Goal: Task Accomplishment & Management: Use online tool/utility

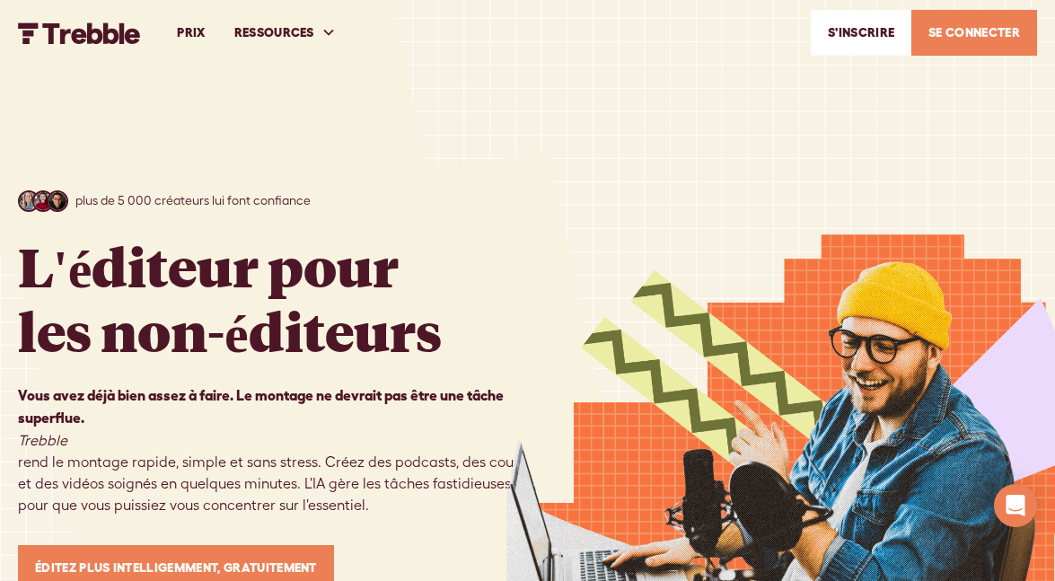
click at [962, 28] on font "SE CONNECTER" at bounding box center [974, 32] width 92 height 14
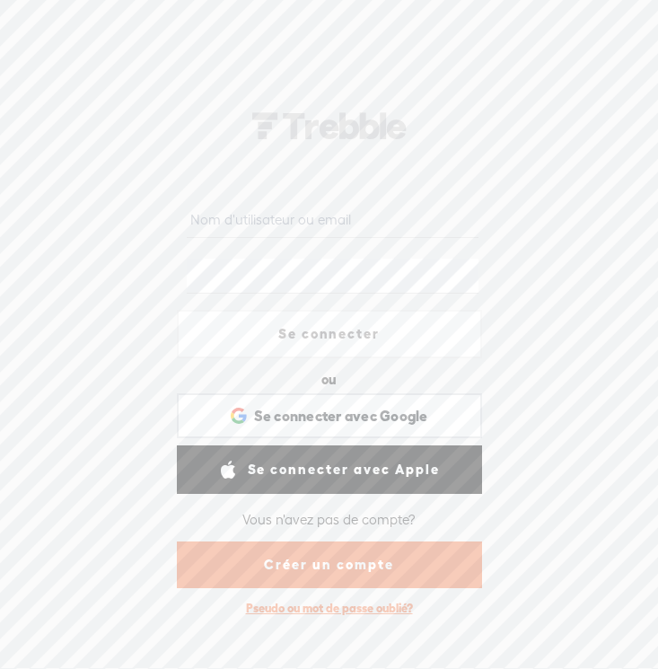
type input "contact@dinabus.fr"
click at [321, 330] on link "Se connecter" at bounding box center [329, 334] width 305 height 48
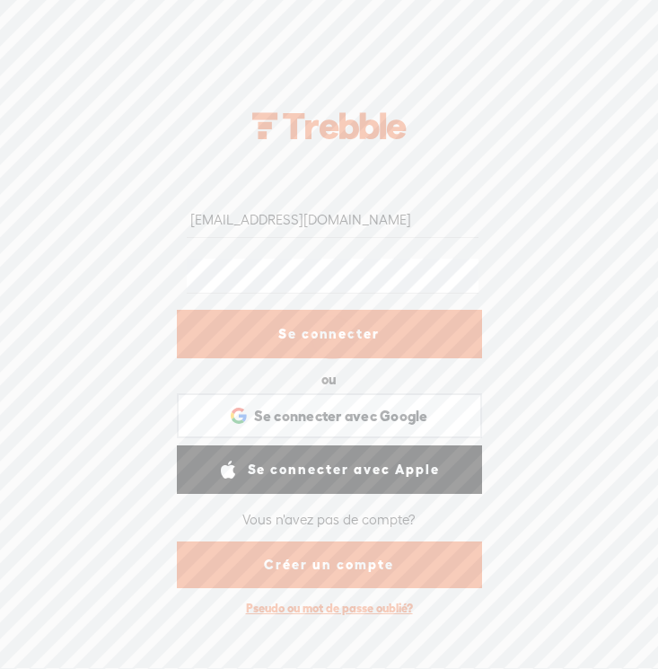
click at [321, 330] on div at bounding box center [333, 337] width 62 height 62
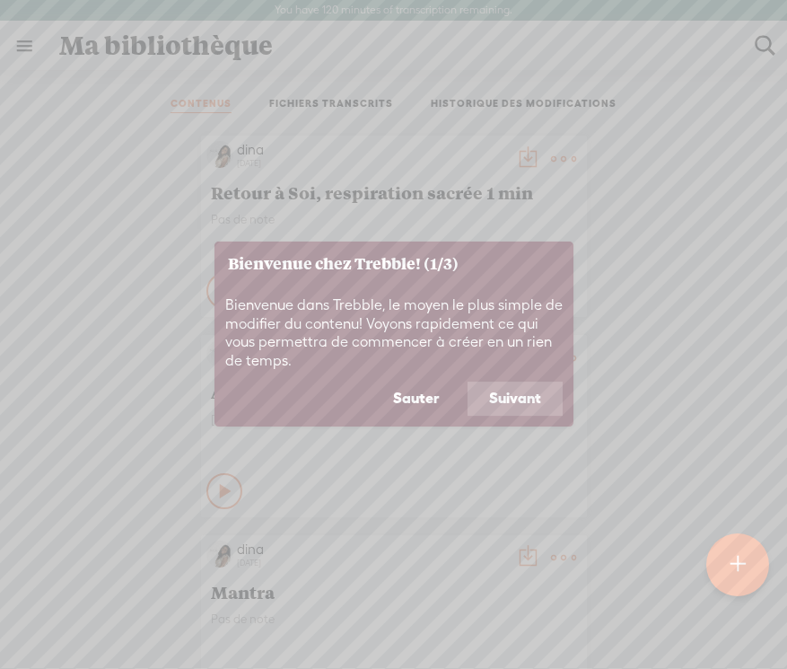
click at [498, 392] on button "Suivant" at bounding box center [515, 399] width 95 height 34
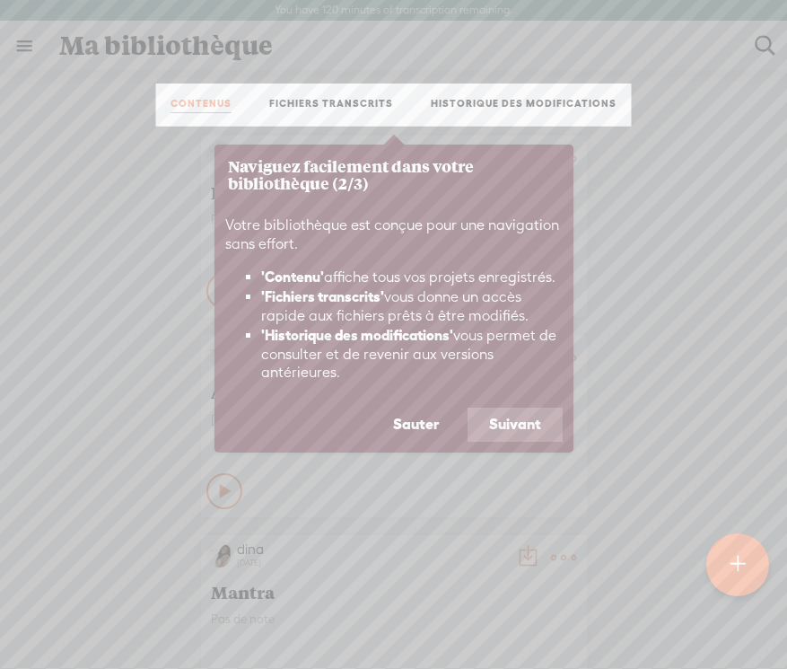
click at [534, 427] on button "Suivant" at bounding box center [515, 425] width 95 height 34
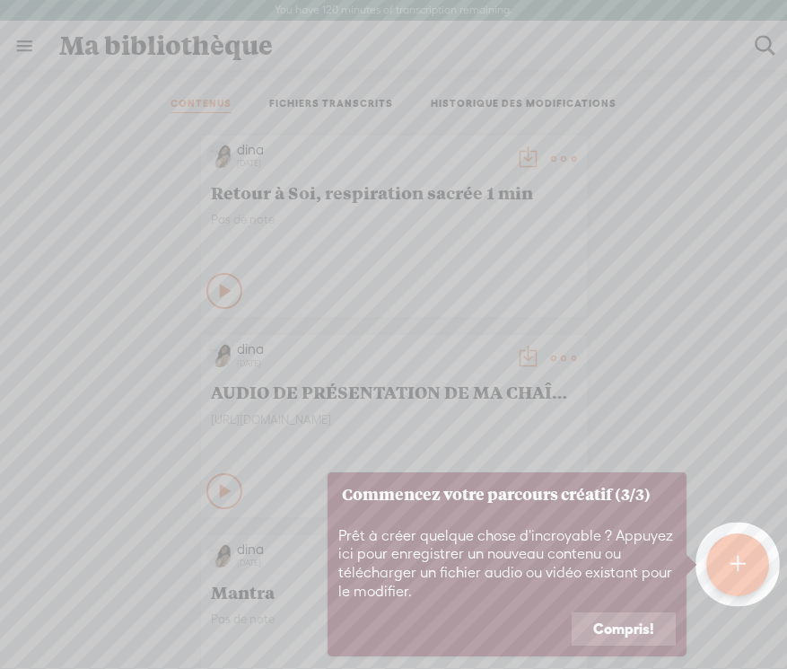
click at [629, 632] on button "Compris!" at bounding box center [624, 629] width 104 height 34
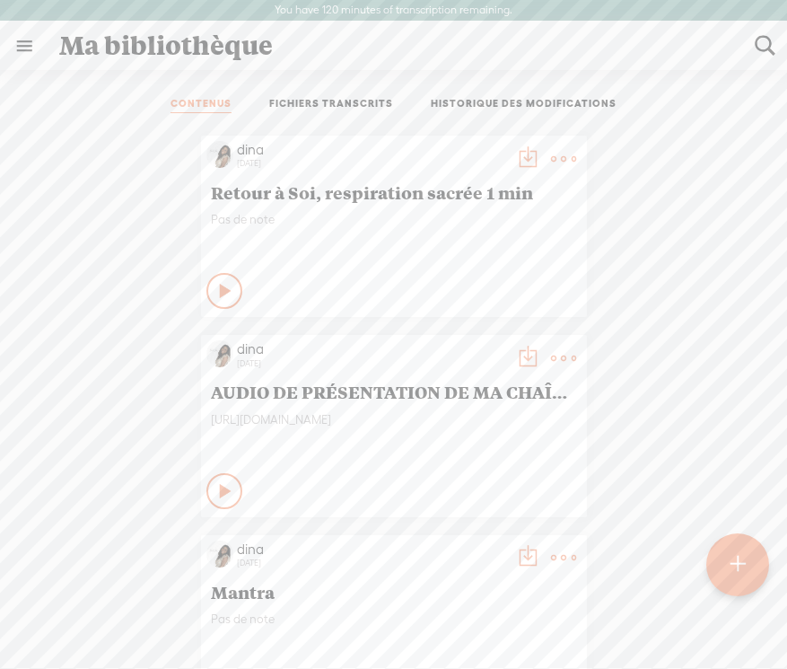
click at [657, 542] on div at bounding box center [739, 564] width 64 height 64
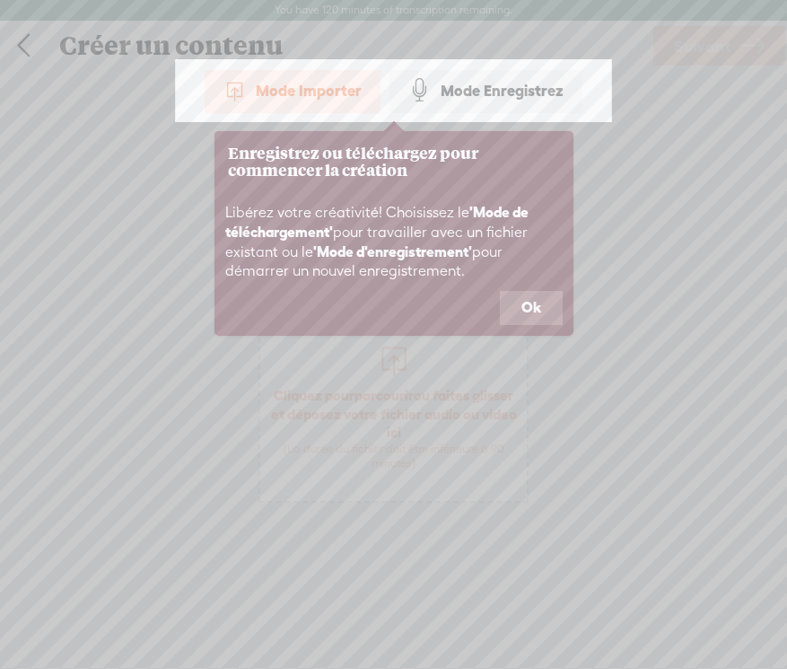
click at [535, 309] on button "Ok" at bounding box center [531, 308] width 63 height 34
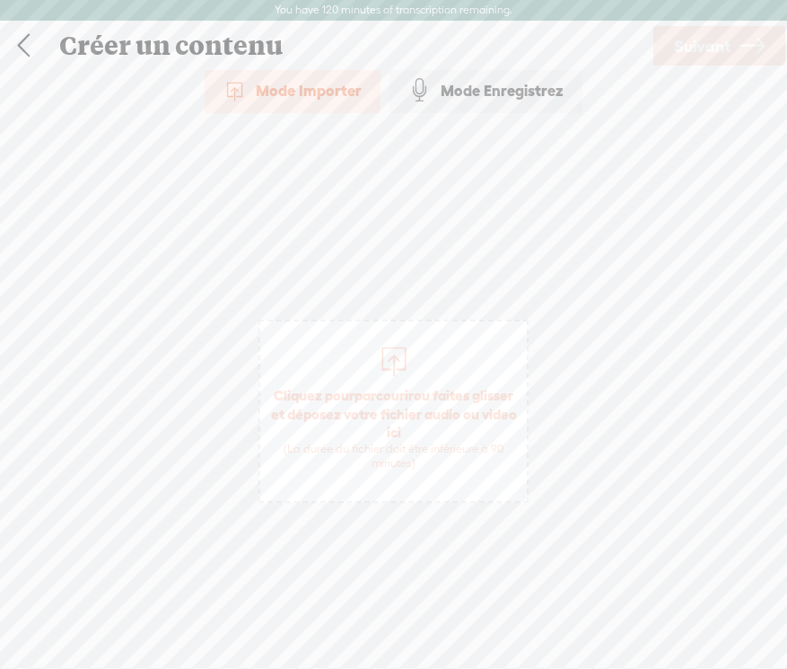
click at [322, 98] on div "Mode Importer" at bounding box center [293, 90] width 176 height 45
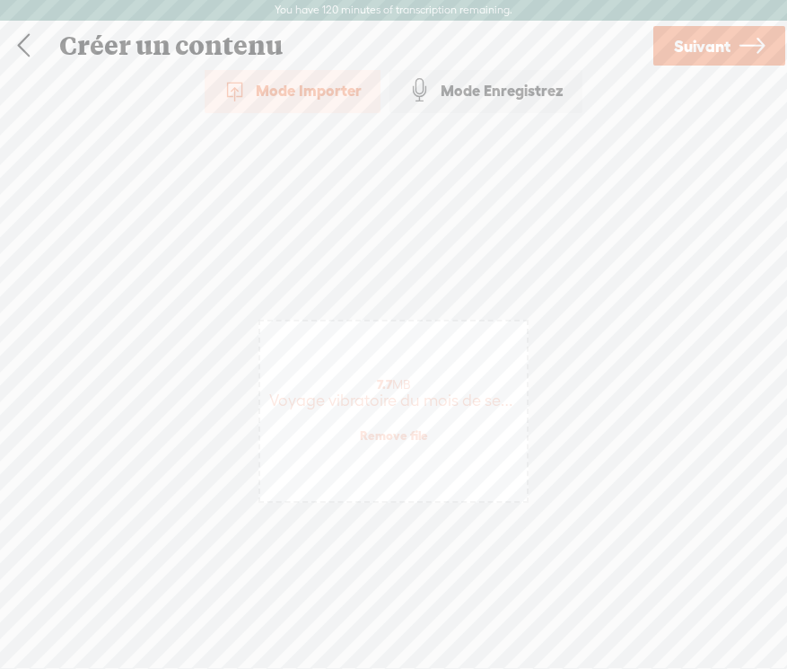
click at [657, 41] on span "Suivant" at bounding box center [702, 46] width 57 height 46
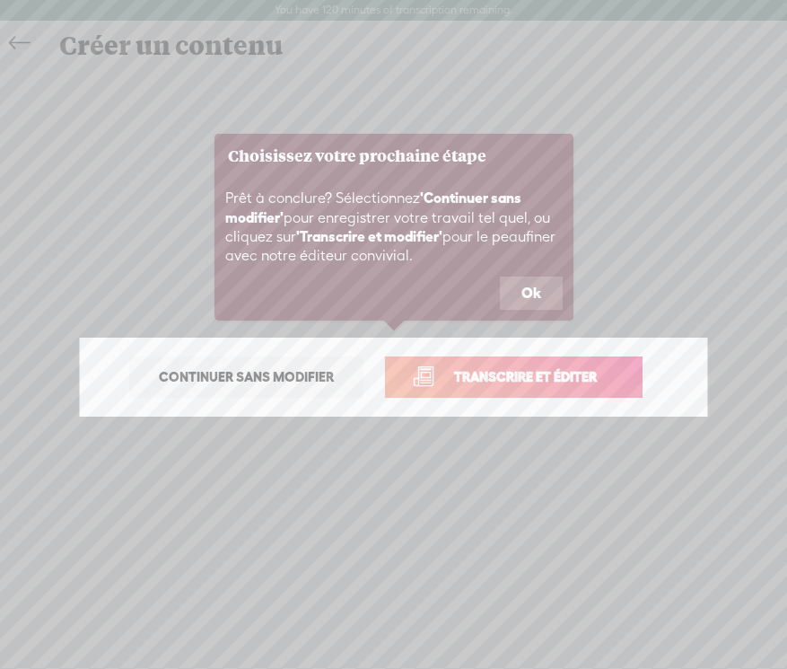
click at [488, 379] on span "Transcrire et éditer" at bounding box center [525, 376] width 180 height 21
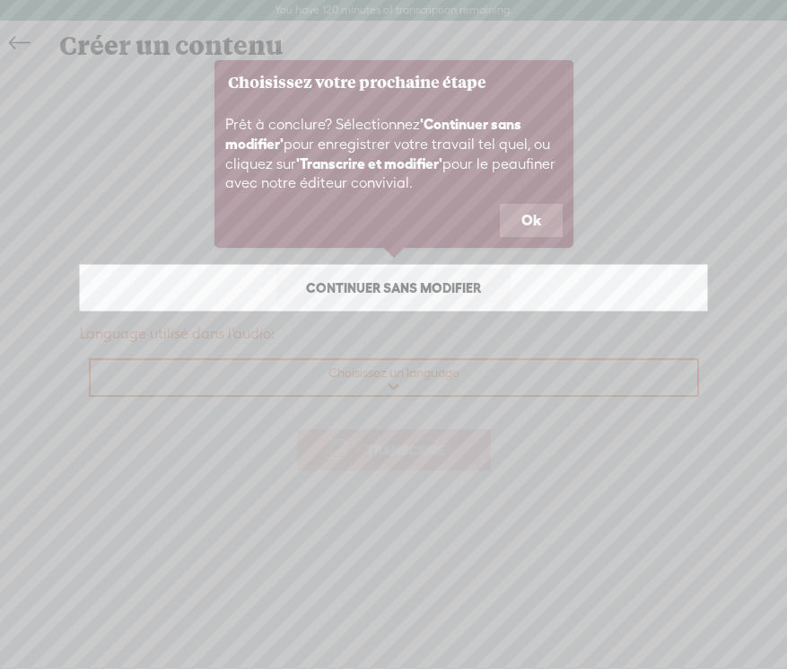
click at [512, 218] on button "Ok" at bounding box center [531, 221] width 63 height 34
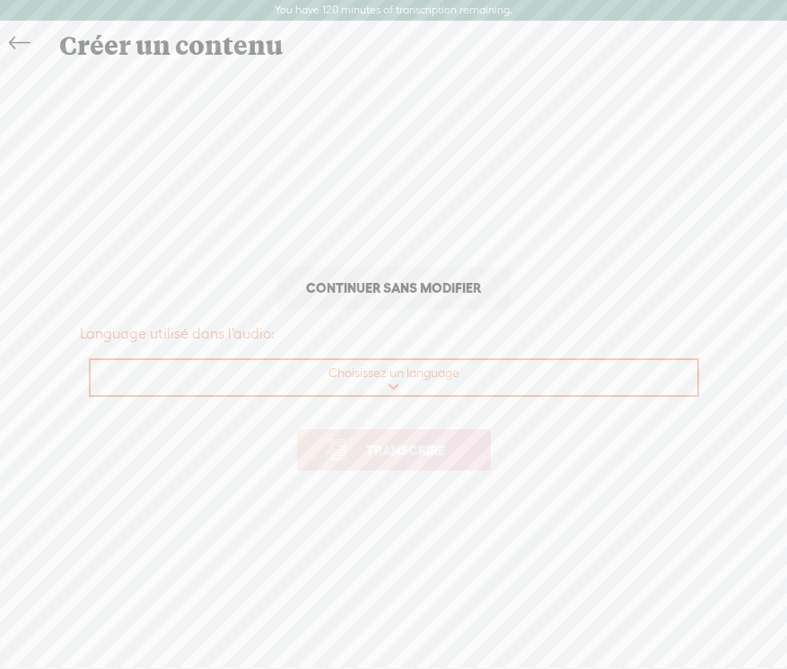
click at [20, 39] on icon at bounding box center [19, 43] width 21 height 40
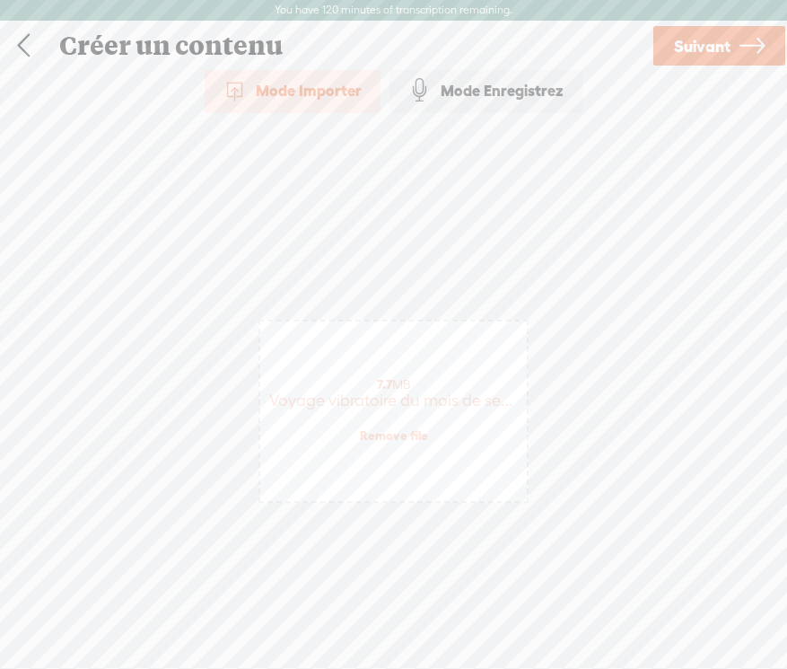
click at [657, 49] on span "Suivant" at bounding box center [702, 46] width 57 height 46
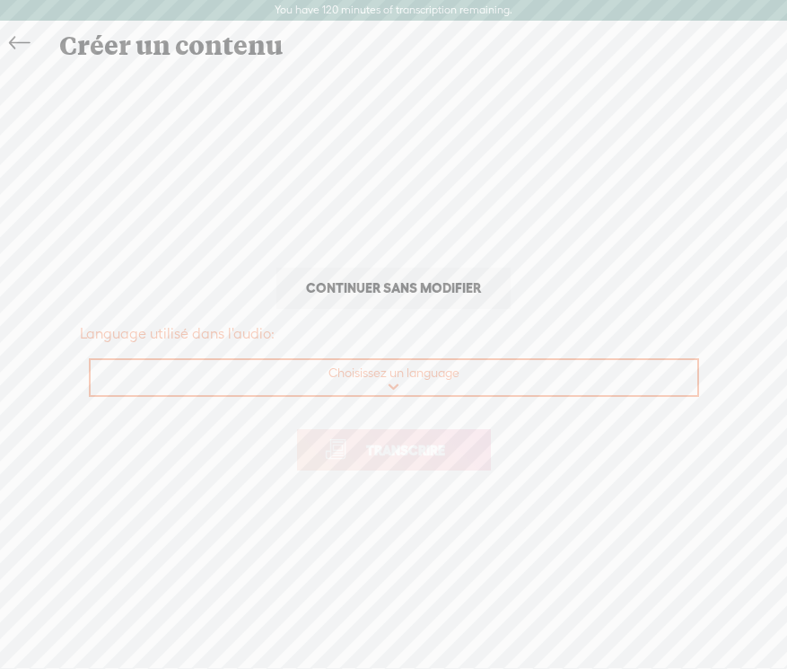
click at [409, 383] on select "Choisissez un language Afrikaans Albanian Amharic Arabic, Gulf Arabic, Modern S…" at bounding box center [395, 378] width 609 height 37
select select "fr-FR"
click at [91, 360] on select "Choisissez un language Afrikaans Albanian Amharic Arabic, Gulf Arabic, Modern S…" at bounding box center [395, 378] width 609 height 37
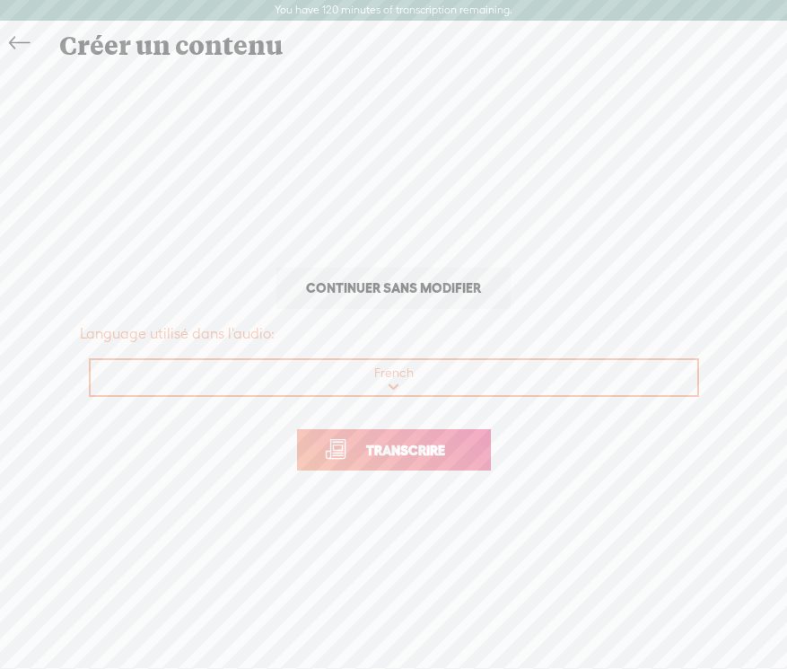
click at [424, 453] on span "Transcrire" at bounding box center [405, 450] width 117 height 21
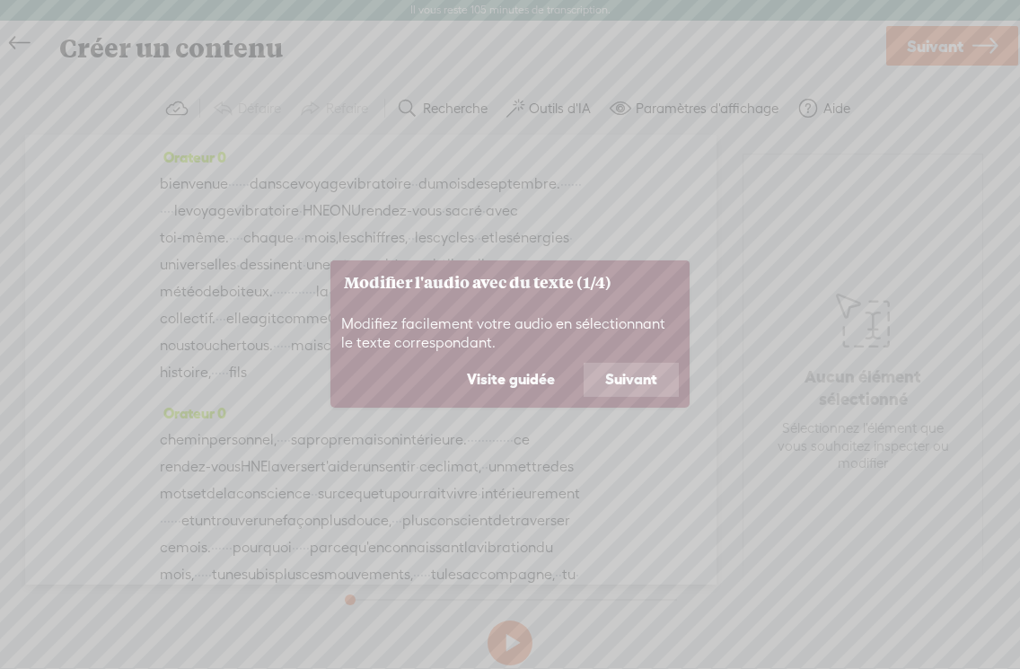
click at [623, 383] on font "Suivant" at bounding box center [631, 379] width 52 height 16
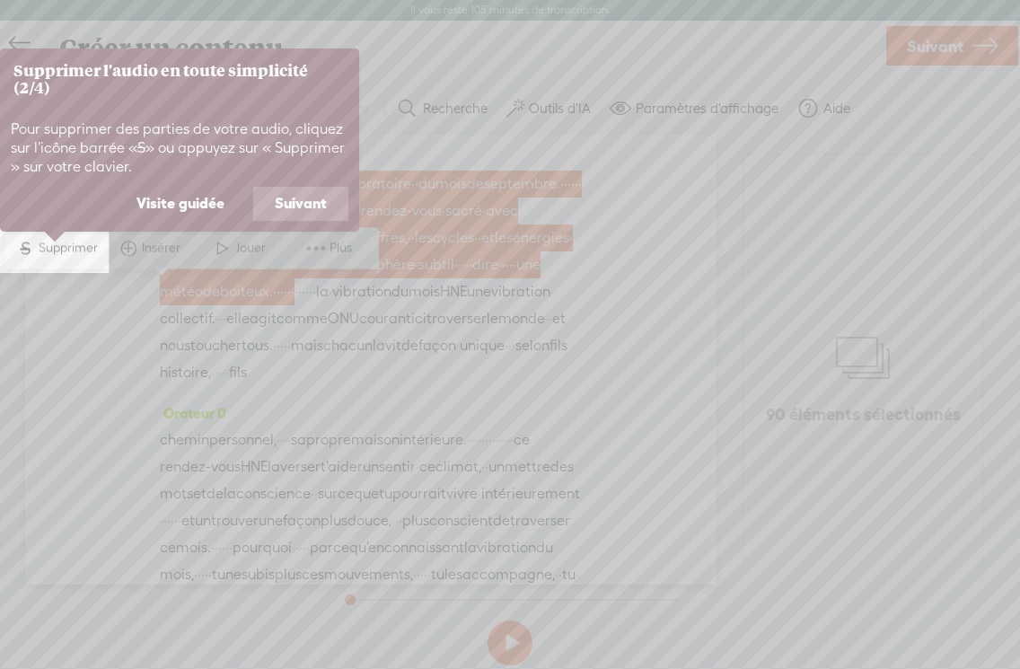
click at [281, 203] on font "Suivant" at bounding box center [301, 203] width 52 height 16
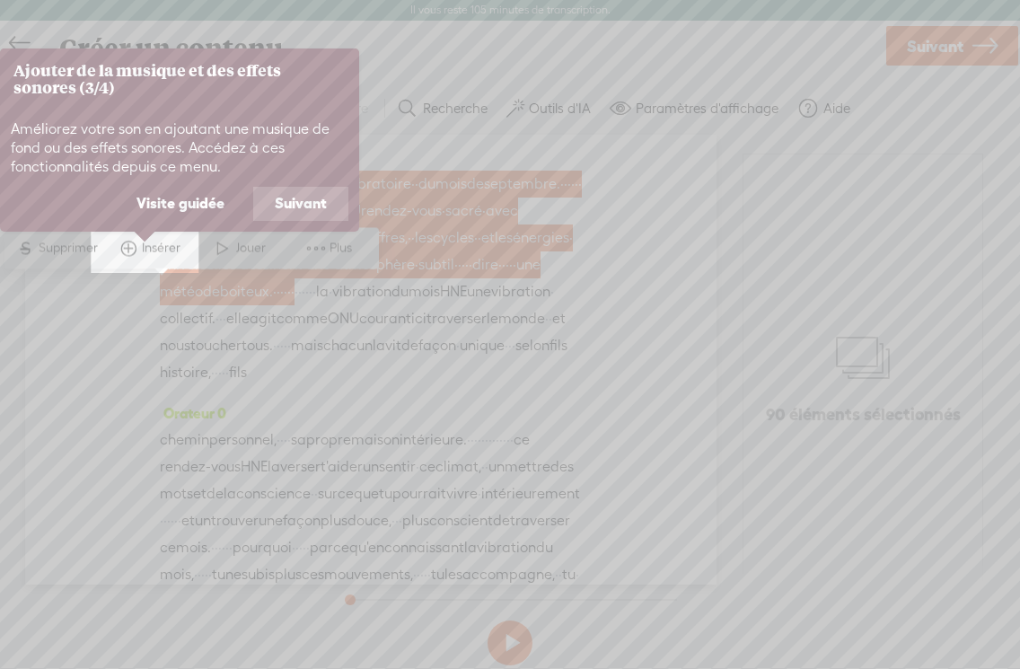
click at [291, 204] on font "Suivant" at bounding box center [301, 203] width 52 height 16
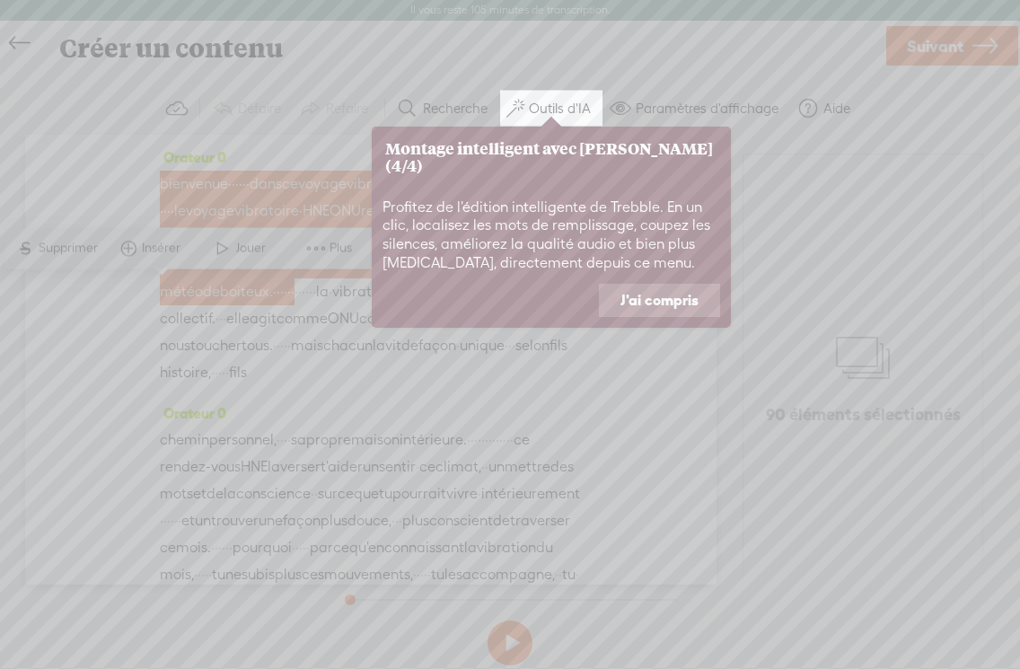
click at [657, 292] on font "J'ai compris" at bounding box center [659, 300] width 78 height 16
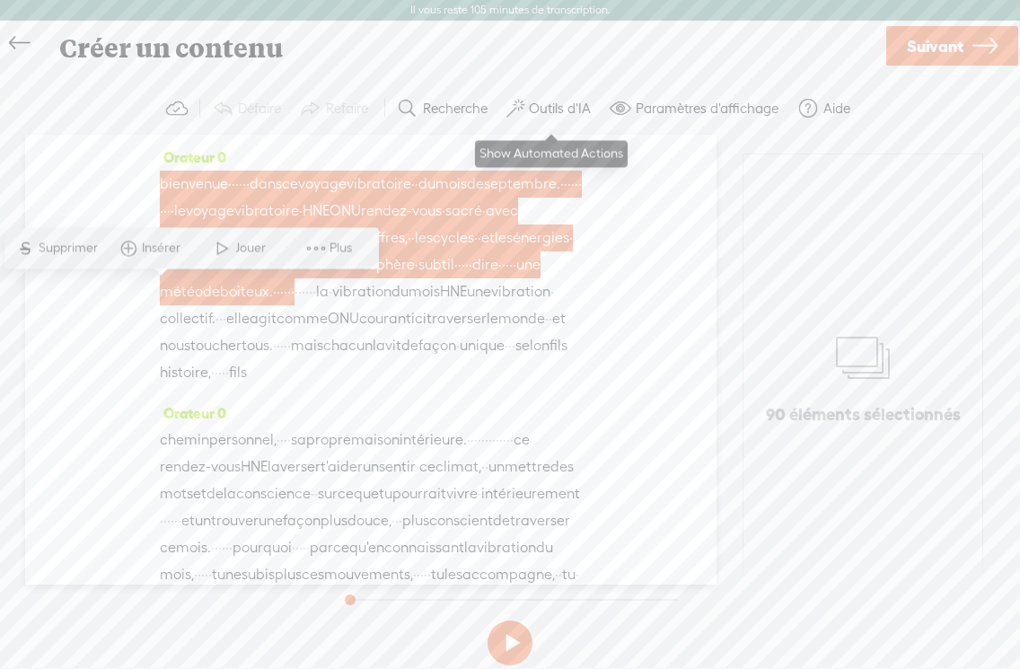
click at [542, 109] on font "Outils d'IA" at bounding box center [560, 108] width 62 height 15
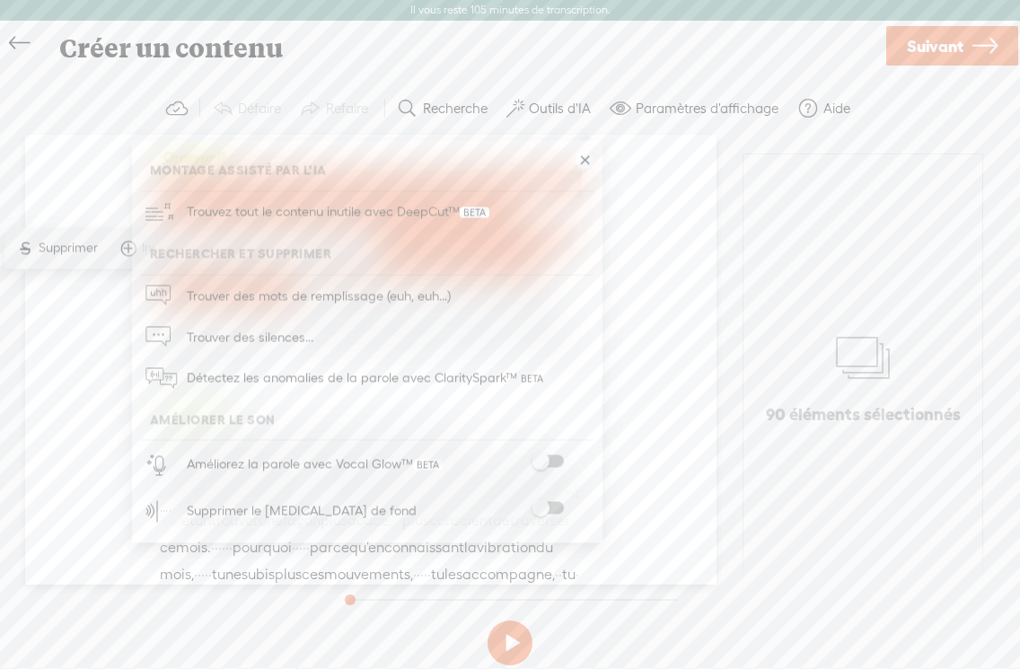
click at [560, 502] on span at bounding box center [548, 508] width 32 height 13
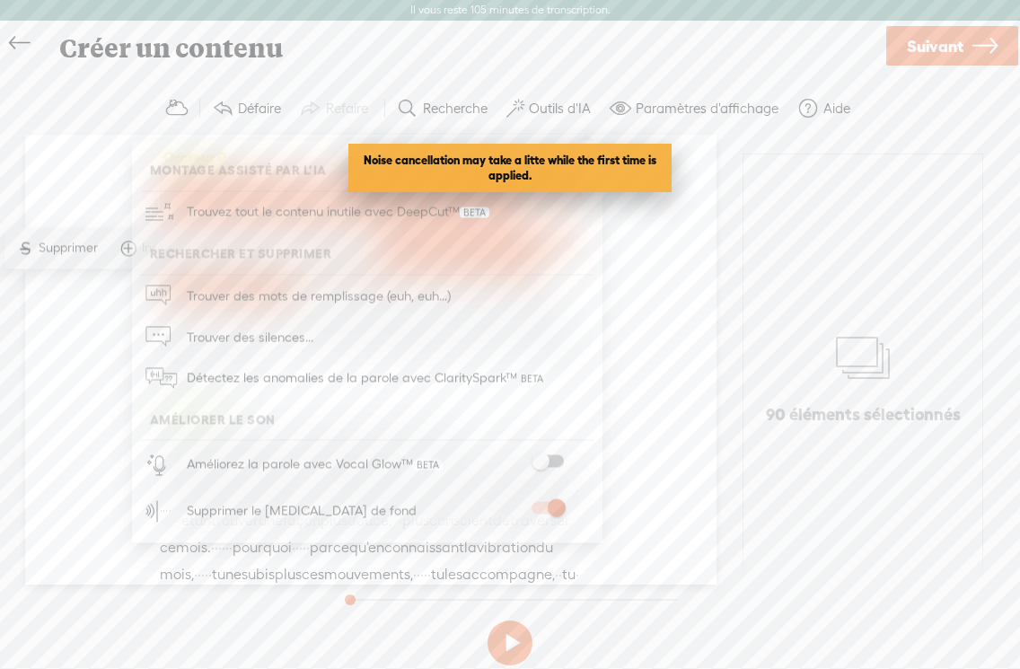
click at [548, 459] on span at bounding box center [548, 461] width 32 height 13
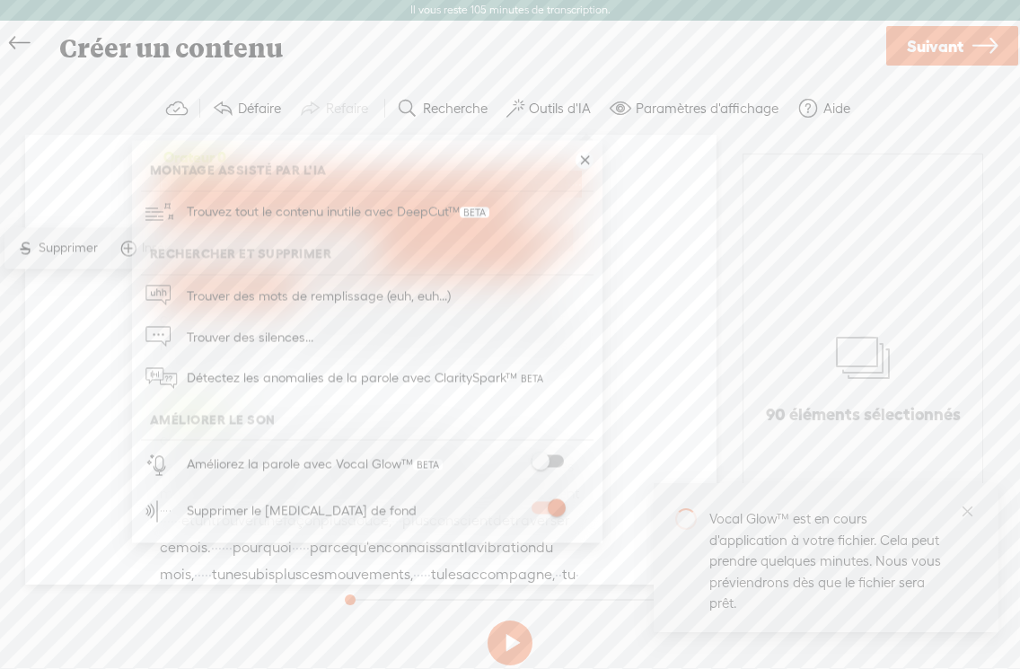
click at [559, 460] on span at bounding box center [548, 461] width 32 height 13
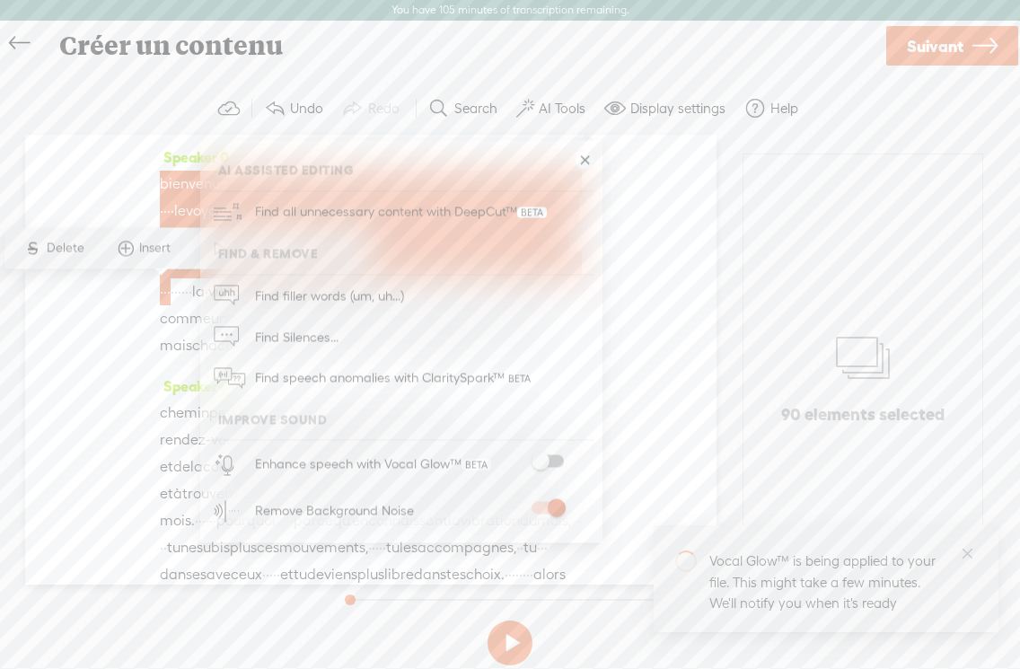
click at [559, 462] on span at bounding box center [548, 461] width 32 height 13
click at [556, 457] on span at bounding box center [548, 461] width 32 height 13
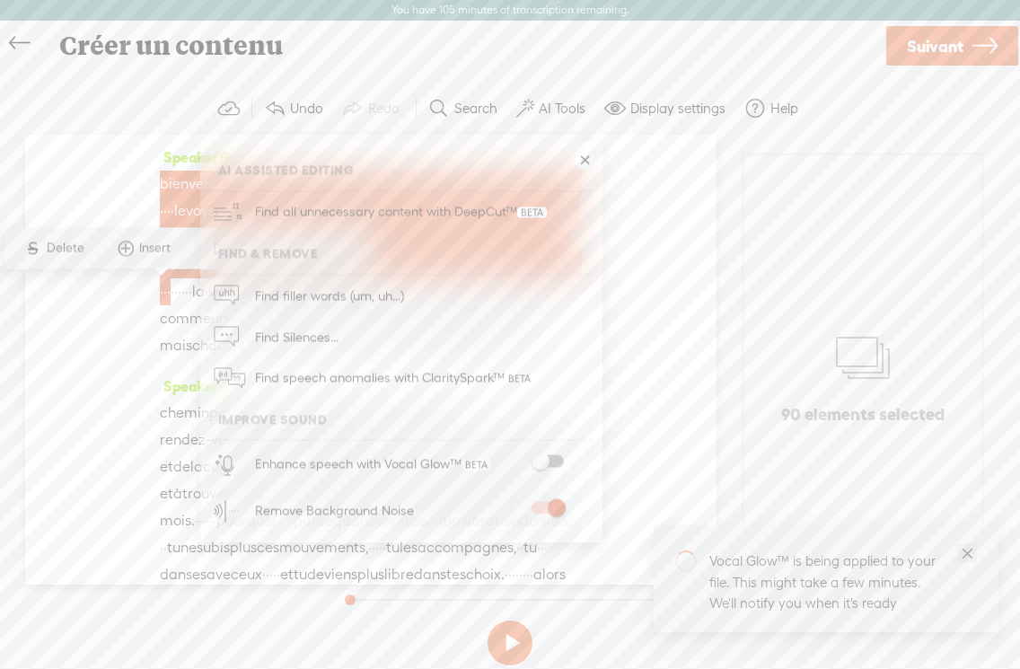
click at [657, 554] on icon "close" at bounding box center [967, 552] width 13 height 13
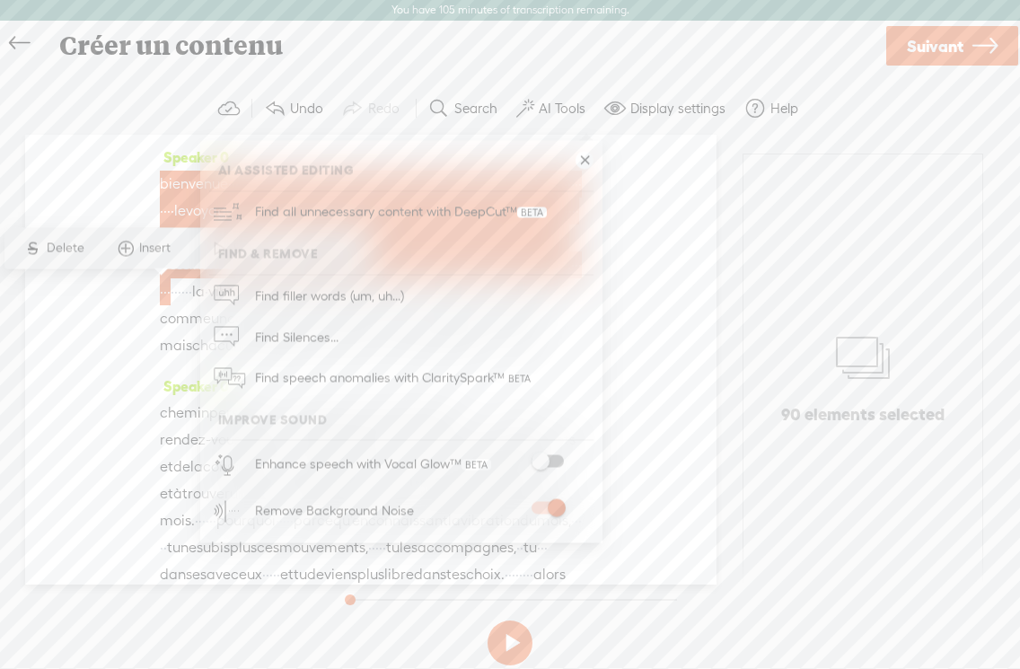
click at [584, 158] on link at bounding box center [585, 161] width 18 height 18
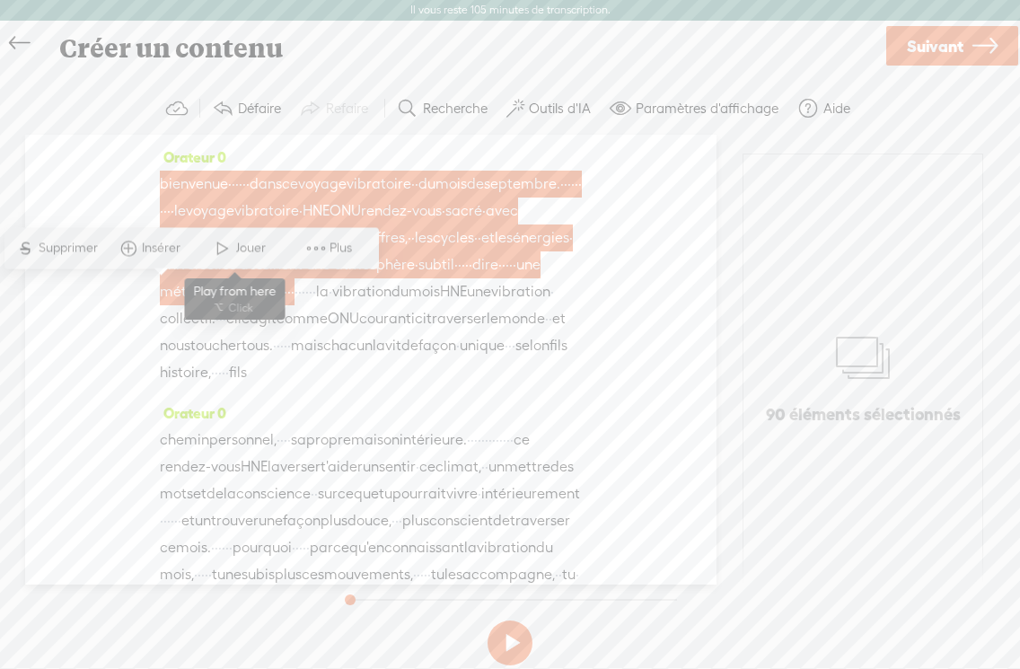
click at [236, 241] on font "Jouer" at bounding box center [251, 247] width 30 height 14
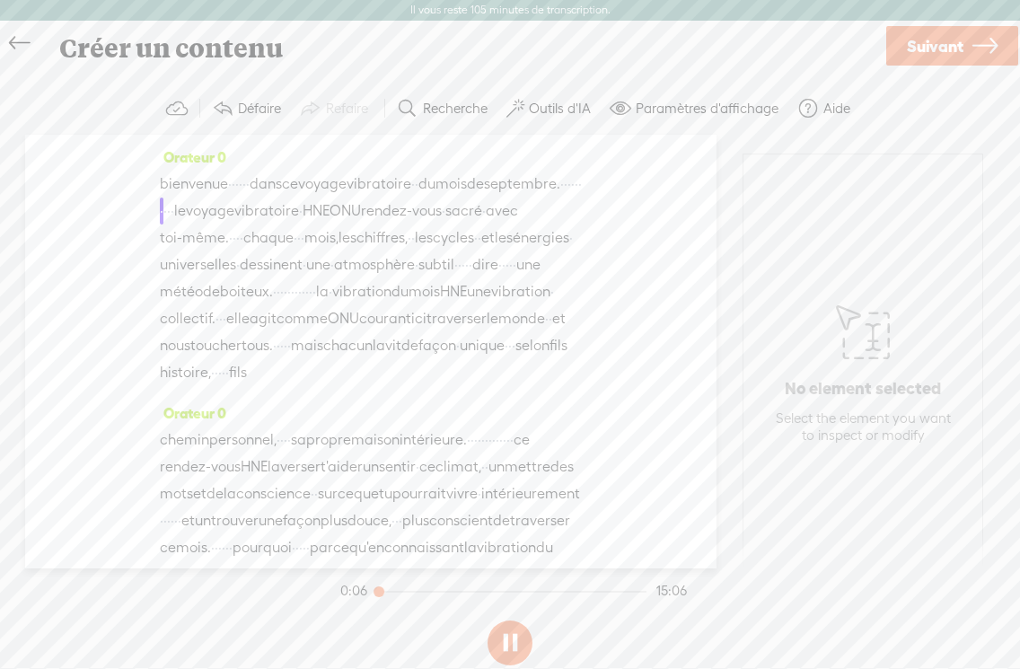
click at [513, 653] on button at bounding box center [510, 642] width 45 height 45
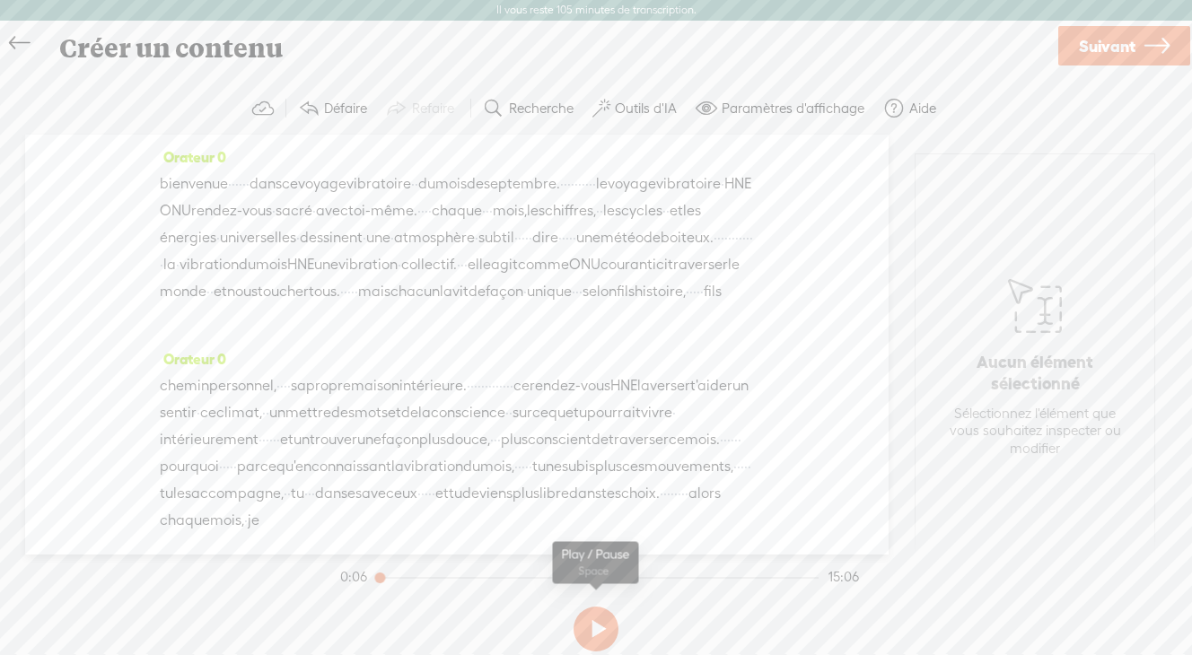
click at [599, 624] on button at bounding box center [596, 629] width 45 height 45
click at [164, 180] on font "bienvenue" at bounding box center [194, 183] width 68 height 17
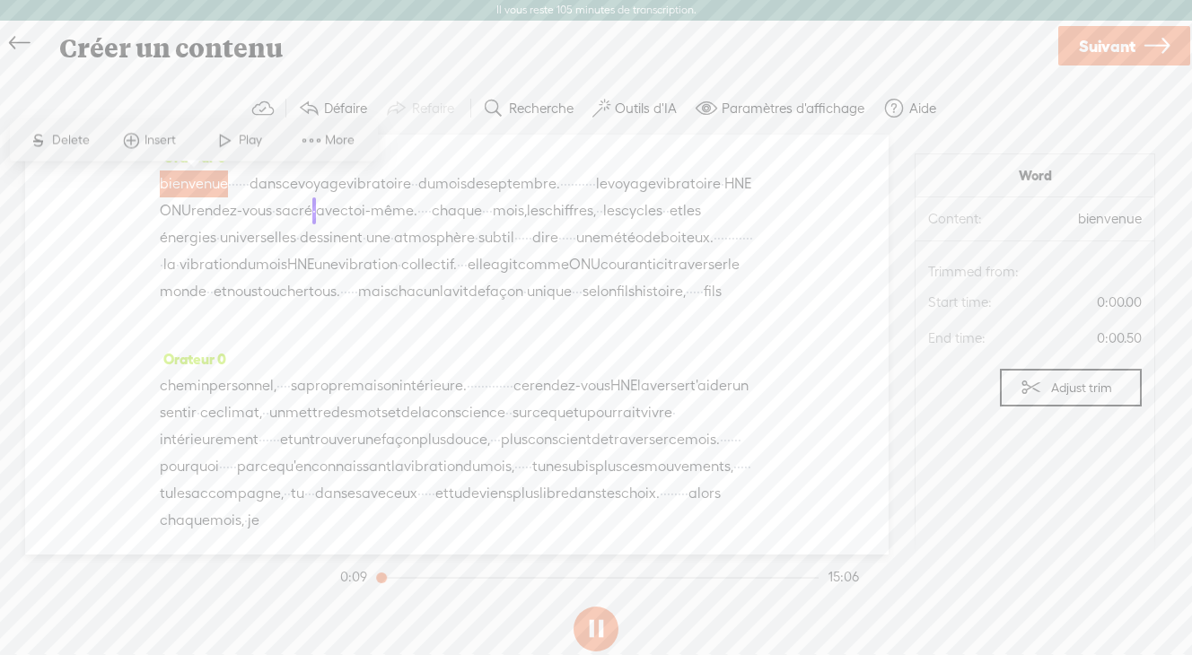
click at [164, 180] on font "bienvenue" at bounding box center [194, 183] width 68 height 17
click at [184, 180] on font "bienvenue" at bounding box center [194, 183] width 68 height 17
click at [196, 185] on font "bienvenue" at bounding box center [194, 183] width 68 height 17
click at [256, 194] on span "dans" at bounding box center [266, 184] width 32 height 27
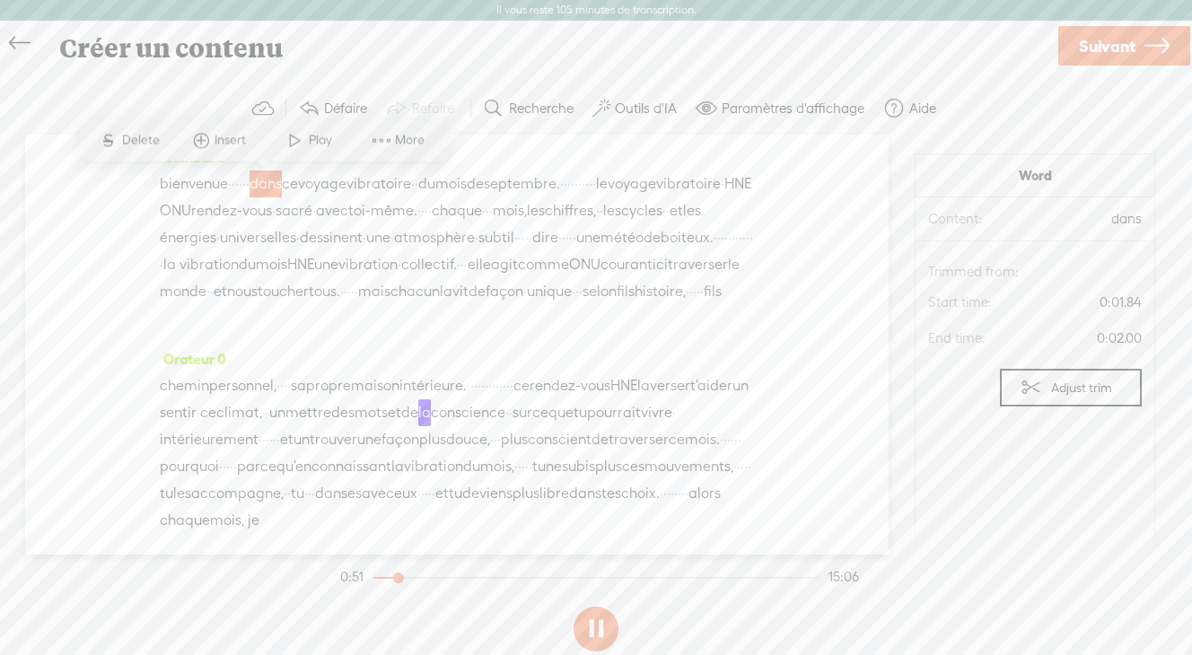
click at [316, 578] on div "Trebble audio editor works best with Google Chrome or Firefox. Please switch yo…" at bounding box center [596, 371] width 1157 height 576
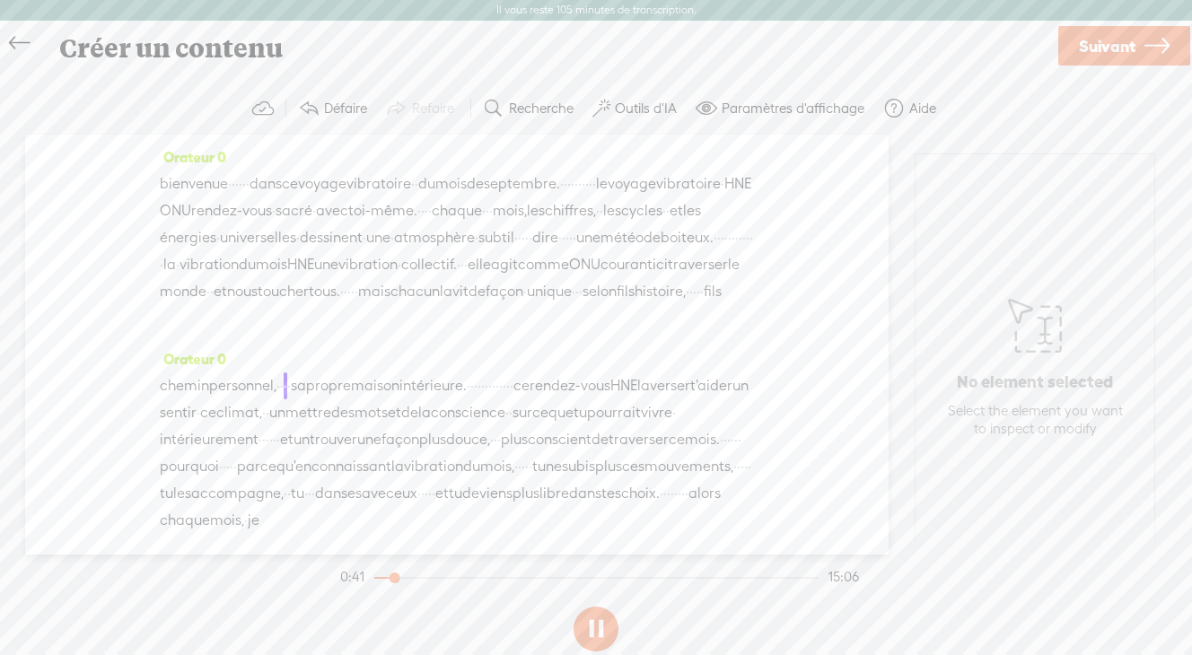
click at [239, 274] on span "du" at bounding box center [247, 264] width 17 height 27
click at [425, 576] on div at bounding box center [440, 579] width 41 height 41
click at [424, 577] on div at bounding box center [440, 579] width 41 height 41
click at [410, 316] on div "Orateur 0 bienvenue · · · · · · dans ce voyage vibratoire · · du mois de septem…" at bounding box center [457, 245] width 594 height 202
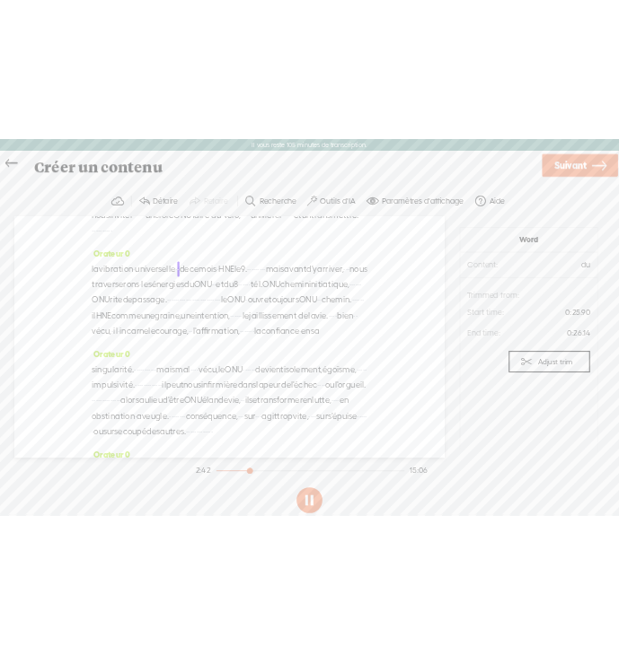
scroll to position [17, 0]
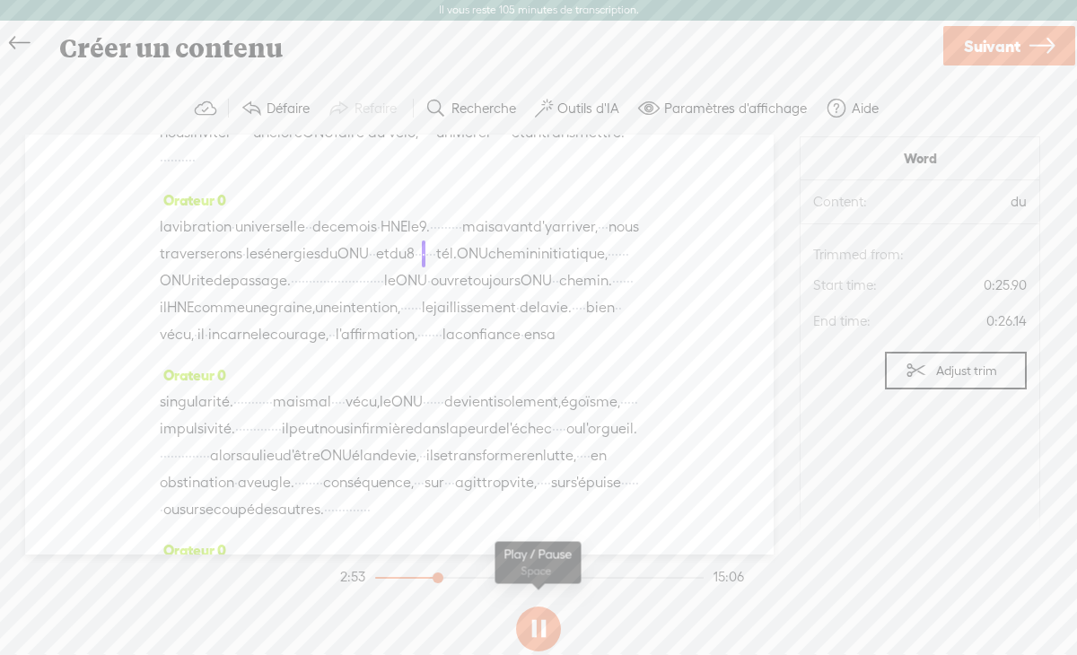
click at [547, 625] on button at bounding box center [538, 629] width 45 height 45
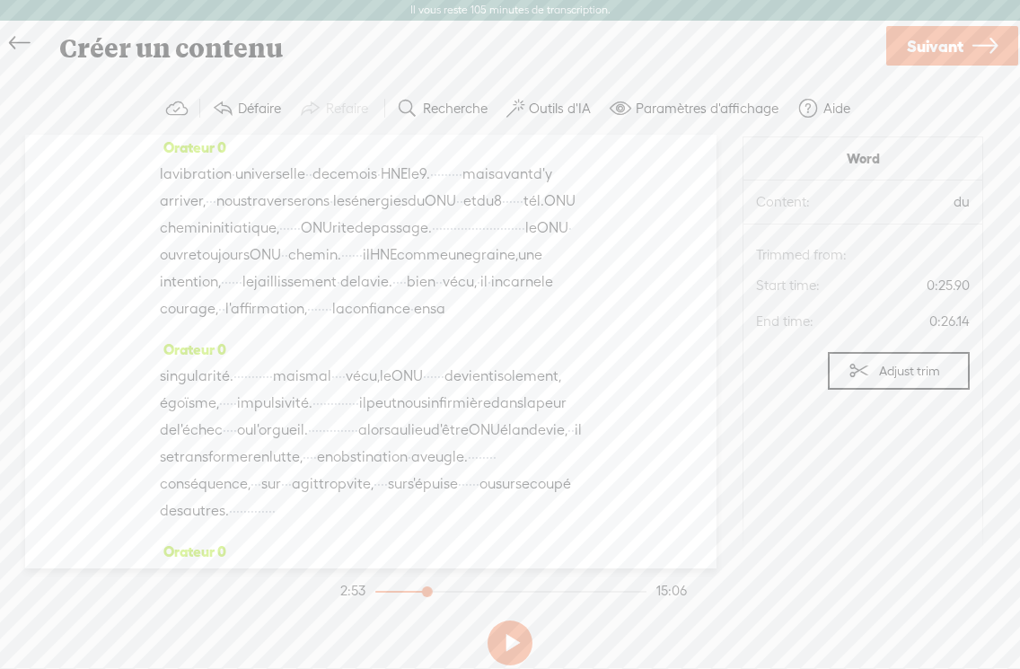
scroll to position [899, 0]
drag, startPoint x: 428, startPoint y: 593, endPoint x: 348, endPoint y: 592, distance: 79.9
click at [348, 592] on section "2:53 15:06" at bounding box center [514, 590] width 354 height 45
click at [521, 642] on button at bounding box center [510, 642] width 45 height 45
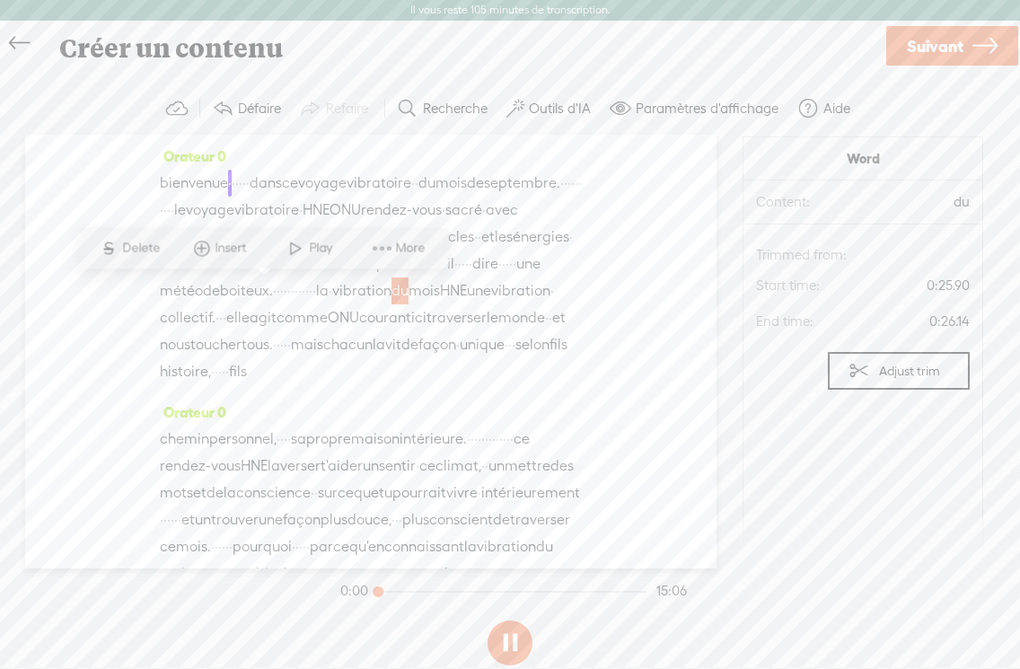
scroll to position [0, 0]
click at [412, 250] on span "More" at bounding box center [413, 248] width 34 height 18
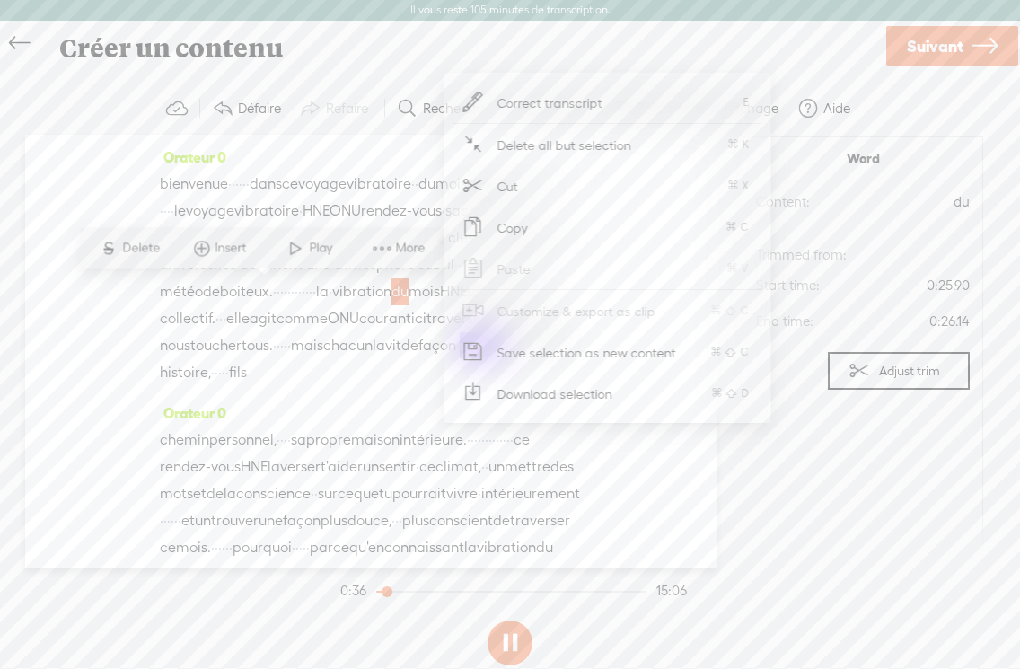
click at [223, 243] on span "Insert" at bounding box center [233, 248] width 36 height 18
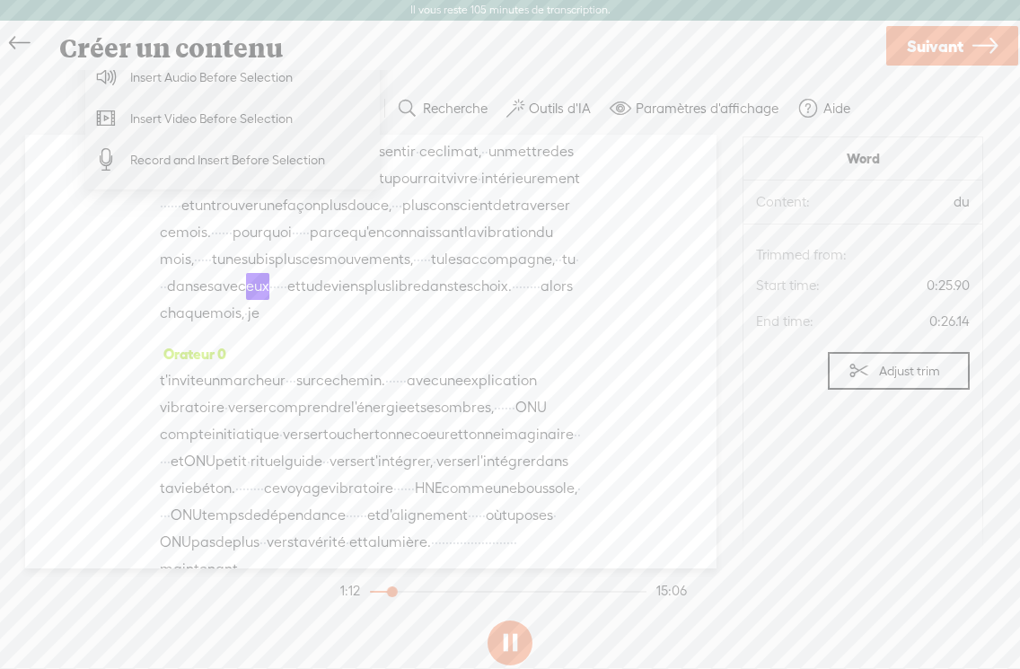
scroll to position [346, 0]
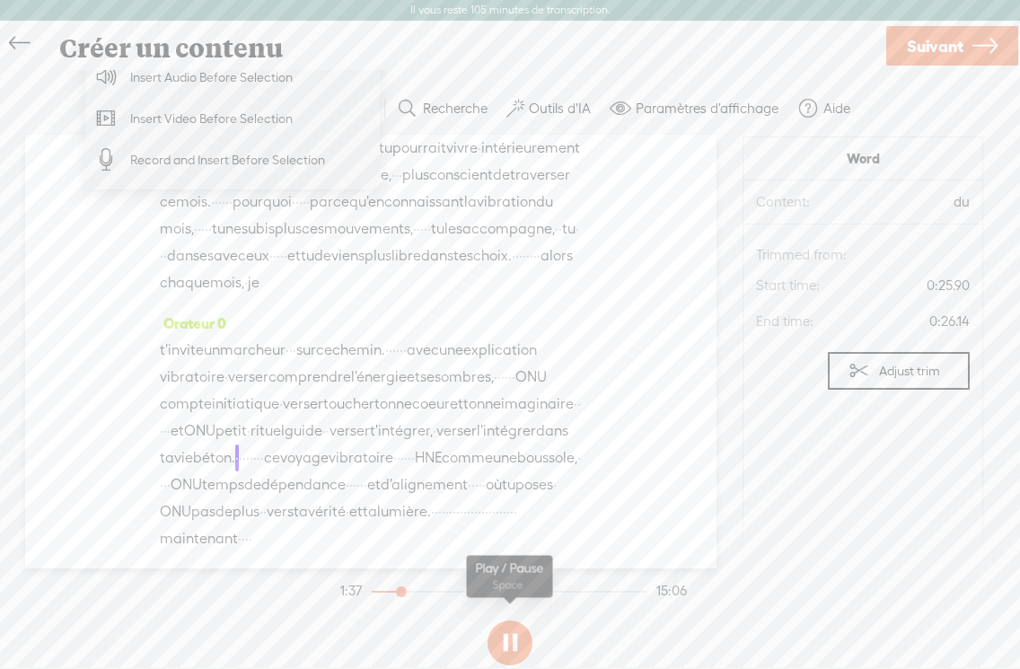
click at [517, 640] on button at bounding box center [510, 642] width 45 height 45
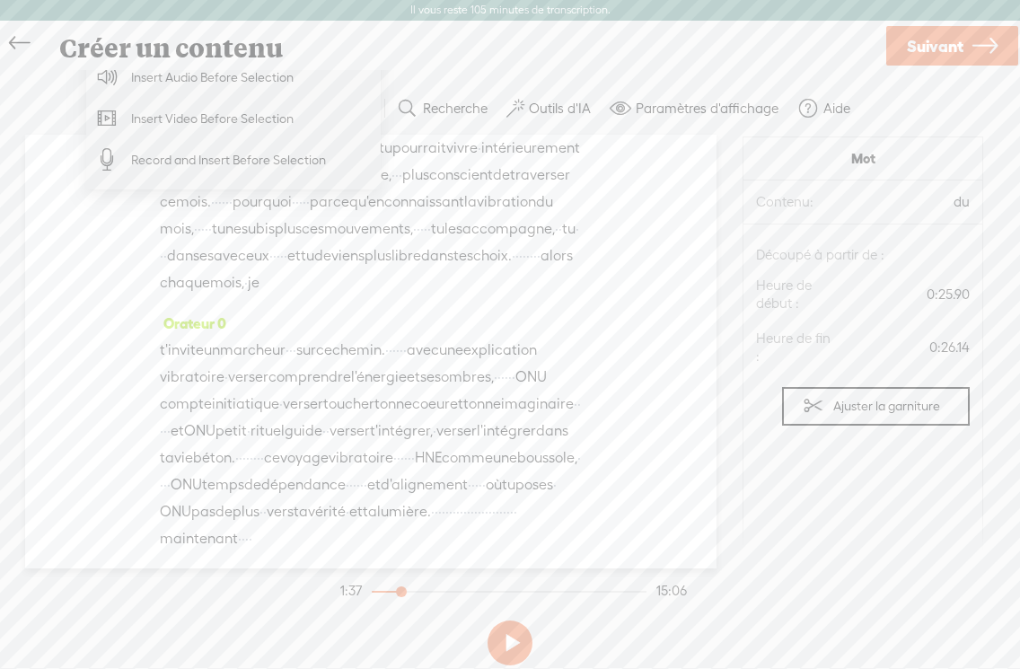
click at [381, 422] on font "t'intégrer," at bounding box center [401, 430] width 63 height 17
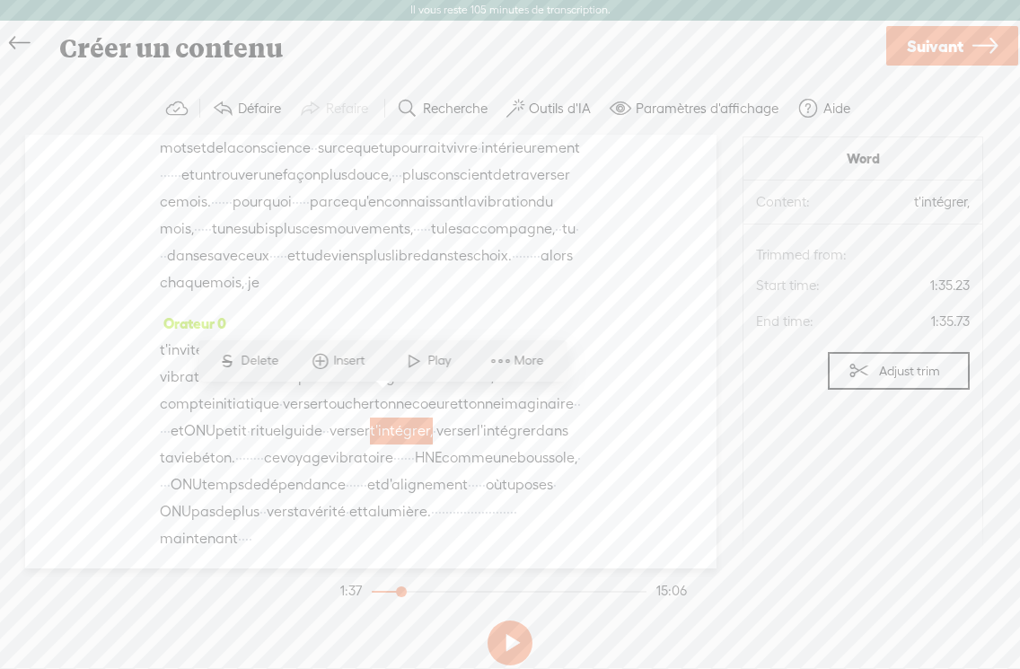
click at [408, 422] on font "t'intégrer," at bounding box center [401, 430] width 63 height 17
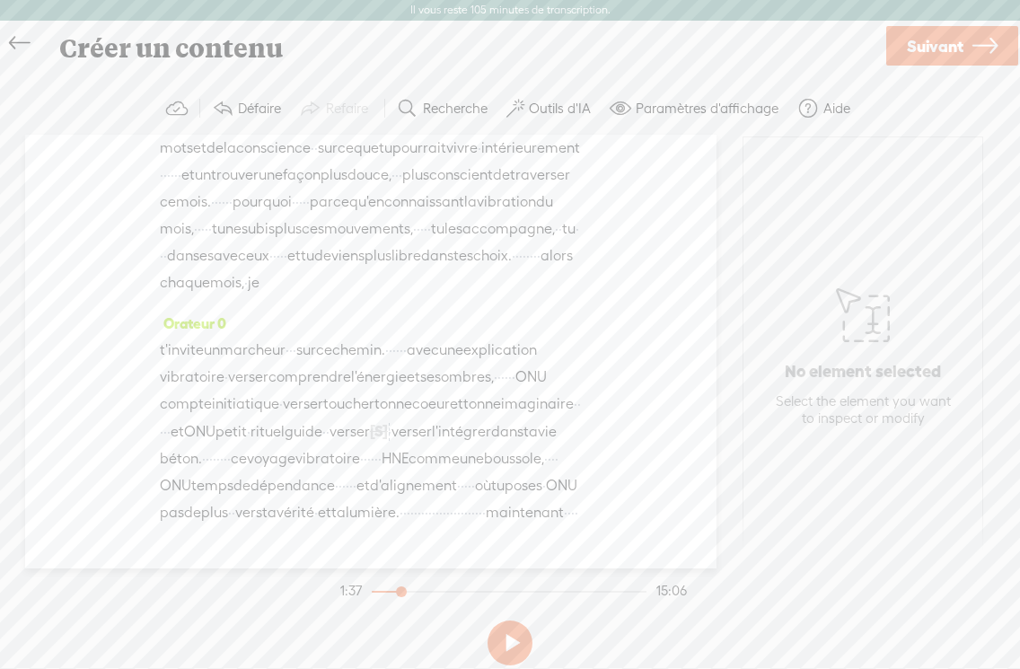
click at [515, 368] on font "ONU" at bounding box center [530, 376] width 31 height 17
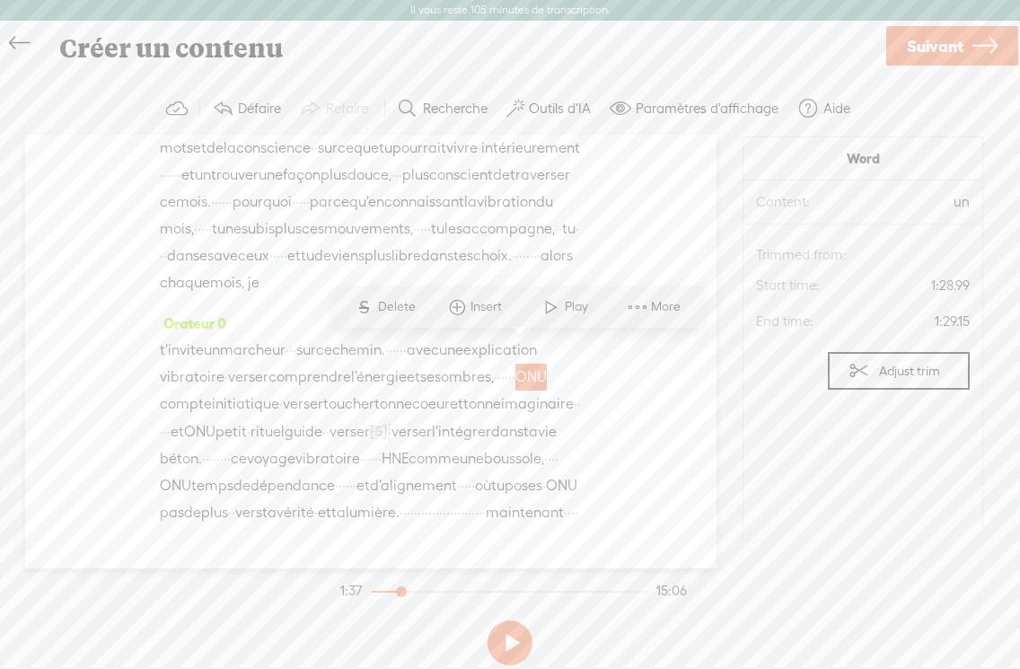
click at [515, 368] on font "ONU" at bounding box center [530, 376] width 31 height 17
click at [231, 395] on font "initiatique" at bounding box center [245, 403] width 67 height 17
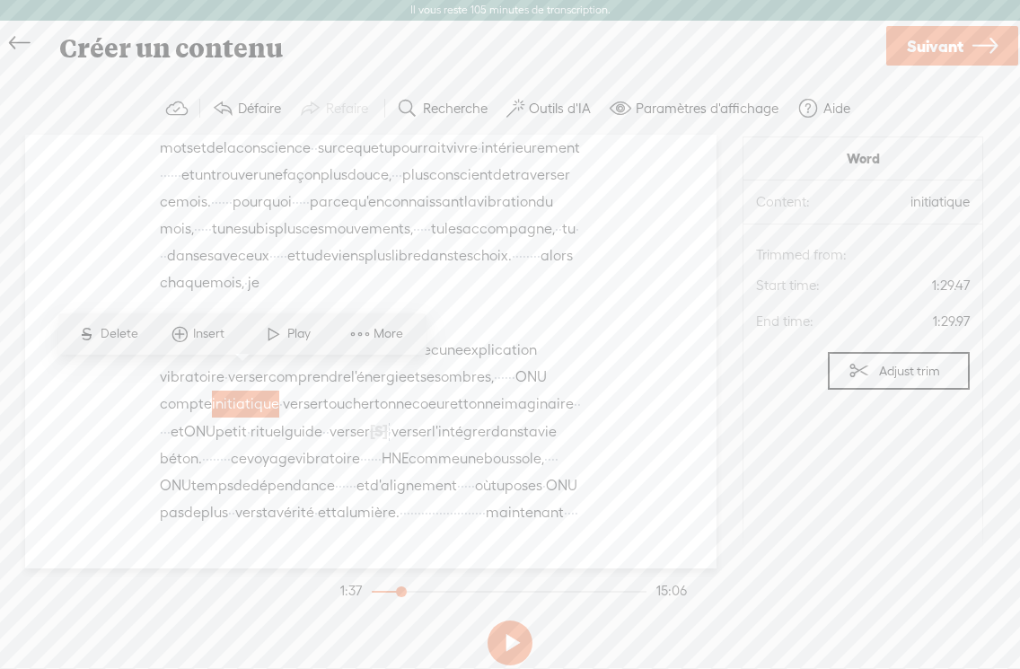
click at [545, 354] on div "t'invite un marcheur · · · sur ce chemin. · · · · · · · avec une explication vi…" at bounding box center [371, 445] width 422 height 216
click at [536, 346] on div "t'invite un marcheur · · · sur ce chemin. · · · · · · · avec une explication vi…" at bounding box center [371, 445] width 422 height 216
click at [532, 368] on font "ONU" at bounding box center [530, 376] width 31 height 17
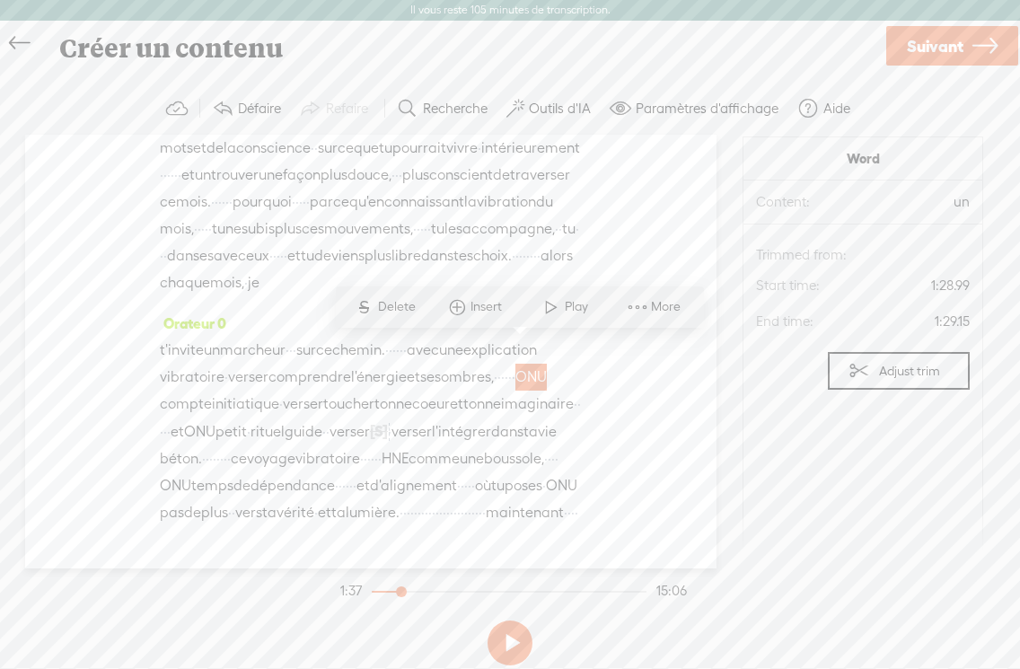
click at [532, 368] on font "ONU" at bounding box center [530, 376] width 31 height 17
click at [512, 646] on button at bounding box center [510, 642] width 45 height 45
click at [242, 395] on font "initiatique" at bounding box center [245, 403] width 67 height 17
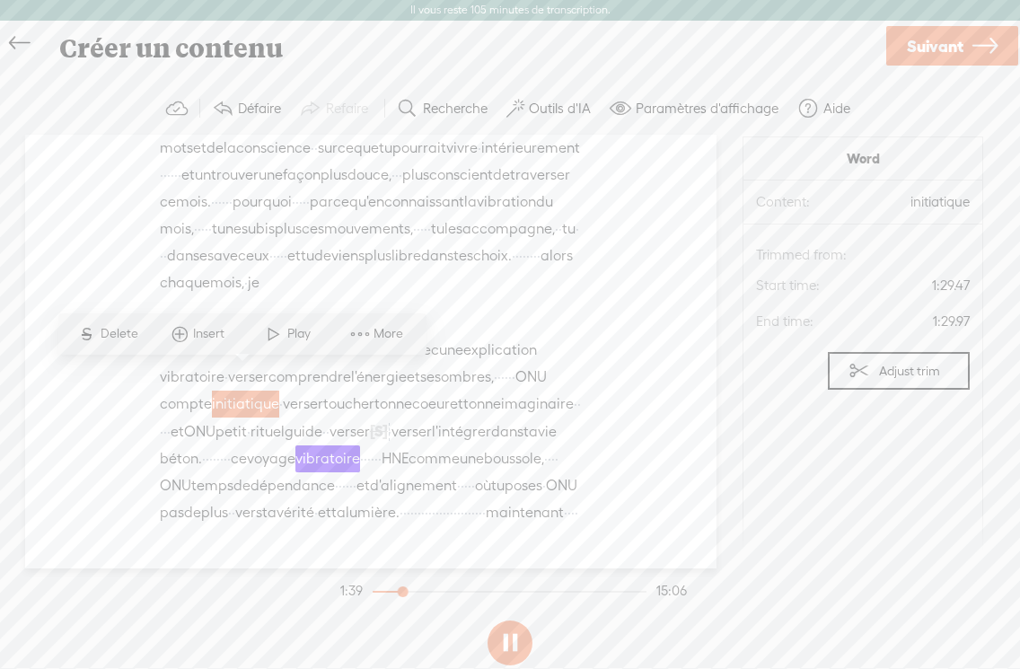
click at [242, 395] on font "initiatique" at bounding box center [245, 403] width 67 height 17
click at [395, 592] on div at bounding box center [394, 593] width 41 height 41
click at [600, 267] on div "Orateur 0 bienvenue · · · · · · dans ce voyage vibratoire · · du mois de septem…" at bounding box center [370, 352] width 691 height 434
click at [511, 633] on button at bounding box center [510, 642] width 45 height 45
click at [410, 504] on font "·" at bounding box center [412, 512] width 4 height 17
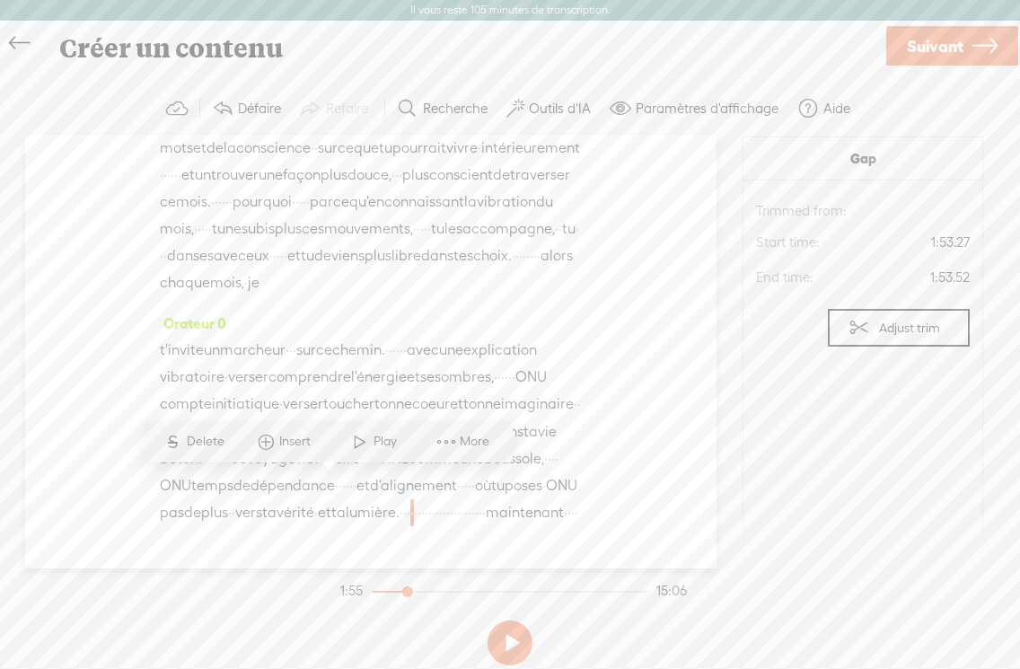
click at [346, 504] on font "lumière." at bounding box center [373, 512] width 54 height 17
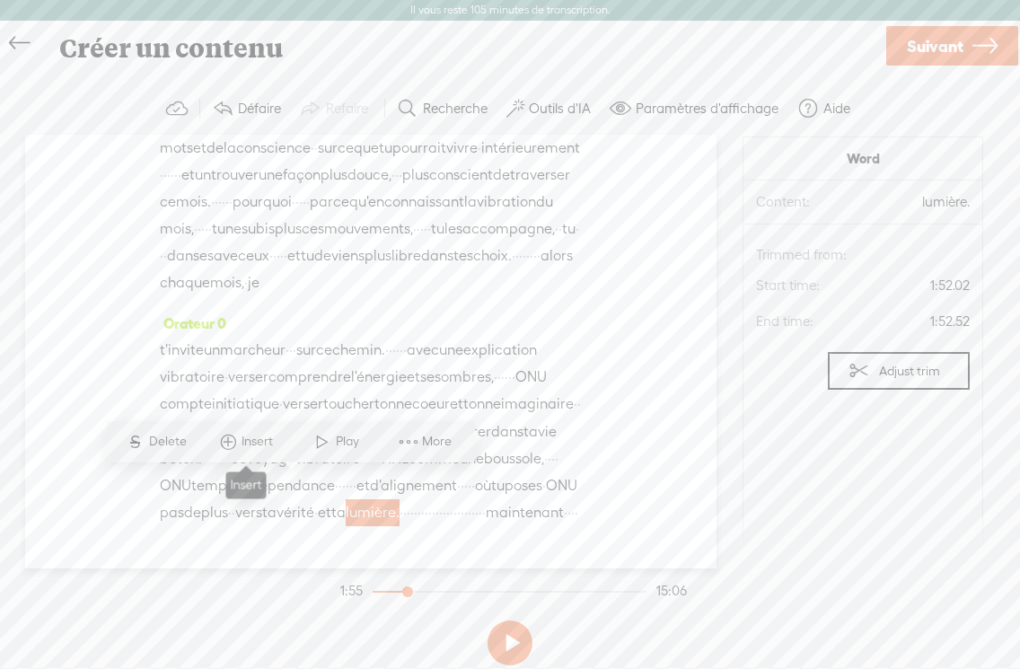
click at [237, 449] on span at bounding box center [228, 442] width 27 height 32
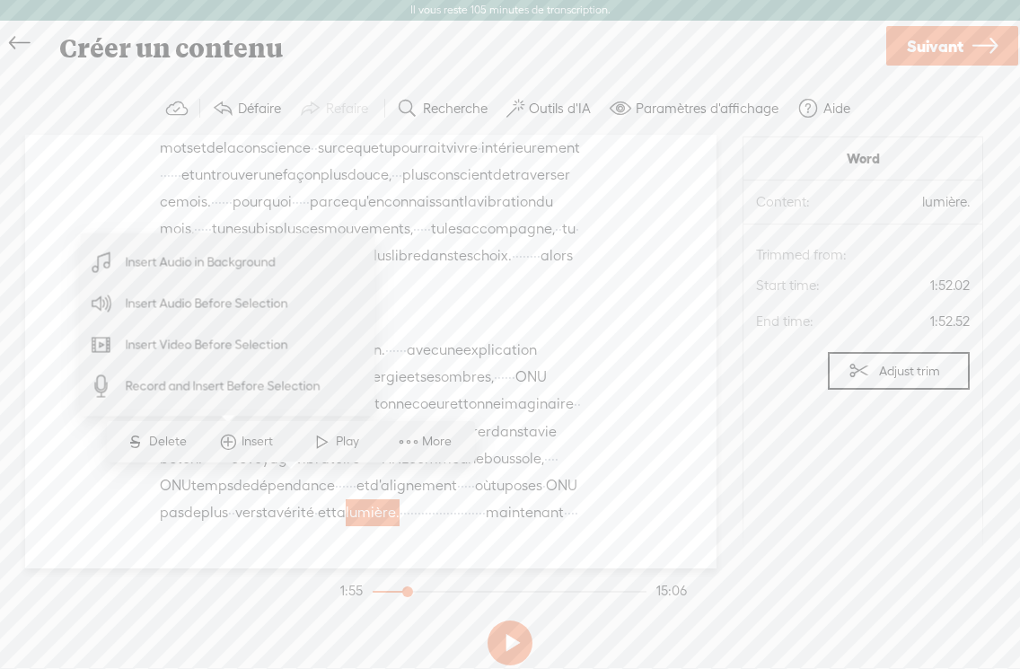
click at [215, 265] on span "Insert Audio in Background" at bounding box center [201, 262] width 221 height 40
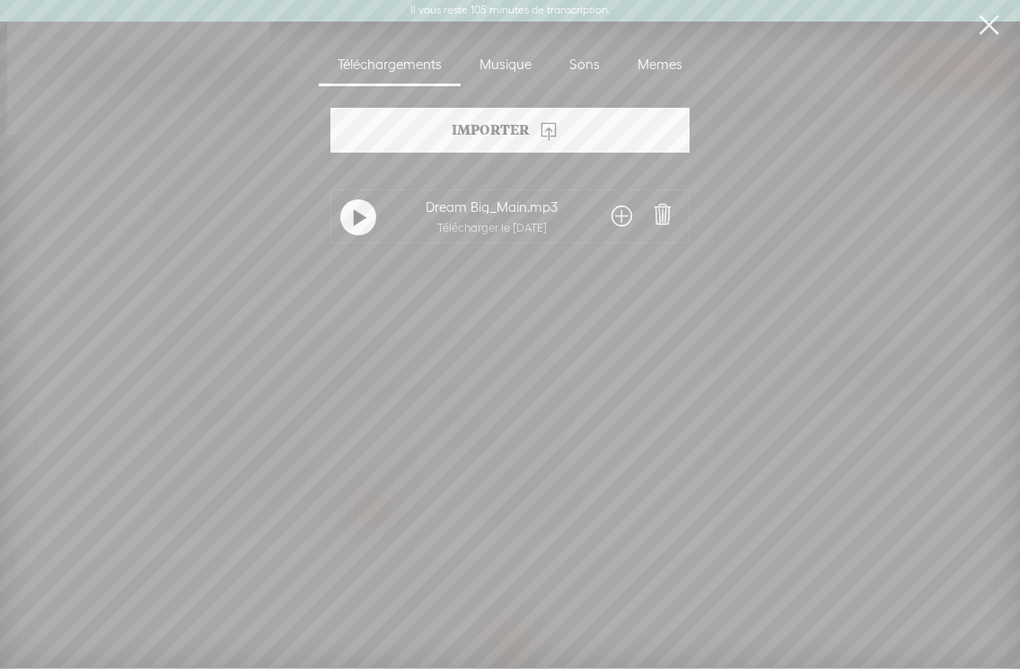
click at [356, 225] on t at bounding box center [360, 218] width 13 height 29
click at [500, 68] on div "Musique" at bounding box center [506, 65] width 90 height 41
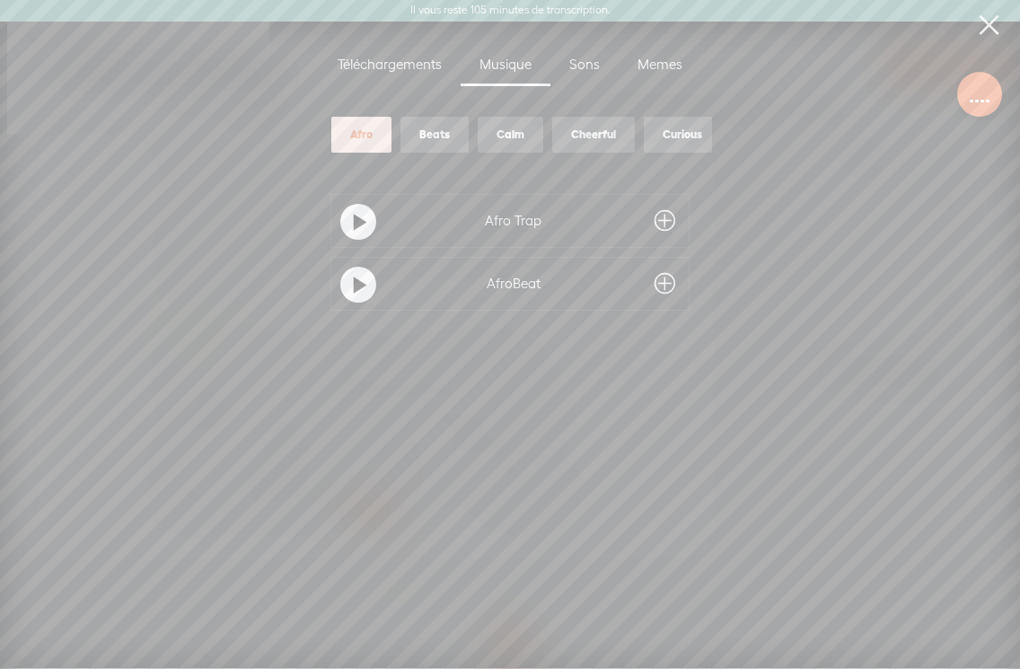
click at [436, 139] on div "Beats" at bounding box center [434, 135] width 31 height 15
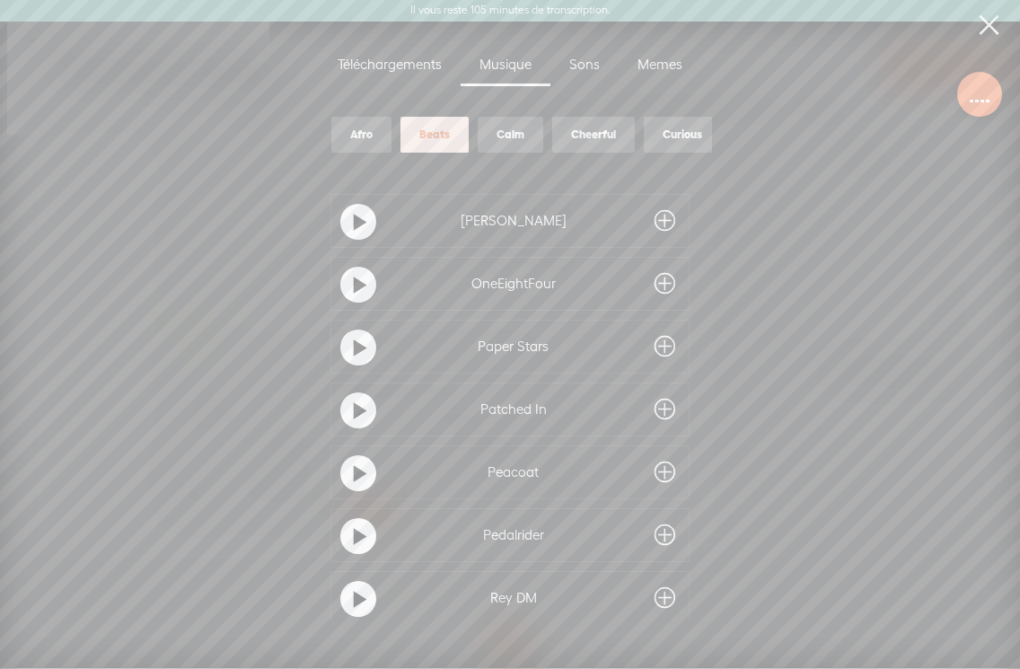
click at [354, 222] on t at bounding box center [360, 222] width 13 height 29
click at [507, 133] on div "Calm" at bounding box center [511, 135] width 28 height 15
click at [361, 225] on div at bounding box center [358, 222] width 36 height 36
click at [358, 295] on t at bounding box center [360, 285] width 13 height 29
click at [357, 347] on t at bounding box center [360, 348] width 13 height 29
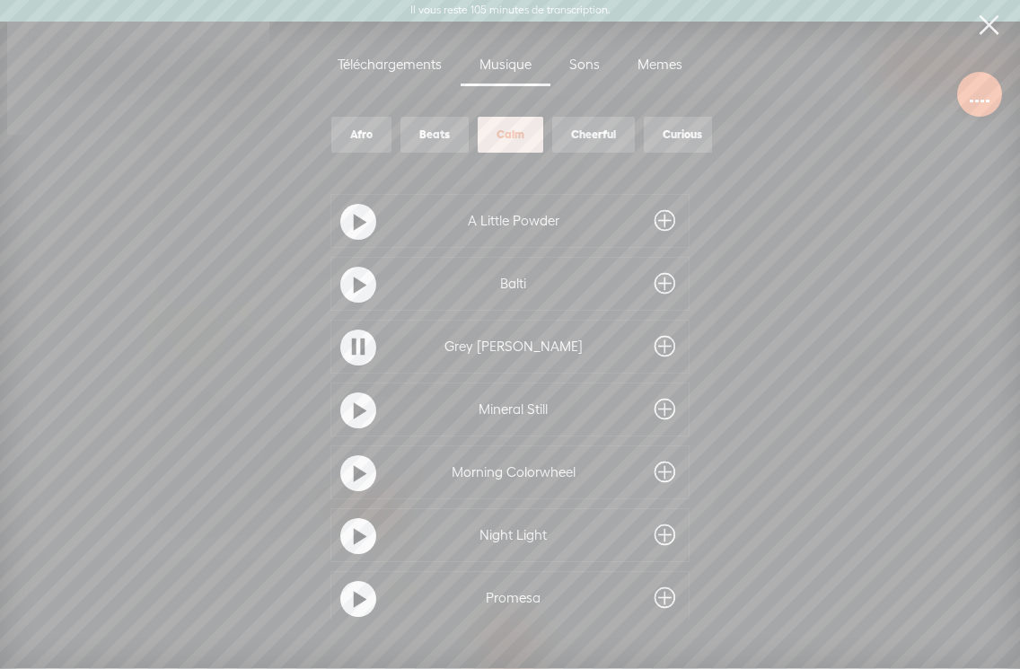
click at [354, 410] on t at bounding box center [360, 411] width 13 height 29
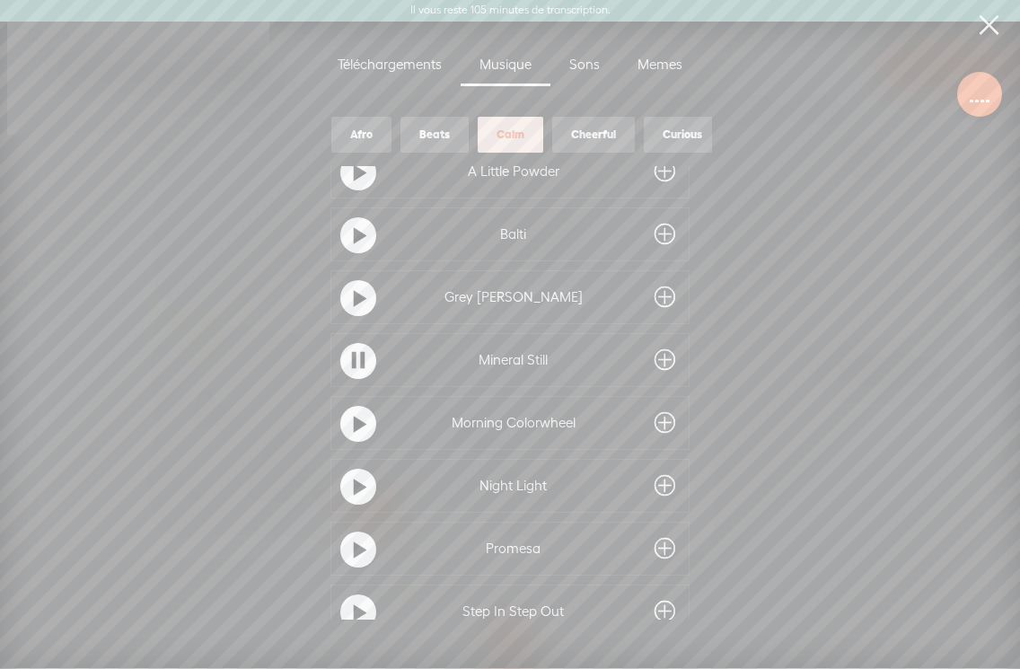
click at [354, 420] on t at bounding box center [360, 424] width 13 height 29
click at [347, 488] on div at bounding box center [358, 487] width 36 height 36
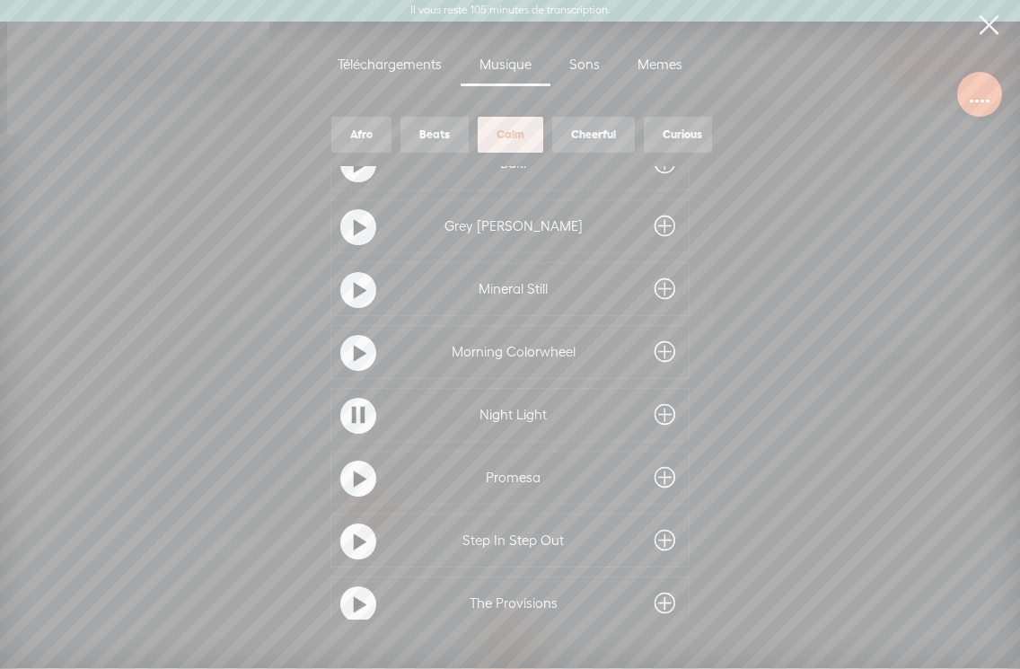
click at [360, 479] on t at bounding box center [360, 479] width 13 height 29
click at [354, 538] on t at bounding box center [360, 542] width 13 height 29
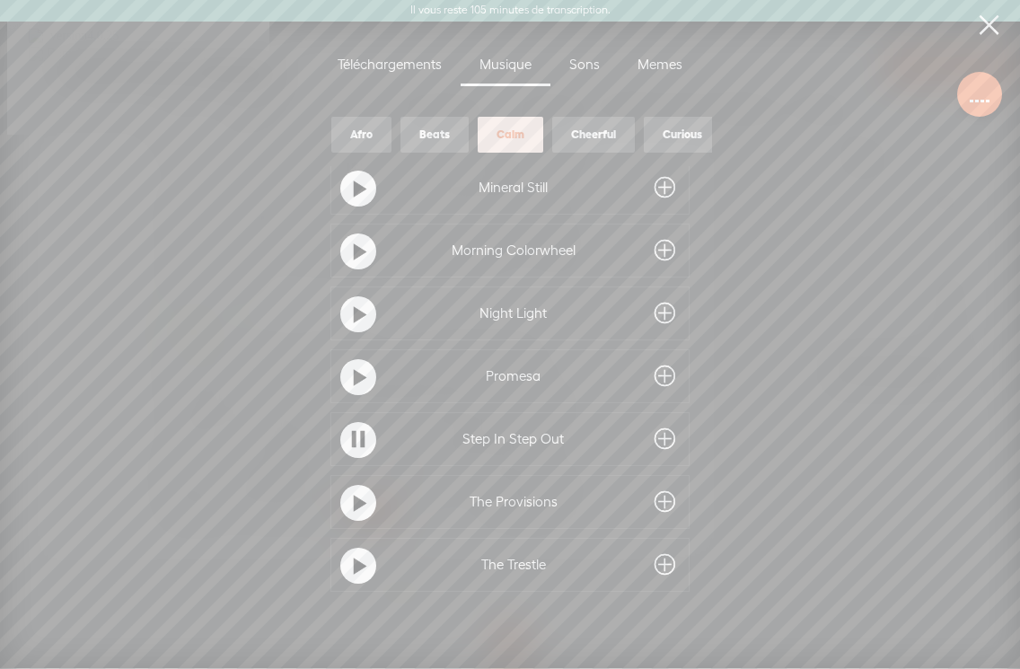
click at [356, 497] on t at bounding box center [360, 503] width 13 height 29
click at [354, 559] on t at bounding box center [360, 566] width 13 height 29
click at [585, 147] on div "Cheerful" at bounding box center [593, 135] width 83 height 36
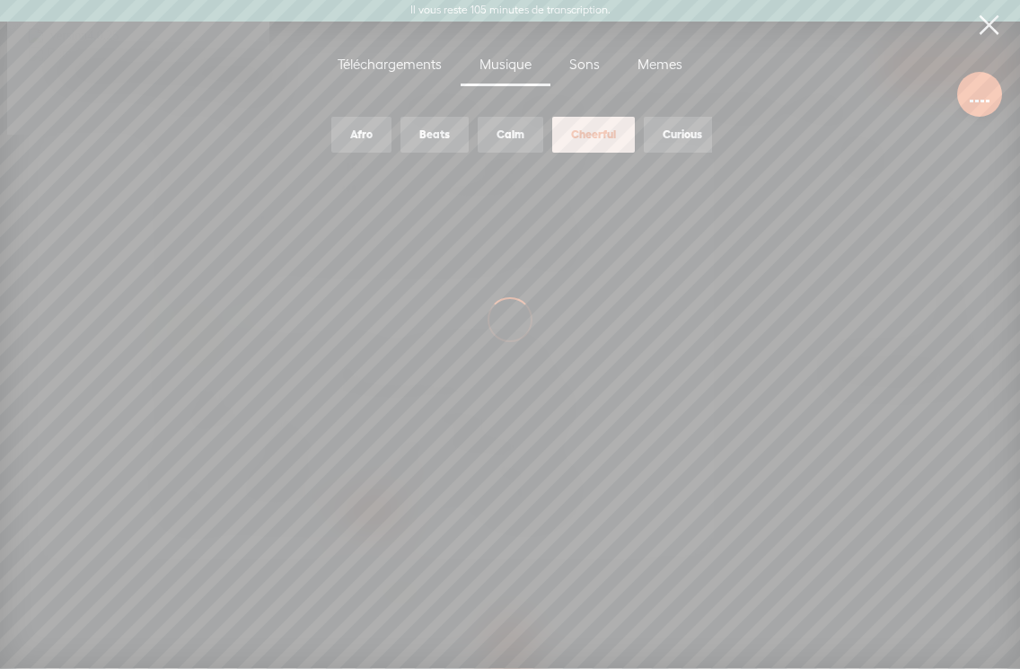
scroll to position [0, 0]
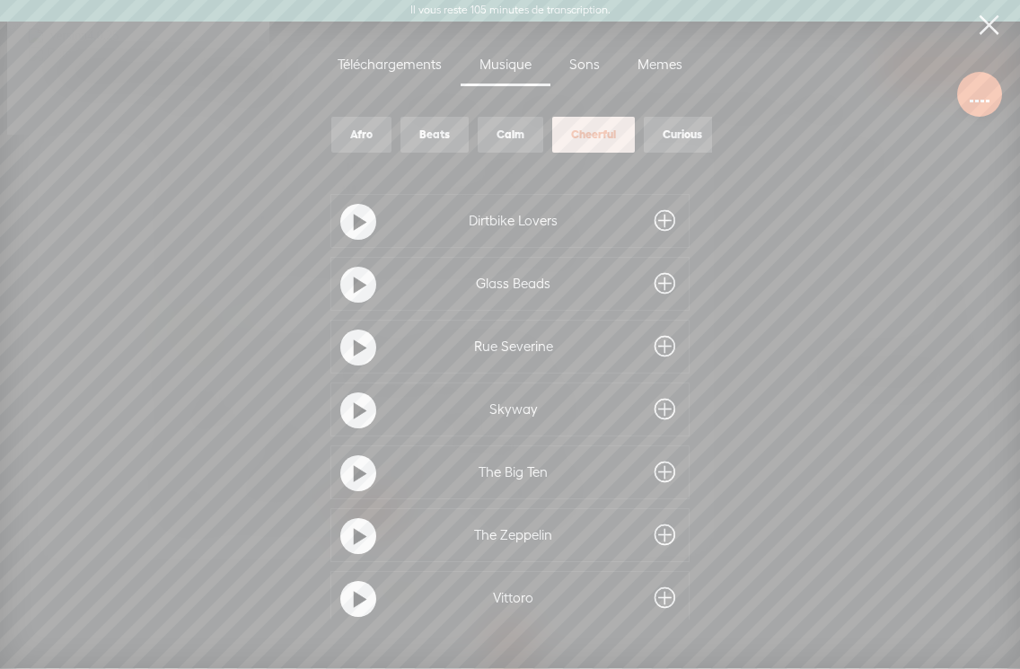
click at [354, 219] on t at bounding box center [360, 222] width 13 height 29
click at [356, 284] on t at bounding box center [360, 285] width 13 height 29
click at [359, 347] on t at bounding box center [360, 348] width 13 height 29
click at [354, 407] on t at bounding box center [360, 411] width 13 height 29
click at [0, 0] on t at bounding box center [0, 0] width 0 height 0
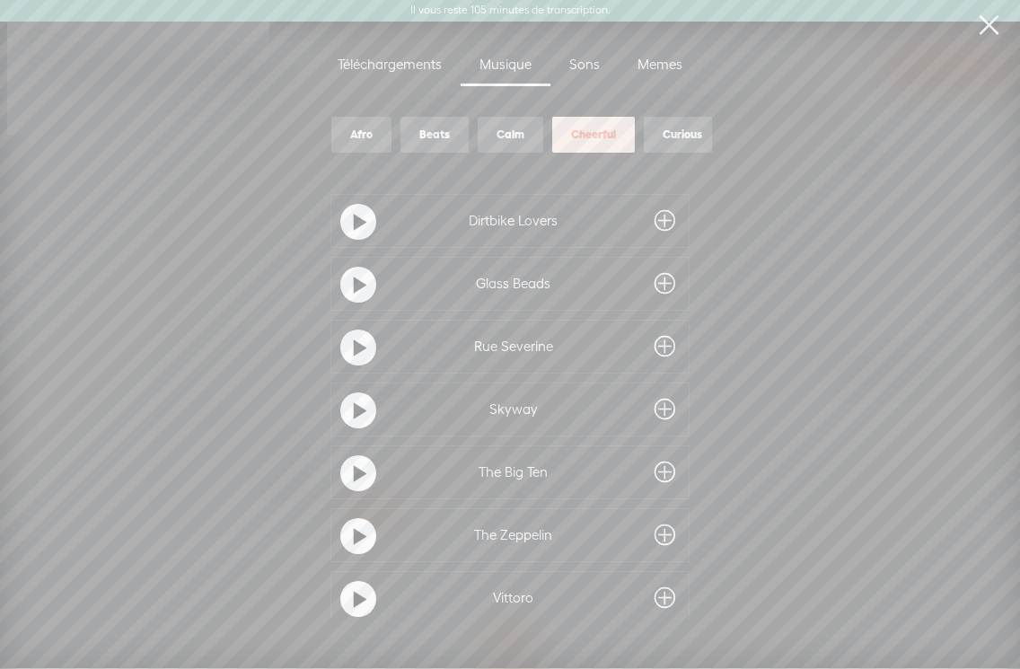
click at [354, 409] on t at bounding box center [360, 411] width 13 height 29
click at [355, 471] on t at bounding box center [360, 474] width 13 height 29
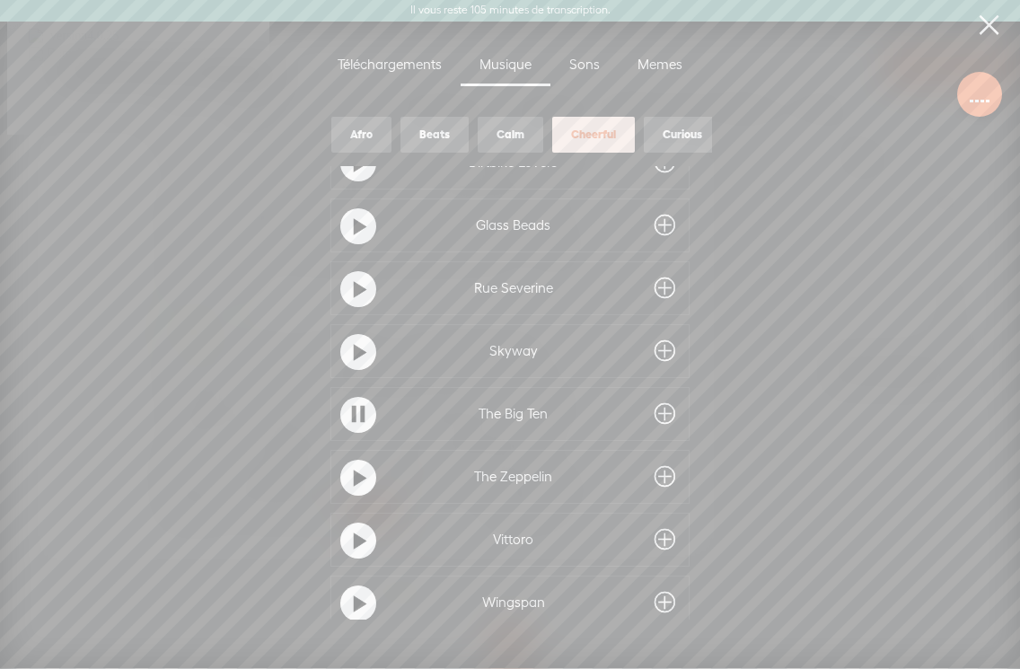
scroll to position [105, 0]
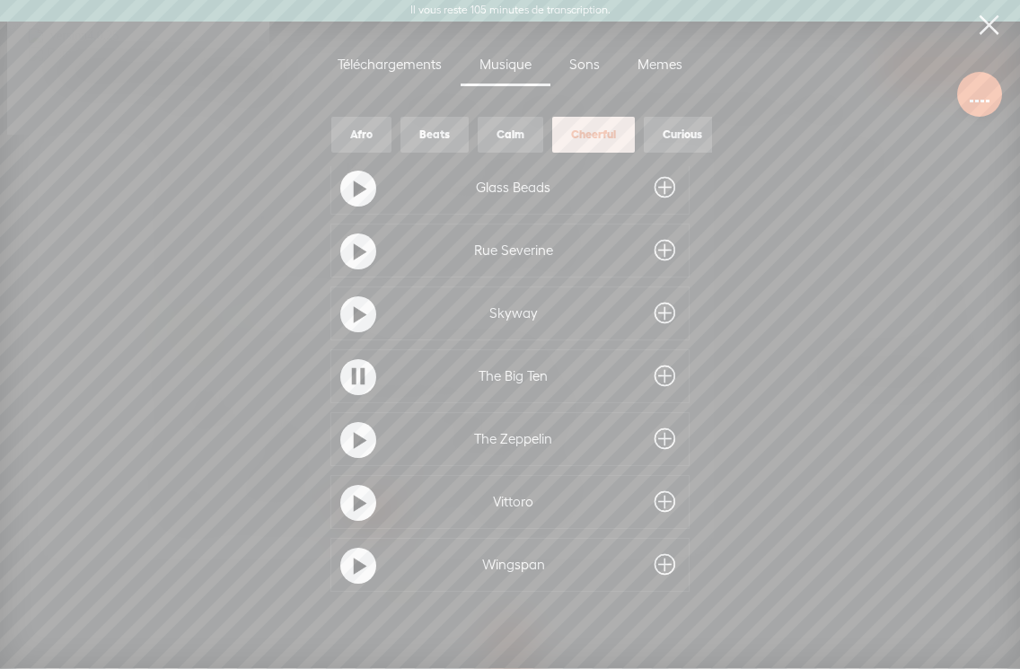
click at [355, 430] on t at bounding box center [360, 441] width 13 height 29
click at [498, 134] on div "Calm" at bounding box center [511, 135] width 28 height 15
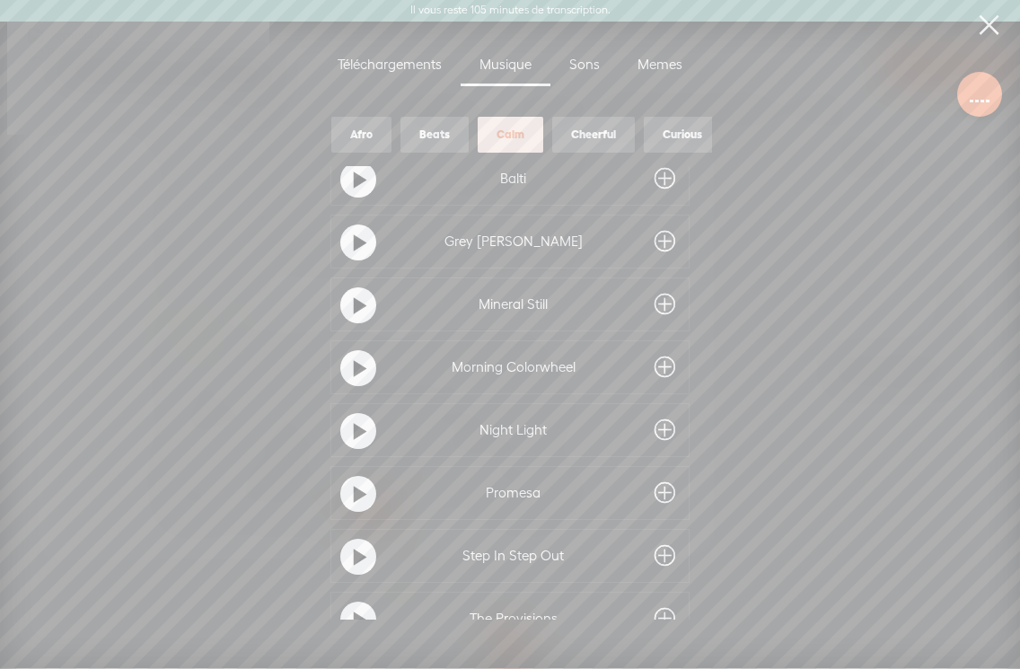
scroll to position [0, 0]
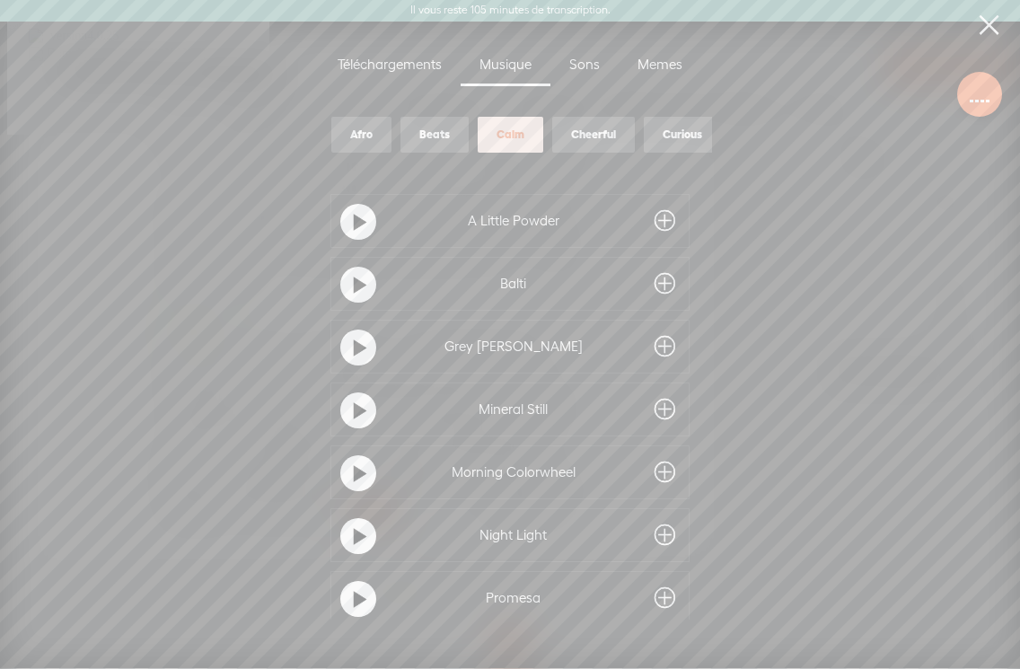
click at [361, 226] on t at bounding box center [360, 222] width 13 height 29
click at [354, 287] on t at bounding box center [360, 285] width 13 height 29
click at [356, 346] on t at bounding box center [360, 348] width 13 height 29
click at [354, 402] on t at bounding box center [360, 411] width 13 height 29
click at [356, 469] on t at bounding box center [360, 474] width 13 height 29
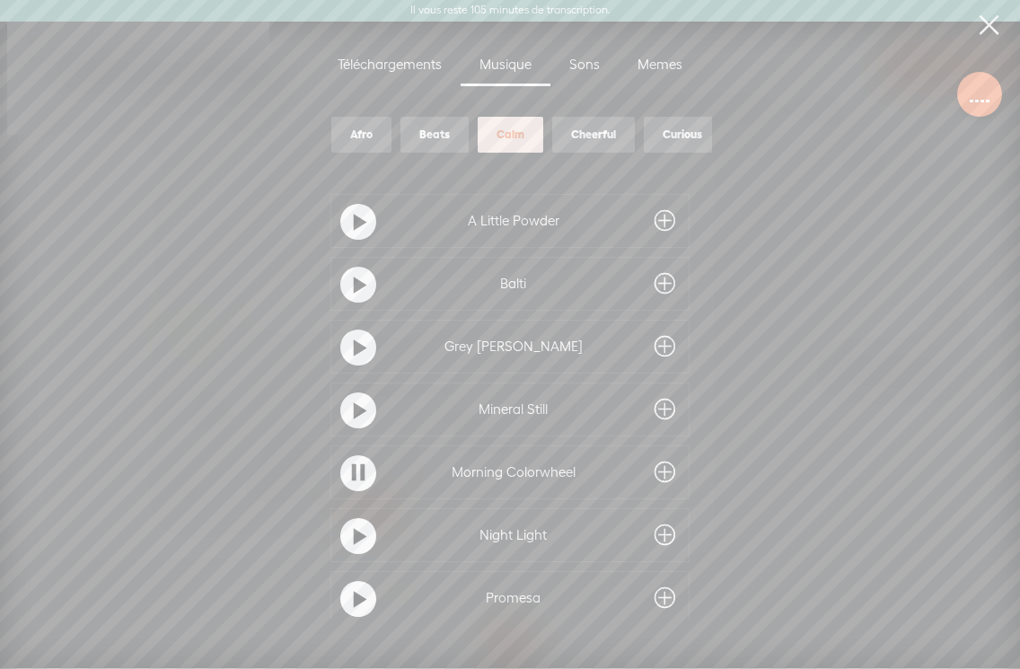
click at [356, 536] on t at bounding box center [360, 537] width 13 height 29
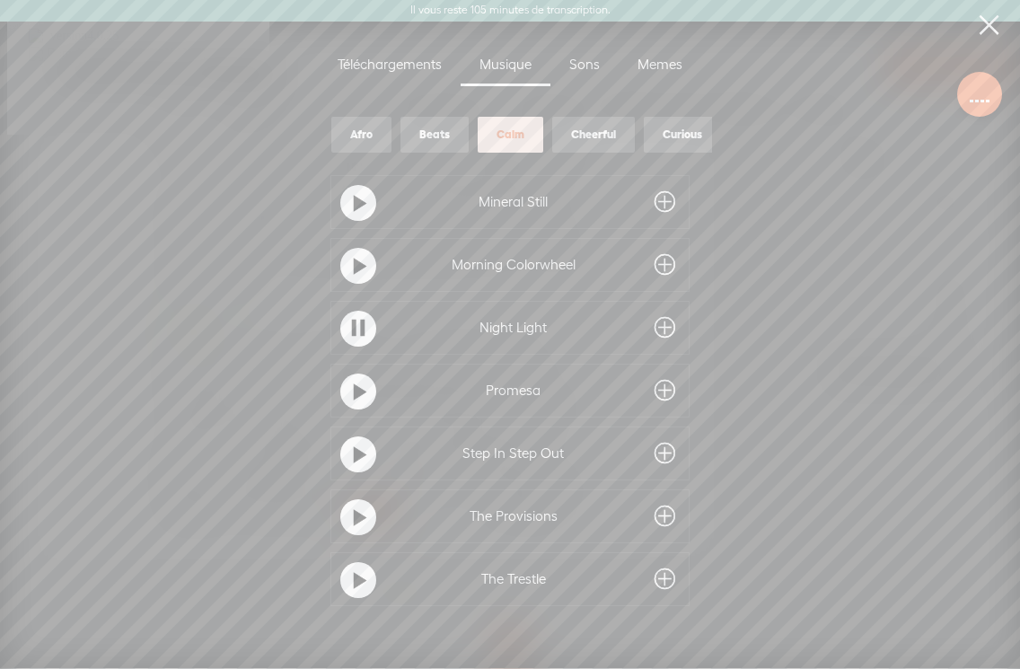
click at [354, 393] on t at bounding box center [360, 392] width 13 height 29
click at [354, 449] on t at bounding box center [360, 455] width 13 height 29
click at [356, 516] on t at bounding box center [360, 518] width 13 height 29
click at [354, 582] on t at bounding box center [360, 581] width 13 height 29
click at [354, 395] on t at bounding box center [360, 392] width 13 height 29
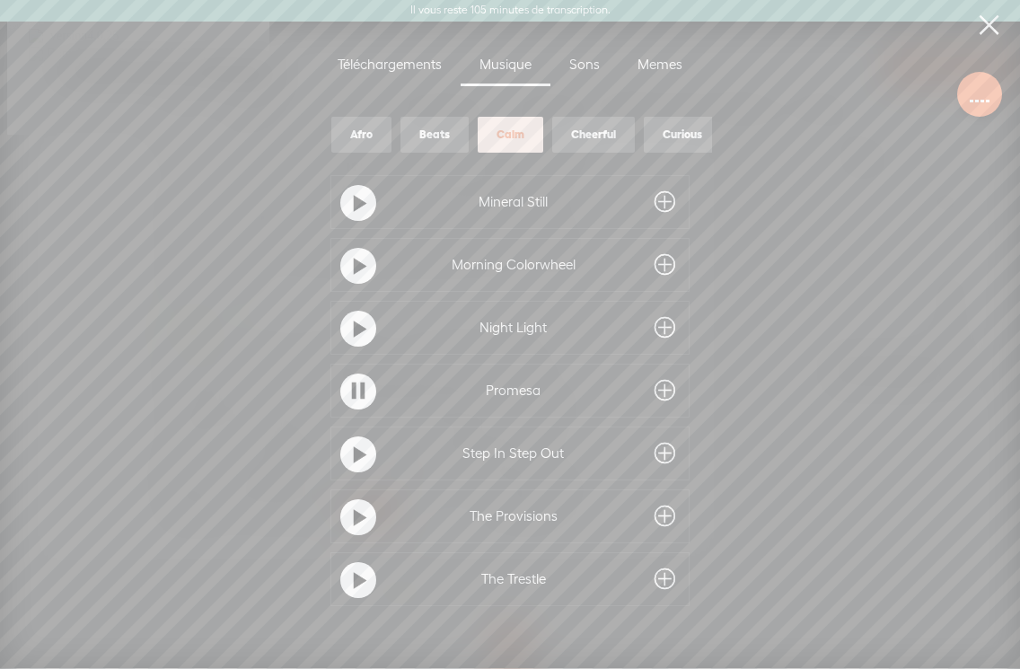
click at [657, 387] on span at bounding box center [665, 390] width 21 height 29
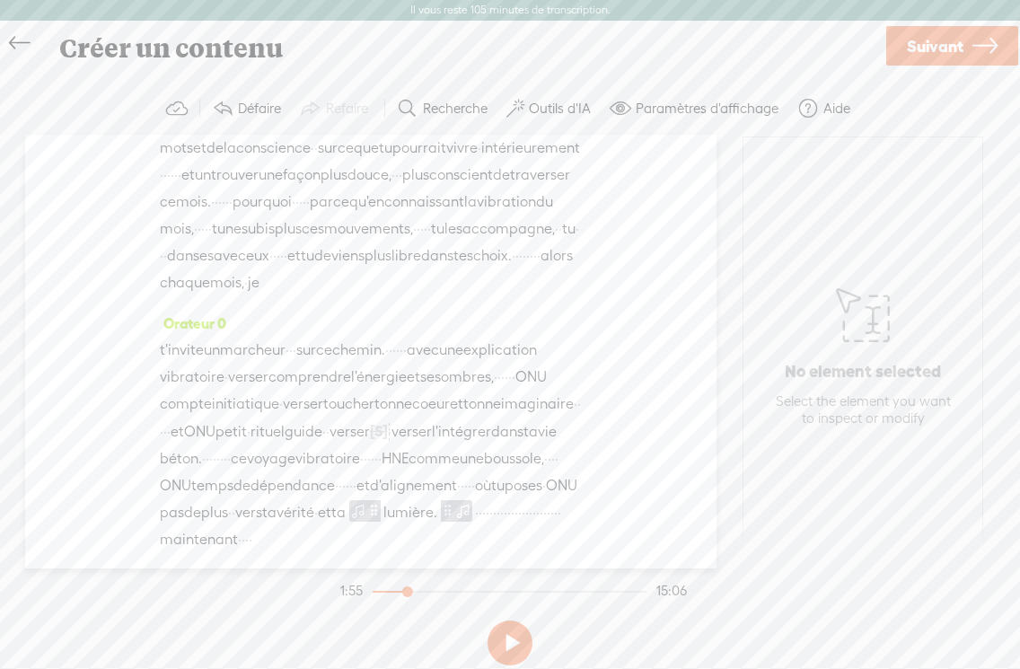
drag, startPoint x: 390, startPoint y: 484, endPoint x: 469, endPoint y: 494, distance: 79.6
click at [469, 494] on div "t'invite un marcheur · · · sur ce chemin. · · · · · · · avec une explication vi…" at bounding box center [371, 445] width 422 height 216
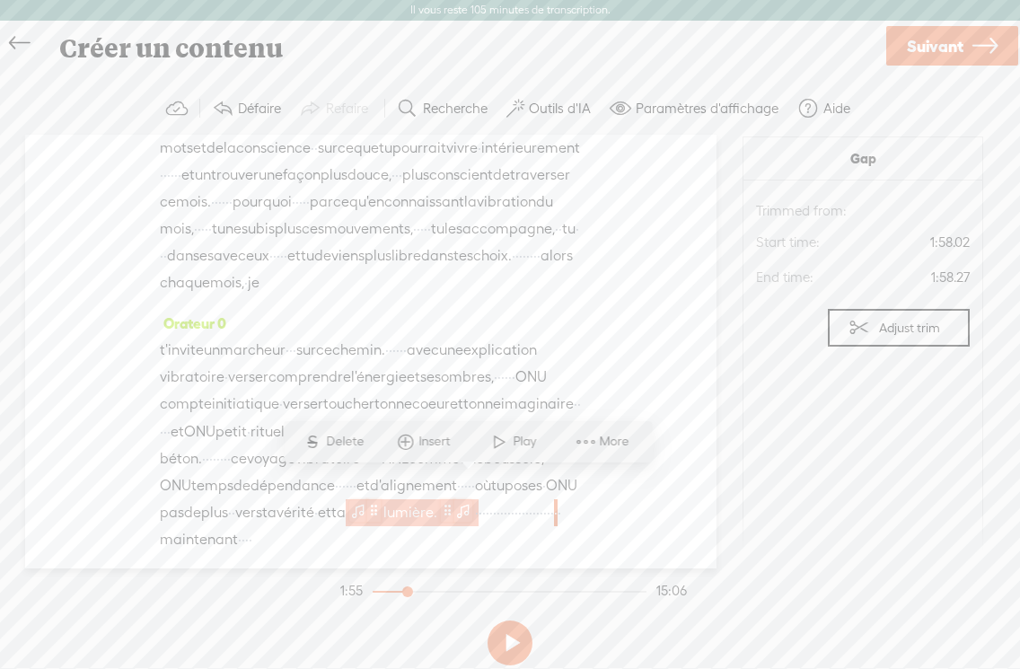
click at [454, 499] on span at bounding box center [463, 510] width 18 height 22
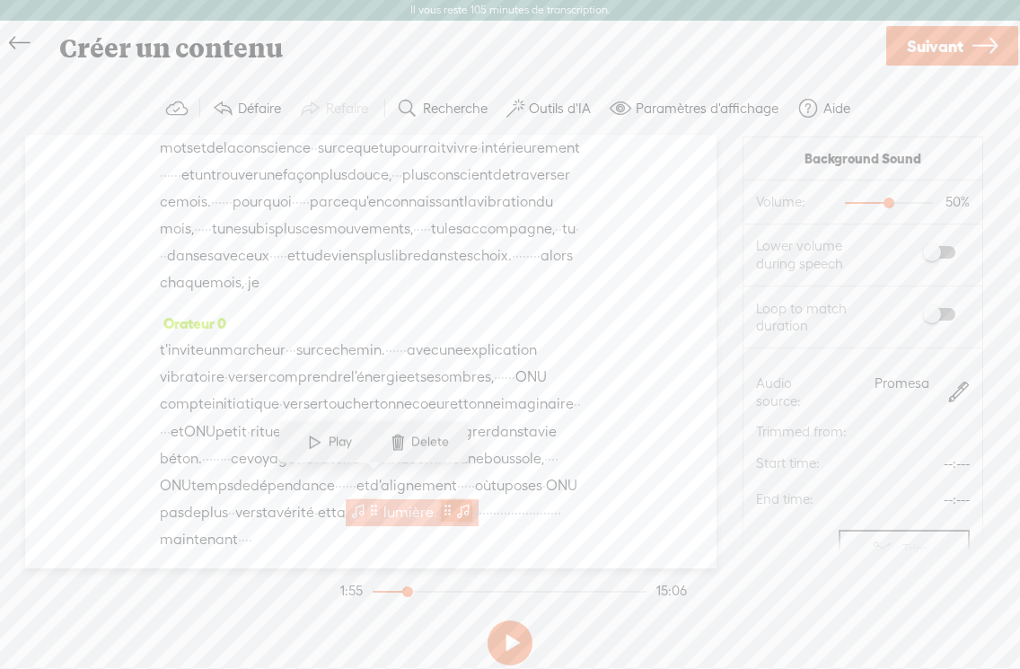
click at [454, 499] on span at bounding box center [463, 510] width 18 height 22
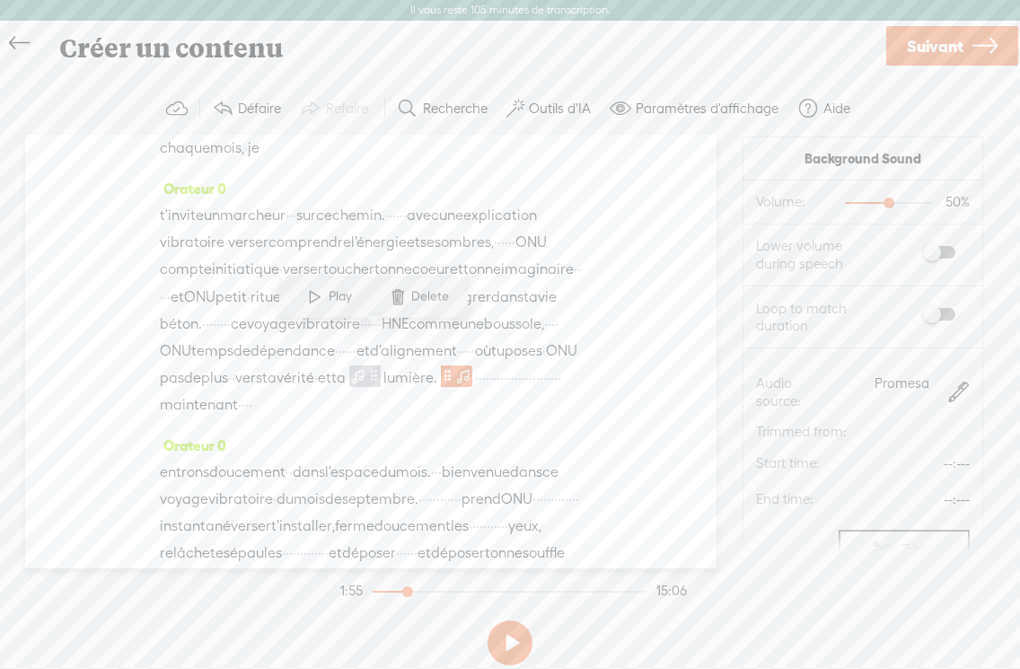
scroll to position [491, 0]
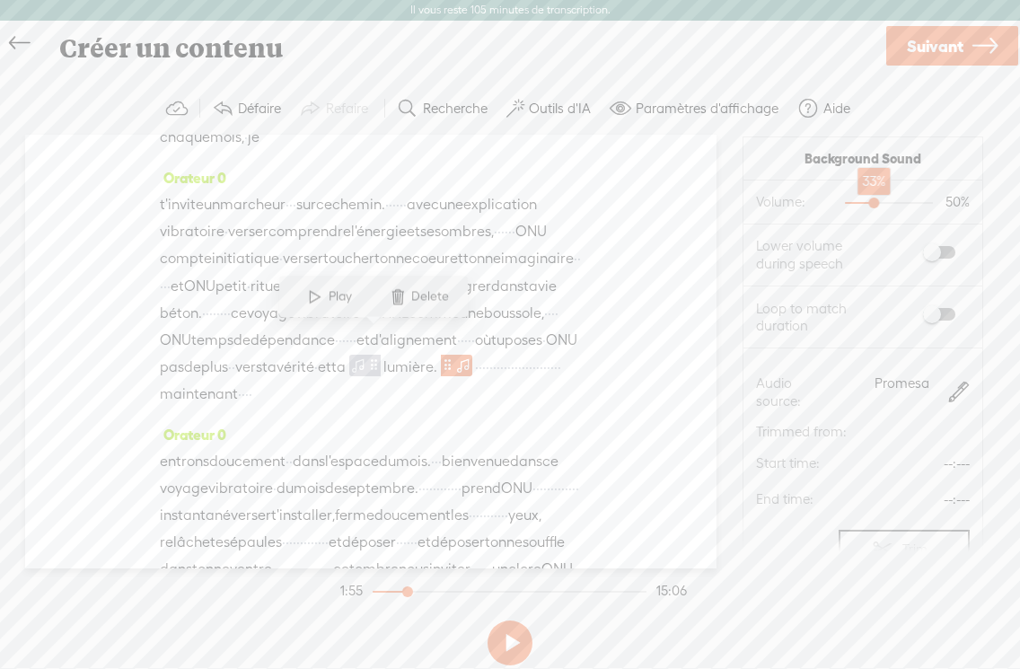
click at [657, 202] on div at bounding box center [875, 204] width 41 height 41
drag, startPoint x: 874, startPoint y: 202, endPoint x: 858, endPoint y: 202, distance: 15.3
click at [657, 202] on div at bounding box center [860, 204] width 41 height 41
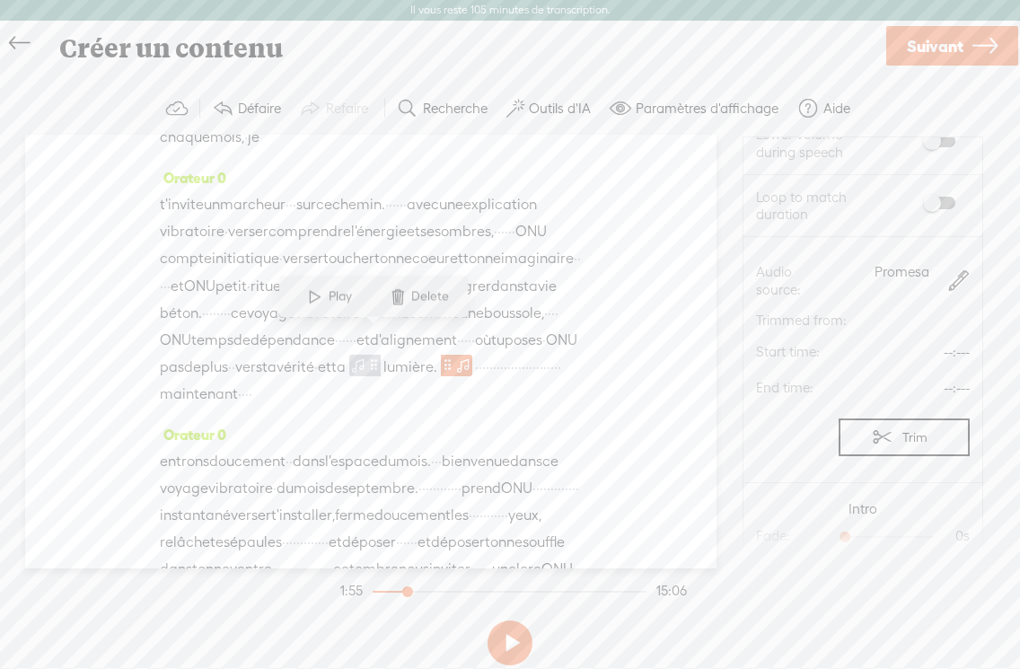
scroll to position [258, 0]
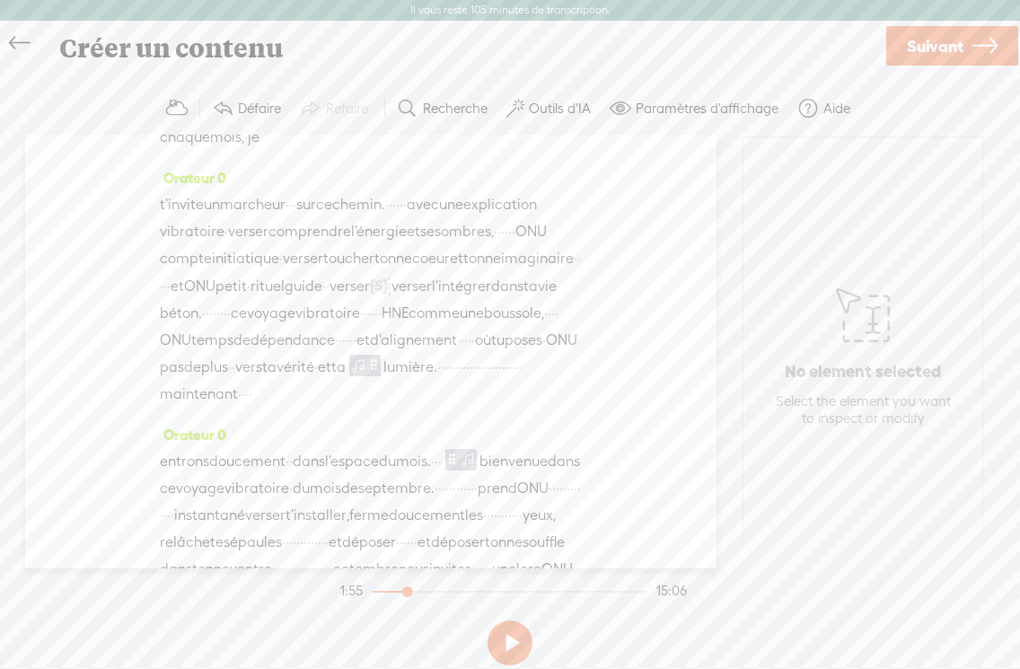
click at [349, 245] on span "toucher" at bounding box center [348, 258] width 51 height 27
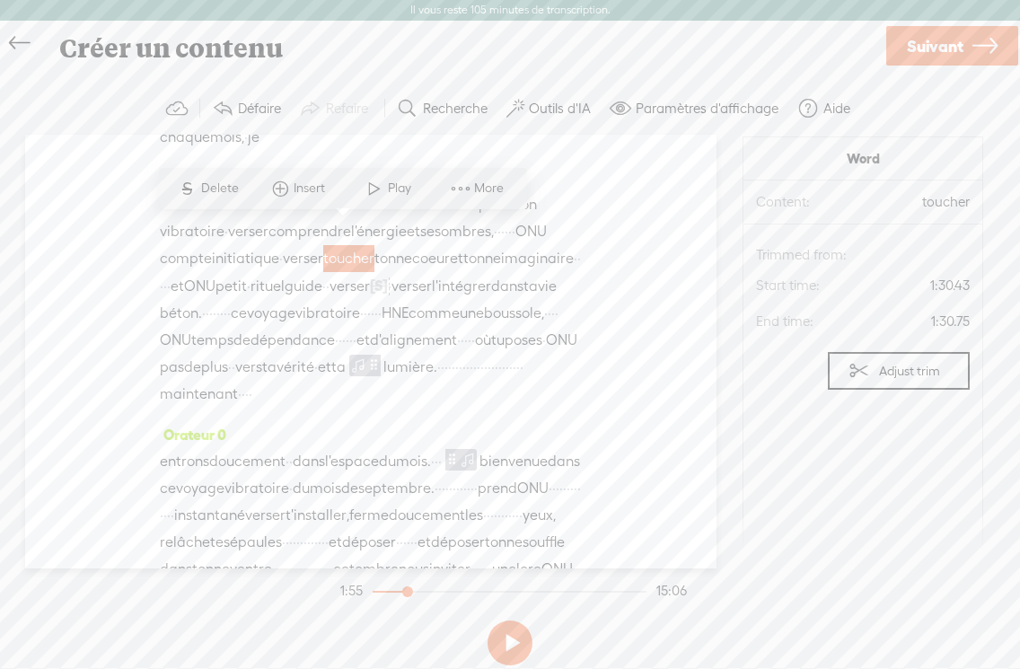
click at [406, 594] on div at bounding box center [409, 593] width 41 height 41
click at [400, 594] on div at bounding box center [403, 593] width 41 height 41
click at [510, 646] on button at bounding box center [510, 642] width 45 height 45
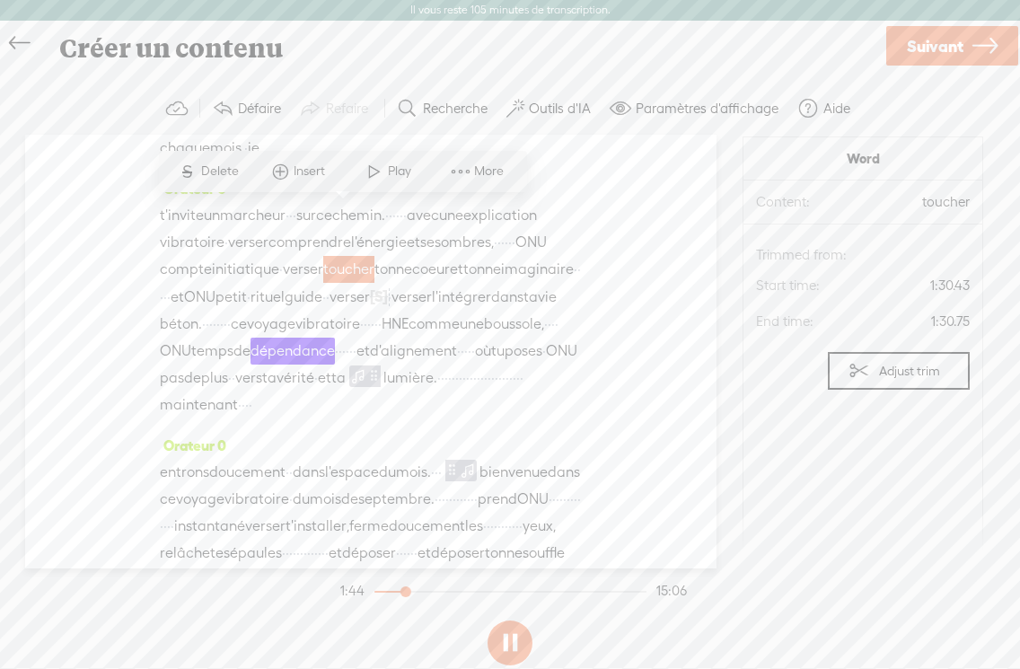
scroll to position [508, 0]
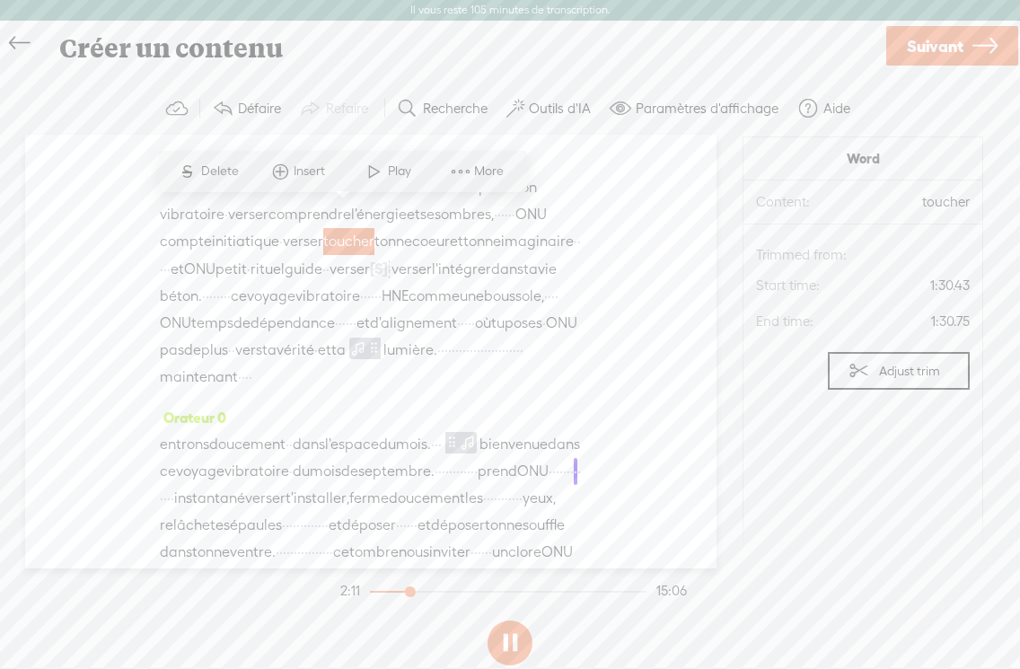
click at [508, 644] on button at bounding box center [510, 642] width 45 height 45
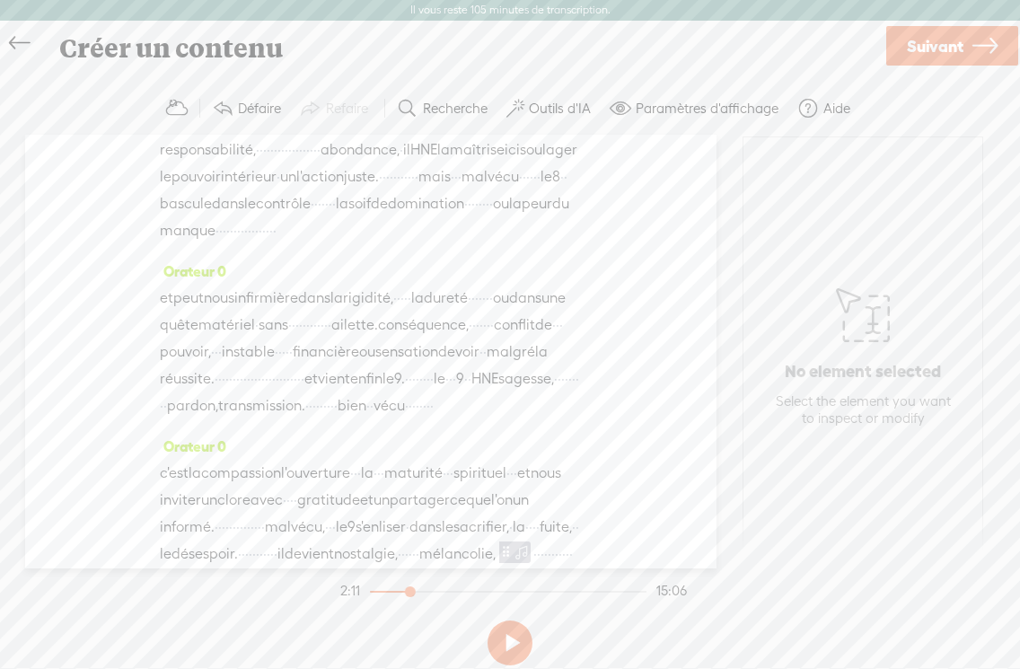
scroll to position [1700, 0]
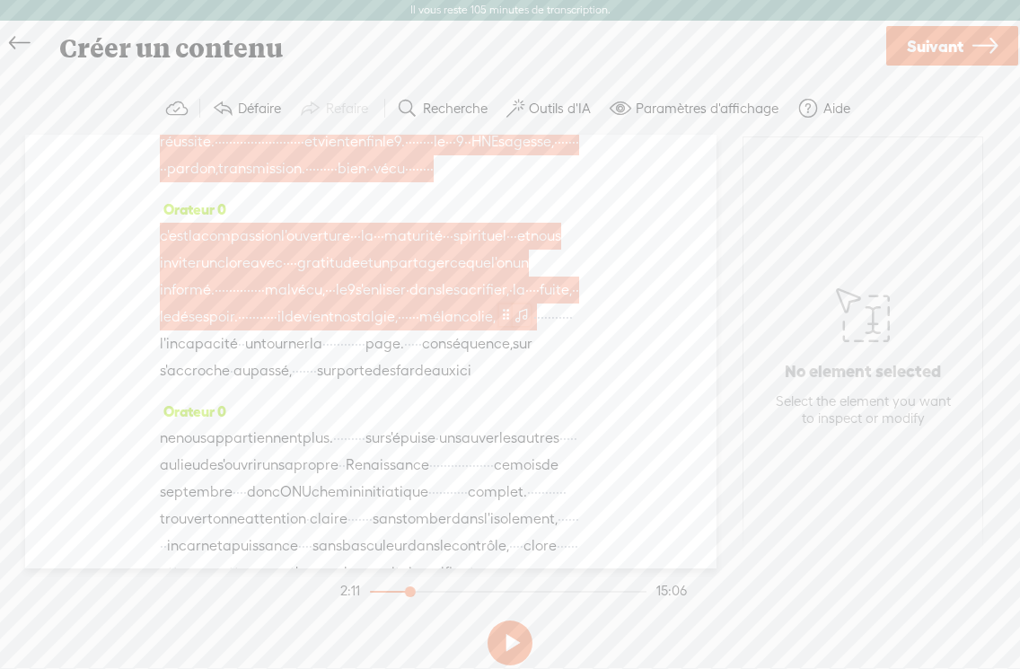
click at [513, 303] on span at bounding box center [522, 314] width 18 height 22
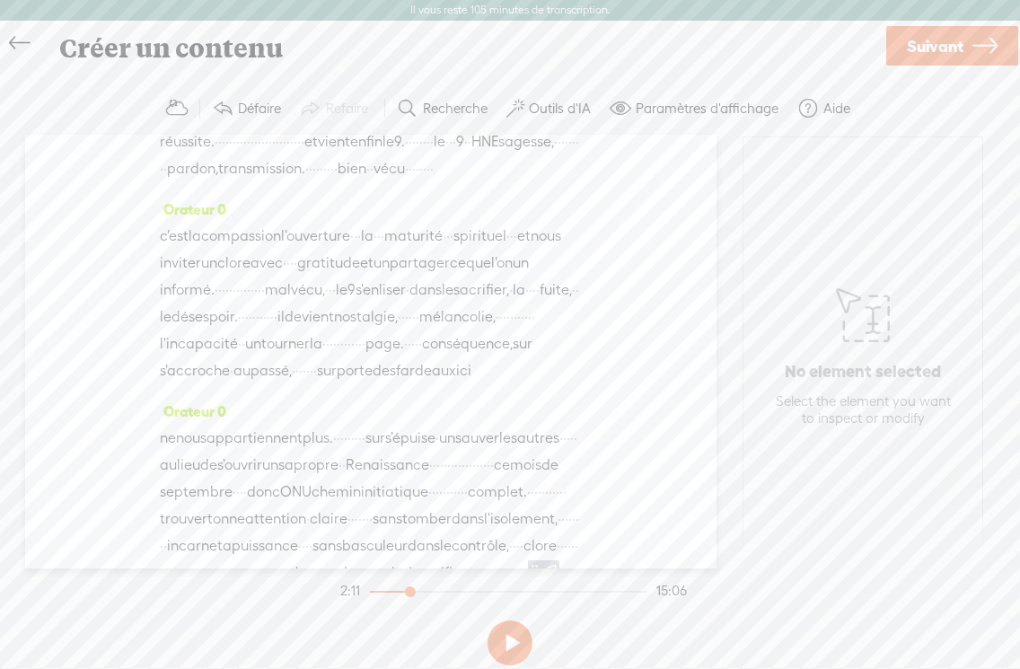
scroll to position [1993, 0]
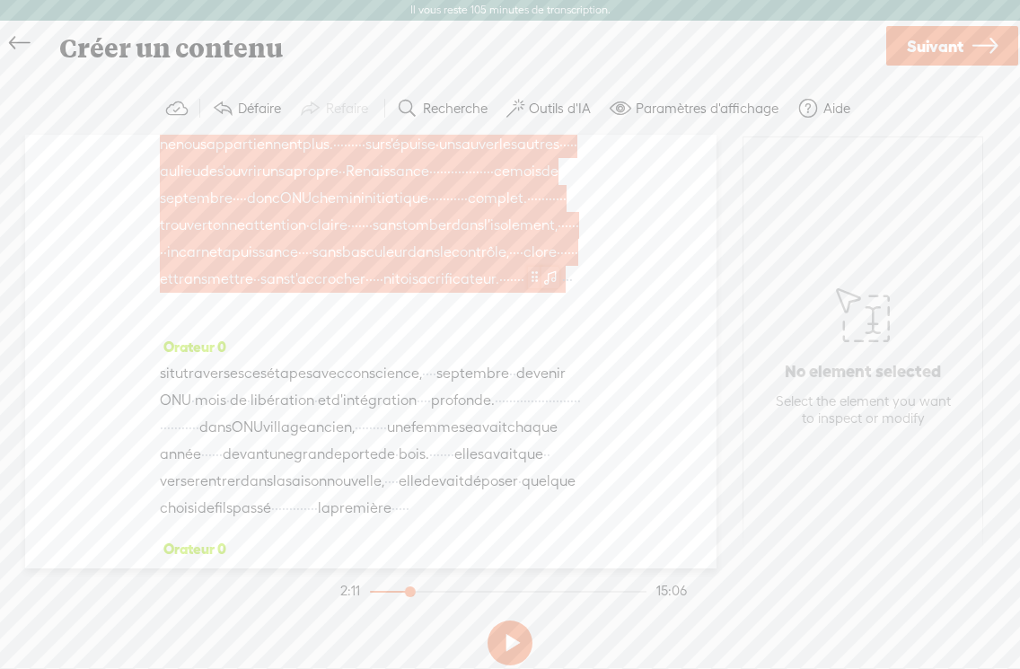
click at [541, 266] on span at bounding box center [550, 277] width 18 height 22
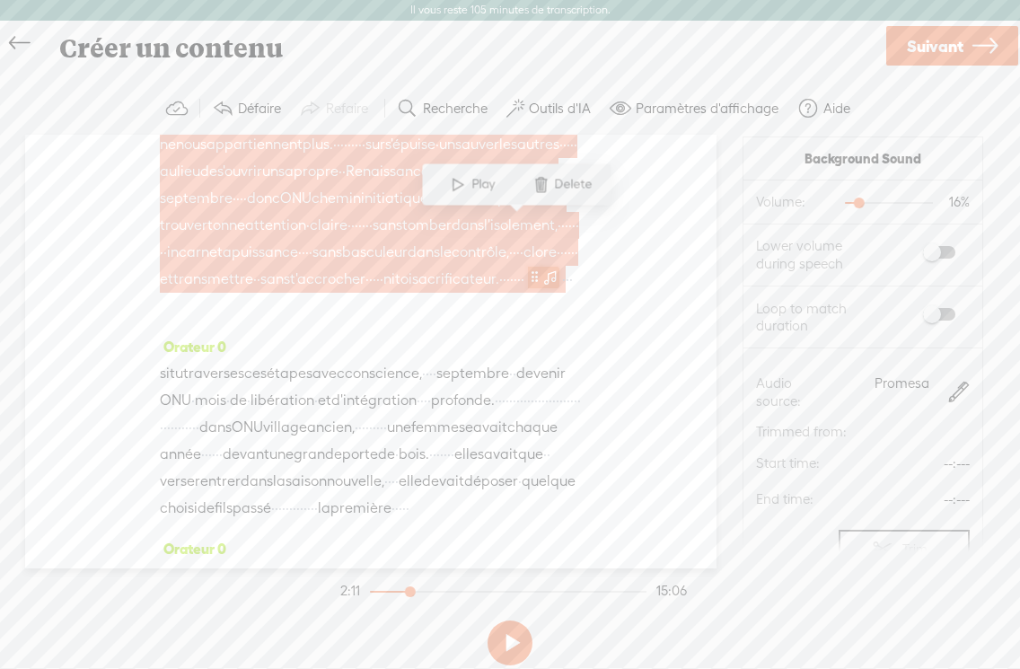
click at [541, 266] on span at bounding box center [550, 277] width 18 height 22
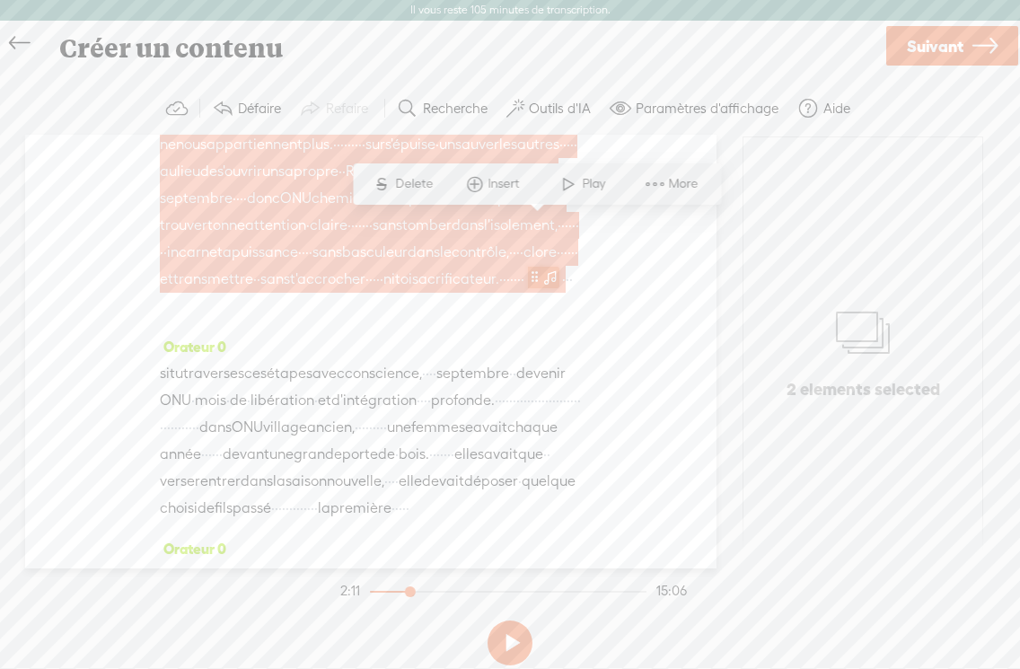
click at [541, 266] on span at bounding box center [550, 277] width 18 height 22
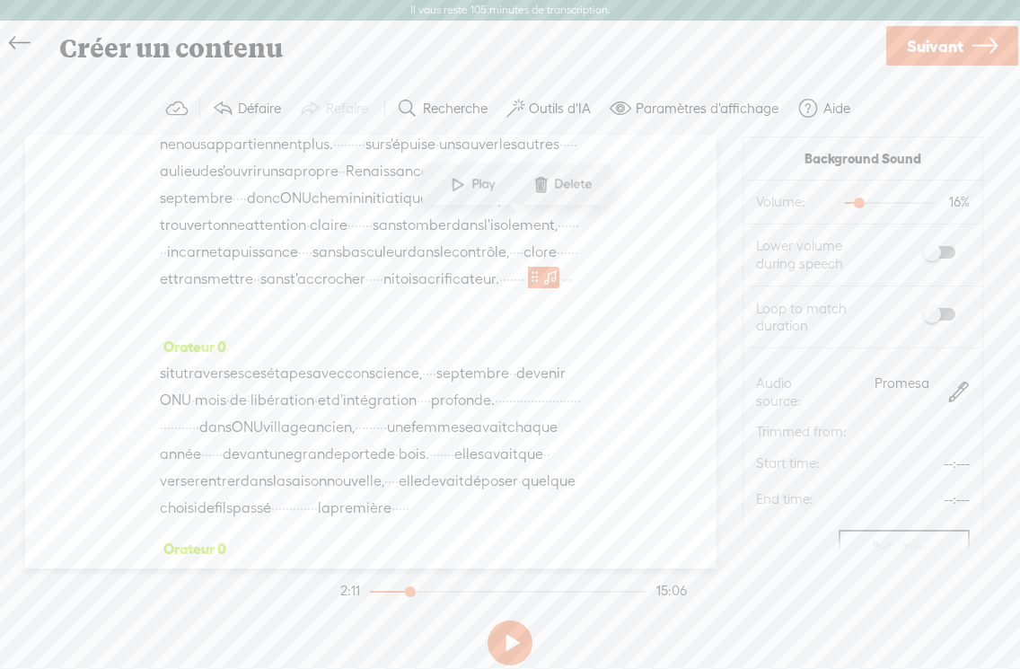
click at [657, 250] on span "Lower volume during speech" at bounding box center [809, 255] width 107 height 36
drag, startPoint x: 837, startPoint y: 250, endPoint x: 785, endPoint y: 246, distance: 52.2
click at [657, 246] on span "Lower volume during speech" at bounding box center [809, 255] width 107 height 36
click at [657, 251] on span at bounding box center [939, 252] width 32 height 13
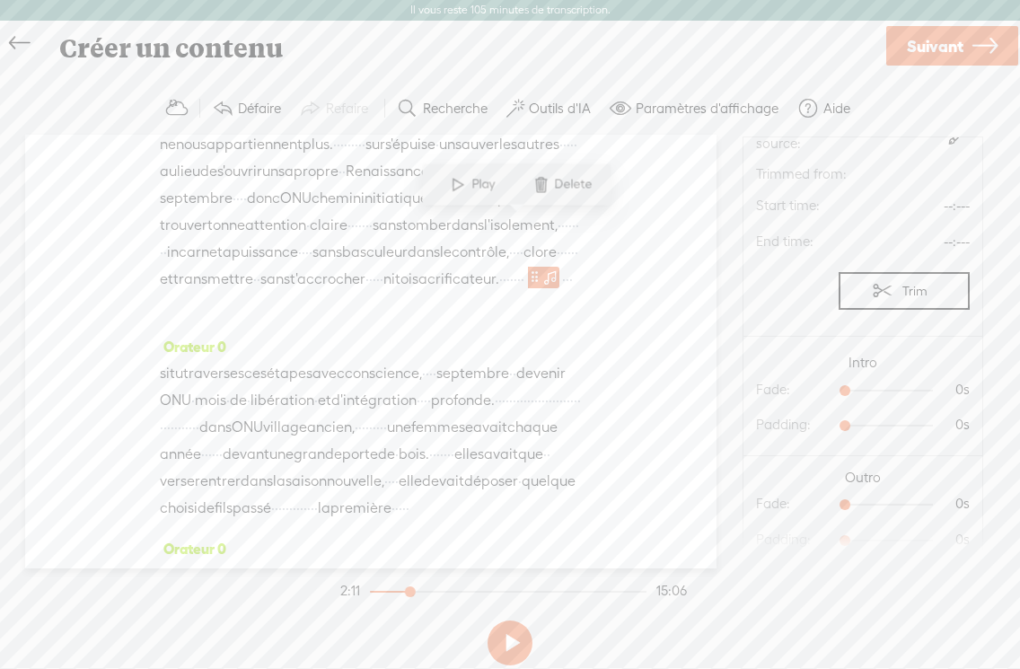
click at [510, 645] on button at bounding box center [510, 642] width 45 height 45
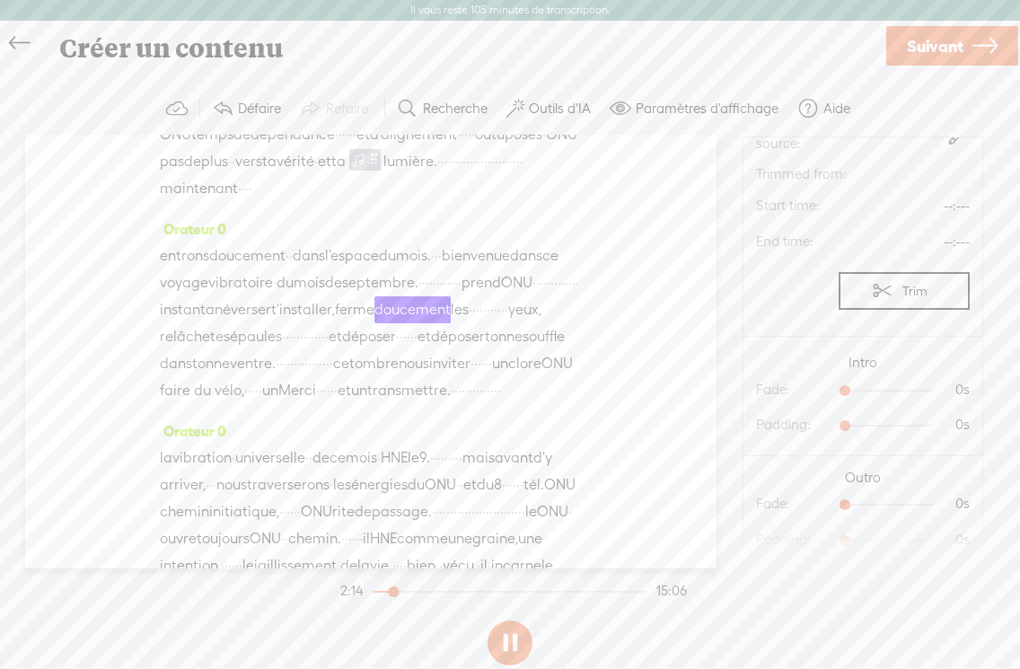
drag, startPoint x: 416, startPoint y: 594, endPoint x: 497, endPoint y: 408, distance: 203.5
click at [396, 594] on div at bounding box center [394, 593] width 41 height 41
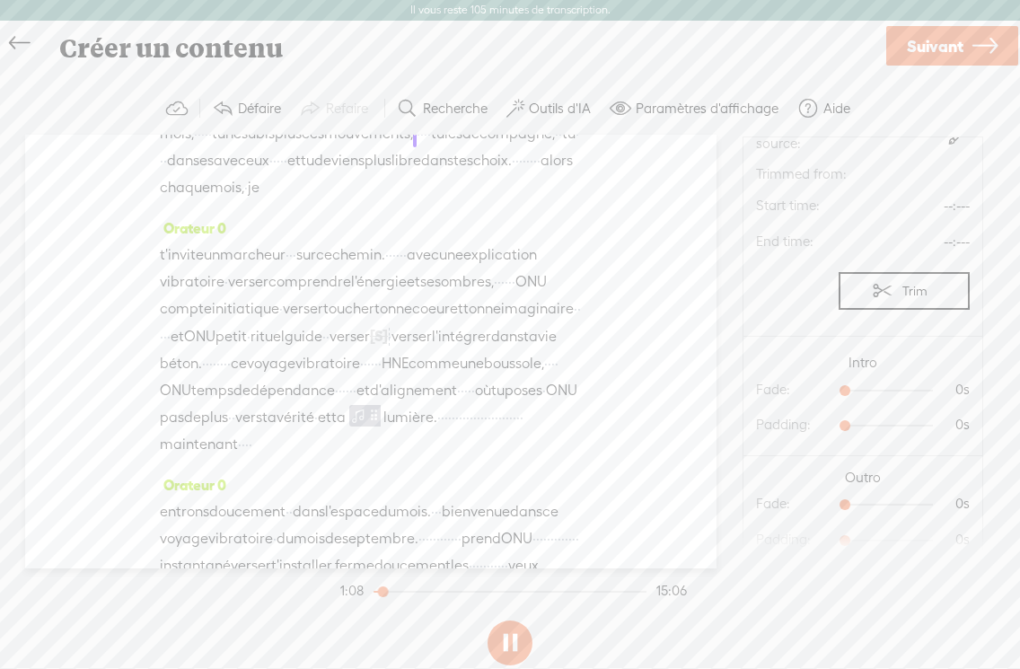
click at [382, 593] on div at bounding box center [385, 593] width 41 height 41
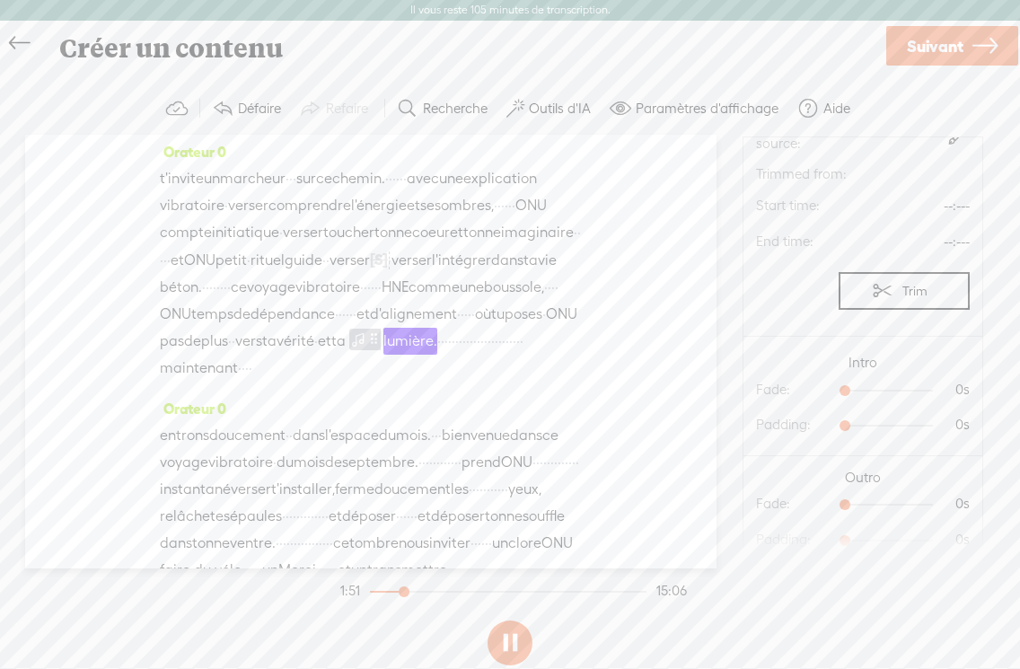
scroll to position [533, 0]
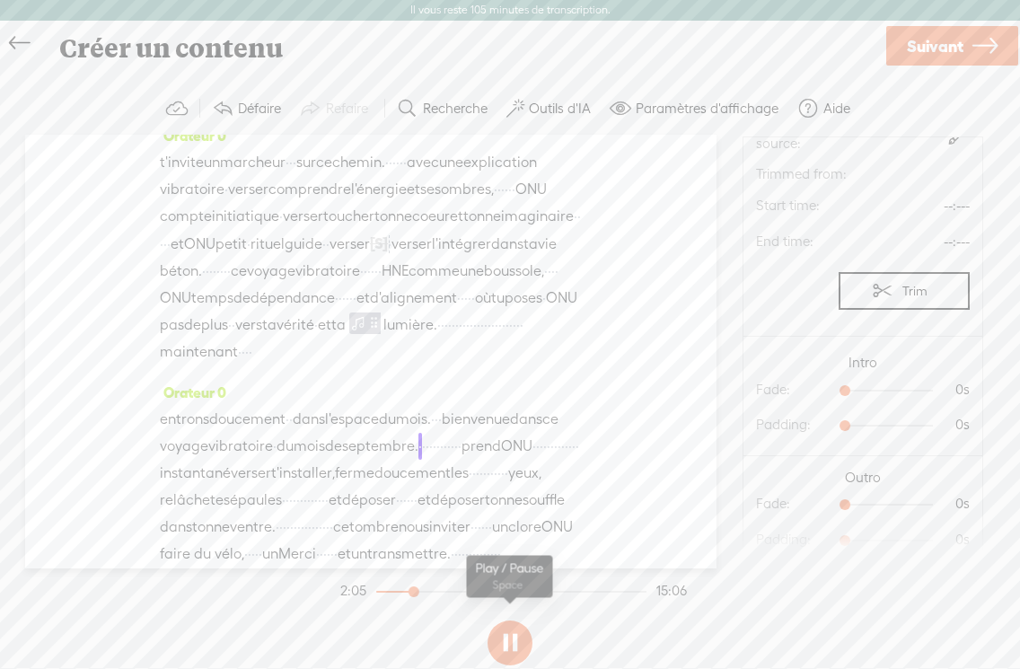
click at [510, 645] on button at bounding box center [510, 642] width 45 height 45
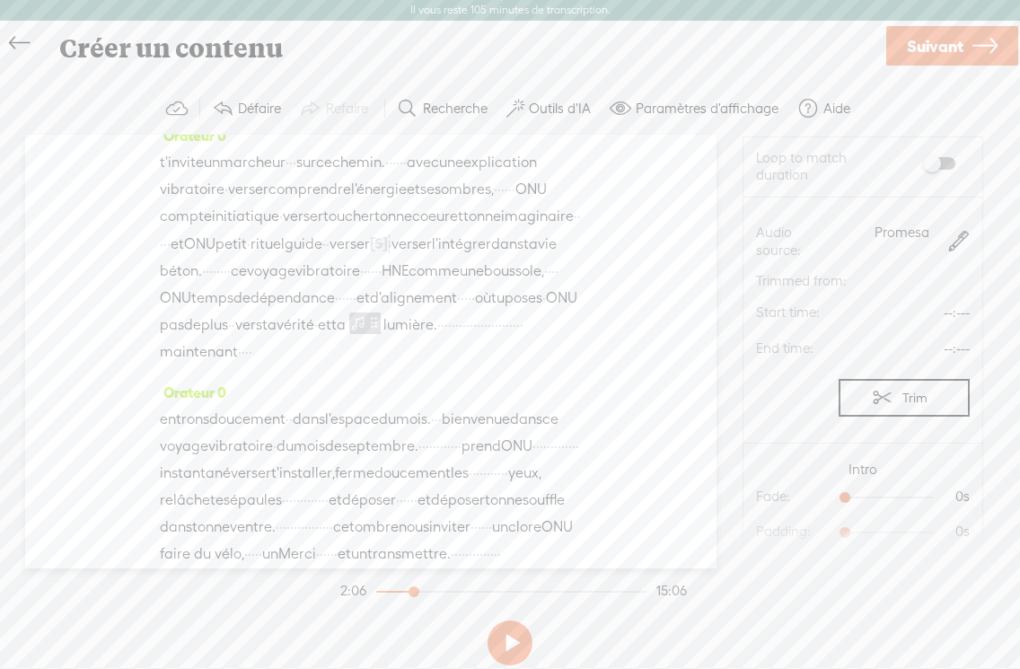
scroll to position [0, 0]
click at [657, 204] on div at bounding box center [860, 204] width 41 height 41
click at [657, 202] on div at bounding box center [875, 204] width 41 height 41
click at [409, 592] on div at bounding box center [411, 593] width 41 height 41
click at [403, 592] on div at bounding box center [403, 593] width 41 height 41
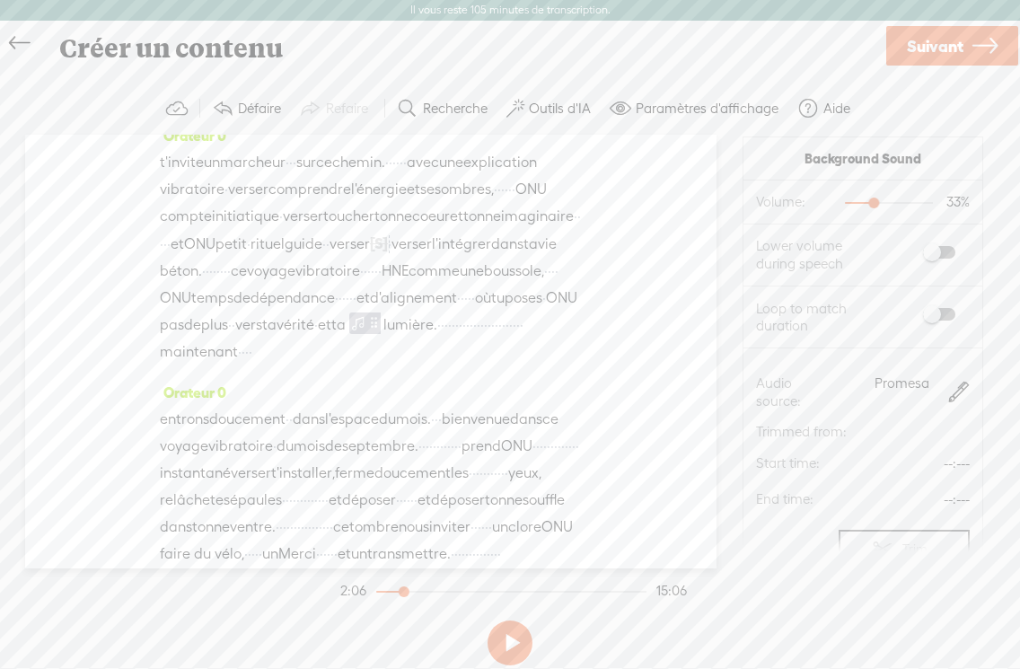
click at [418, 619] on section at bounding box center [510, 642] width 347 height 59
click at [516, 646] on button at bounding box center [510, 642] width 45 height 45
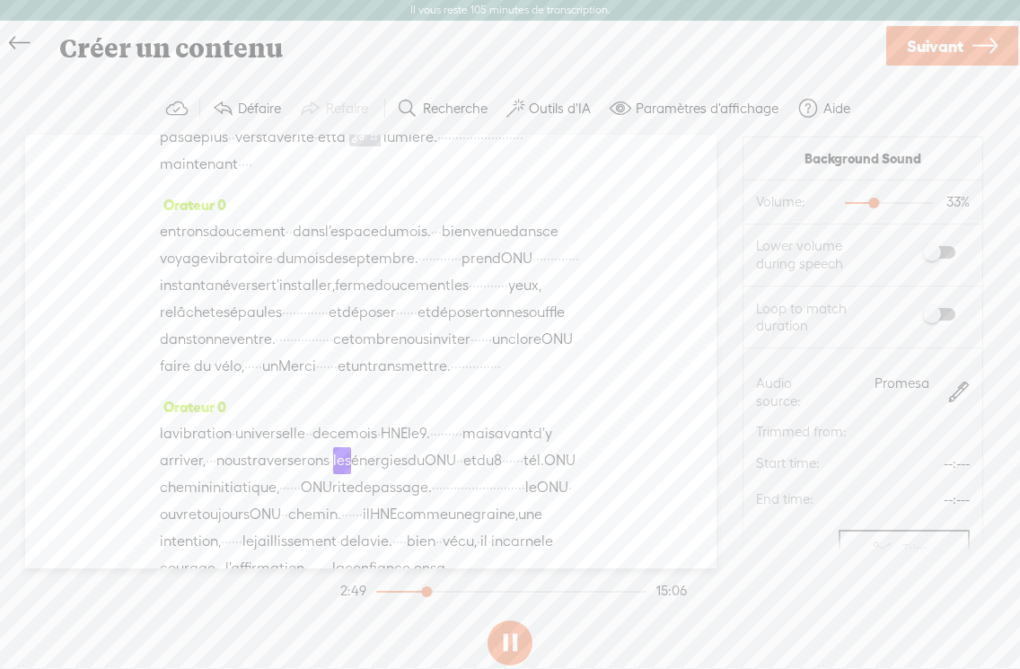
scroll to position [781, 0]
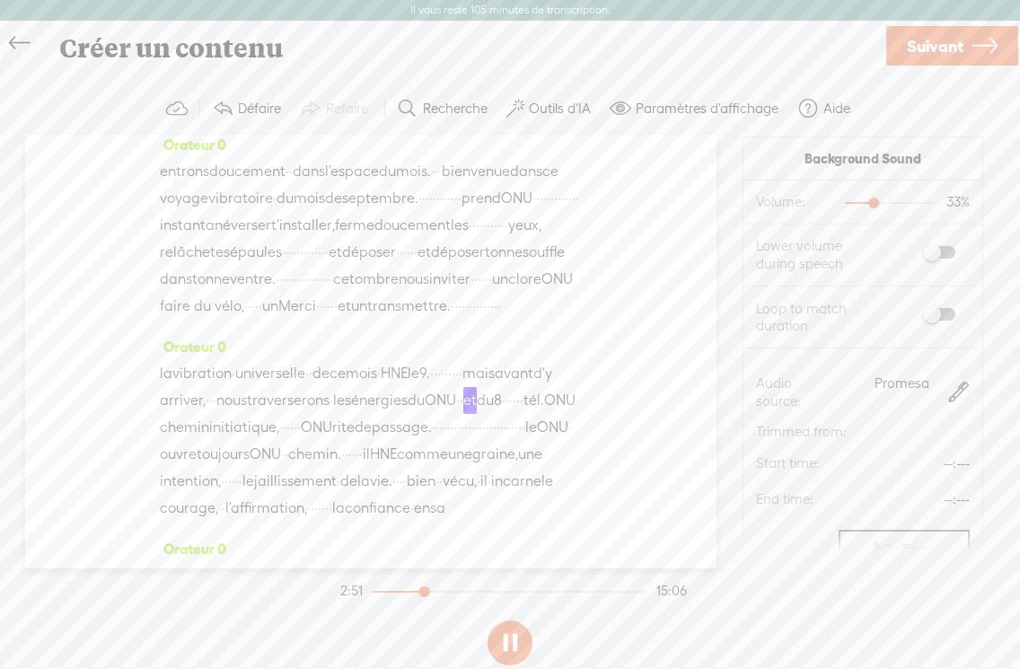
click at [419, 365] on font "9." at bounding box center [424, 373] width 11 height 17
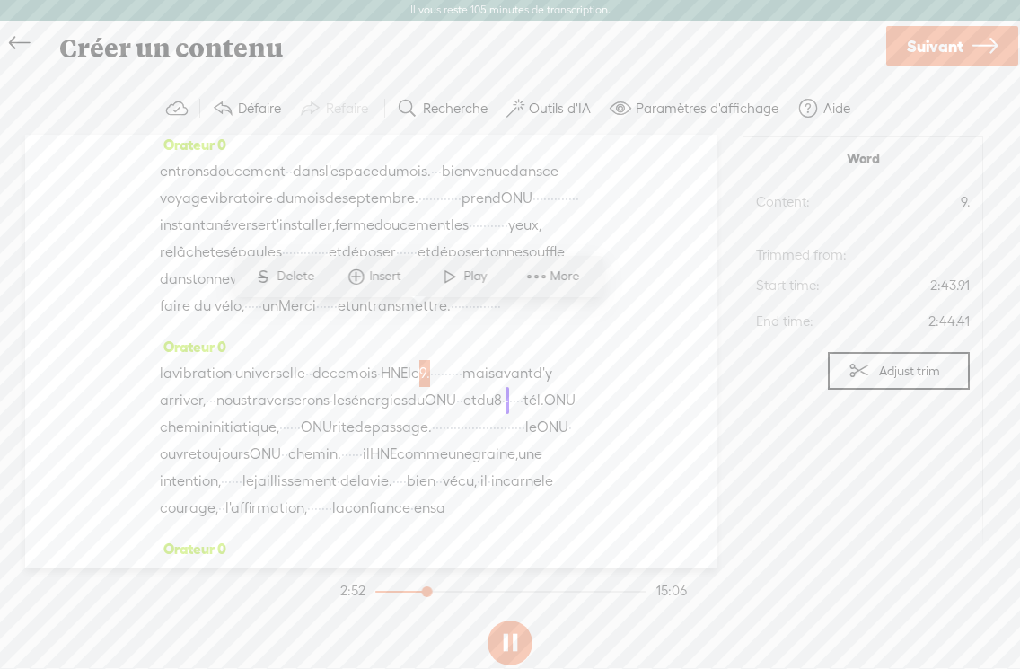
click at [412, 365] on font "le" at bounding box center [414, 373] width 12 height 17
click at [419, 365] on font "9." at bounding box center [424, 373] width 11 height 17
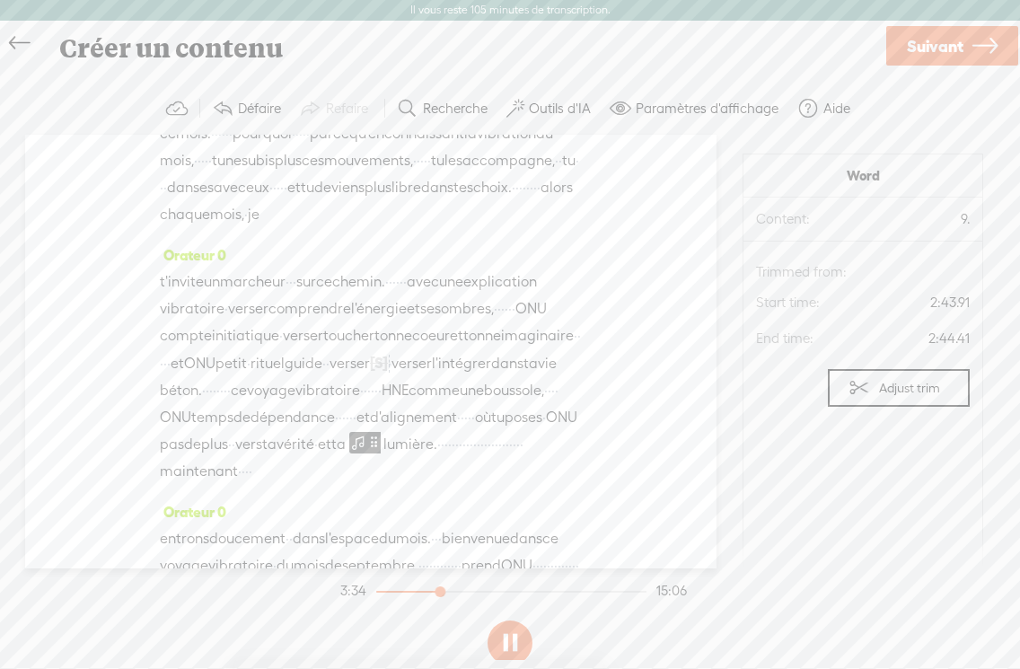
scroll to position [377, 0]
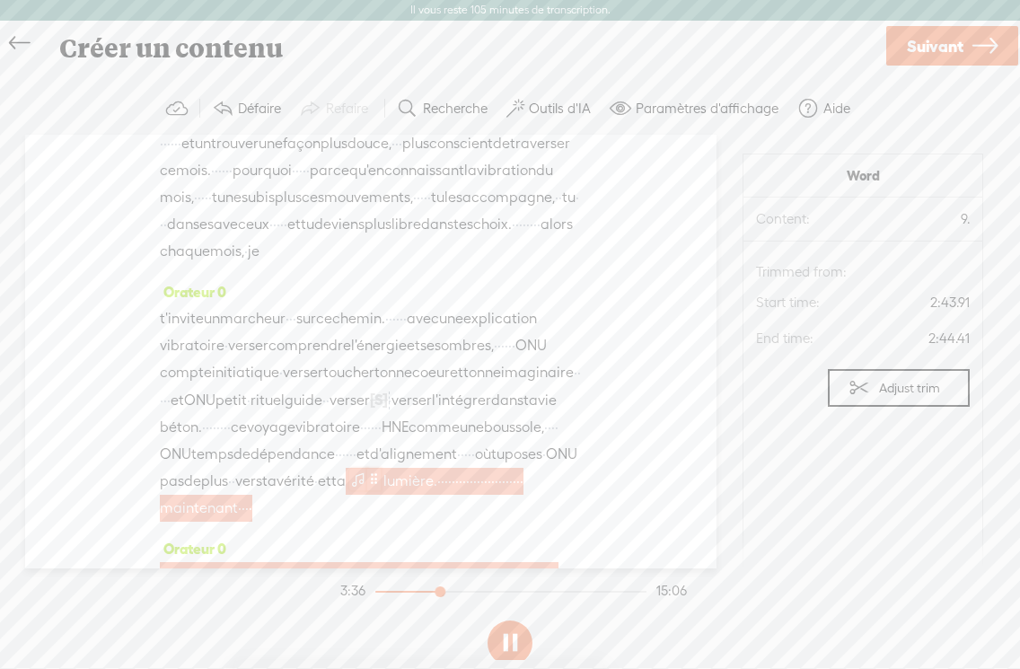
click at [349, 469] on span at bounding box center [358, 480] width 18 height 22
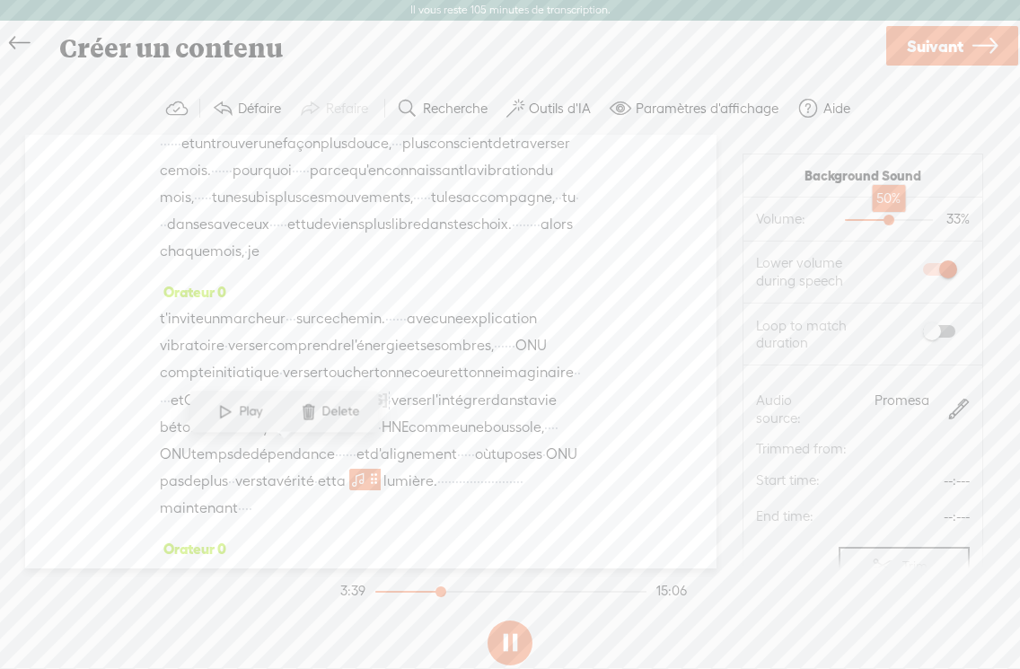
click at [657, 215] on div at bounding box center [890, 221] width 41 height 41
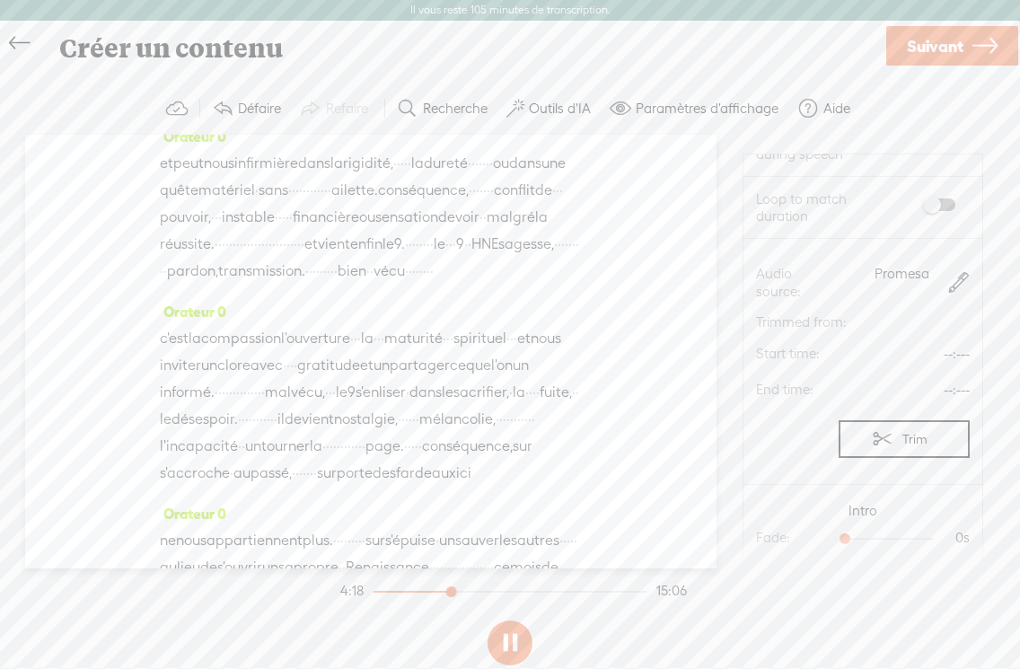
scroll to position [1875, 0]
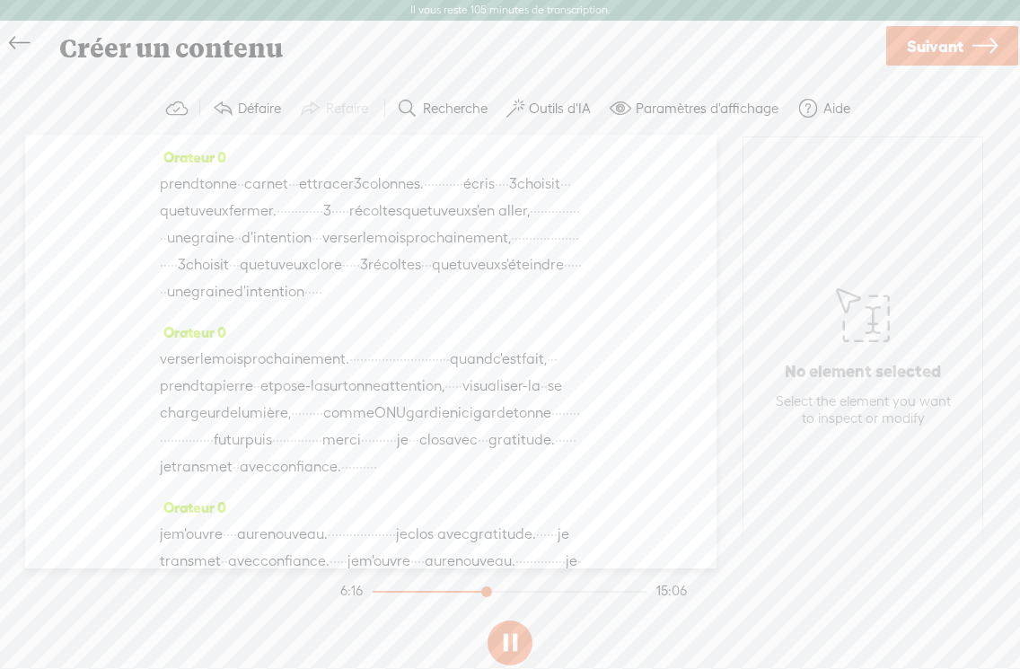
scroll to position [3688, 0]
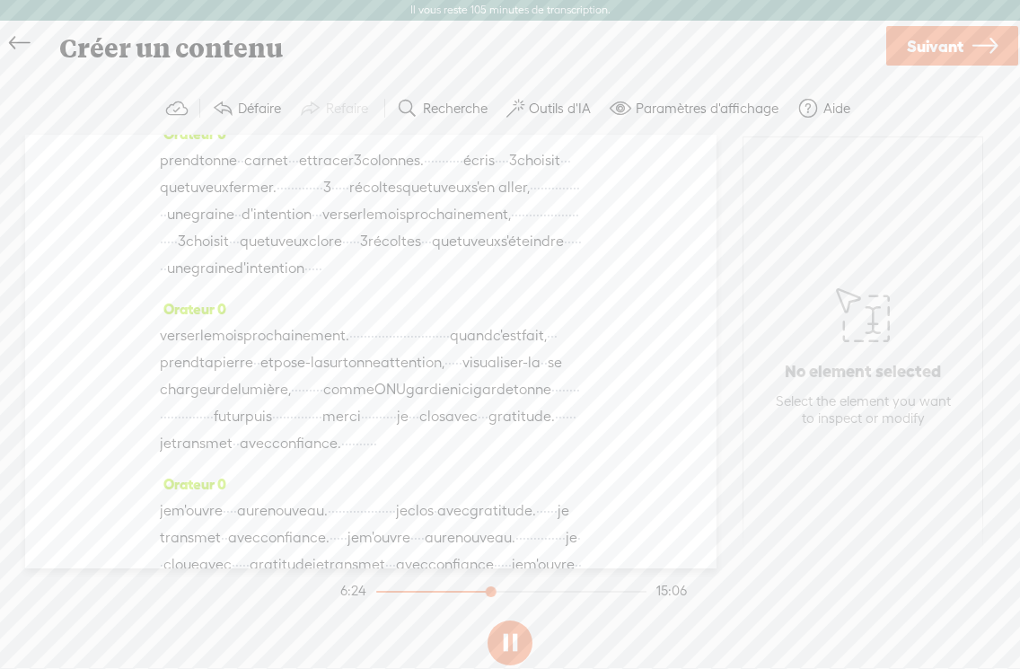
click at [328, 502] on font "·" at bounding box center [330, 510] width 4 height 17
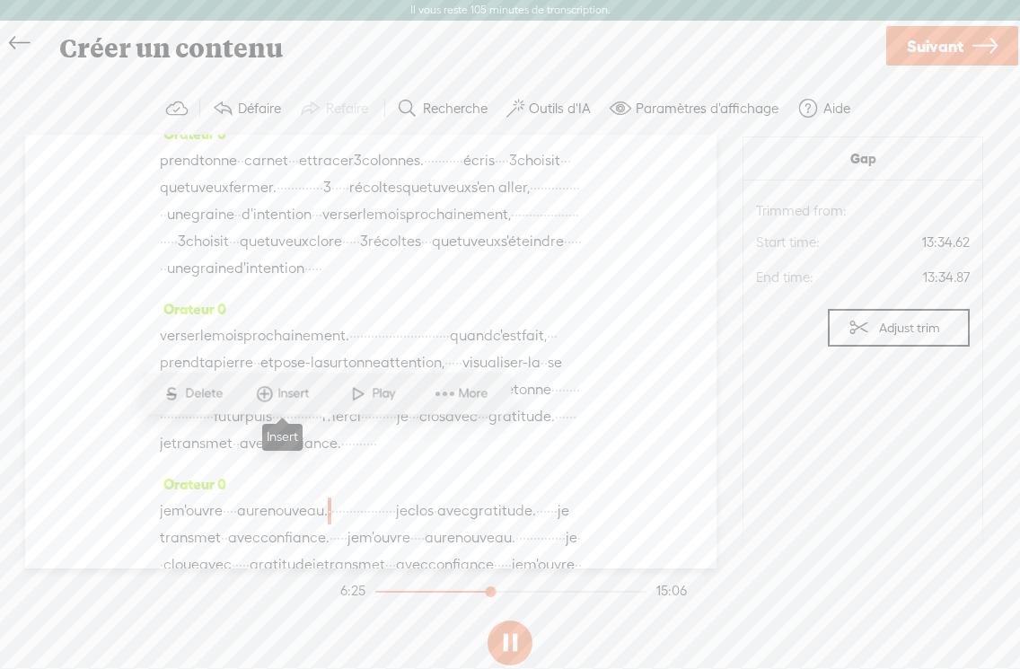
click at [280, 394] on span "Insert" at bounding box center [296, 393] width 36 height 18
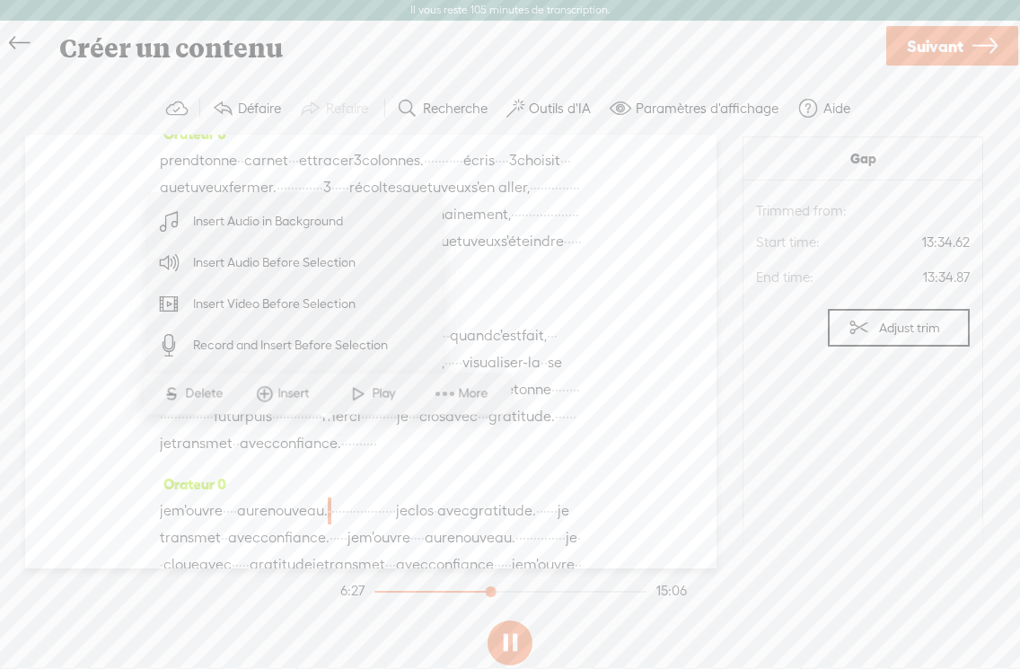
click at [271, 223] on span "Insert Audio in Background" at bounding box center [268, 221] width 221 height 40
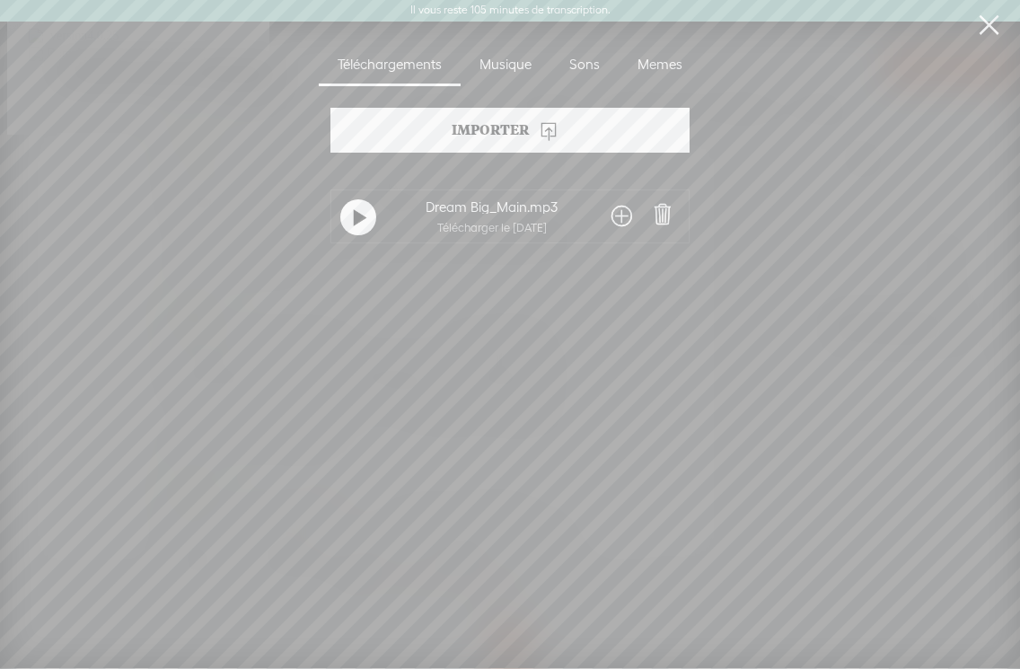
click at [501, 68] on div "Musique" at bounding box center [506, 65] width 90 height 41
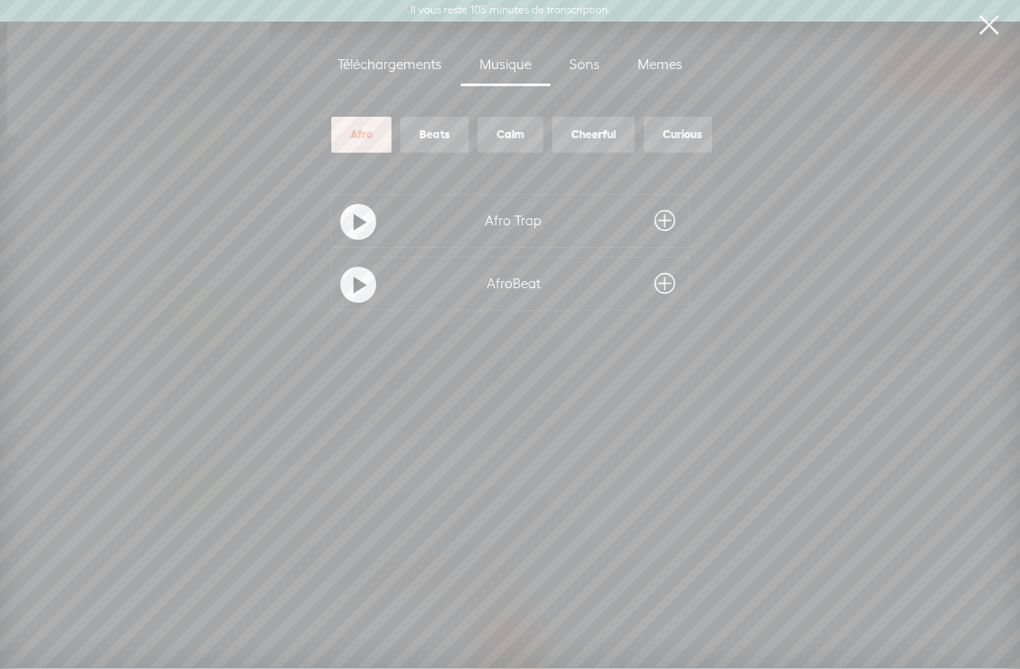
click at [408, 65] on div "Téléchargements" at bounding box center [390, 65] width 142 height 41
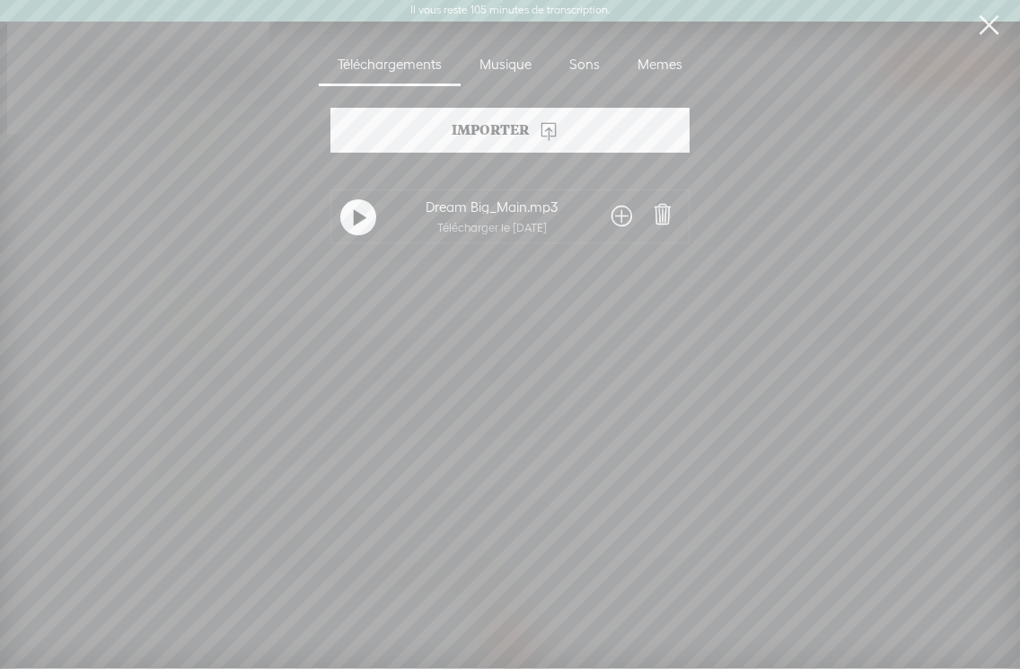
click at [479, 65] on div "Musique" at bounding box center [506, 65] width 90 height 41
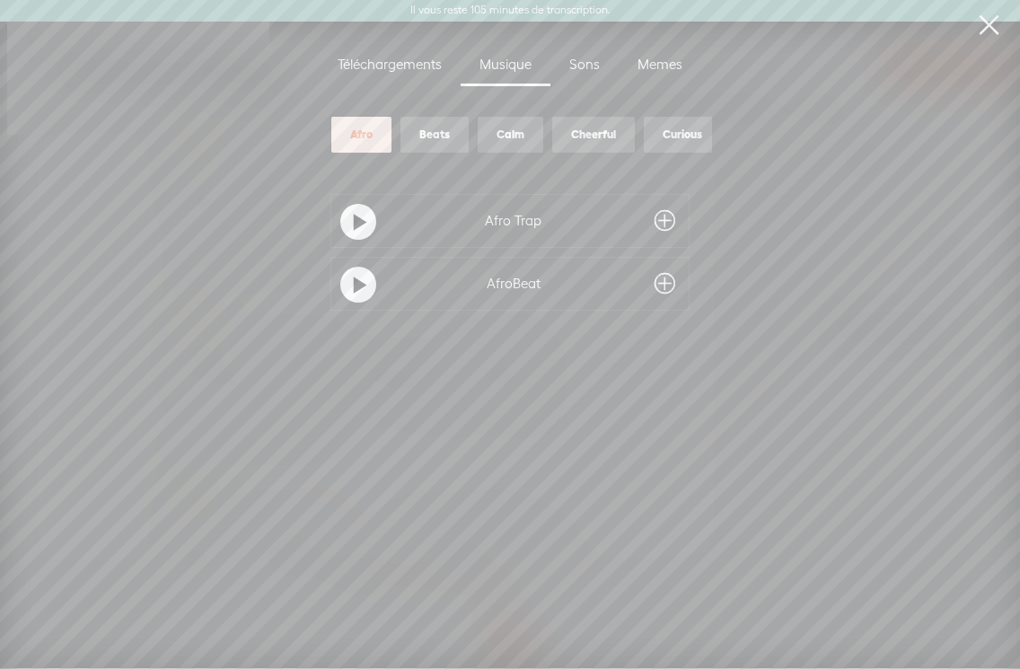
click at [507, 138] on div "Calm" at bounding box center [511, 135] width 28 height 15
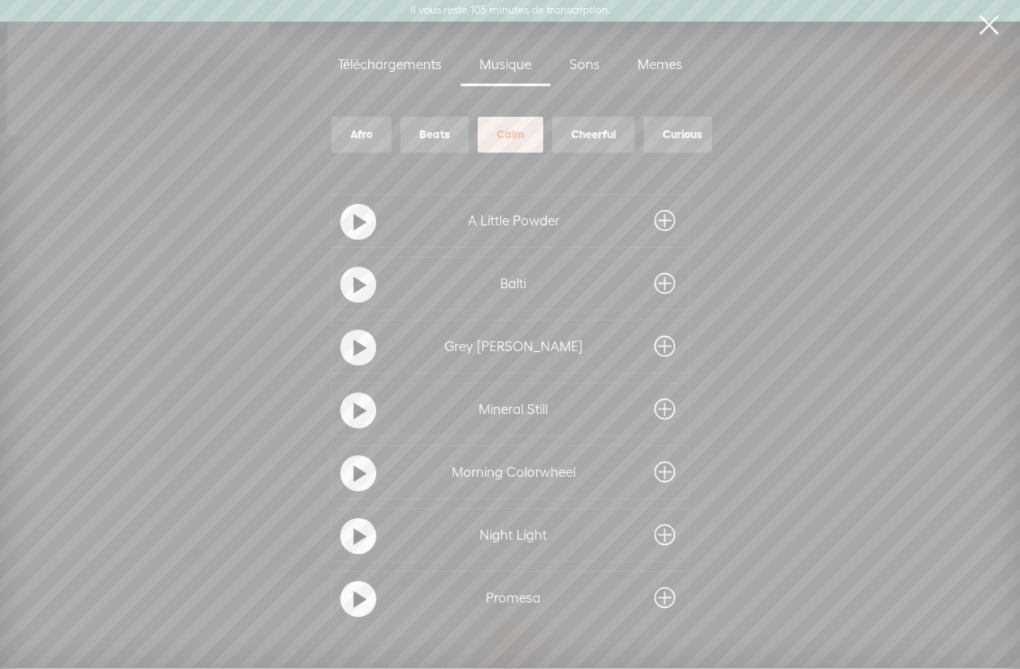
scroll to position [115, 0]
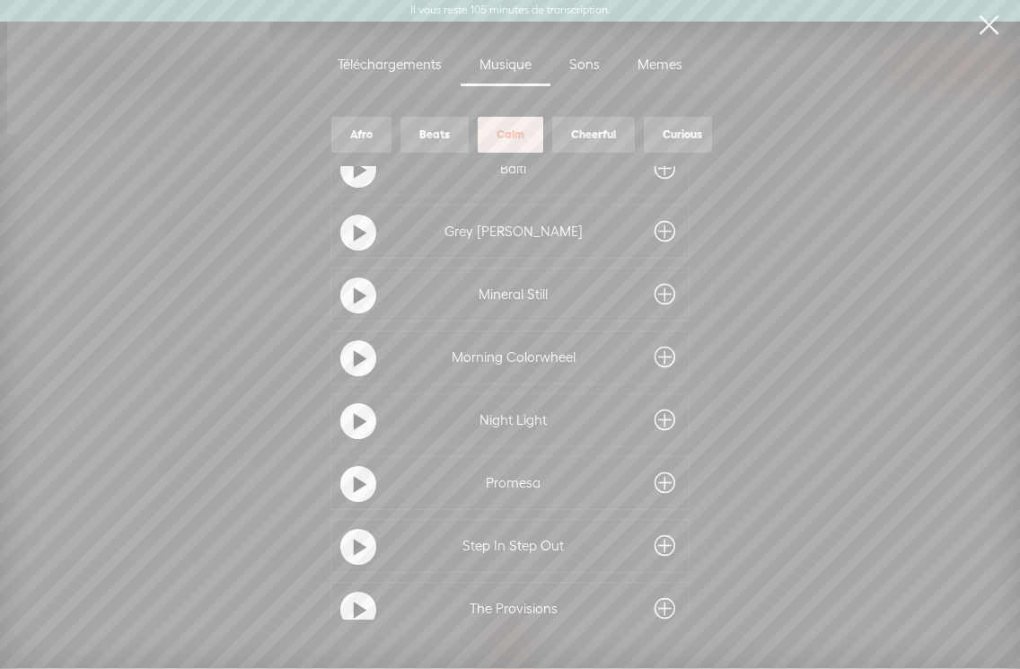
click at [673, 488] on div at bounding box center [665, 483] width 39 height 32
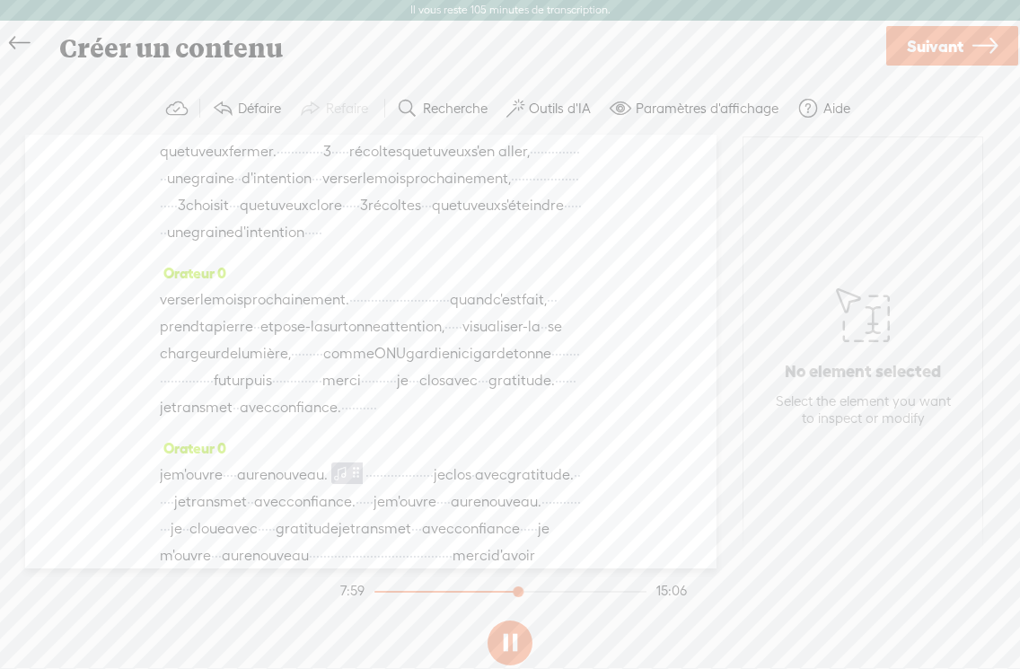
scroll to position [3880, 0]
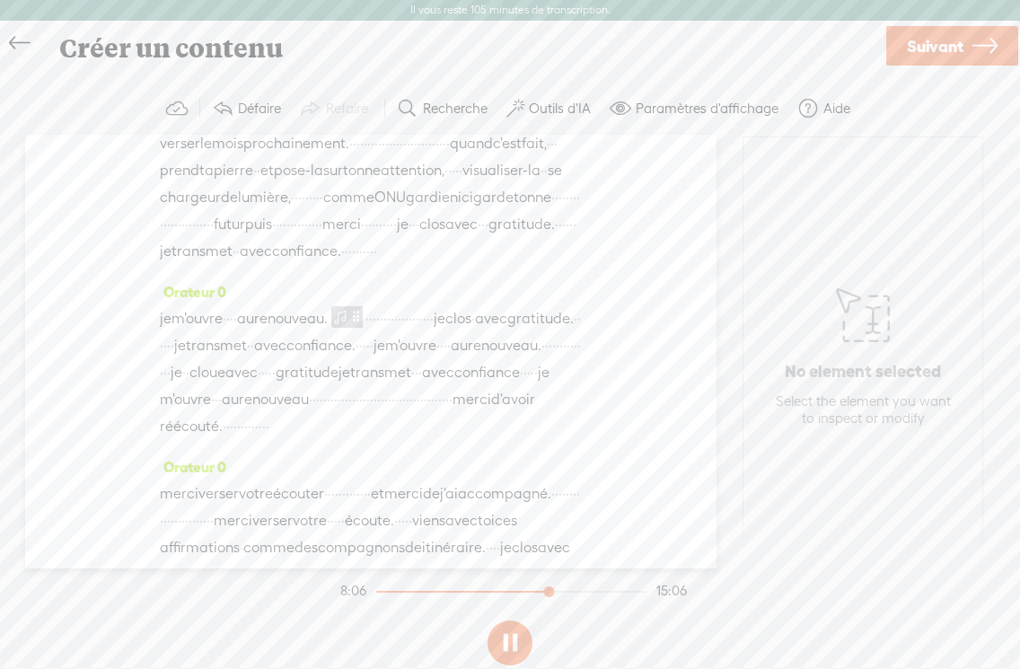
drag, startPoint x: 520, startPoint y: 591, endPoint x: 586, endPoint y: 636, distance: 80.2
click at [551, 592] on div at bounding box center [550, 593] width 41 height 41
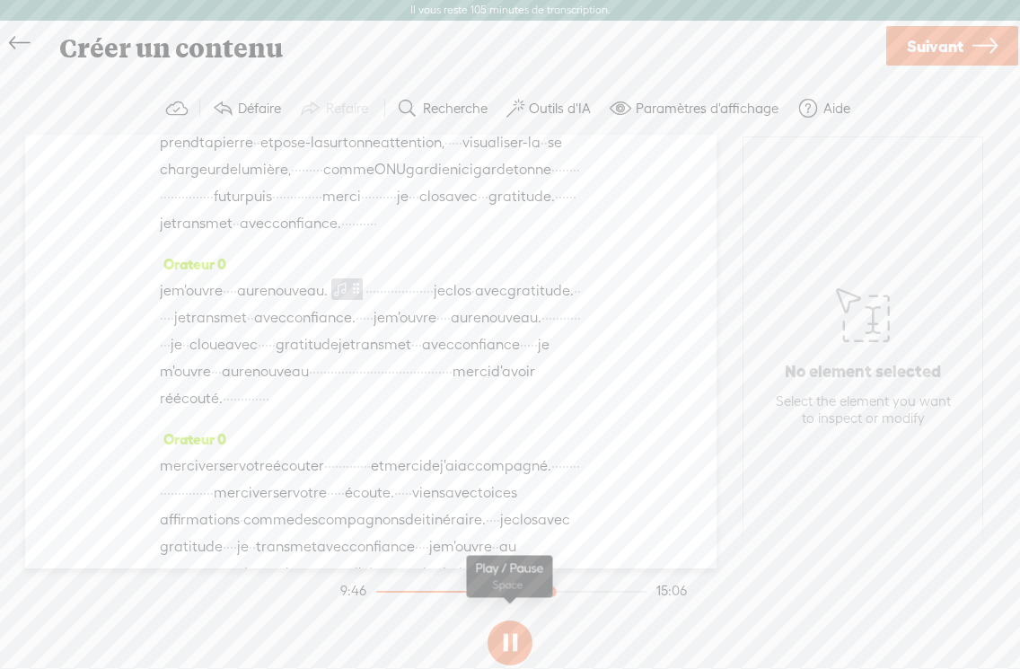
click at [512, 642] on button at bounding box center [510, 642] width 45 height 45
click at [512, 645] on button at bounding box center [510, 642] width 45 height 45
click at [538, 590] on div at bounding box center [553, 593] width 41 height 41
click at [541, 589] on div at bounding box center [553, 593] width 41 height 41
click at [567, 592] on div at bounding box center [552, 593] width 41 height 41
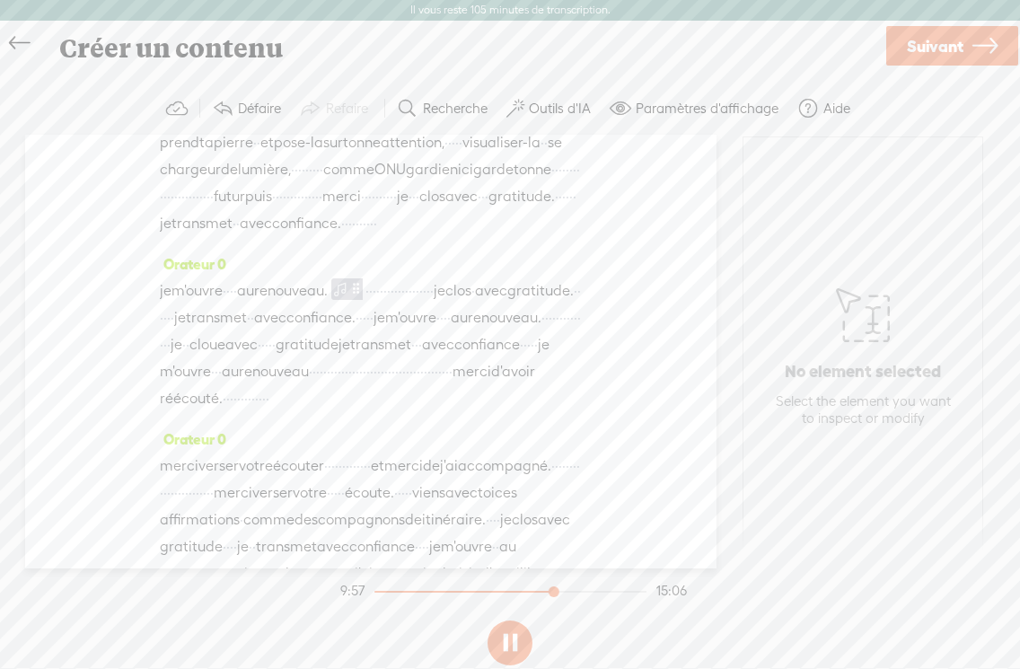
click at [555, 594] on div at bounding box center [555, 593] width 41 height 41
click at [508, 638] on button at bounding box center [510, 642] width 45 height 45
click at [515, 638] on button at bounding box center [510, 642] width 45 height 45
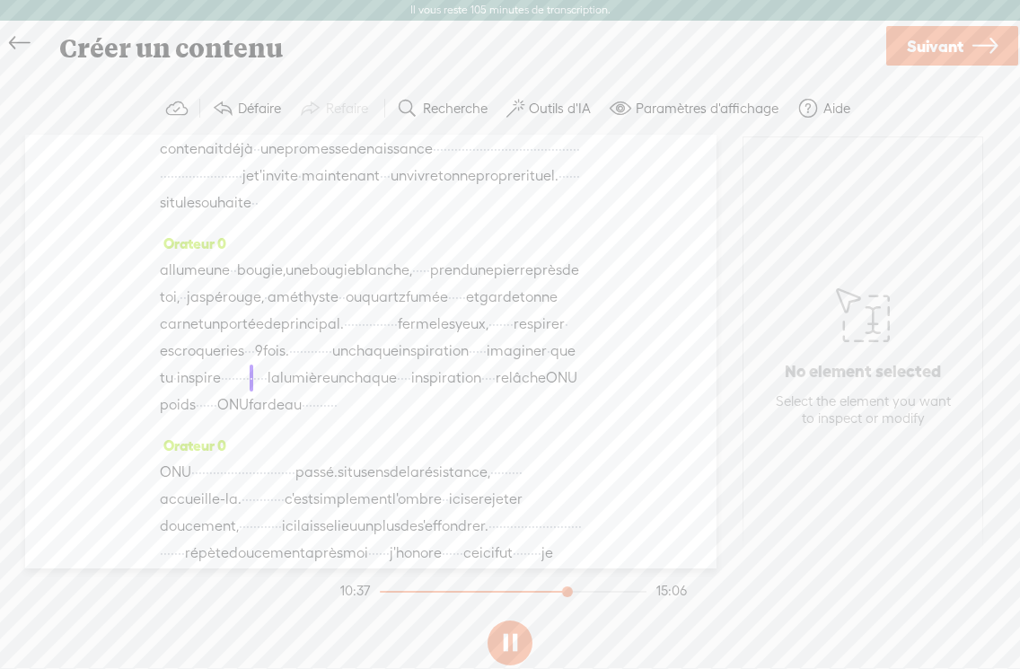
scroll to position [3228, 0]
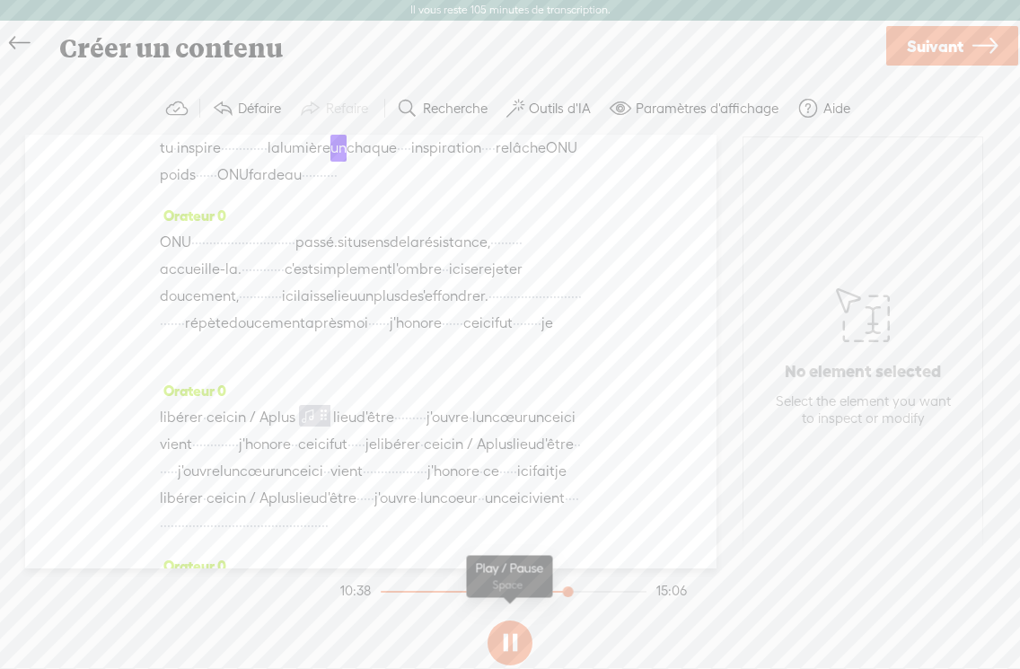
click at [517, 648] on button at bounding box center [510, 642] width 45 height 45
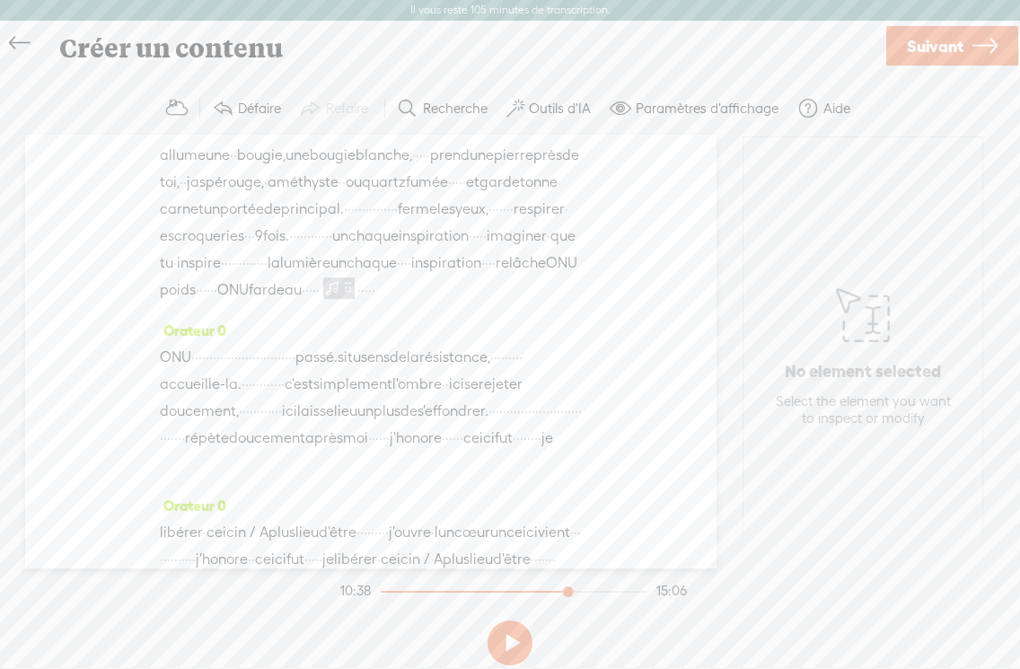
scroll to position [2855, 0]
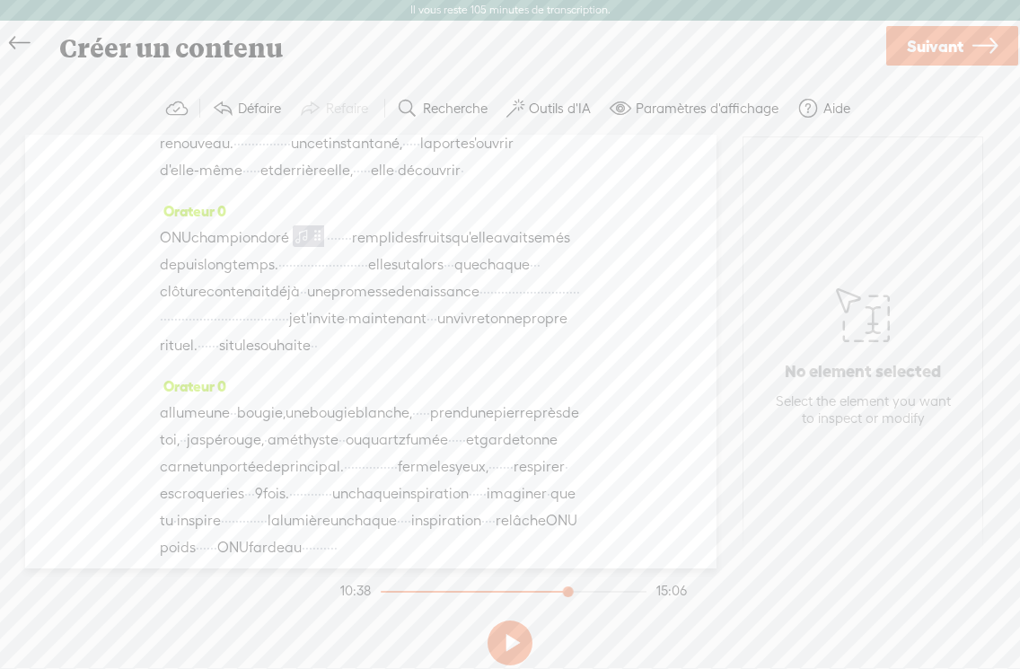
click at [510, 633] on button at bounding box center [510, 642] width 45 height 45
click at [550, 591] on div at bounding box center [570, 593] width 41 height 41
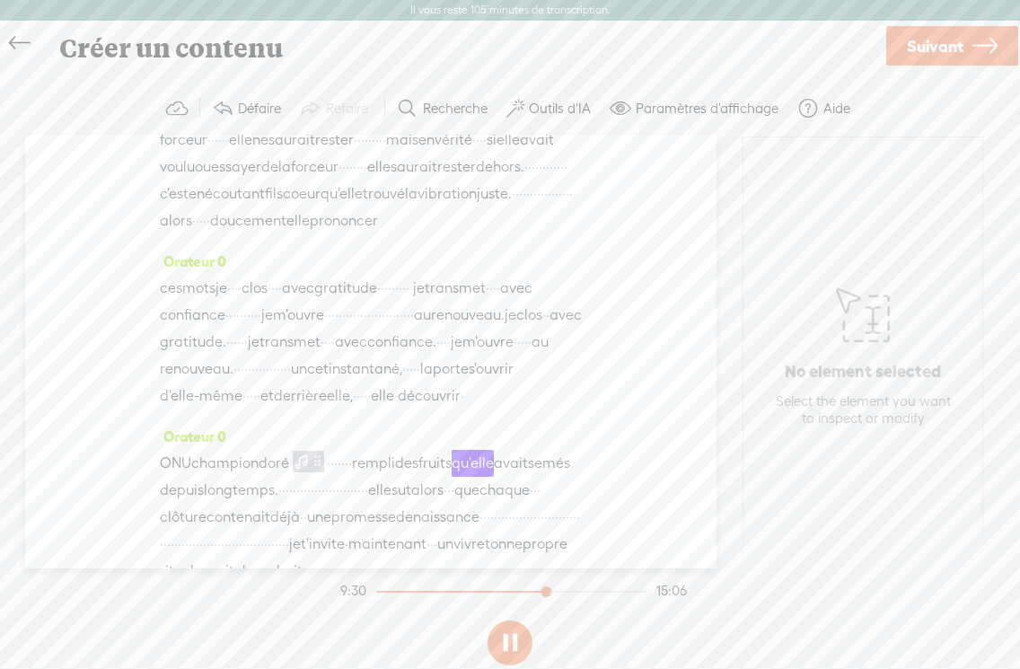
scroll to position [2640, 0]
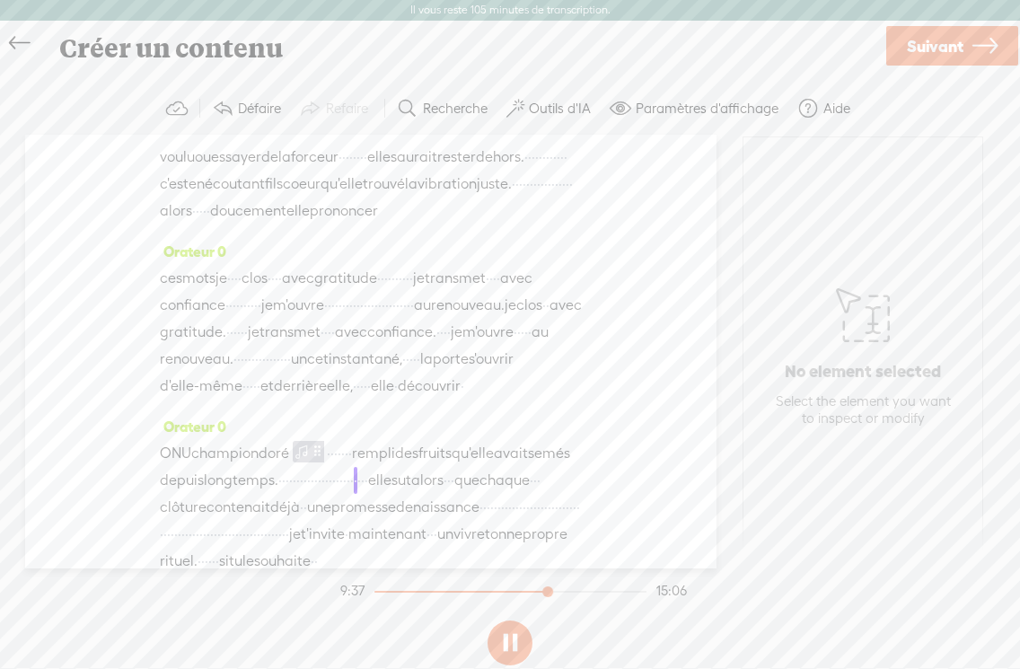
click at [204, 499] on font "longtemps." at bounding box center [241, 507] width 75 height 17
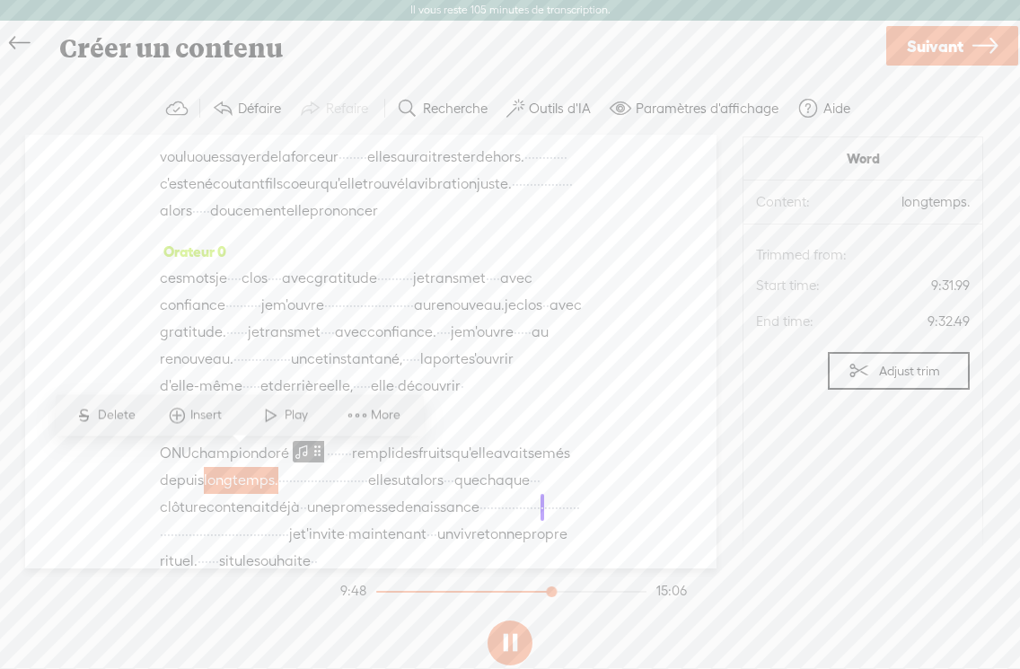
click at [652, 340] on div "Orateur 0 bienvenue · · · · · · dans ce voyage vibratoire · · du mois de septem…" at bounding box center [370, 352] width 691 height 434
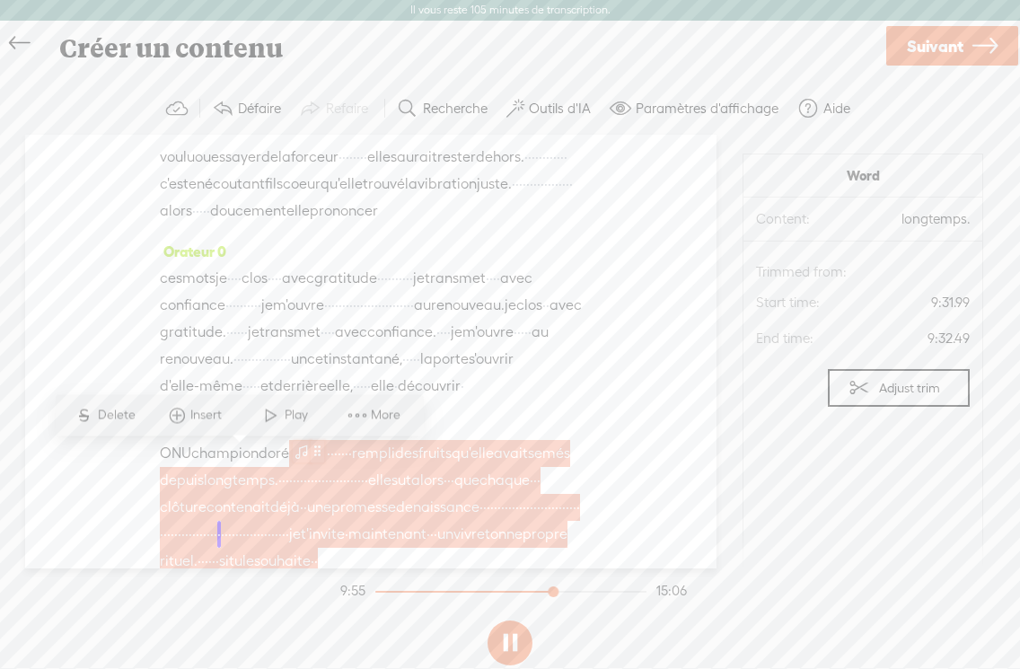
click at [311, 469] on span at bounding box center [317, 480] width 13 height 22
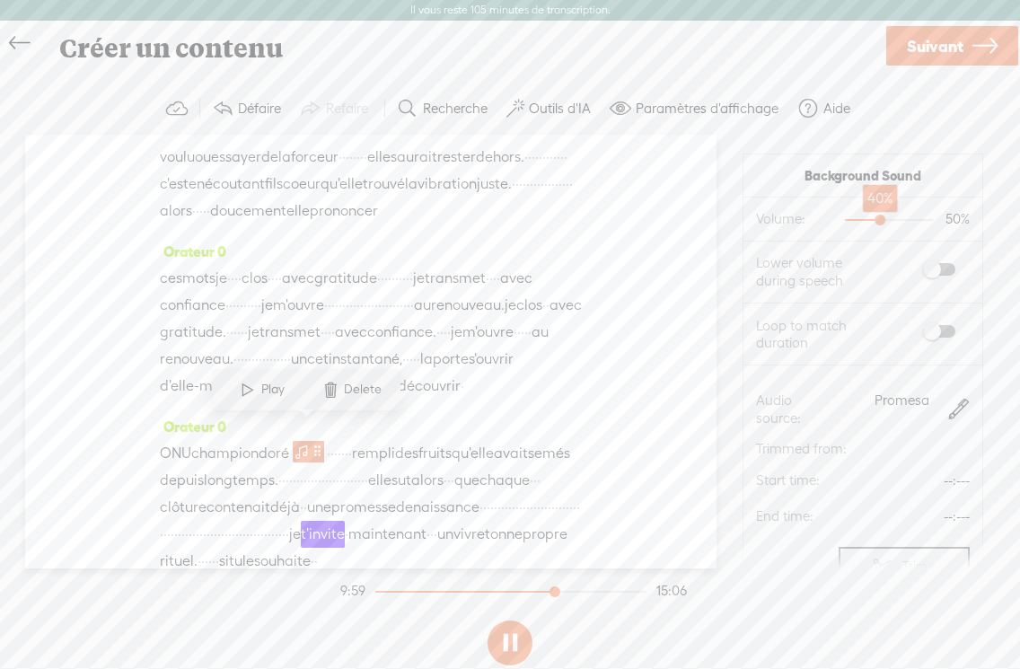
click at [880, 223] on div at bounding box center [881, 221] width 41 height 41
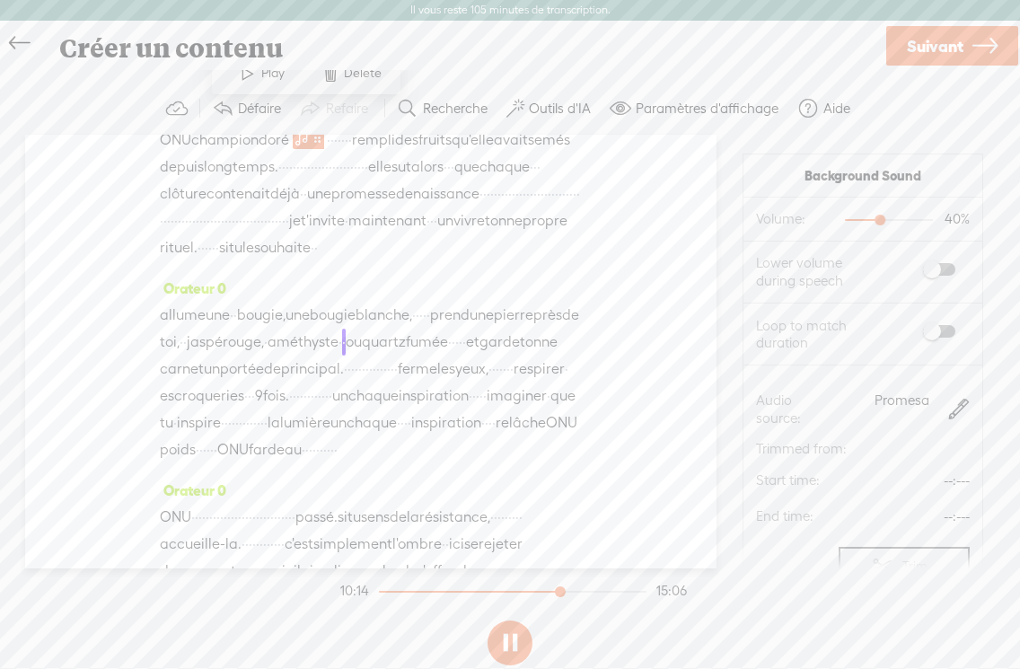
scroll to position [3037, 0]
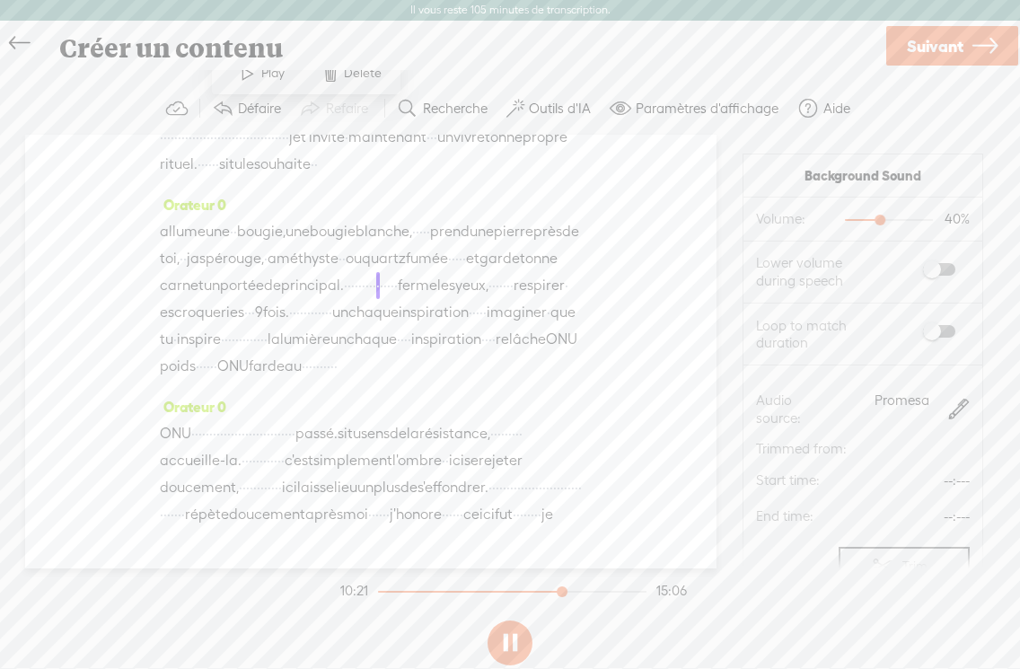
click at [869, 220] on div at bounding box center [881, 221] width 41 height 41
click at [868, 220] on div at bounding box center [881, 221] width 41 height 41
click at [858, 218] on div at bounding box center [869, 221] width 41 height 41
click at [853, 221] on div at bounding box center [869, 221] width 41 height 41
click at [859, 221] on div at bounding box center [869, 221] width 41 height 41
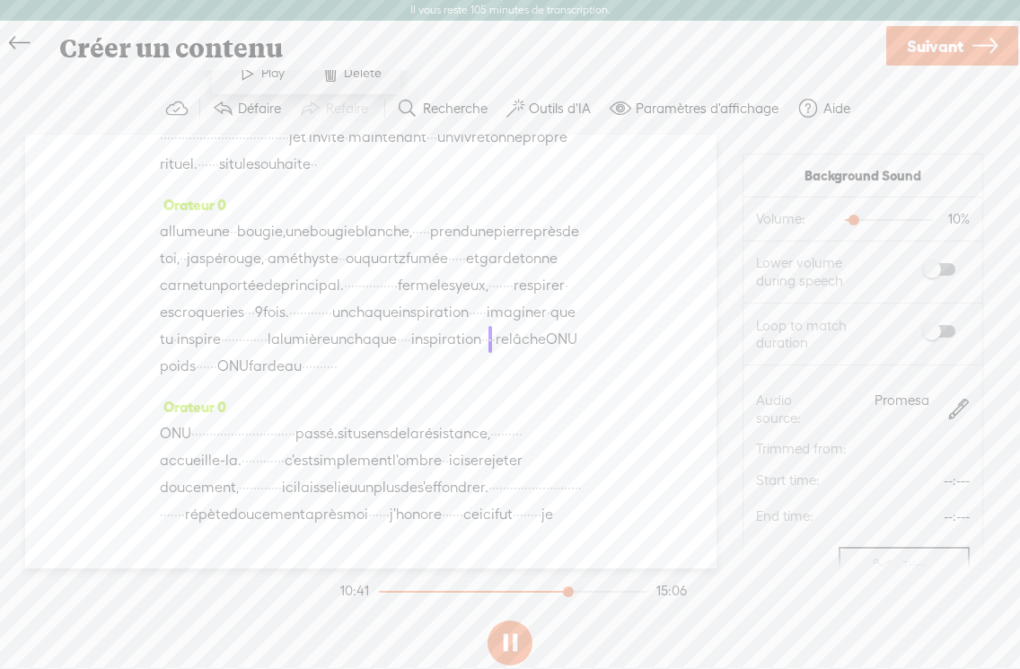
click at [416, 358] on font "inspiration" at bounding box center [446, 366] width 70 height 17
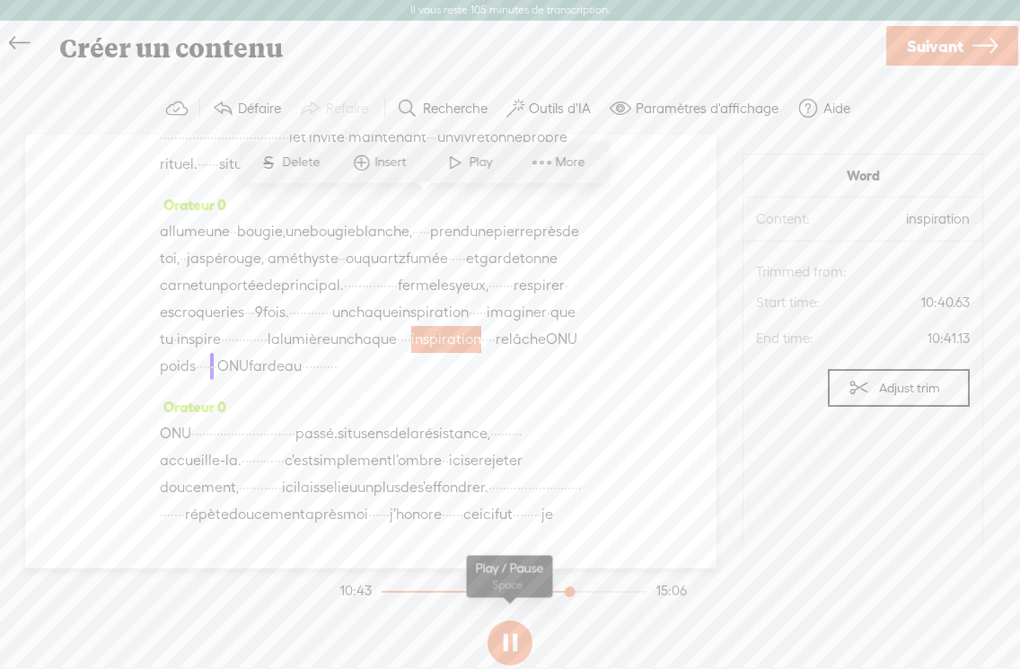
scroll to position [3149, 0]
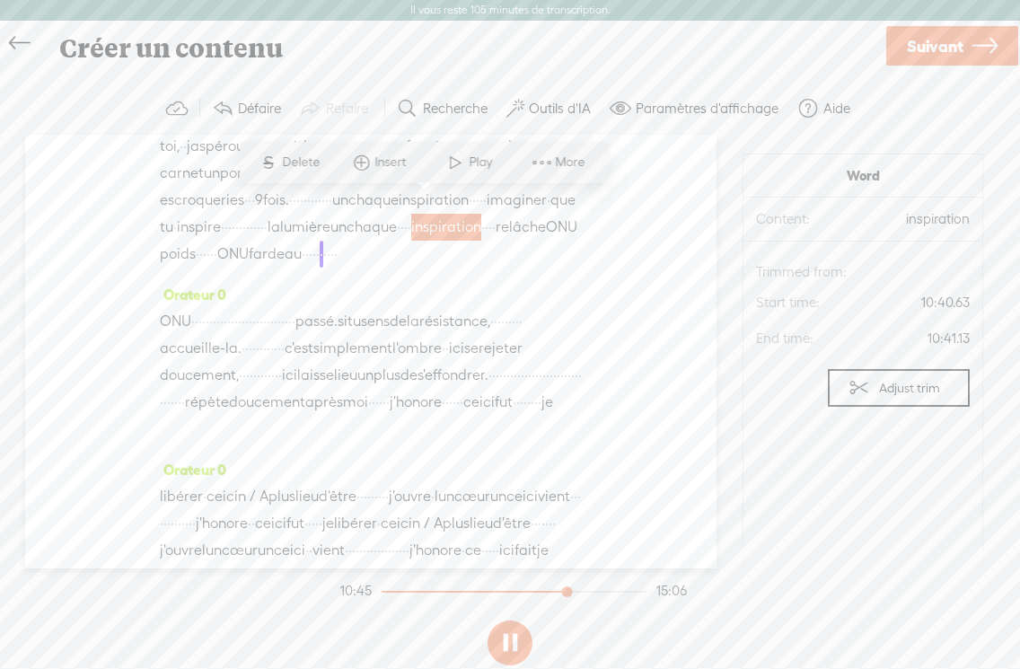
drag, startPoint x: 567, startPoint y: 594, endPoint x: 614, endPoint y: 411, distance: 188.4
click at [567, 590] on div at bounding box center [569, 593] width 41 height 41
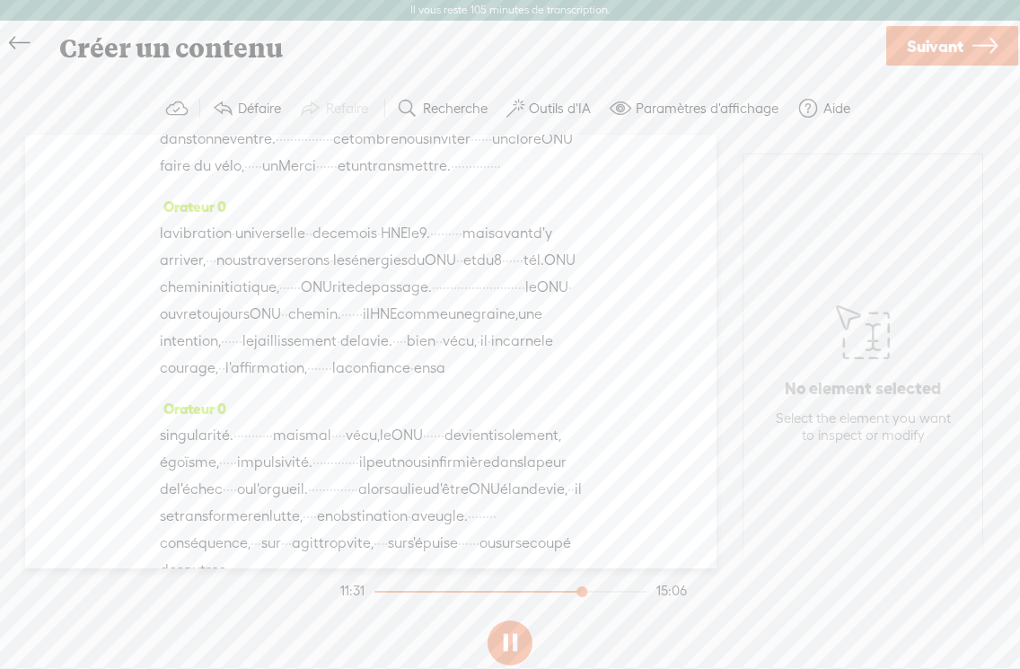
scroll to position [0, 0]
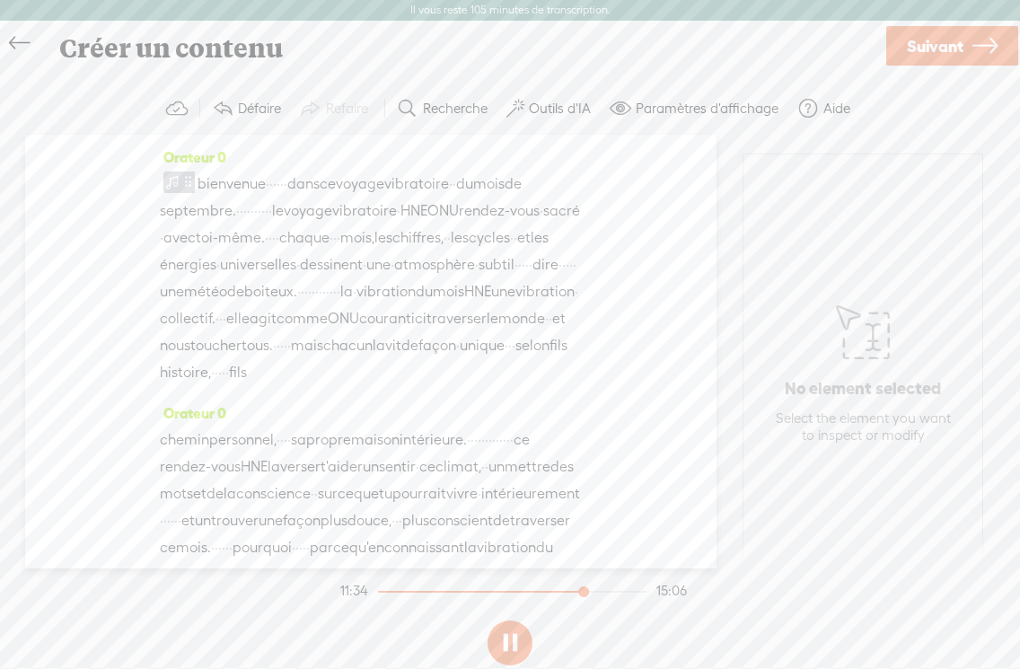
click at [514, 643] on button at bounding box center [510, 642] width 45 height 45
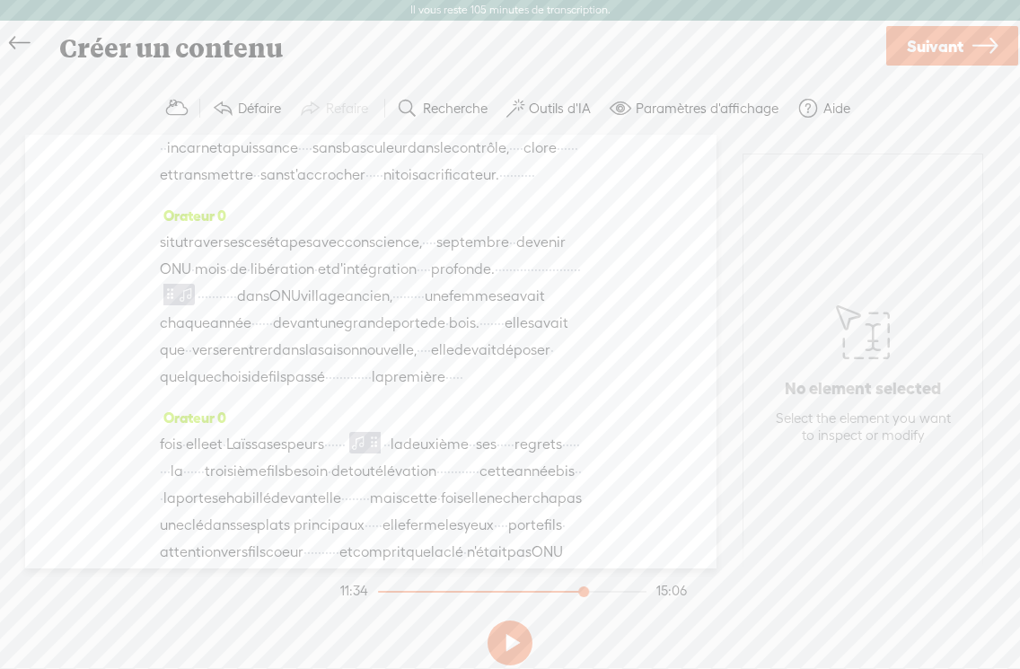
scroll to position [2030, 0]
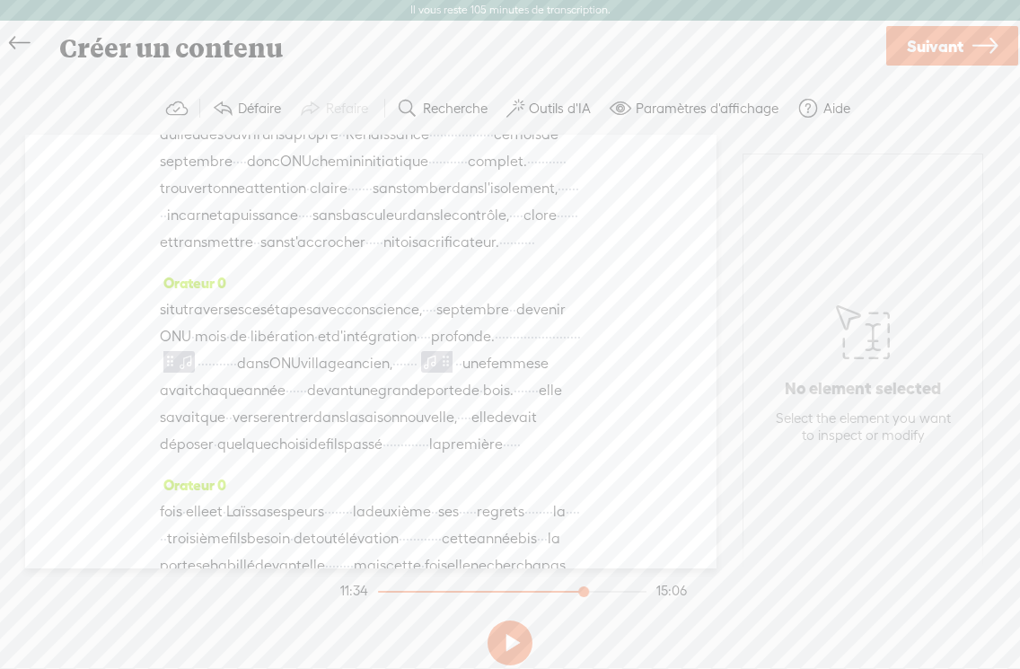
click at [439, 351] on span at bounding box center [445, 362] width 13 height 22
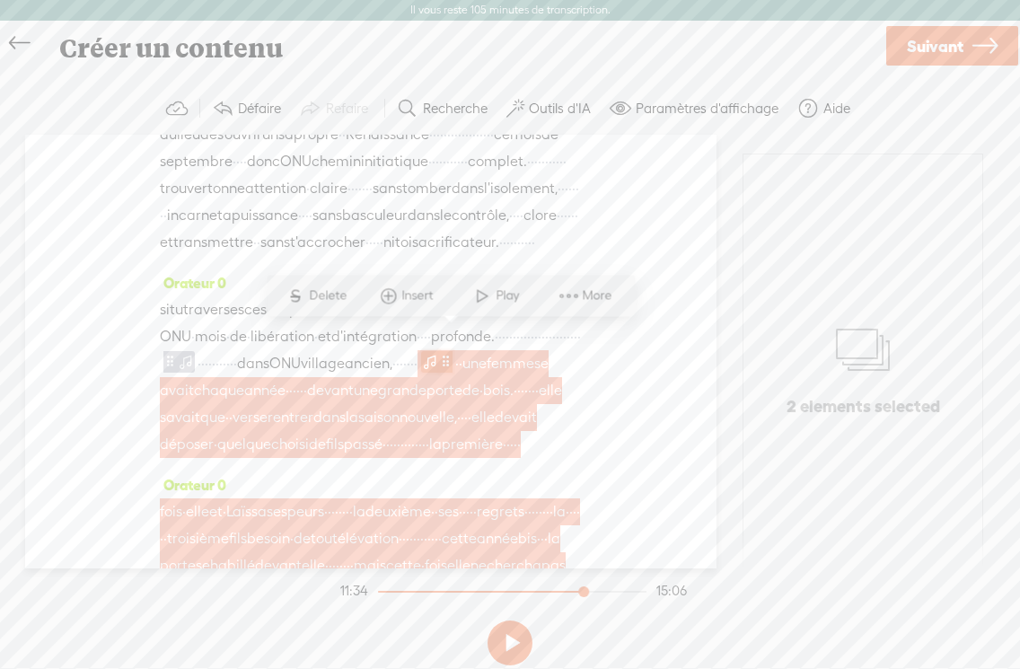
click at [425, 351] on span at bounding box center [430, 362] width 18 height 22
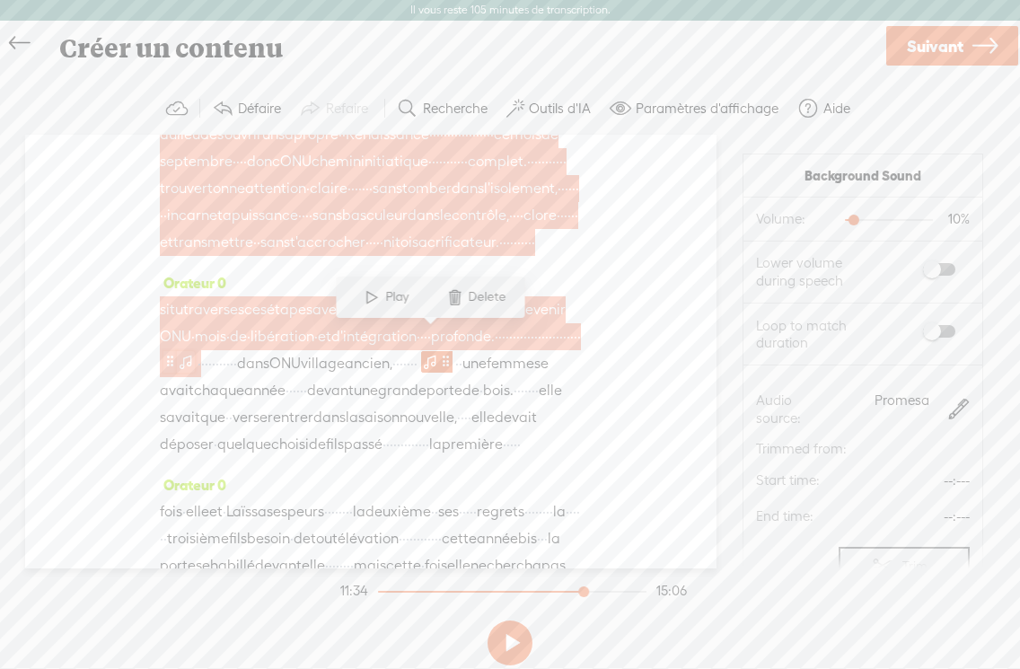
click at [167, 350] on span at bounding box center [169, 361] width 13 height 22
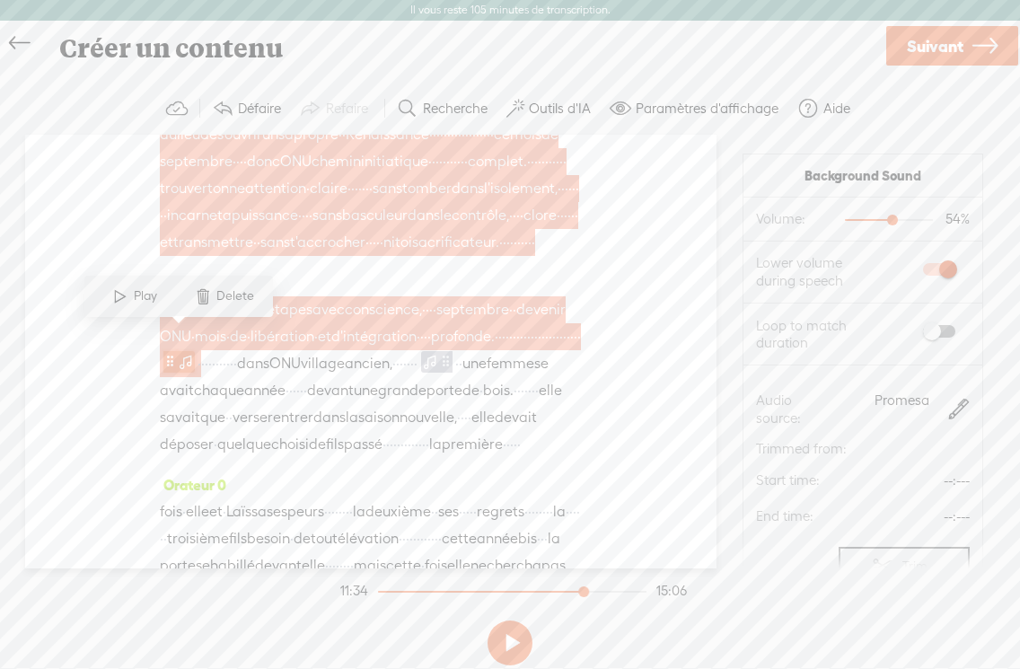
click at [167, 350] on span at bounding box center [169, 361] width 13 height 22
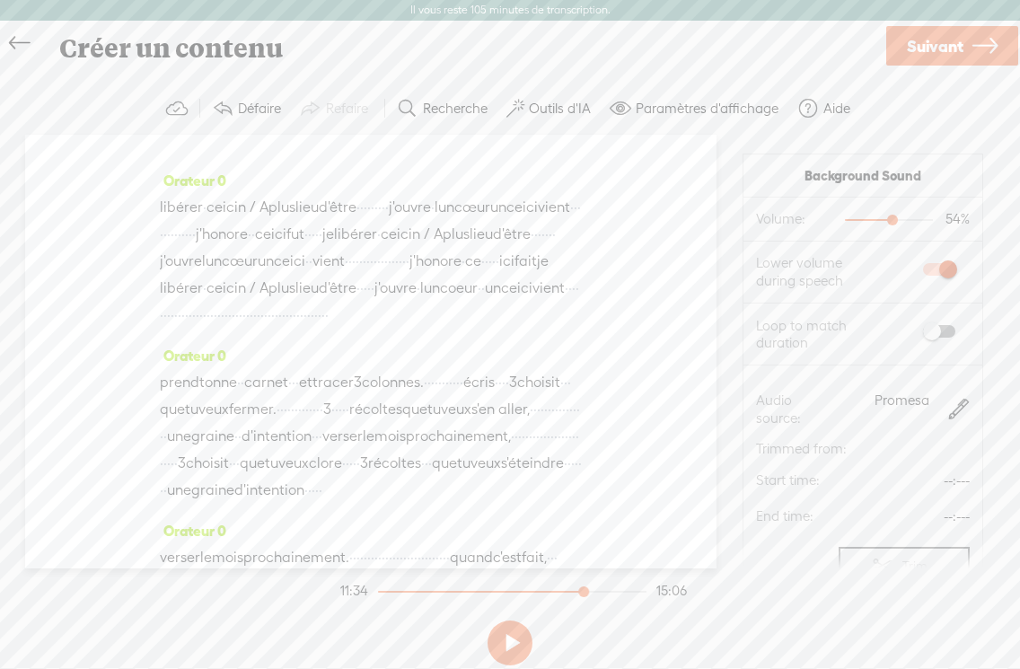
scroll to position [4158, 0]
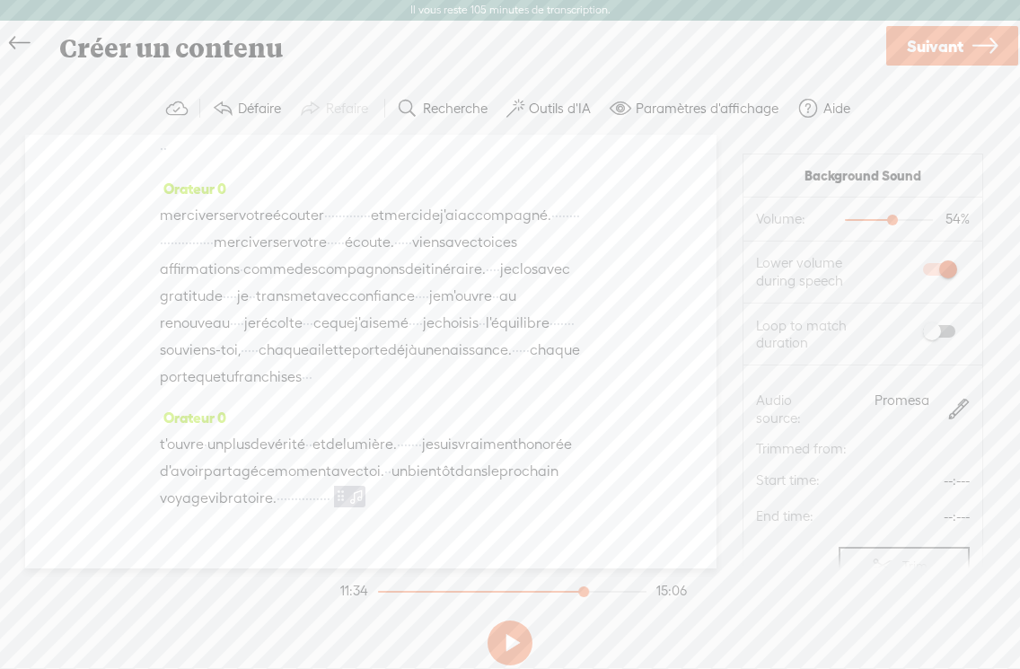
click at [699, 113] on font "Paramètres d'affichage" at bounding box center [707, 108] width 143 height 15
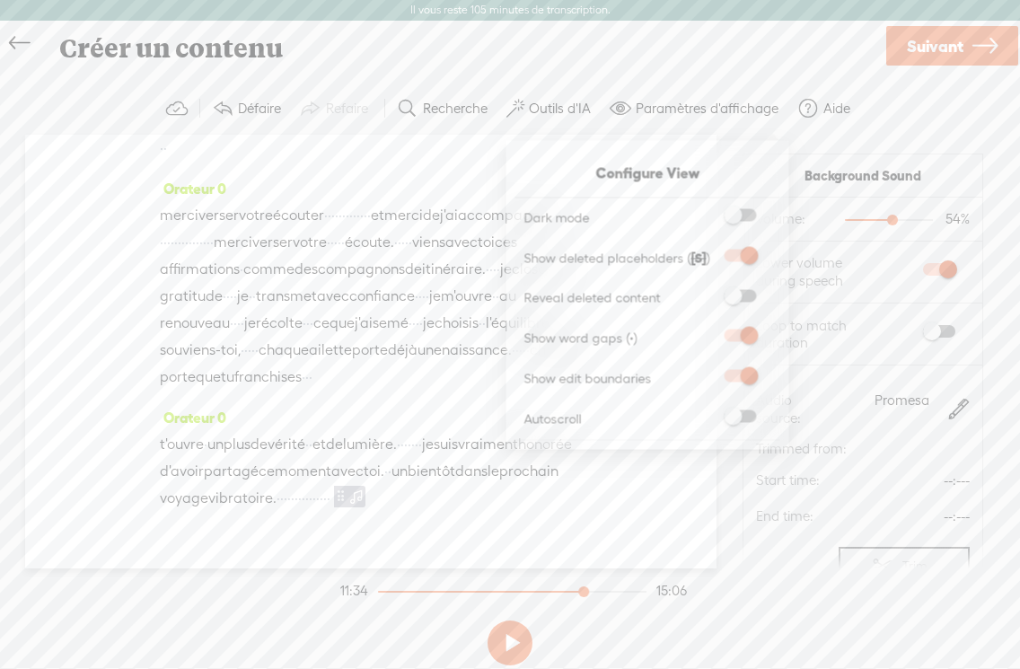
click at [632, 61] on div "Créer un contenu" at bounding box center [465, 45] width 837 height 47
click at [513, 471] on div "Orateur 0 t'ouvre · un plus de vérité · · et de lumière. · · · · · · · je suis …" at bounding box center [371, 464] width 422 height 121
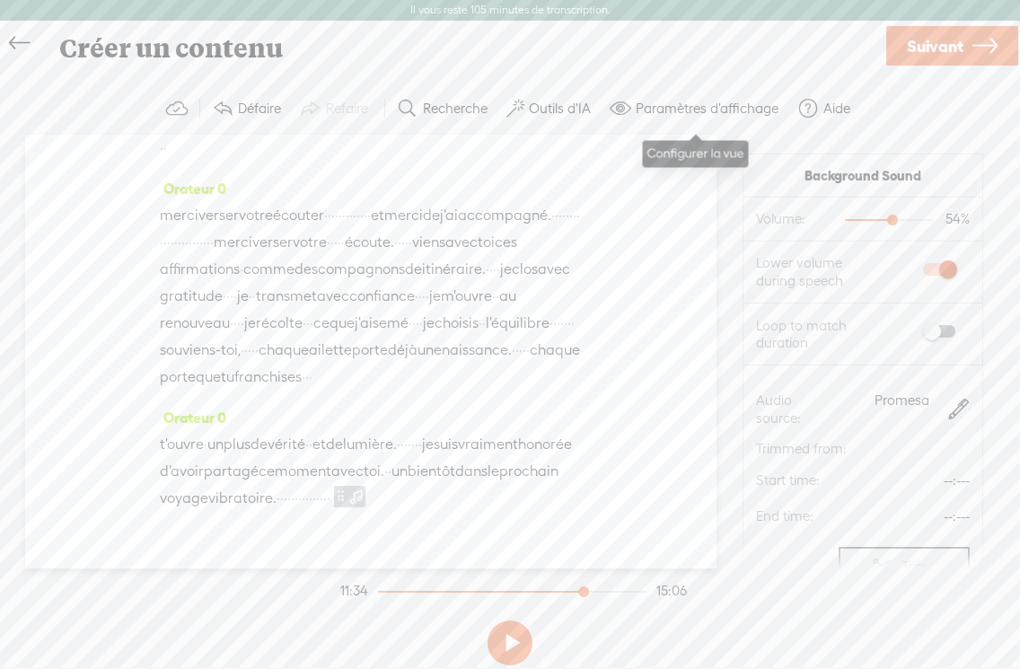
click at [721, 108] on font "Paramètres d'affichage" at bounding box center [707, 108] width 143 height 15
click at [691, 109] on font "Paramètres d'affichage" at bounding box center [707, 108] width 143 height 15
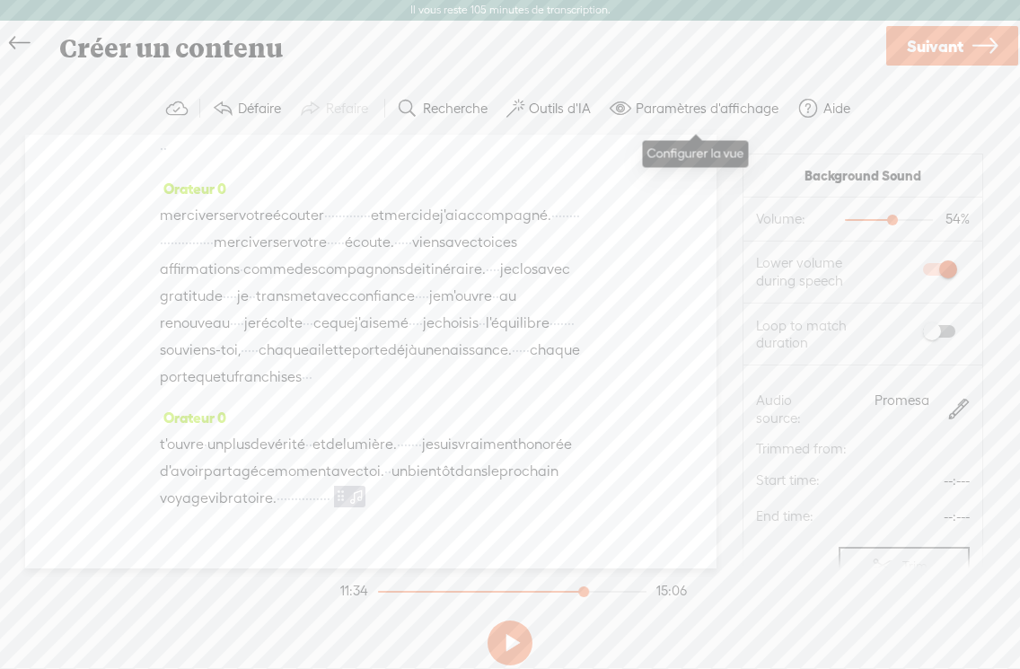
click at [603, 590] on div at bounding box center [585, 593] width 41 height 41
click at [606, 591] on div at bounding box center [585, 593] width 41 height 41
click at [687, 637] on div "Trebble audio editor works best with Google Chrome or Firefox. Please switch yo…" at bounding box center [510, 378] width 984 height 590
click at [703, 612] on div "Trebble audio editor works best with Google Chrome or Firefox. Please switch yo…" at bounding box center [510, 378] width 984 height 590
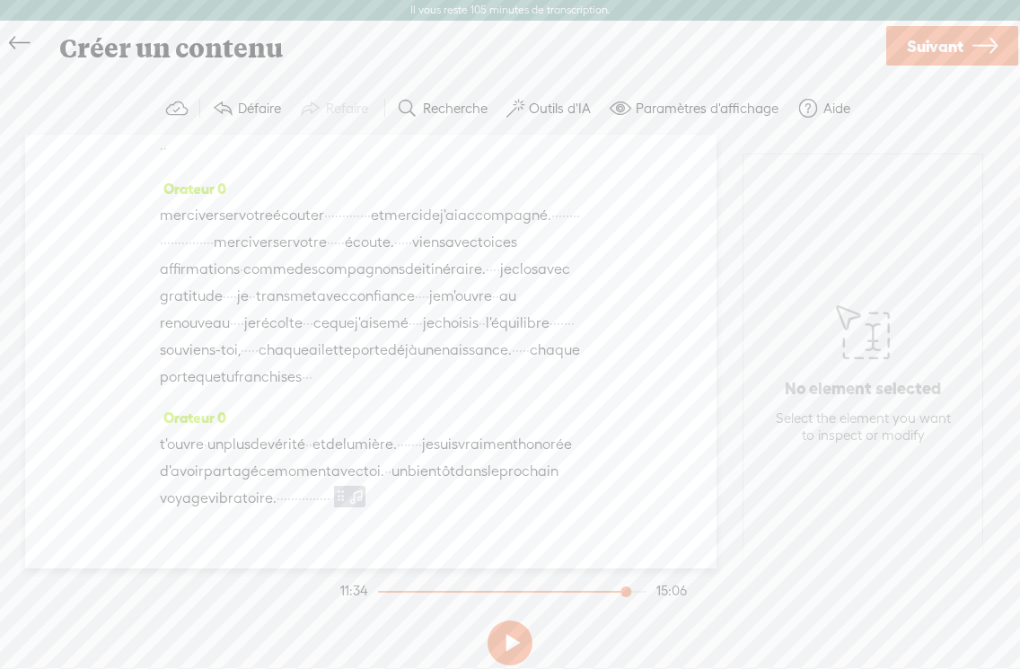
click at [646, 537] on div "Orateur 0 bienvenue · · · · · · dans ce voyage vibratoire · · du mois de septem…" at bounding box center [370, 352] width 691 height 434
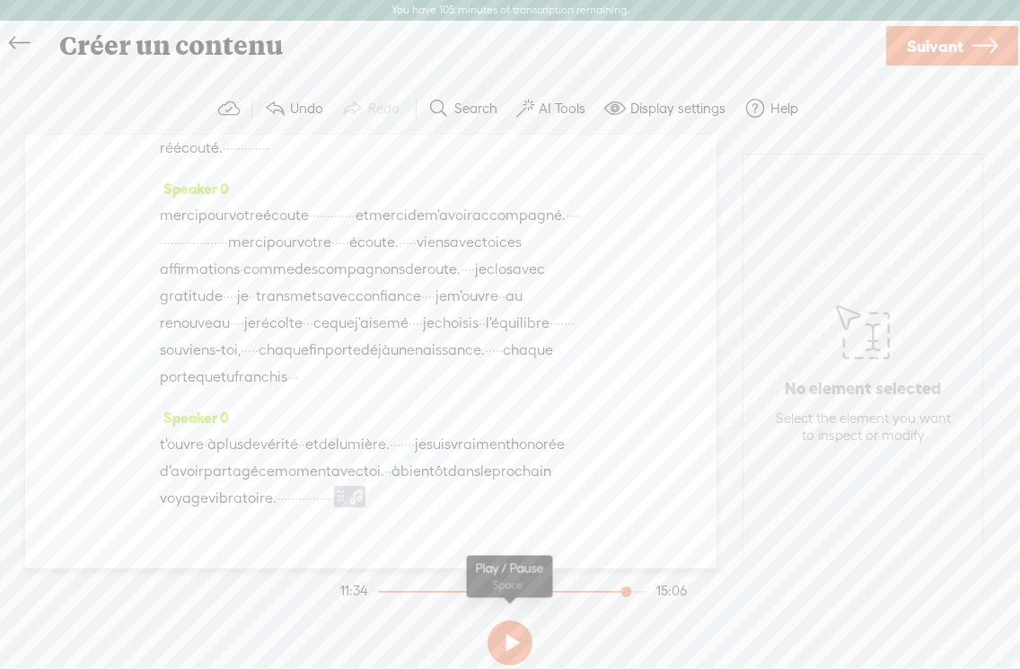
click at [516, 638] on button at bounding box center [510, 642] width 45 height 45
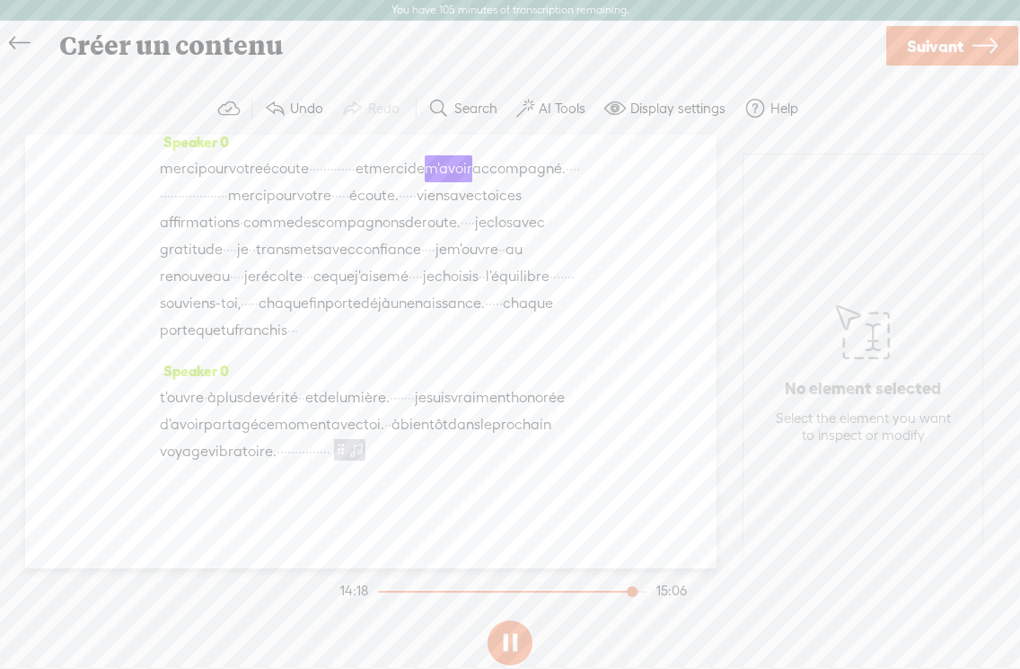
scroll to position [5183, 0]
click at [223, 115] on span "réécouté." at bounding box center [191, 101] width 63 height 27
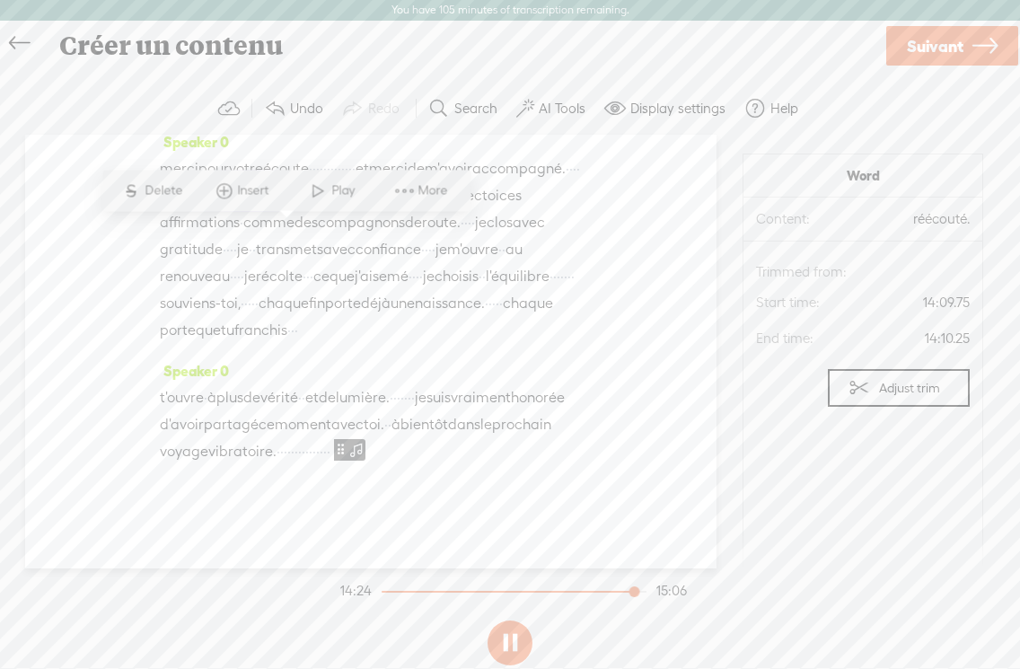
click at [223, 115] on span "réécouté." at bounding box center [191, 101] width 63 height 27
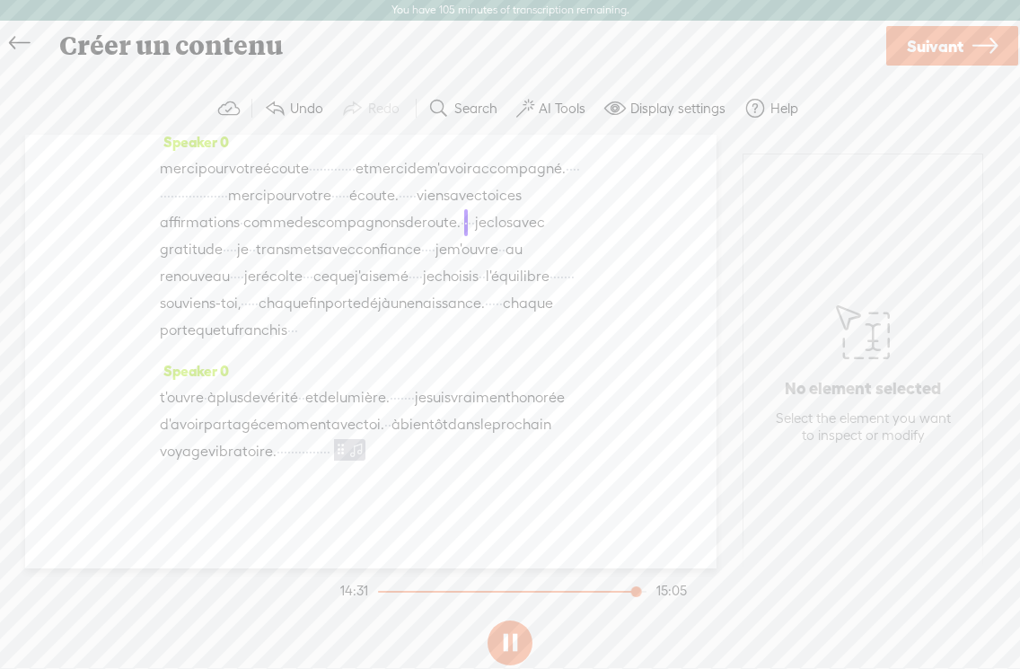
click at [491, 89] on span "d'avoir" at bounding box center [513, 75] width 44 height 27
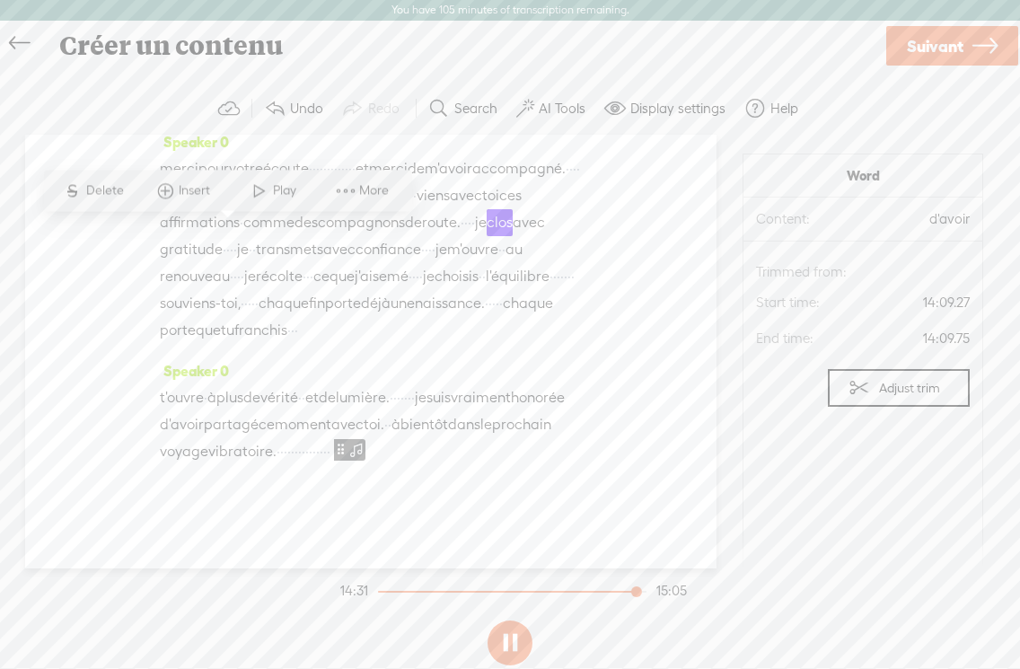
click at [491, 89] on span "d'avoir" at bounding box center [513, 75] width 44 height 27
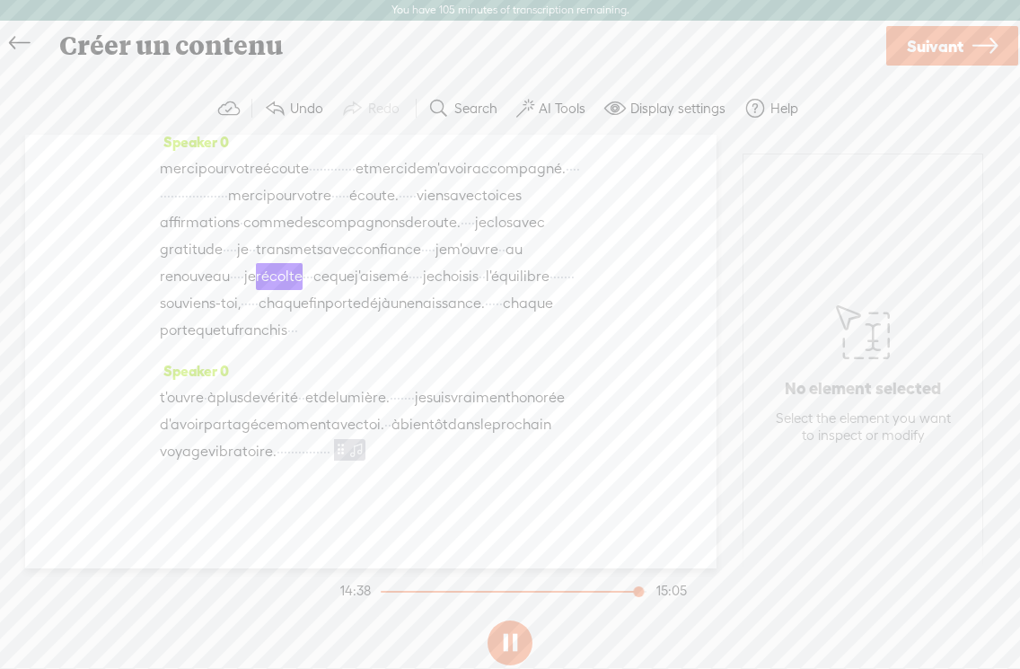
scroll to position [5332, 0]
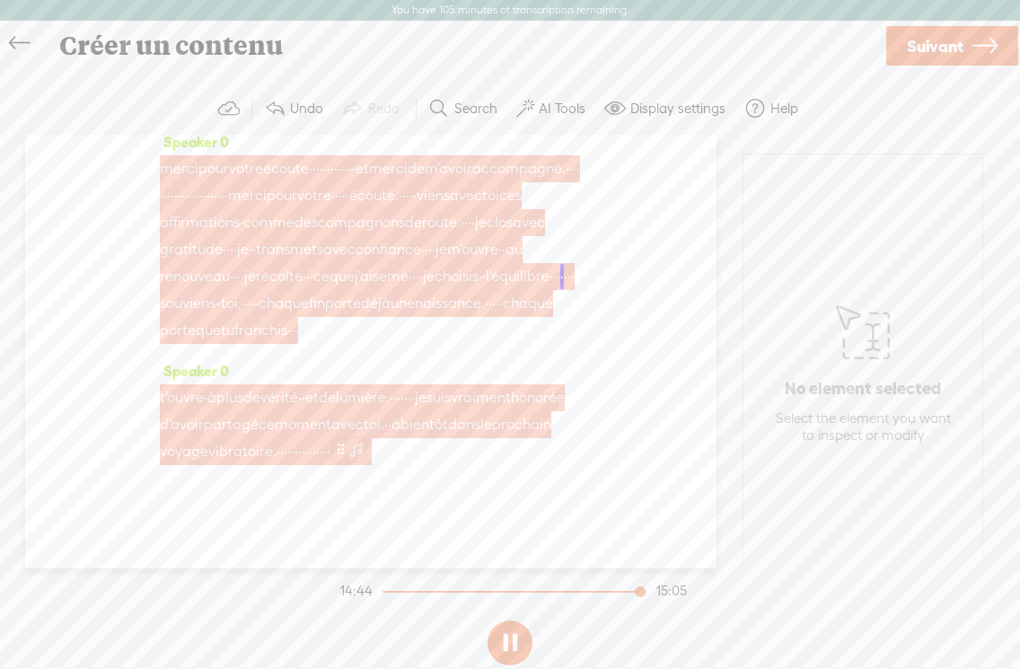
click at [334, 460] on span at bounding box center [340, 449] width 13 height 22
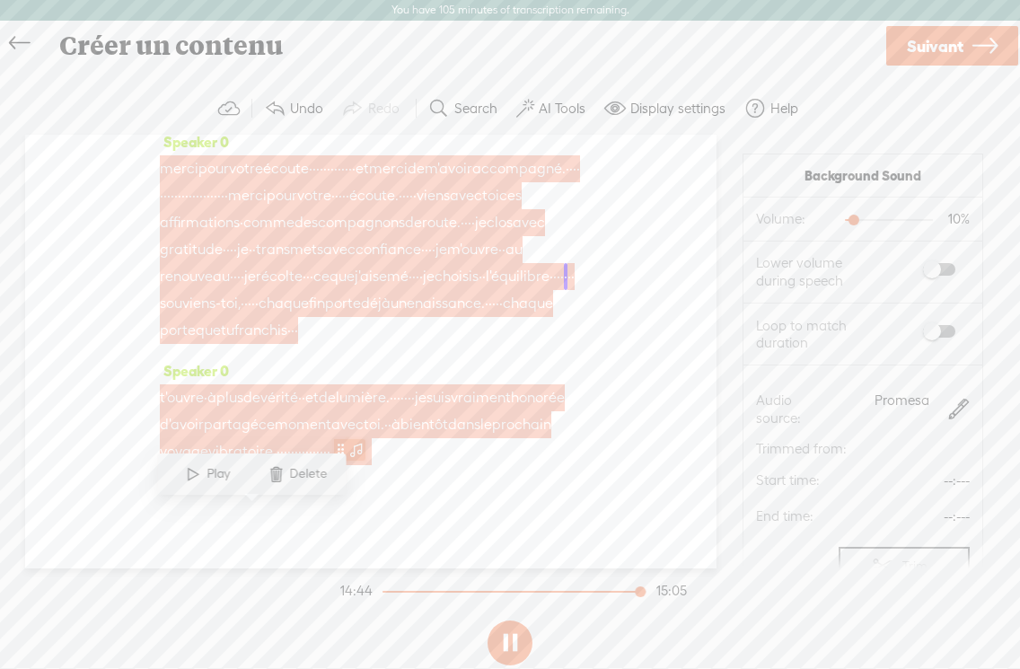
click at [334, 460] on span at bounding box center [340, 449] width 13 height 22
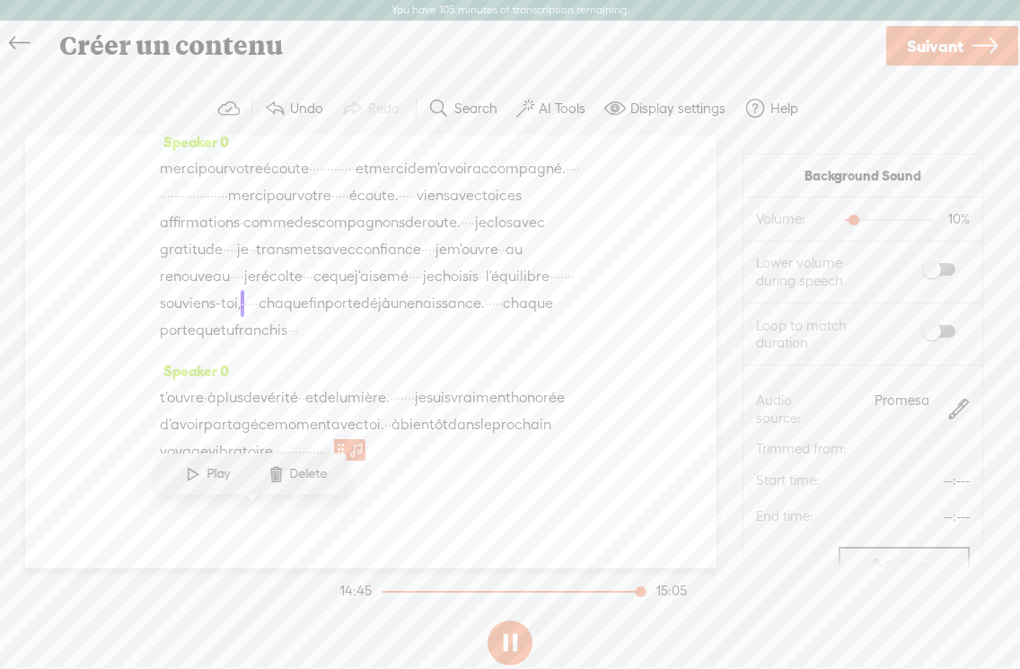
click at [861, 218] on div at bounding box center [855, 221] width 41 height 41
click at [867, 220] on div at bounding box center [855, 221] width 41 height 41
click at [191, 472] on span at bounding box center [193, 474] width 27 height 32
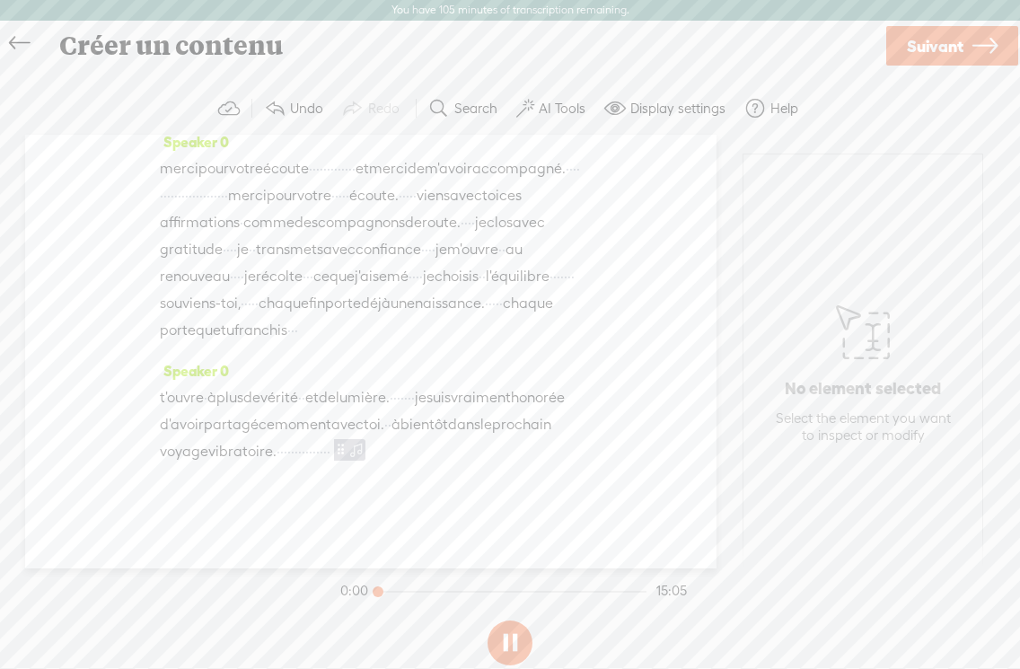
click at [347, 460] on span at bounding box center [356, 449] width 18 height 22
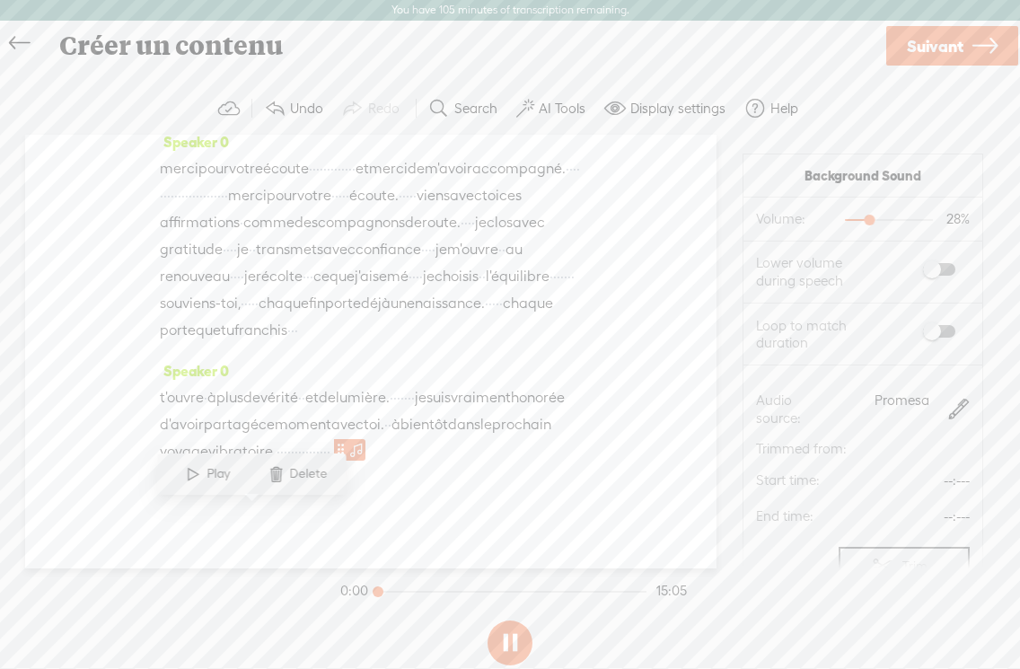
click at [334, 344] on span at bounding box center [316, 330] width 36 height 27
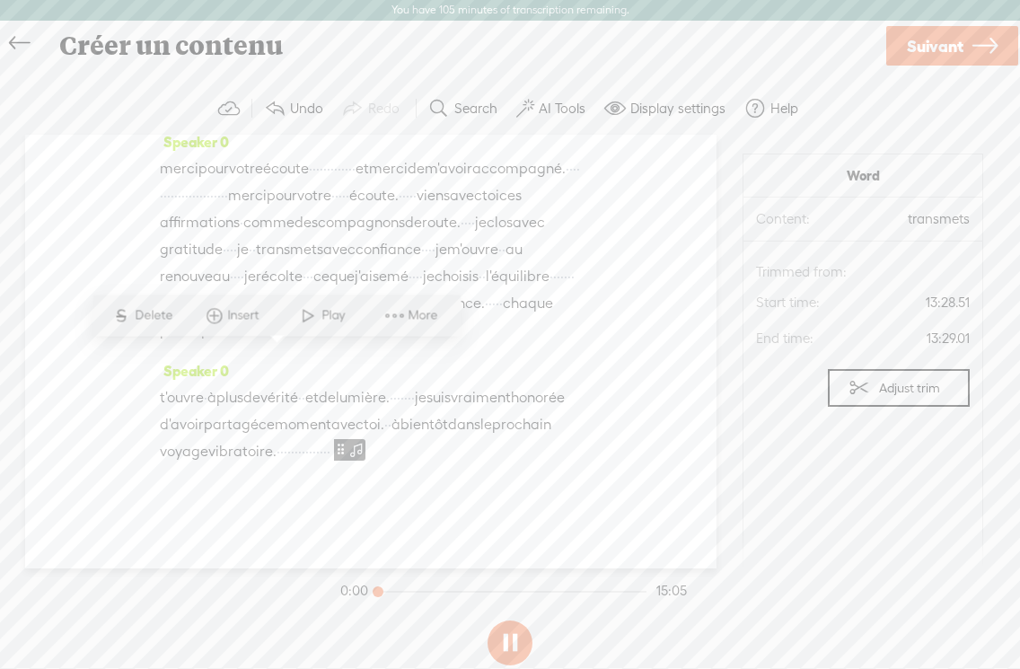
click at [400, 594] on div at bounding box center [379, 593] width 41 height 41
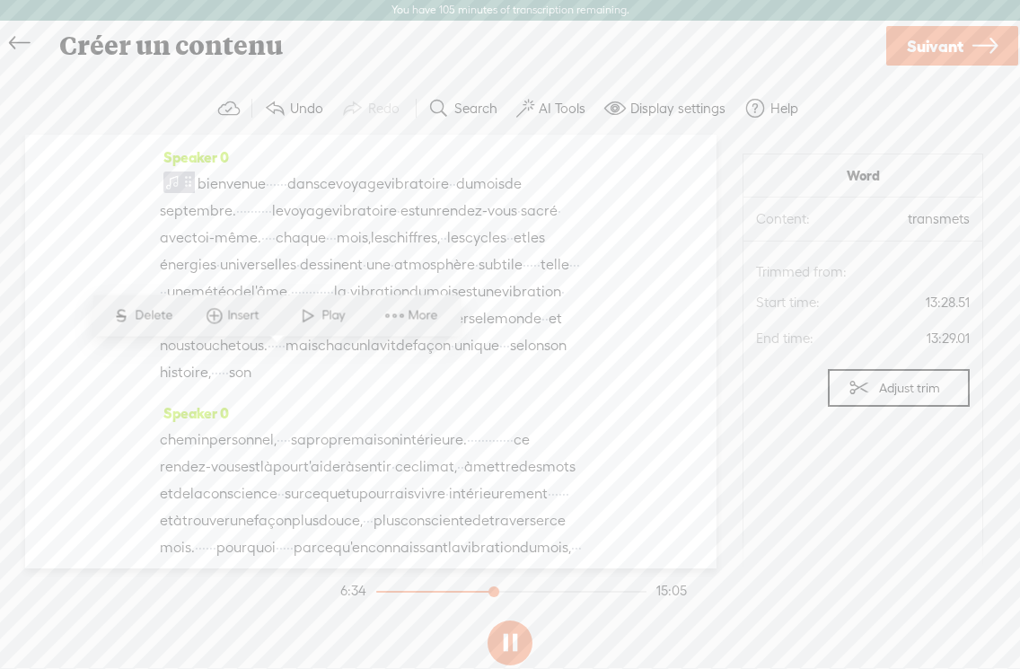
click at [516, 587] on div at bounding box center [495, 593] width 41 height 41
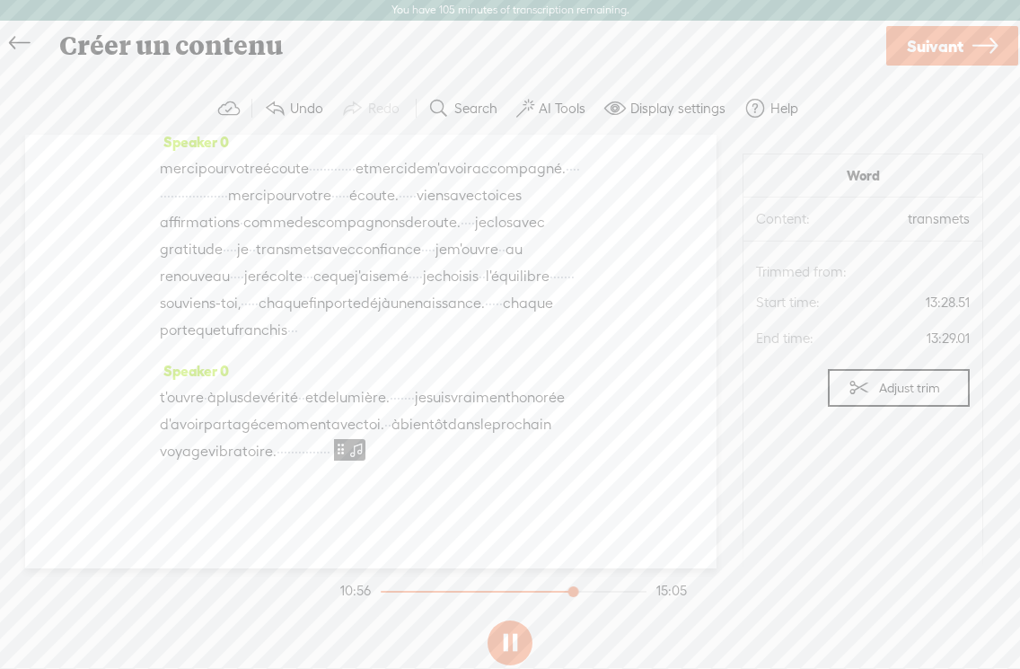
scroll to position [5397, 0]
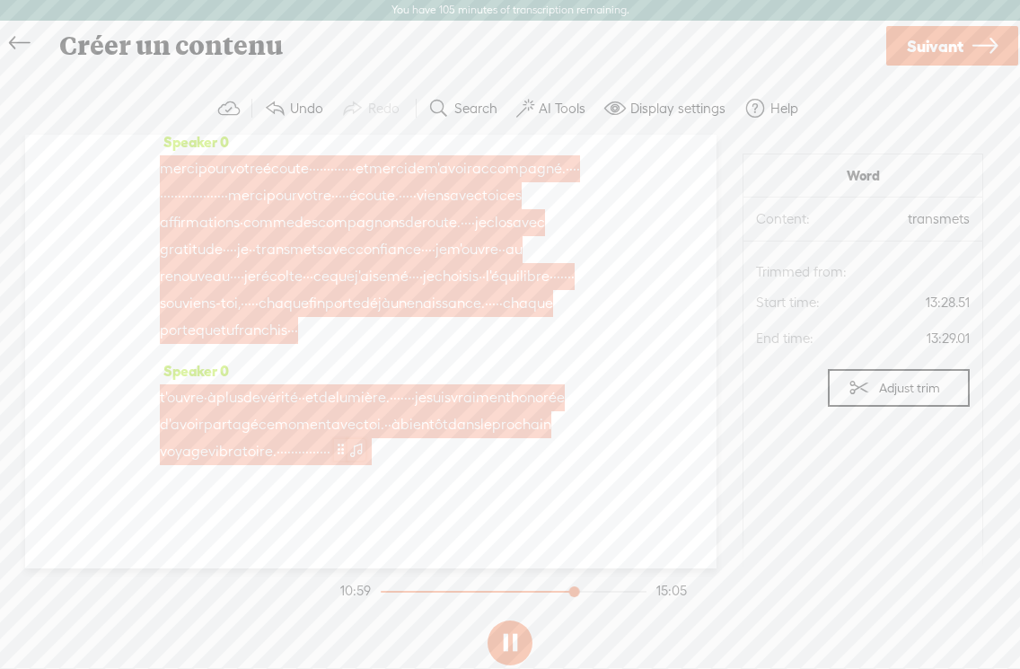
click at [334, 452] on span at bounding box center [340, 449] width 13 height 22
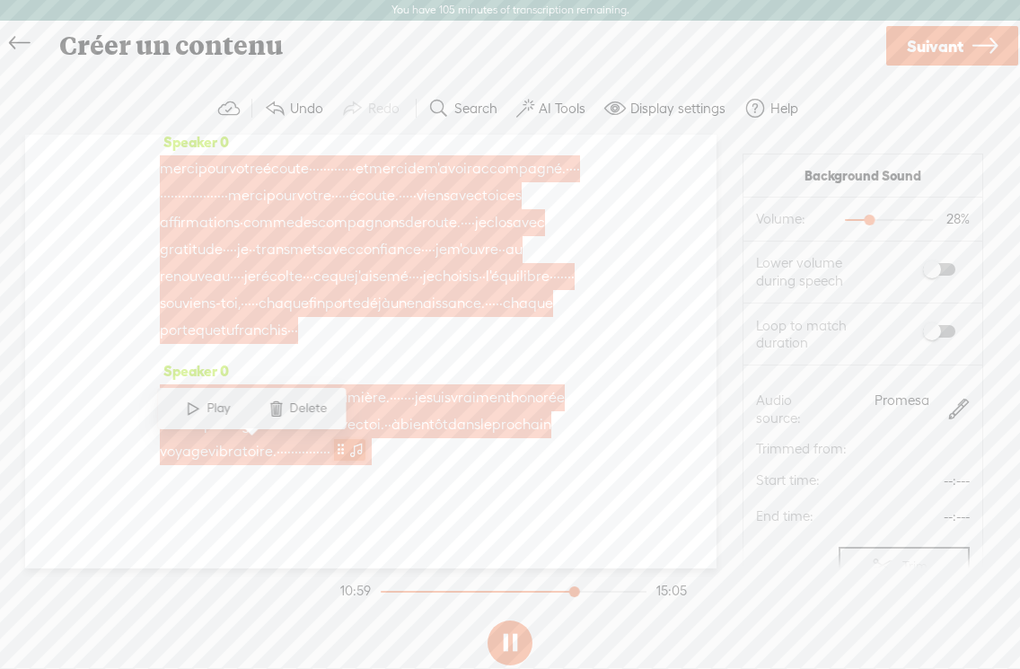
click at [334, 452] on span at bounding box center [340, 449] width 13 height 22
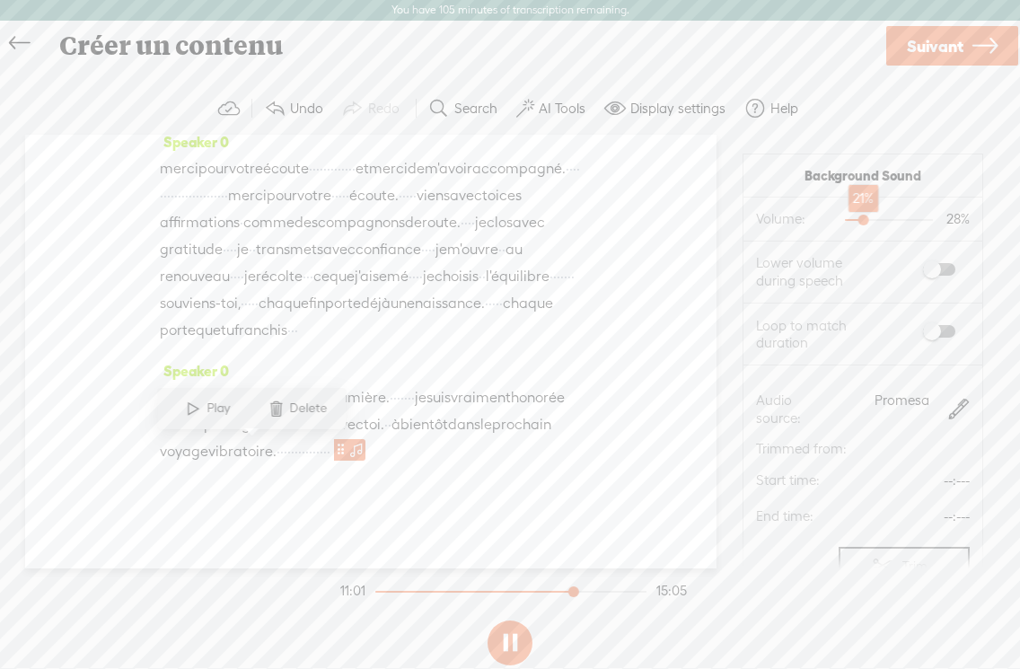
click at [861, 223] on div at bounding box center [865, 221] width 41 height 41
click at [856, 220] on div at bounding box center [858, 221] width 41 height 41
click at [858, 220] on div at bounding box center [860, 221] width 41 height 41
click at [546, 591] on div at bounding box center [477, 592] width 198 height 2
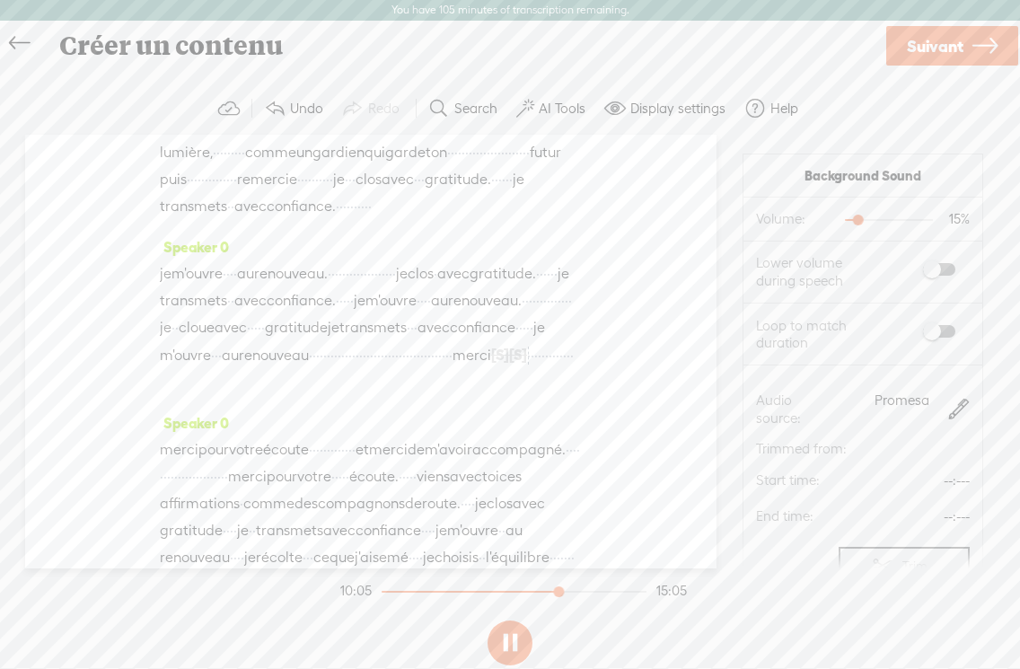
scroll to position [3904, 0]
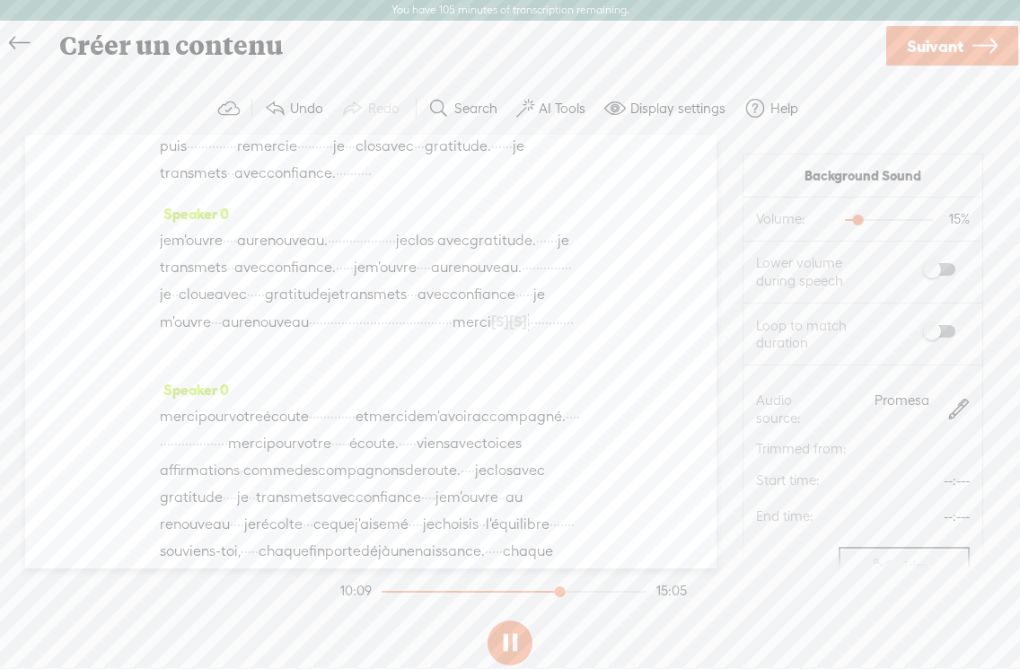
click at [515, 638] on button at bounding box center [510, 642] width 45 height 45
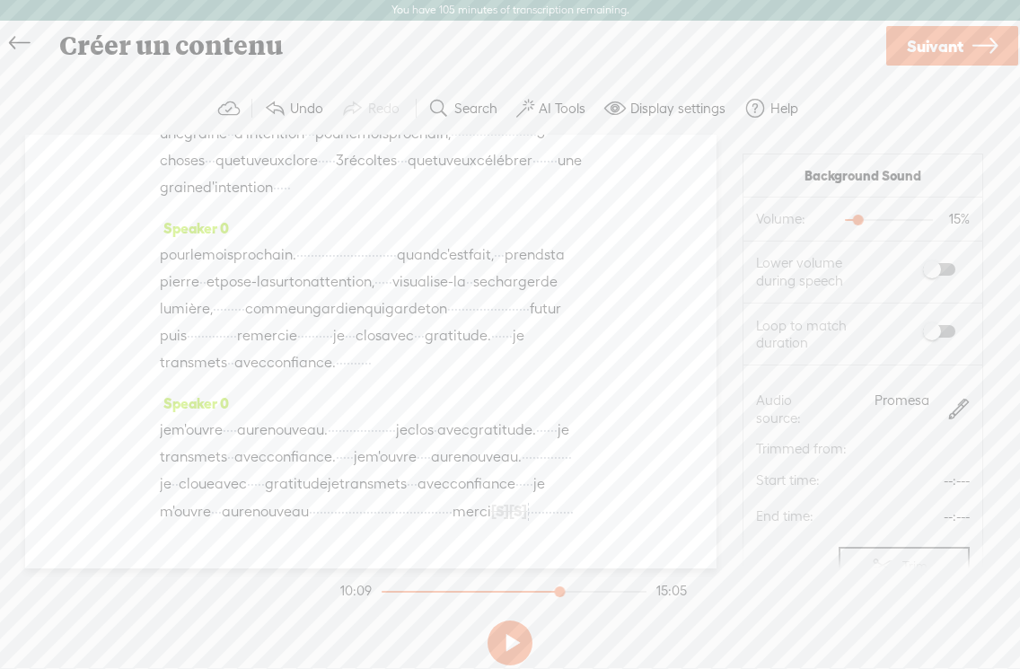
scroll to position [3694, 0]
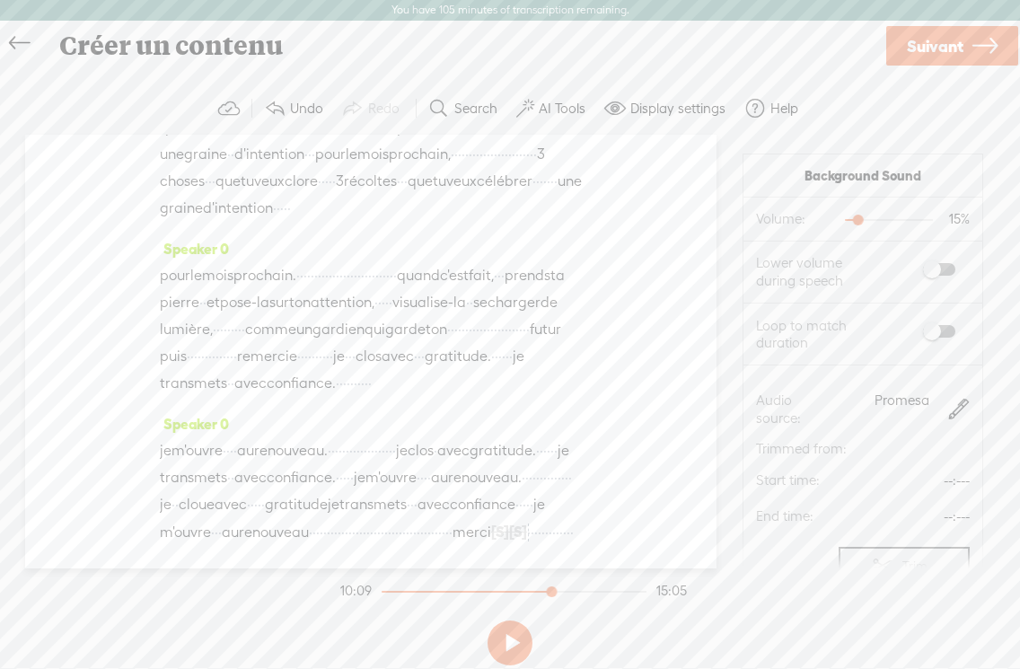
click at [552, 589] on div at bounding box center [552, 593] width 41 height 41
click at [515, 641] on button at bounding box center [510, 642] width 45 height 45
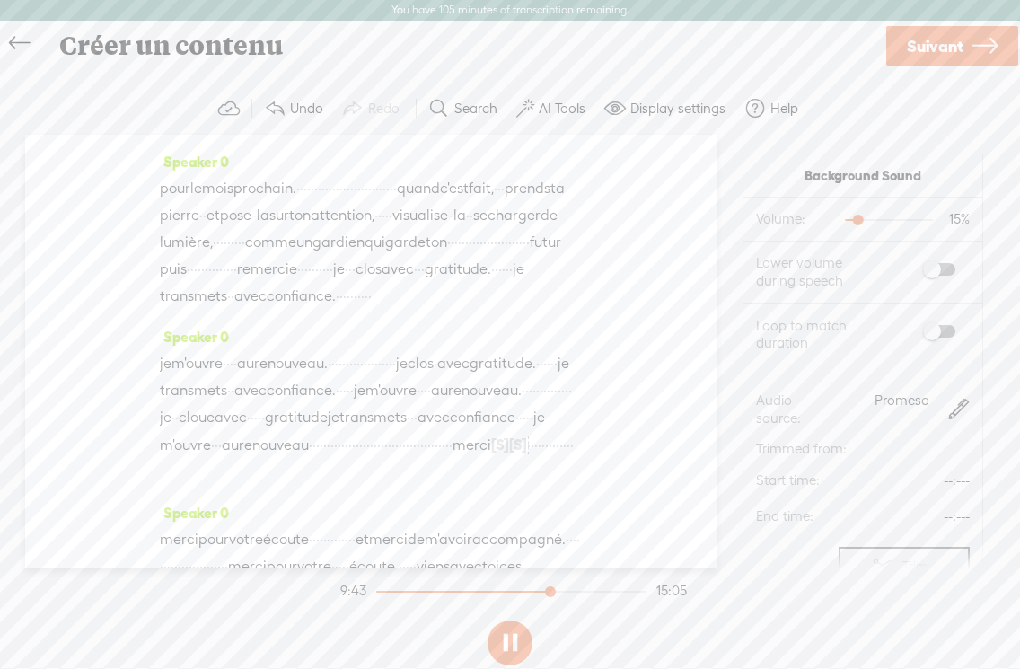
scroll to position [3790, 0]
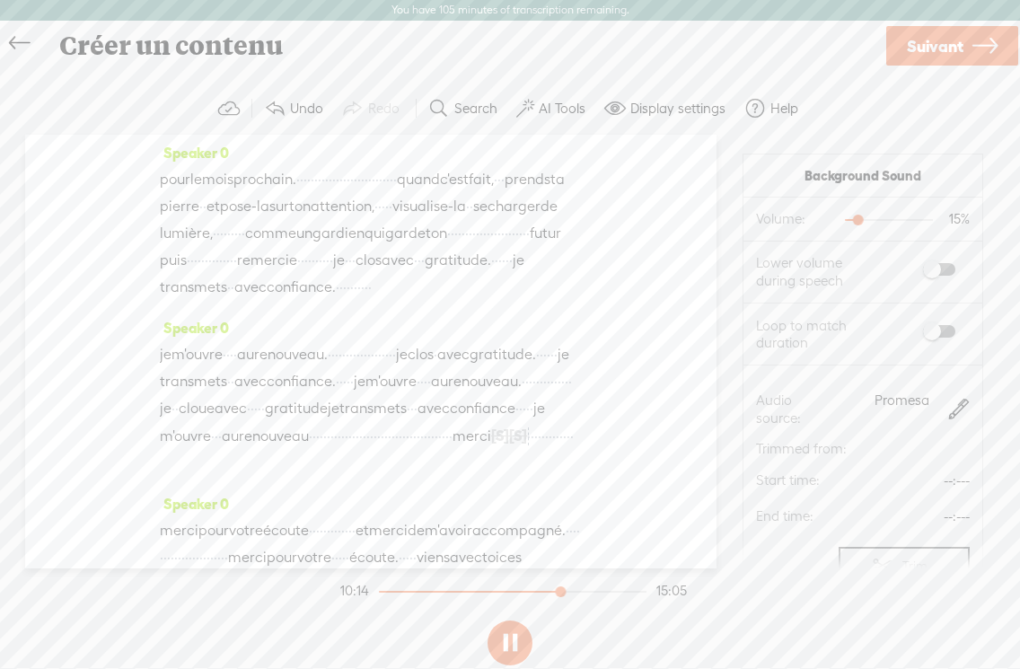
click at [856, 221] on div at bounding box center [860, 221] width 41 height 41
click at [508, 640] on button at bounding box center [510, 642] width 45 height 45
click at [858, 221] on div at bounding box center [857, 221] width 41 height 41
click at [544, 592] on div at bounding box center [562, 593] width 41 height 41
click at [547, 588] on div at bounding box center [562, 593] width 41 height 41
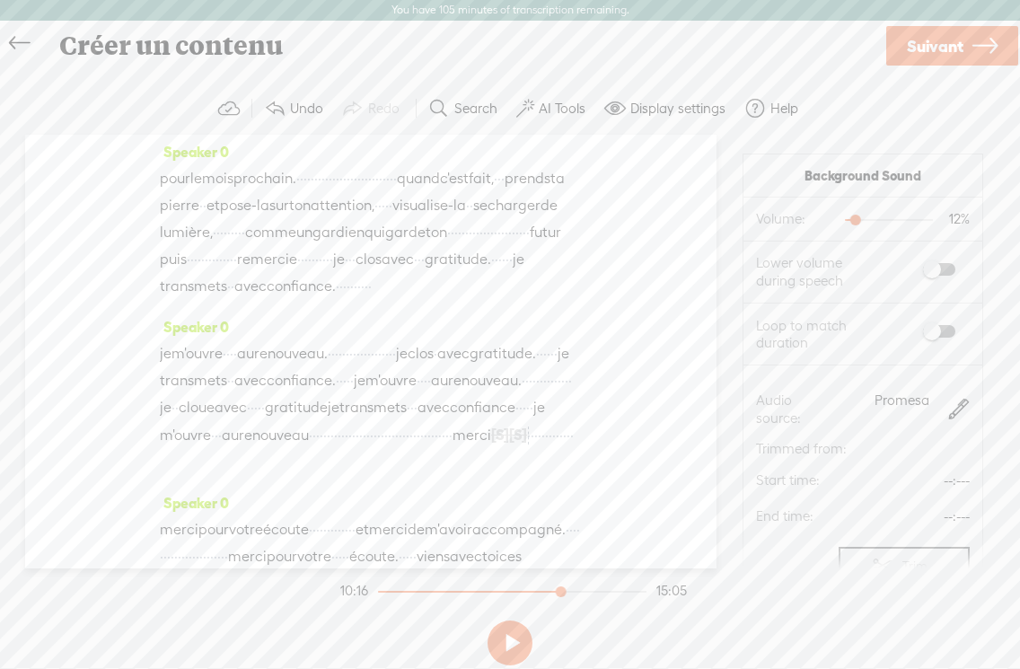
click at [550, 590] on div at bounding box center [562, 593] width 41 height 41
click at [506, 642] on button at bounding box center [510, 642] width 45 height 45
click at [857, 219] on div at bounding box center [857, 221] width 41 height 41
click at [855, 219] on div at bounding box center [856, 221] width 41 height 41
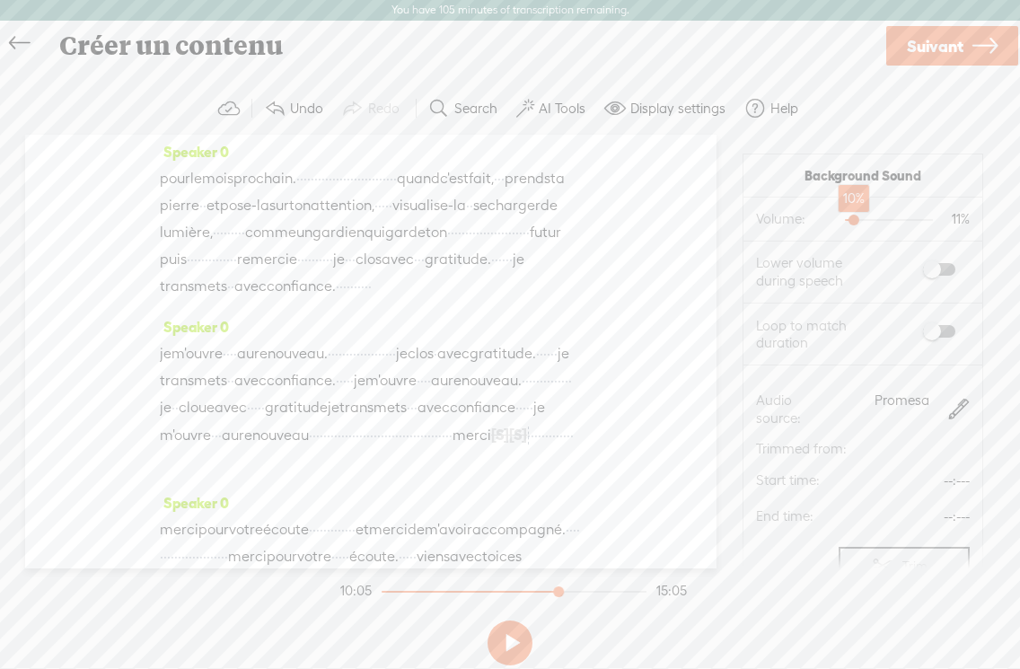
click at [854, 220] on div at bounding box center [855, 221] width 41 height 41
click at [822, 239] on section "Volume: 10% 10%" at bounding box center [862, 220] width 239 height 44
click at [550, 590] on div at bounding box center [552, 593] width 41 height 41
click at [519, 640] on button at bounding box center [510, 642] width 45 height 45
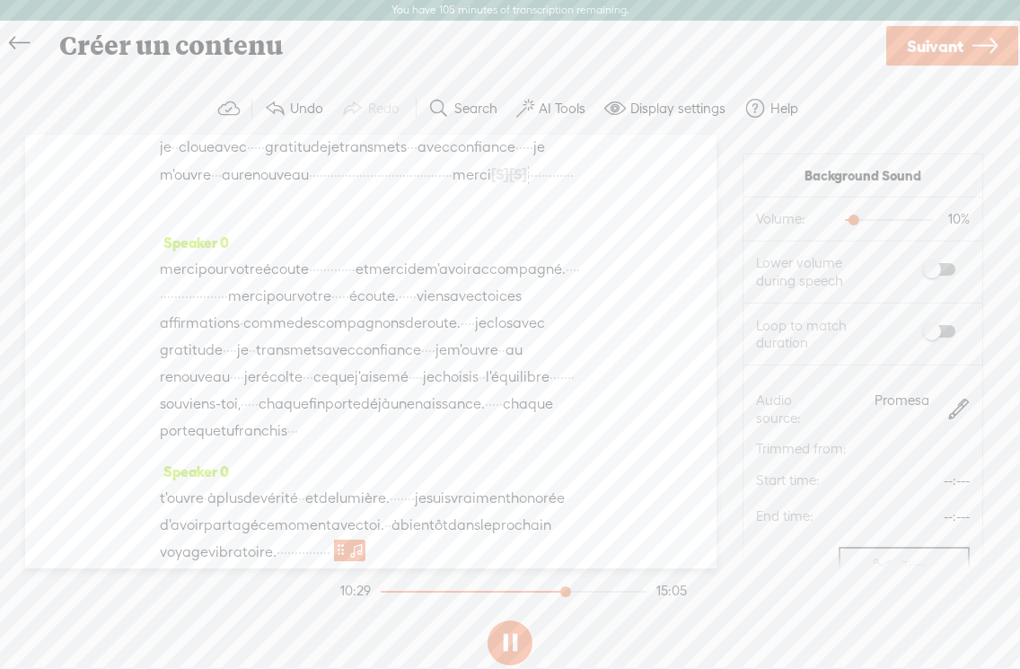
scroll to position [4054, 0]
click at [509, 641] on button at bounding box center [510, 642] width 45 height 45
drag, startPoint x: 853, startPoint y: 221, endPoint x: 577, endPoint y: 599, distance: 467.9
click at [851, 222] on div at bounding box center [853, 221] width 41 height 41
click at [709, 622] on div "Trebble audio editor works best with Google Chrome or Firefox. Please switch yo…" at bounding box center [510, 378] width 984 height 590
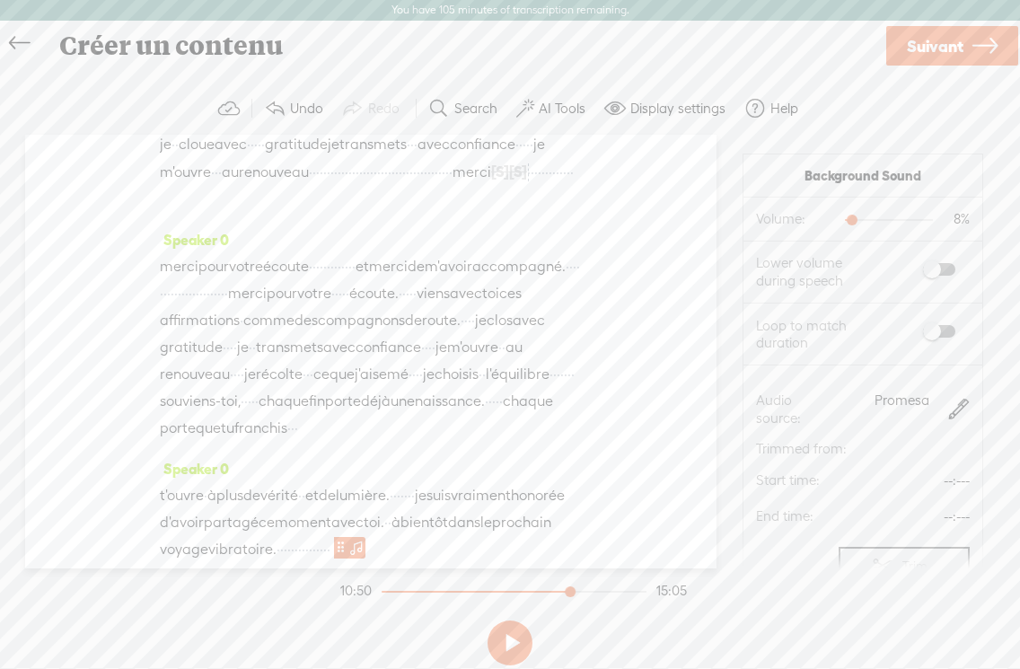
drag, startPoint x: 568, startPoint y: 591, endPoint x: 528, endPoint y: 633, distance: 58.4
click at [568, 590] on div at bounding box center [571, 593] width 41 height 41
click at [510, 640] on button at bounding box center [510, 642] width 45 height 45
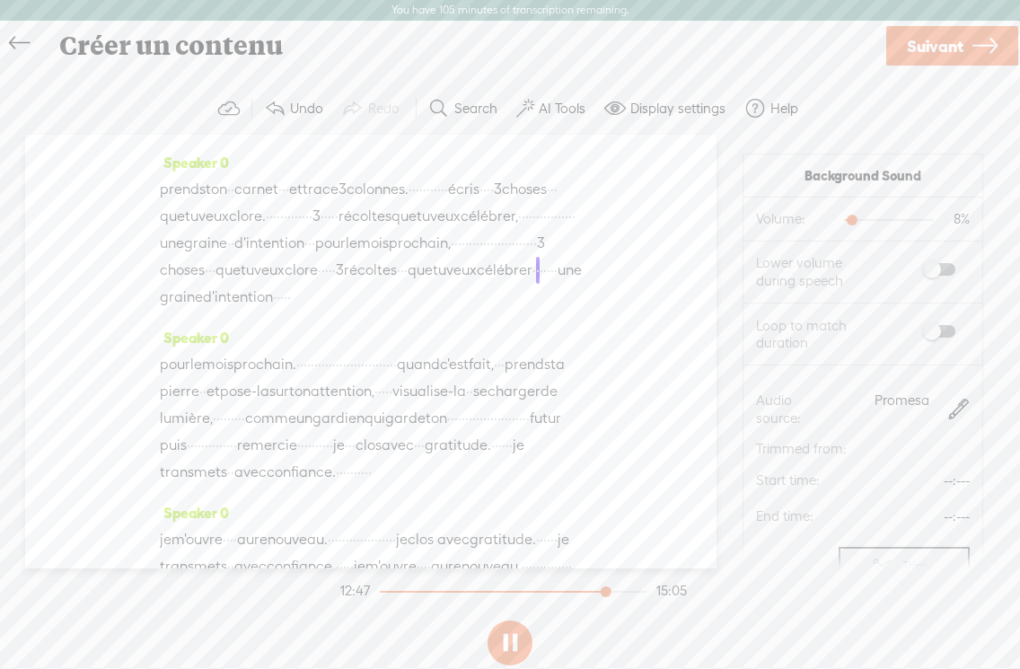
scroll to position [3540, 0]
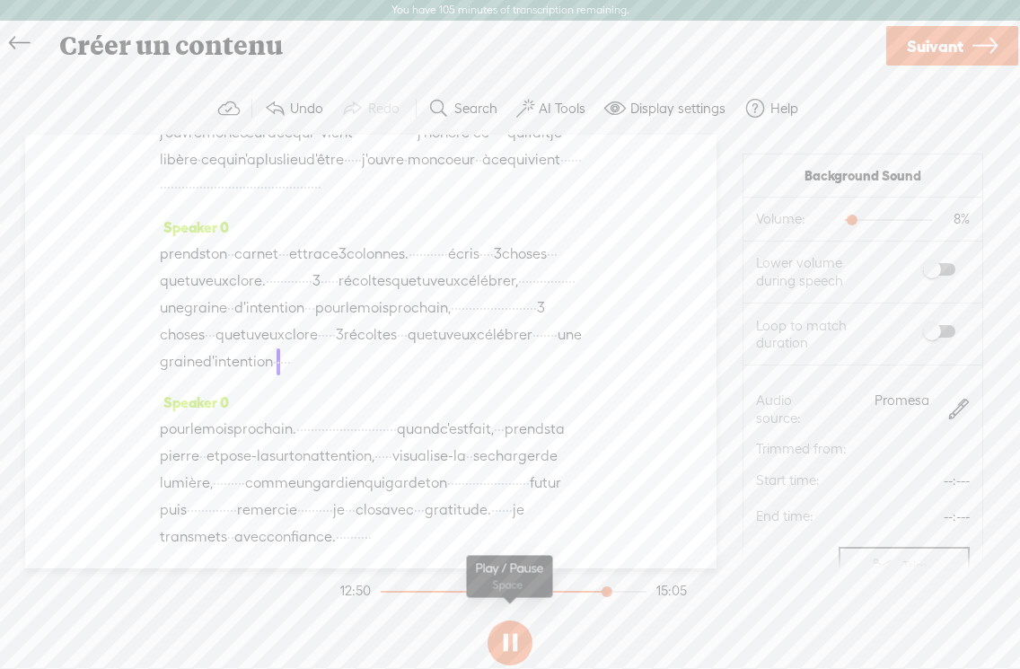
click at [510, 642] on button at bounding box center [510, 642] width 45 height 45
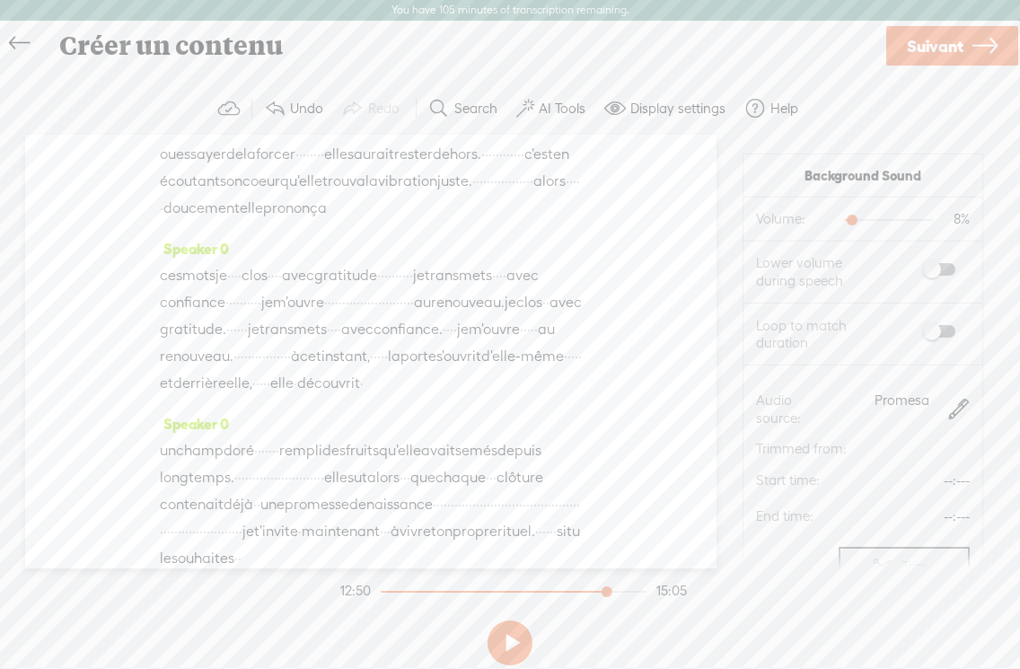
scroll to position [2642, 0]
drag, startPoint x: 605, startPoint y: 594, endPoint x: 564, endPoint y: 480, distance: 121.3
click at [608, 585] on div at bounding box center [602, 593] width 41 height 41
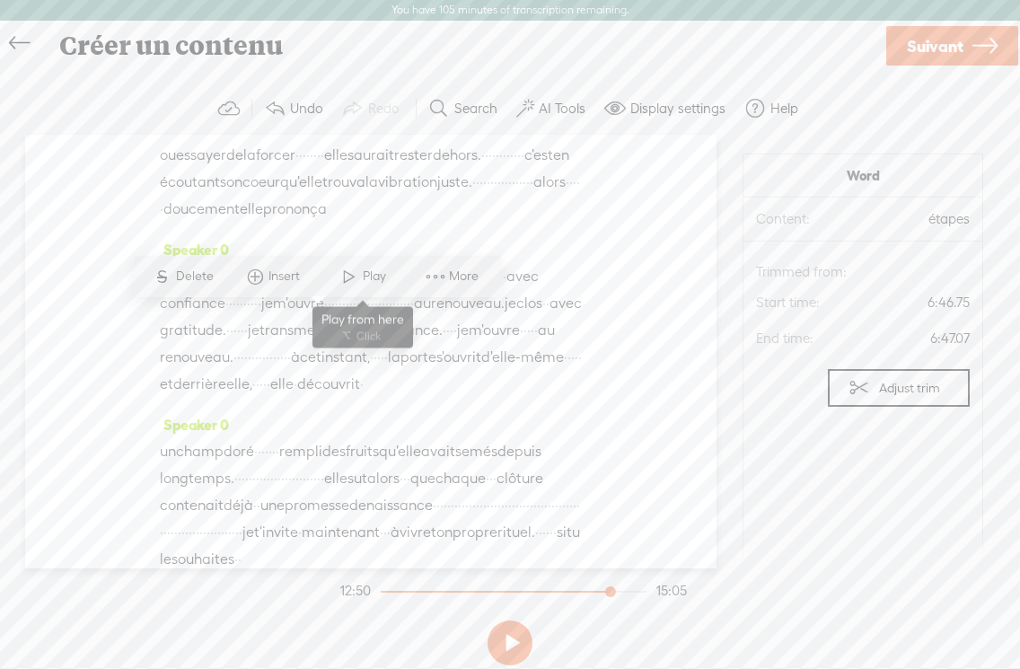
click at [380, 283] on span "Play" at bounding box center [377, 277] width 28 height 18
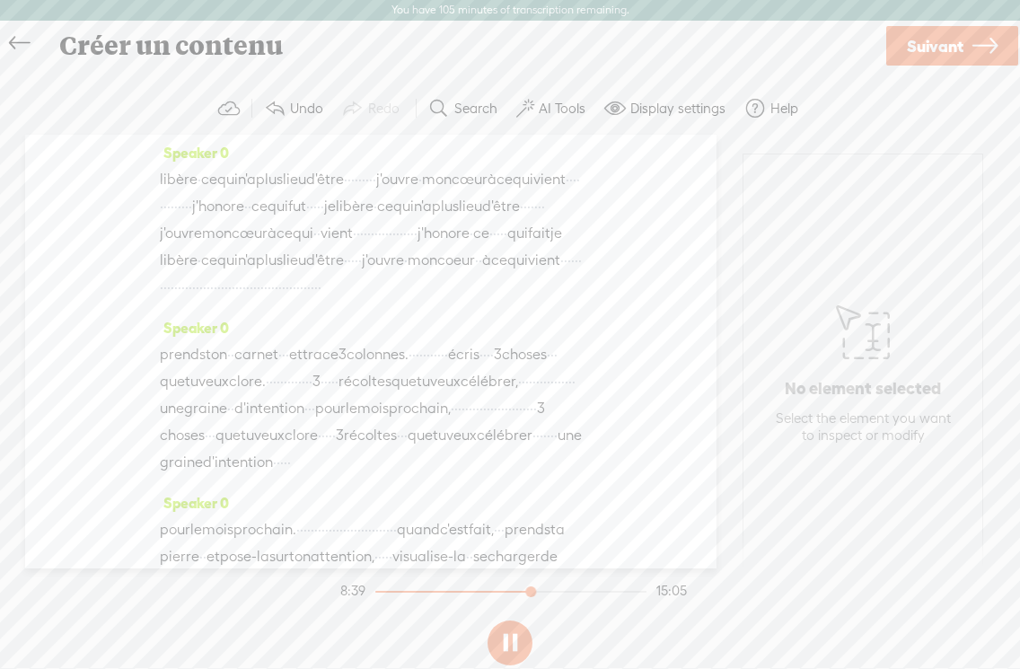
scroll to position [3249, 0]
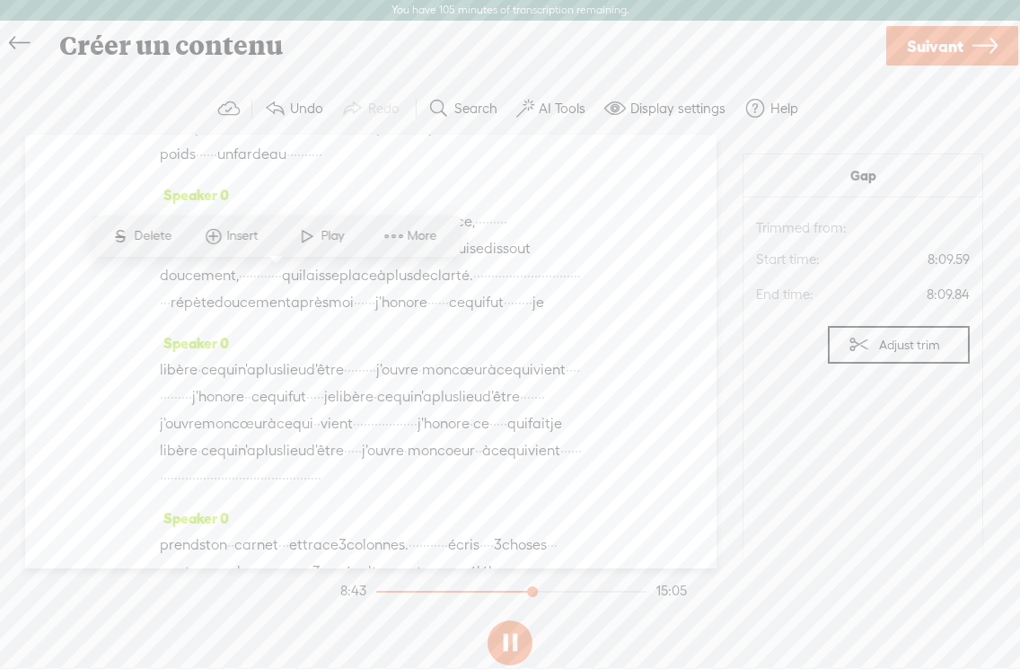
click at [308, 237] on span at bounding box center [307, 236] width 27 height 32
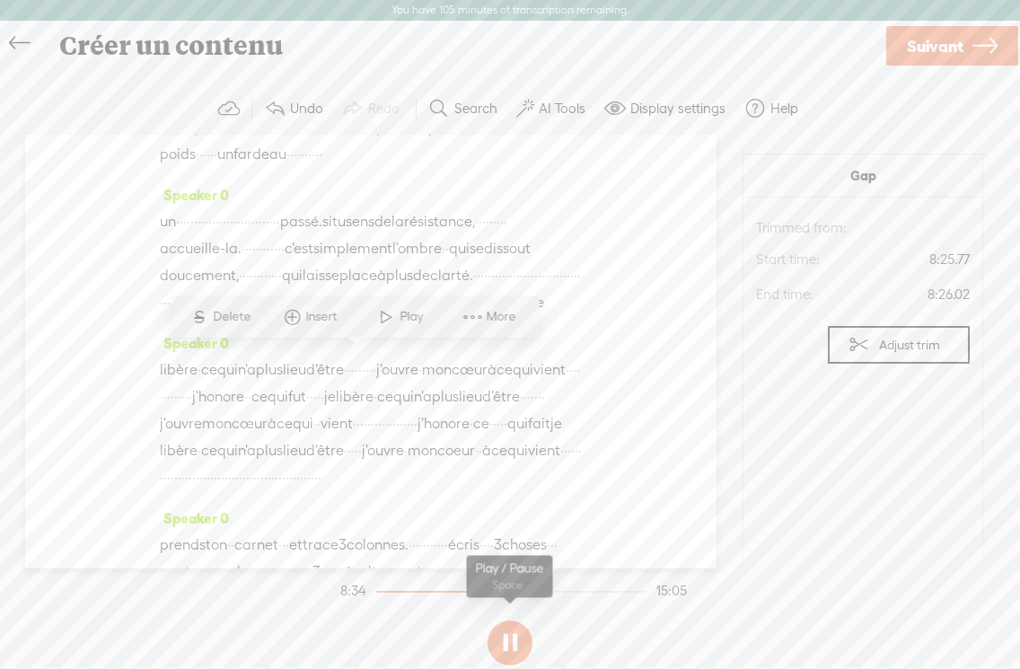
click at [526, 646] on button at bounding box center [510, 642] width 45 height 45
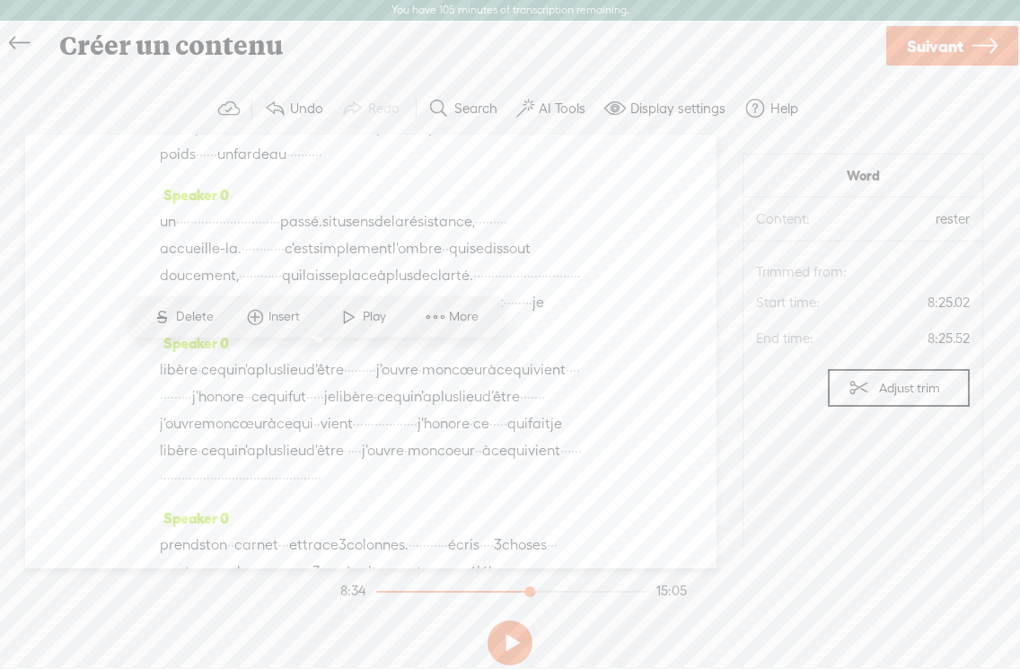
drag, startPoint x: 338, startPoint y: 360, endPoint x: 186, endPoint y: 357, distance: 151.8
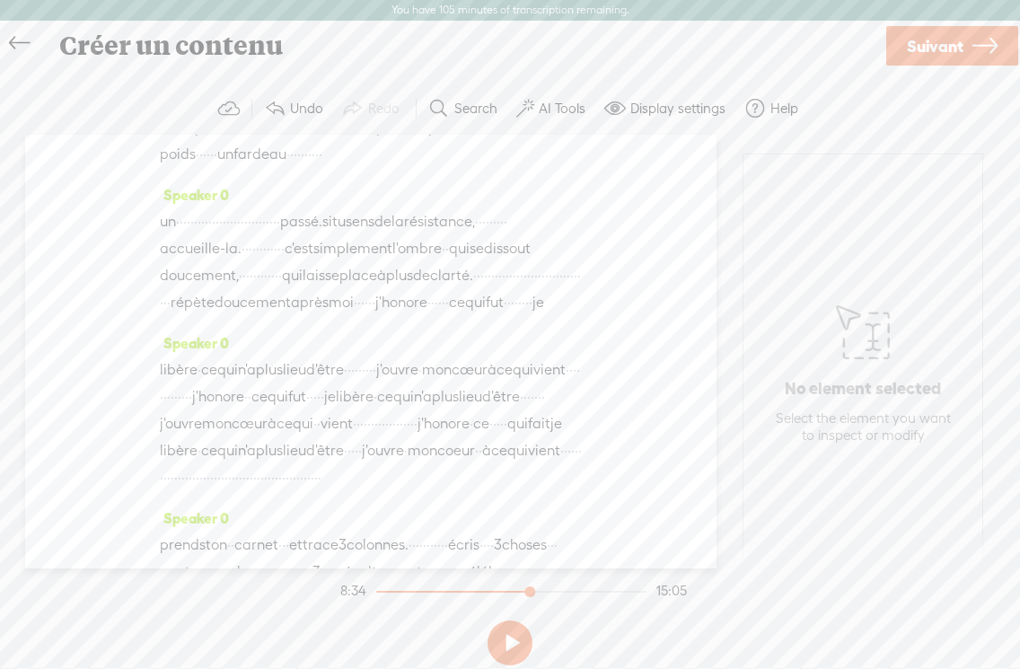
drag, startPoint x: 549, startPoint y: 334, endPoint x: 166, endPoint y: 334, distance: 382.5
drag, startPoint x: 220, startPoint y: 330, endPoint x: 154, endPoint y: 330, distance: 65.5
click at [154, 330] on div "Speaker 0 bienvenue · · · · · · dans ce voyage vibratoire · · du mois de septem…" at bounding box center [370, 352] width 691 height 434
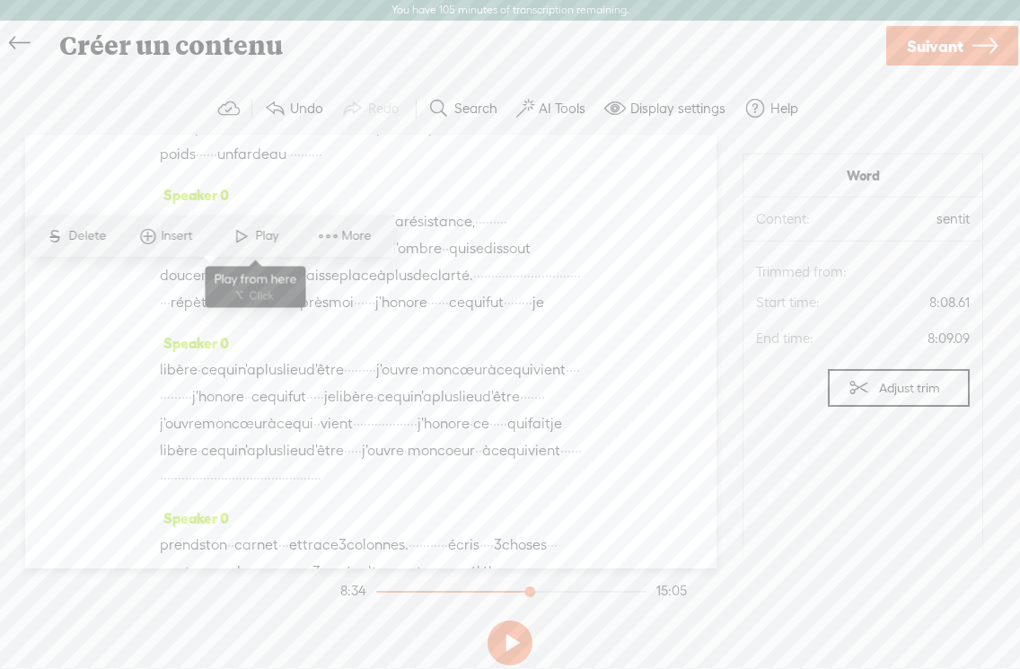
click at [250, 229] on span at bounding box center [241, 236] width 27 height 32
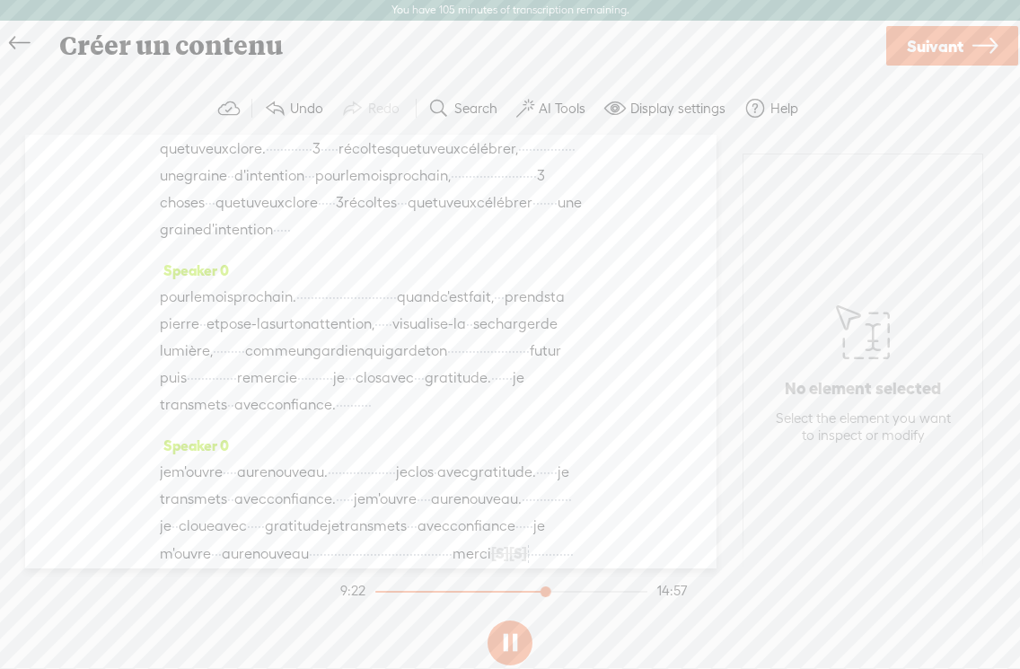
scroll to position [3674, 0]
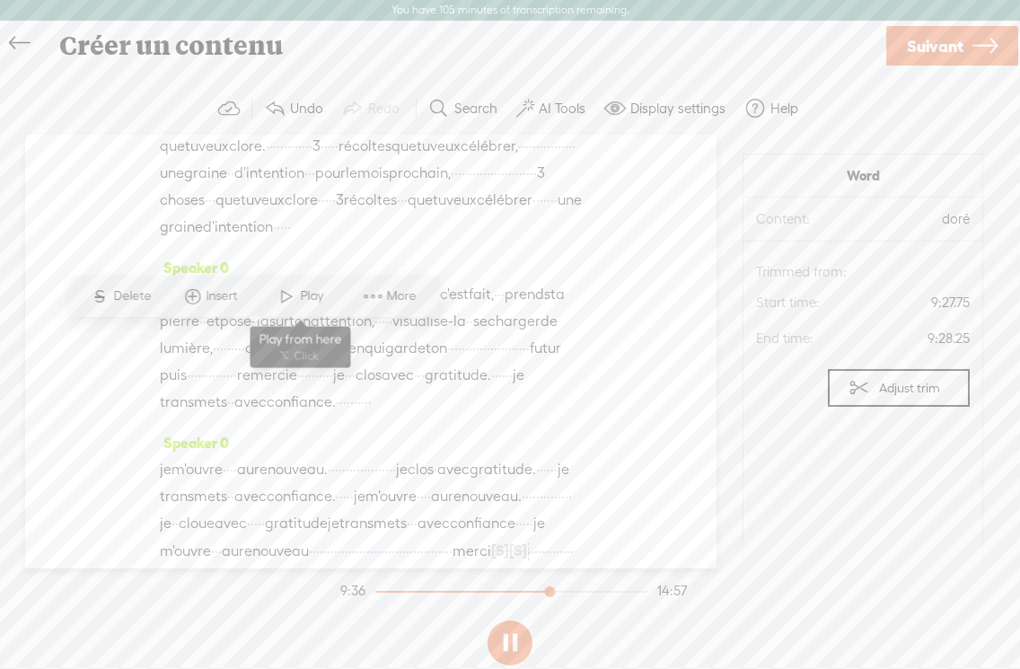
click at [291, 297] on span at bounding box center [286, 296] width 27 height 32
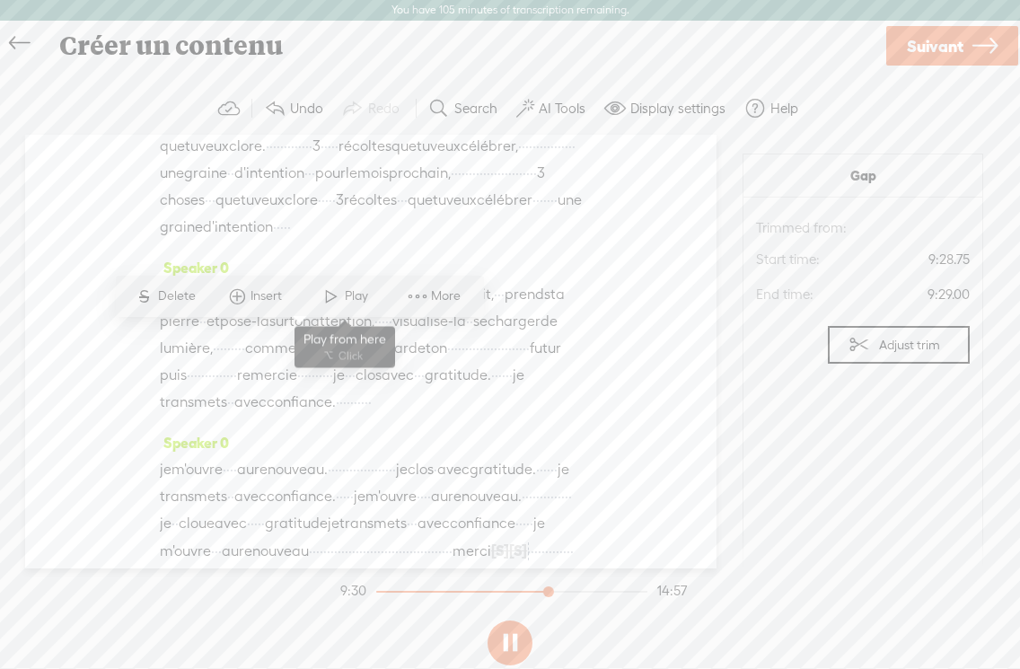
click at [331, 295] on span at bounding box center [331, 296] width 27 height 32
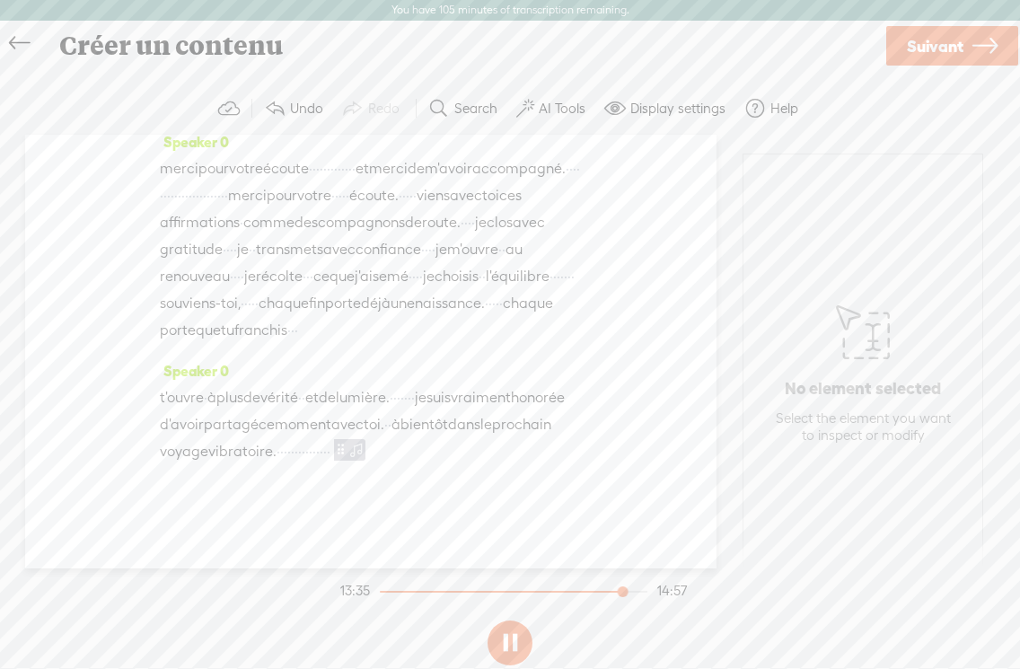
scroll to position [5150, 0]
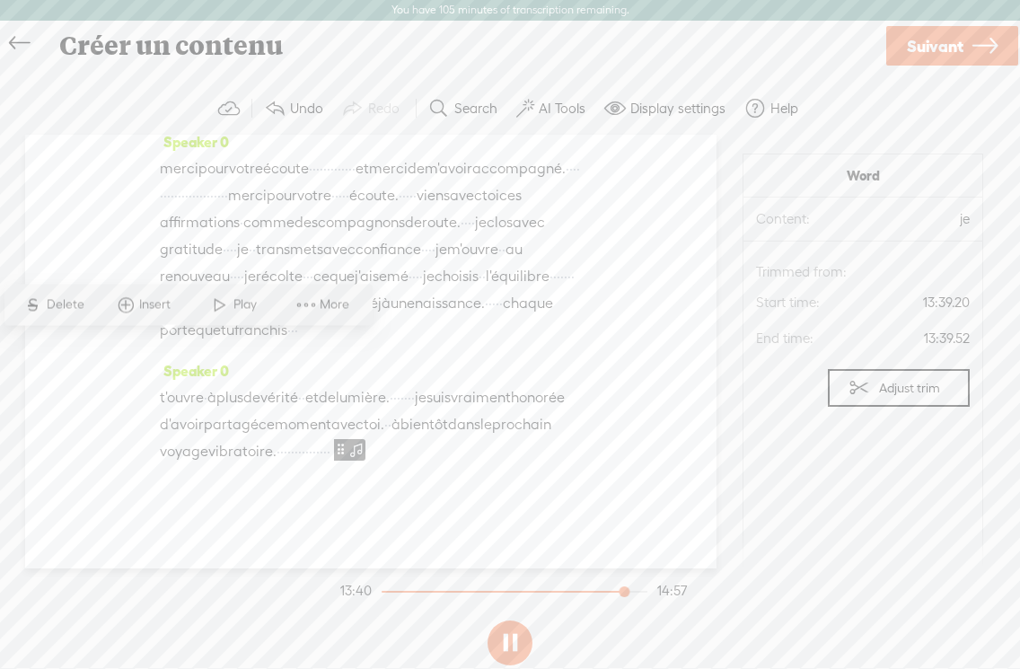
click at [418, 60] on span "avec" at bounding box center [434, 46] width 32 height 27
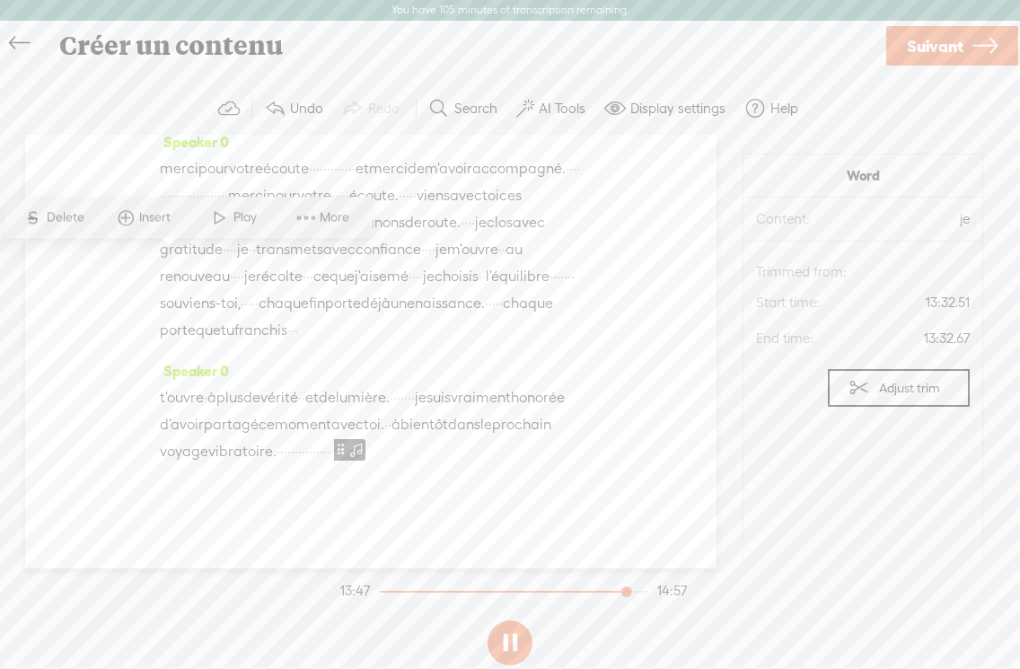
click at [233, 219] on span "Play" at bounding box center [247, 217] width 28 height 18
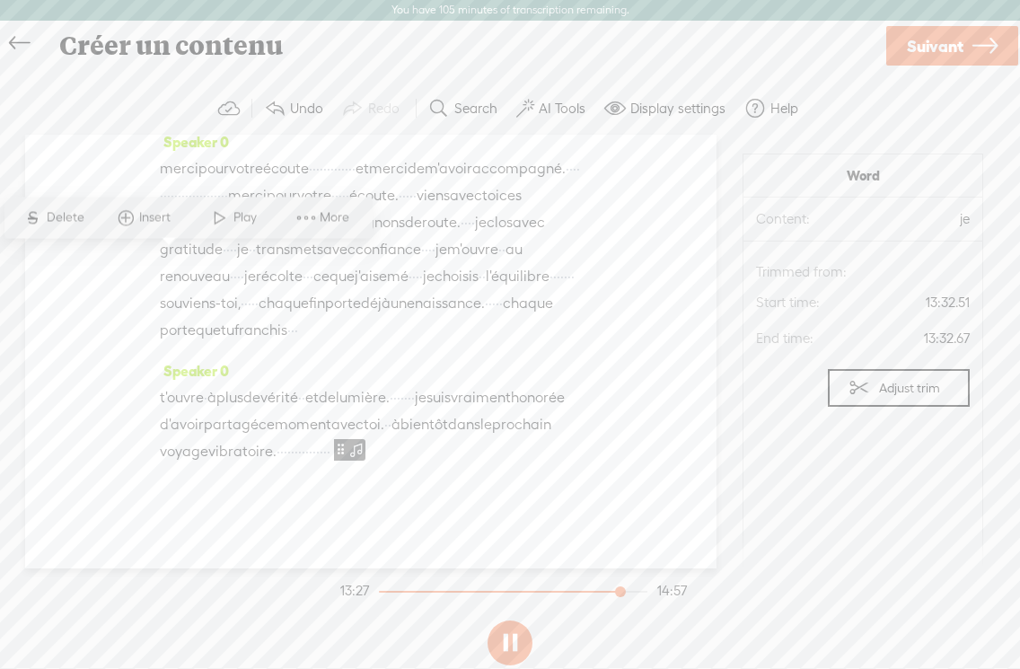
click at [520, 630] on button at bounding box center [510, 642] width 45 height 45
click at [225, 219] on span at bounding box center [220, 217] width 27 height 32
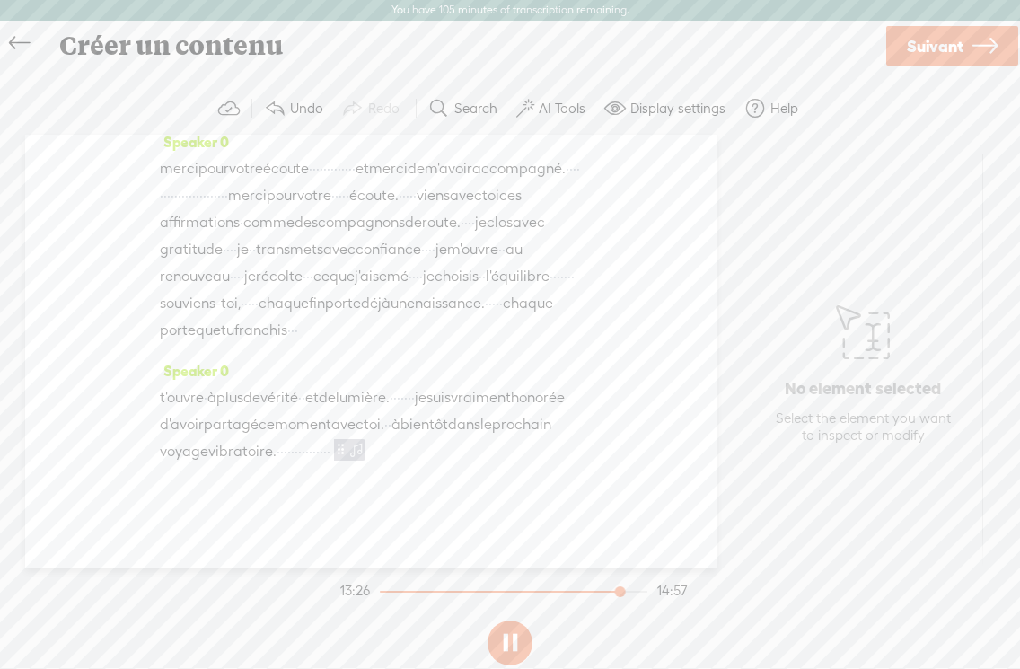
click at [508, 636] on button at bounding box center [510, 642] width 45 height 45
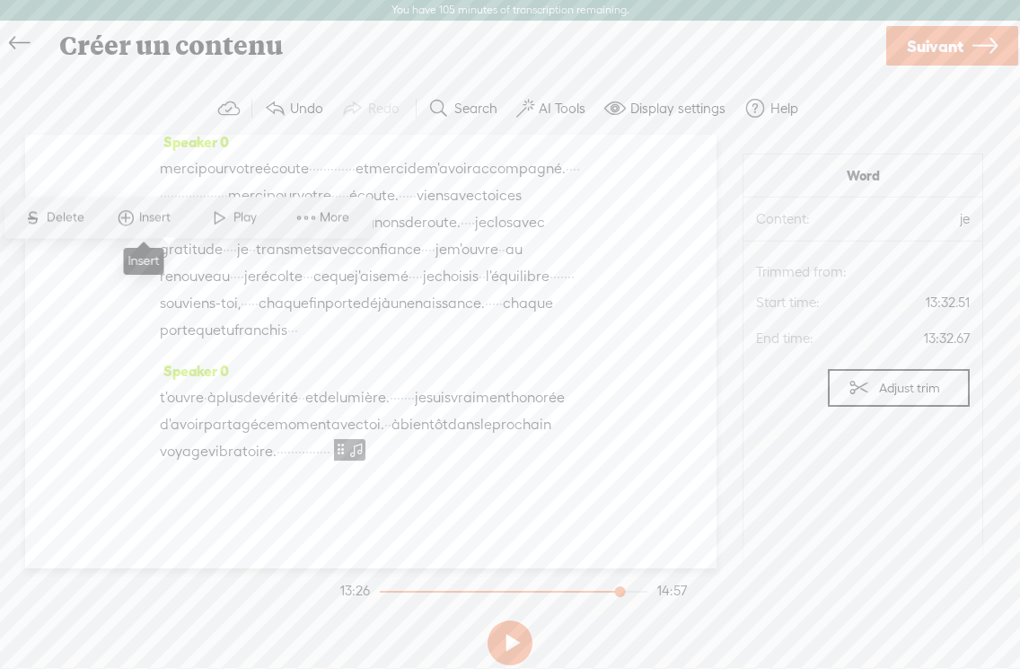
click at [148, 219] on span "Insert" at bounding box center [157, 217] width 36 height 18
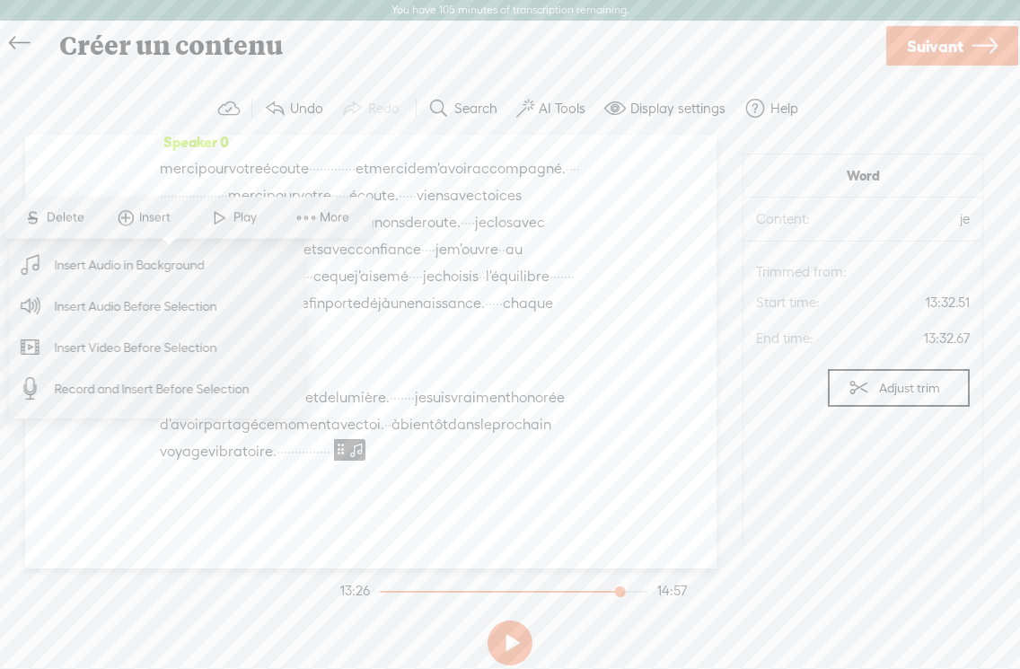
click at [124, 271] on span "Insert Audio in Background" at bounding box center [130, 265] width 221 height 40
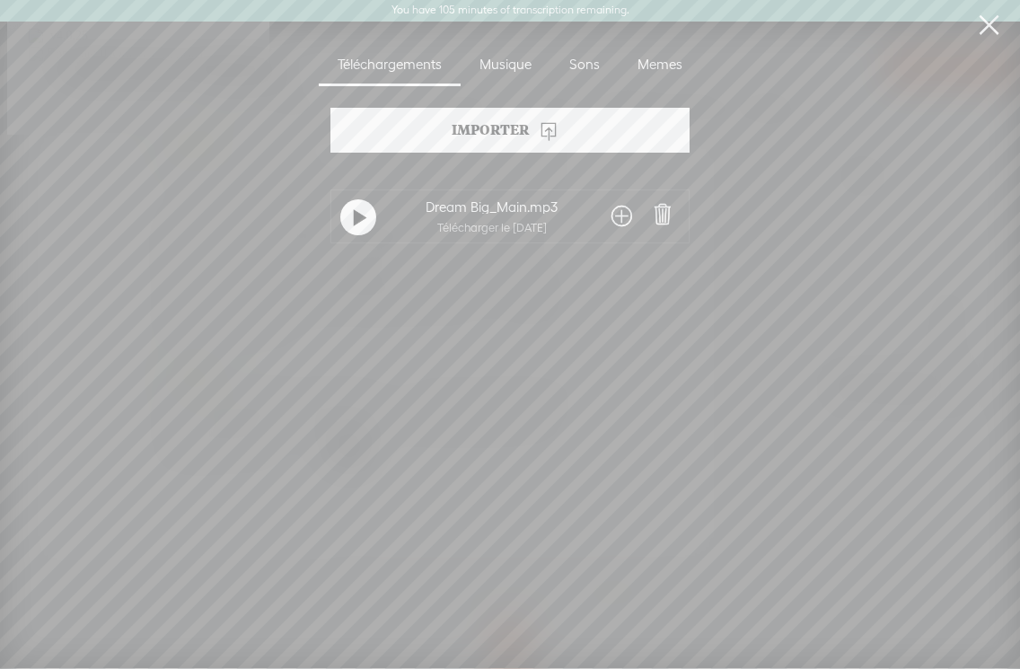
click at [515, 65] on div "Musique" at bounding box center [506, 65] width 90 height 41
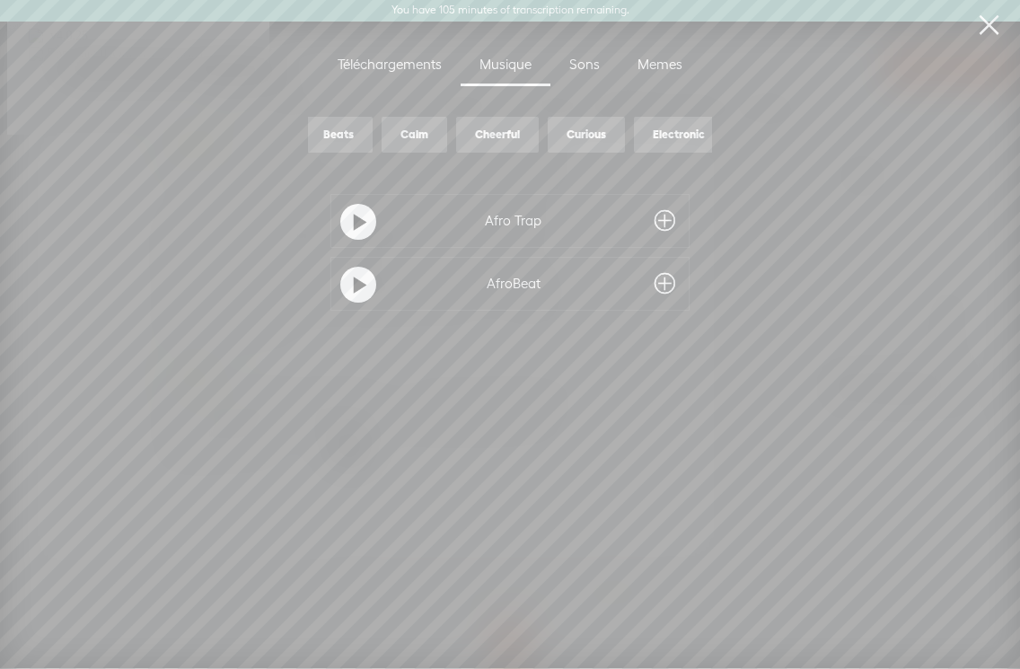
scroll to position [0, 73]
click at [432, 138] on div "Calm" at bounding box center [438, 135] width 28 height 15
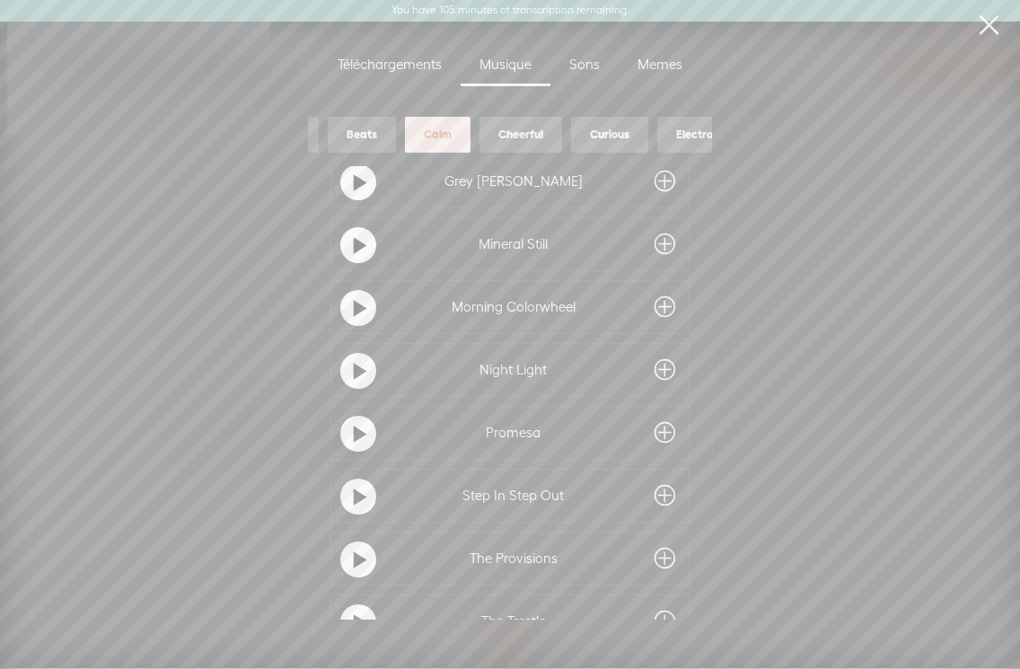
scroll to position [169, 0]
click at [354, 365] on t at bounding box center [360, 368] width 13 height 29
click at [358, 425] on t at bounding box center [360, 431] width 13 height 29
click at [357, 370] on t at bounding box center [360, 368] width 13 height 29
click at [354, 433] on t at bounding box center [360, 431] width 13 height 29
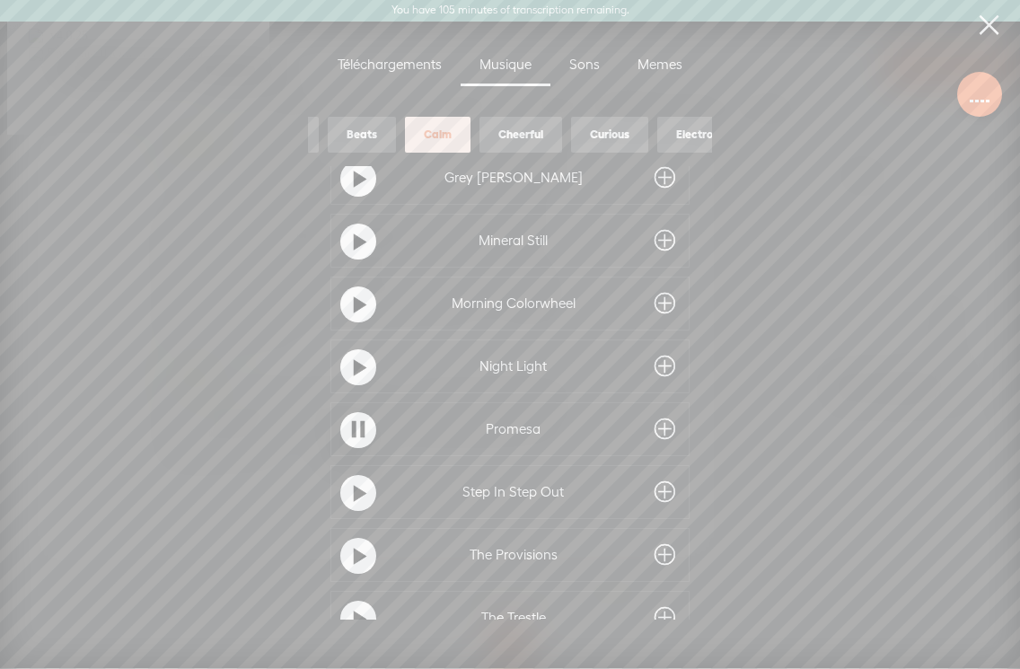
click at [354, 365] on t at bounding box center [360, 368] width 13 height 29
click at [358, 427] on t at bounding box center [360, 431] width 13 height 29
click at [354, 369] on t at bounding box center [360, 368] width 13 height 29
click at [361, 436] on t at bounding box center [360, 431] width 13 height 29
click at [658, 427] on span at bounding box center [665, 429] width 21 height 29
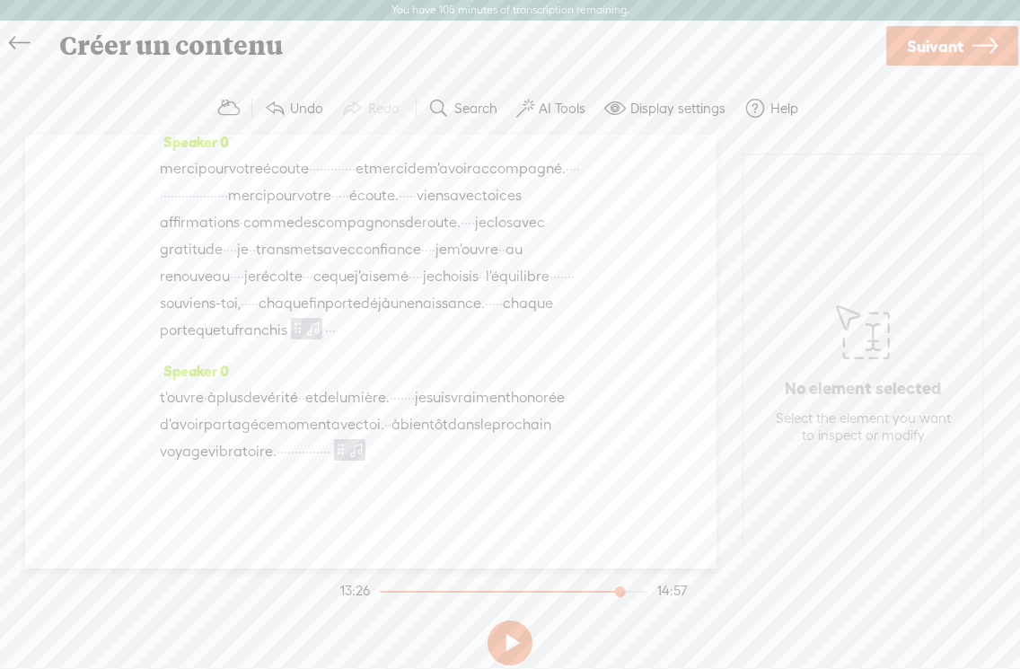
scroll to position [5256, 0]
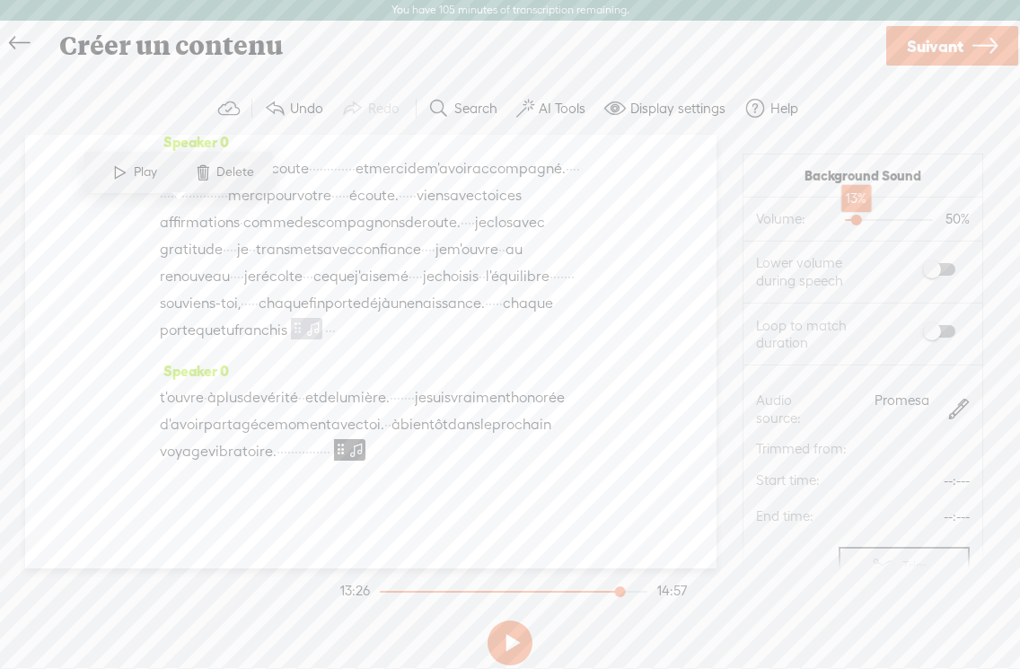
drag, startPoint x: 886, startPoint y: 219, endPoint x: 854, endPoint y: 220, distance: 32.3
click at [854, 220] on div at bounding box center [858, 221] width 41 height 41
click at [852, 220] on div at bounding box center [853, 221] width 41 height 41
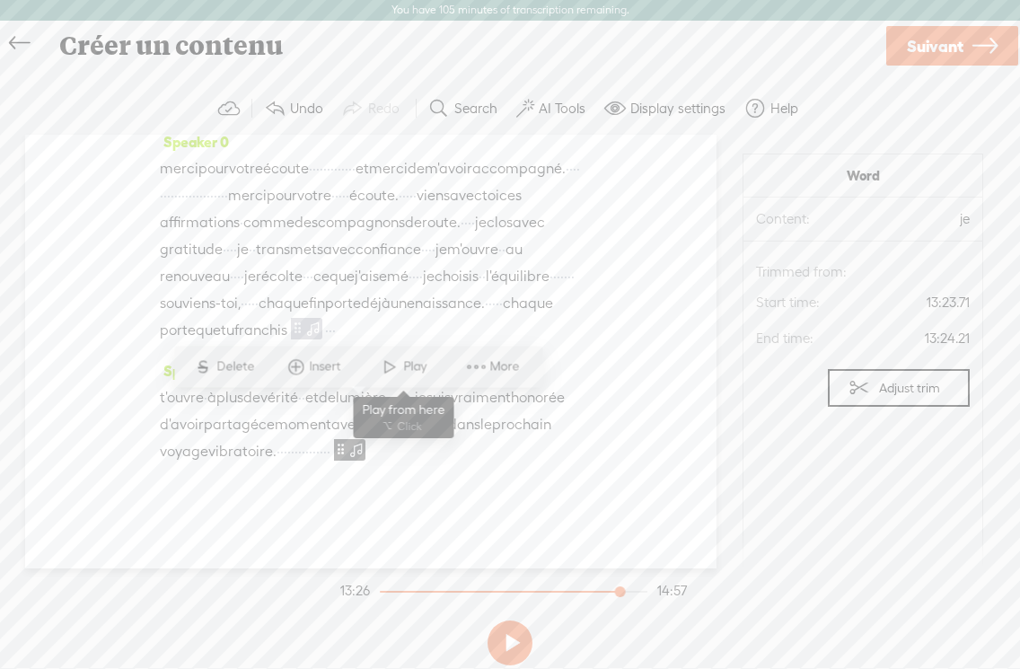
click at [394, 370] on span at bounding box center [389, 366] width 27 height 32
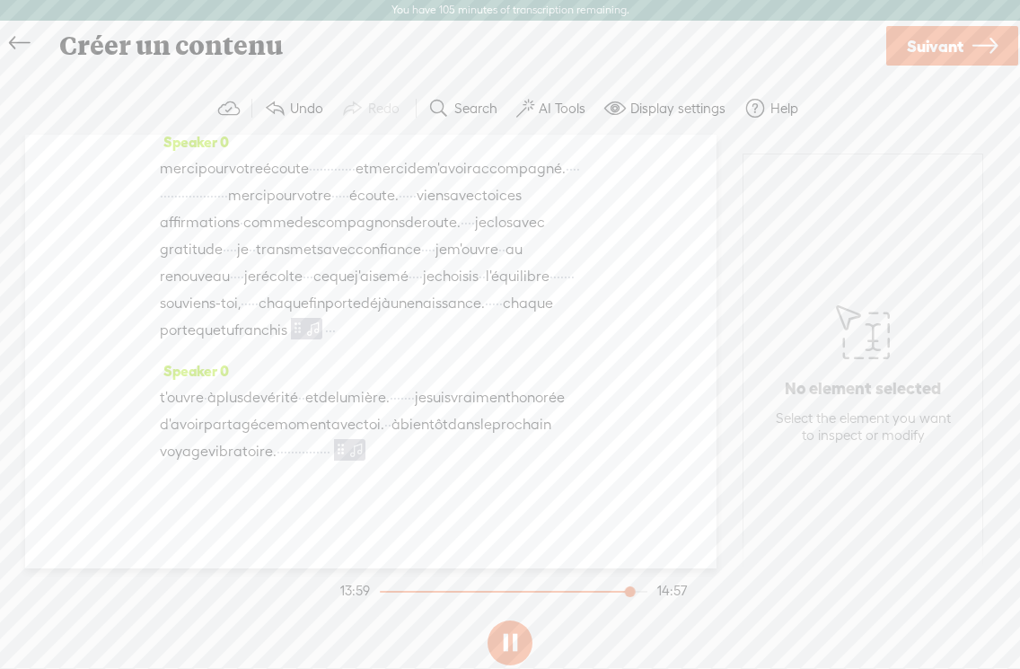
scroll to position [5026, 0]
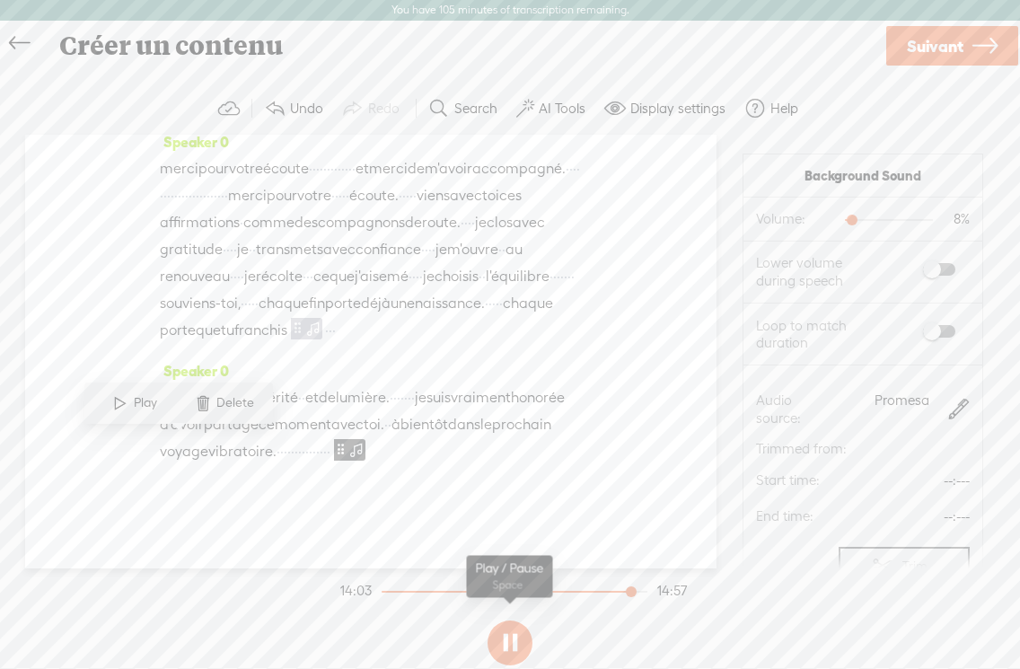
click at [498, 639] on button at bounding box center [510, 642] width 45 height 45
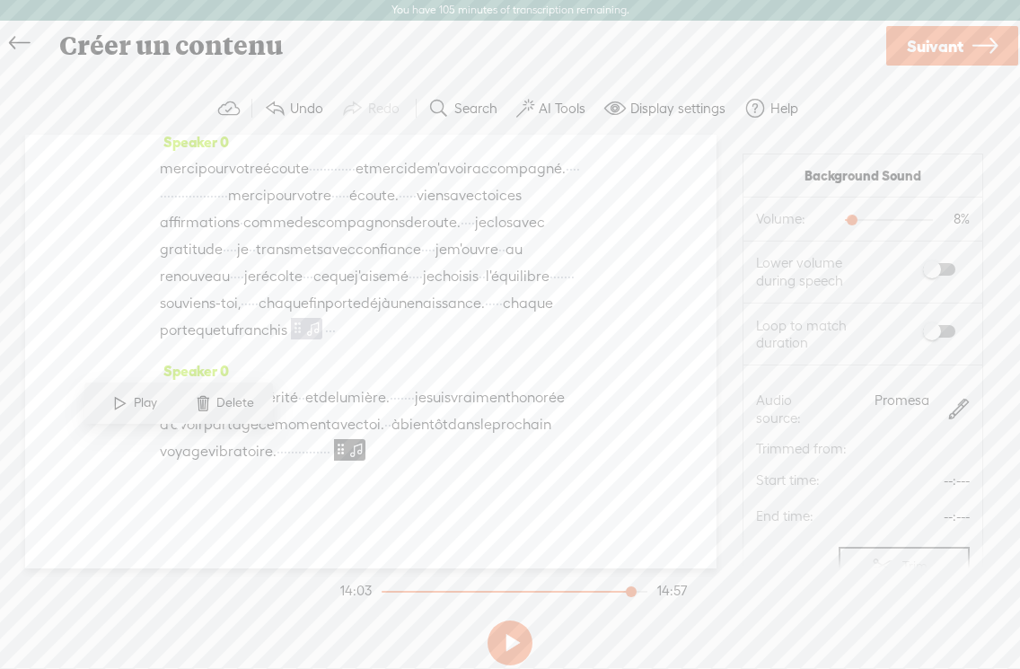
click at [961, 409] on span at bounding box center [959, 410] width 22 height 22
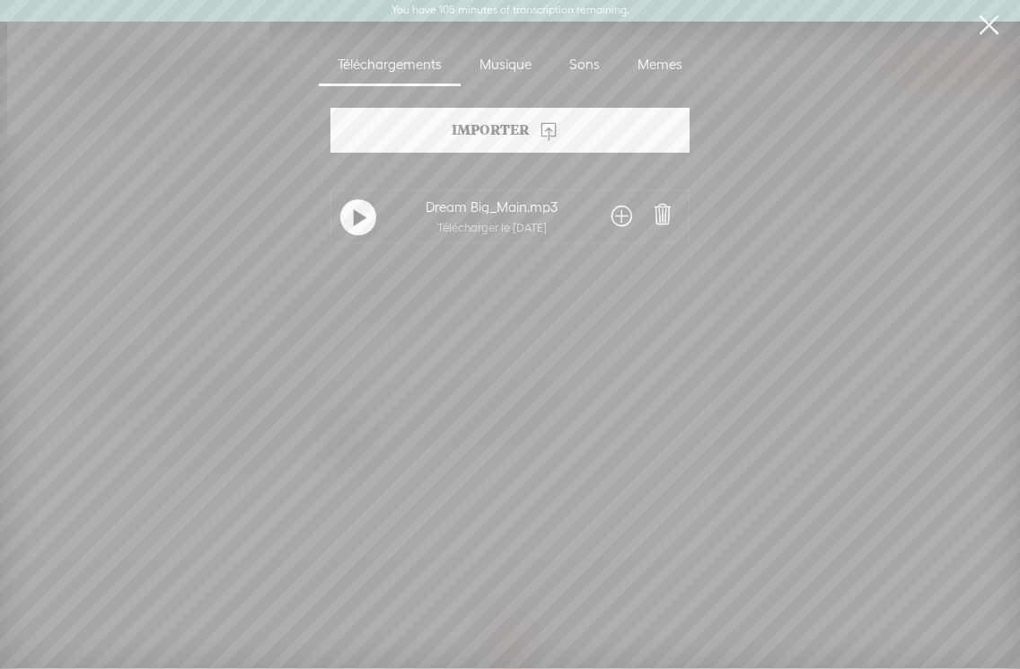
click at [498, 64] on div "Musique" at bounding box center [506, 65] width 90 height 41
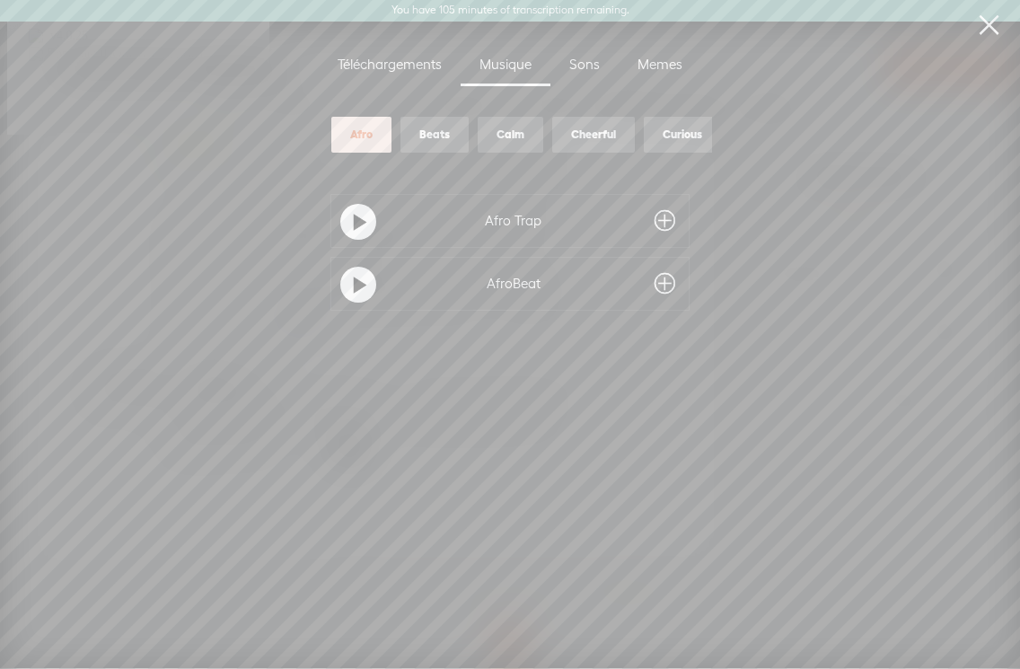
click at [499, 150] on div "Calm" at bounding box center [511, 135] width 66 height 36
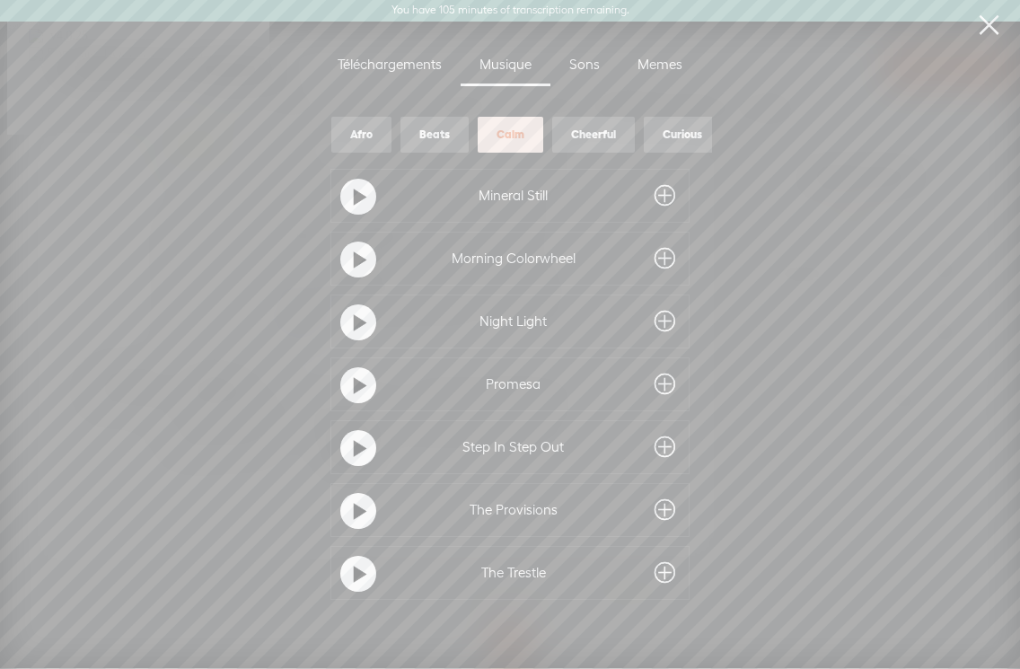
scroll to position [231, 0]
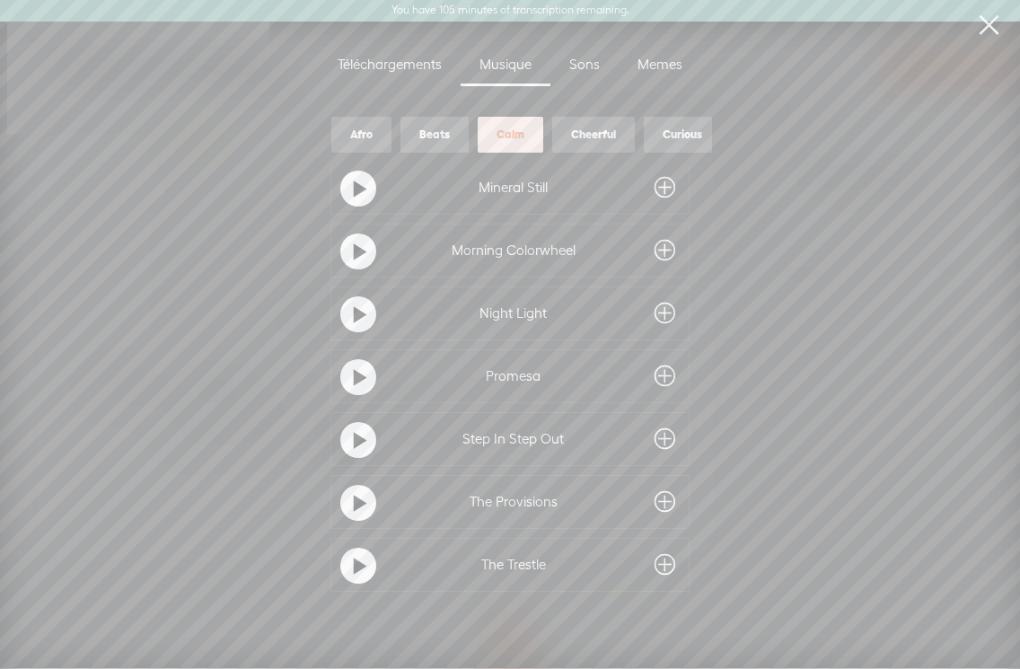
click at [664, 308] on span at bounding box center [665, 313] width 21 height 29
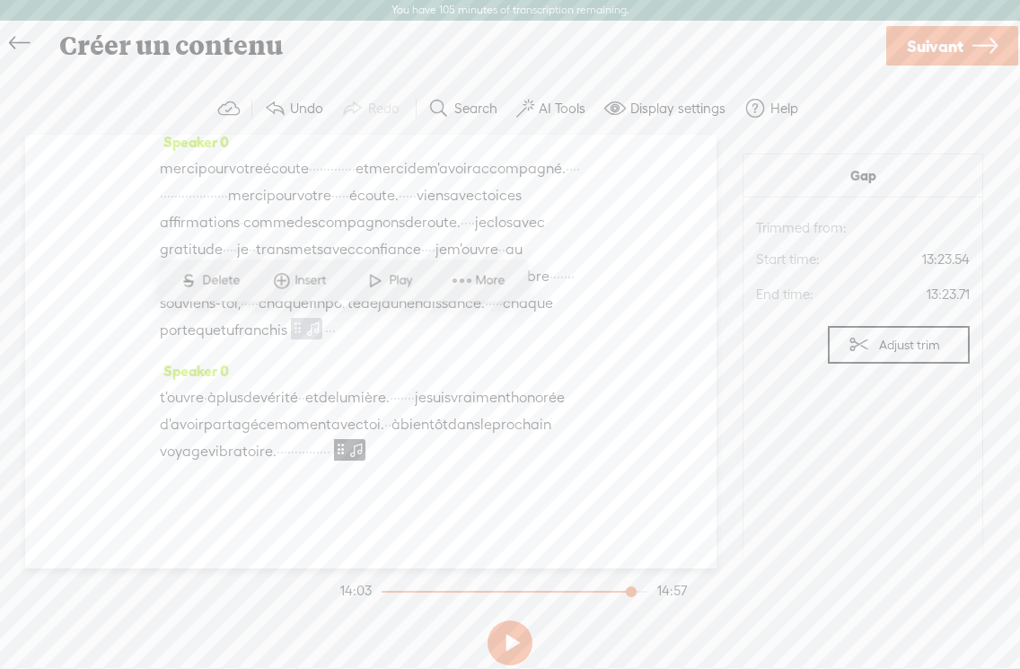
click at [391, 286] on span "Play" at bounding box center [403, 280] width 28 height 18
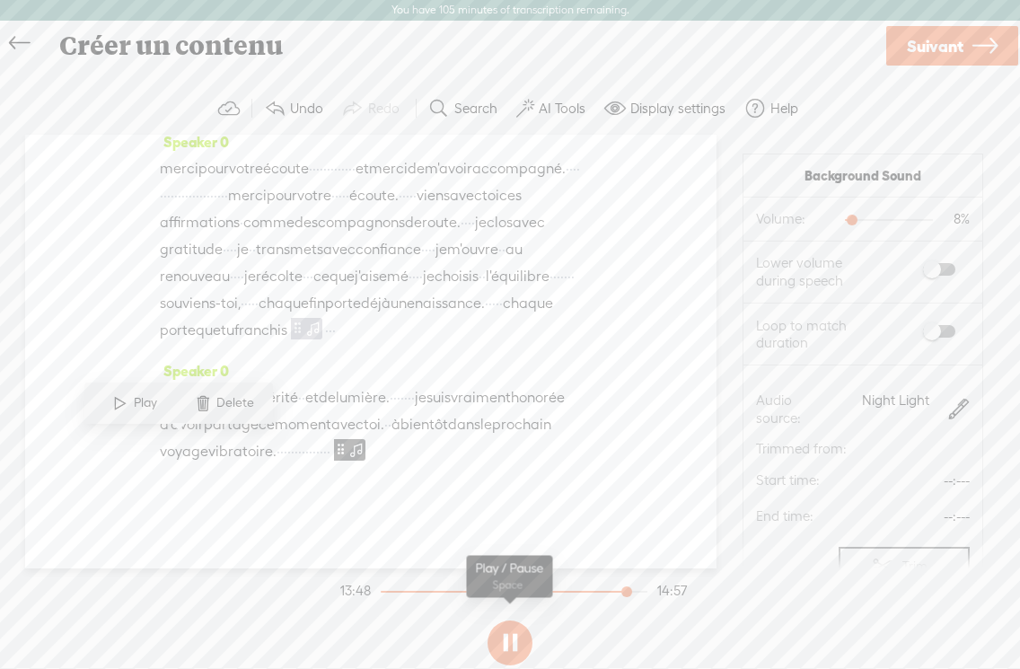
click at [506, 650] on button at bounding box center [510, 642] width 45 height 45
click at [960, 405] on span at bounding box center [959, 410] width 22 height 22
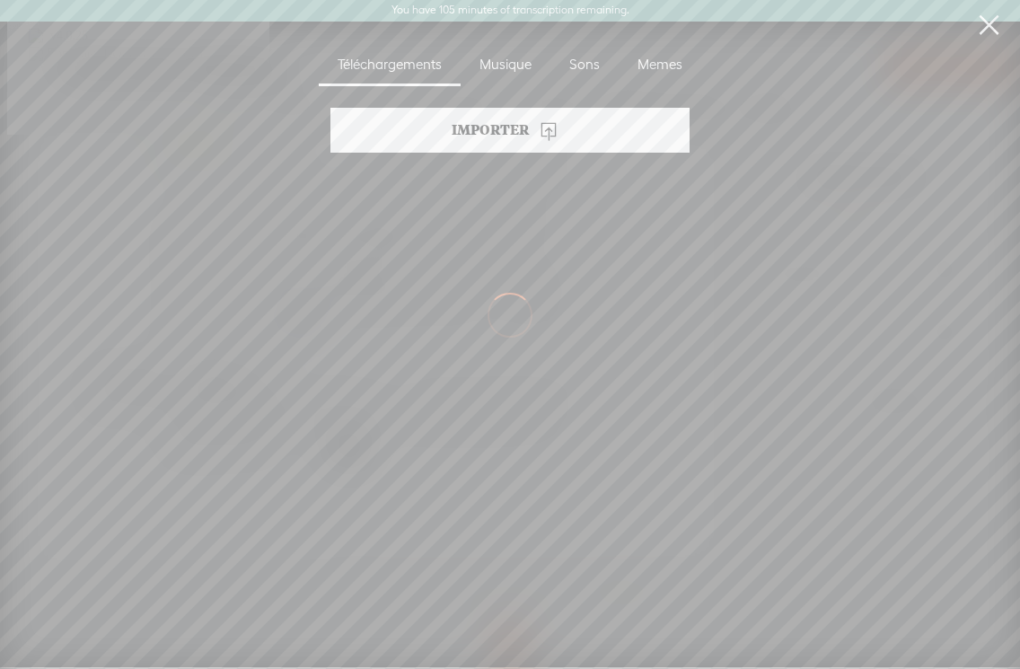
click at [967, 405] on section "Importer Aucun audio téléchargé" at bounding box center [510, 366] width 1001 height 516
click at [520, 51] on div "Musique" at bounding box center [506, 65] width 90 height 41
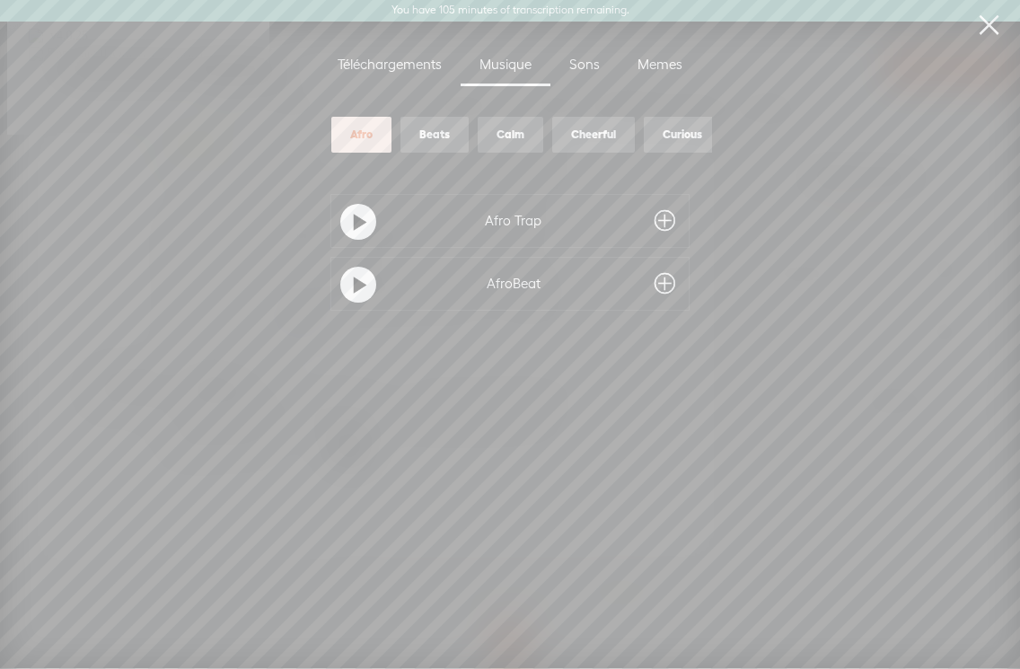
click at [488, 136] on div "Calm" at bounding box center [511, 135] width 66 height 36
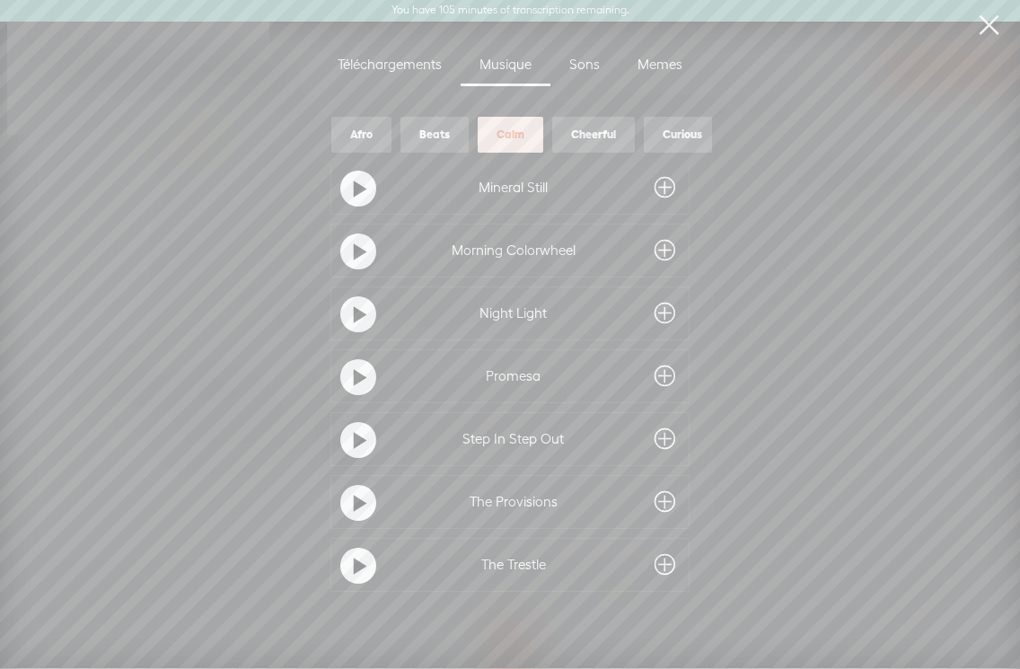
click at [662, 363] on span at bounding box center [665, 376] width 21 height 29
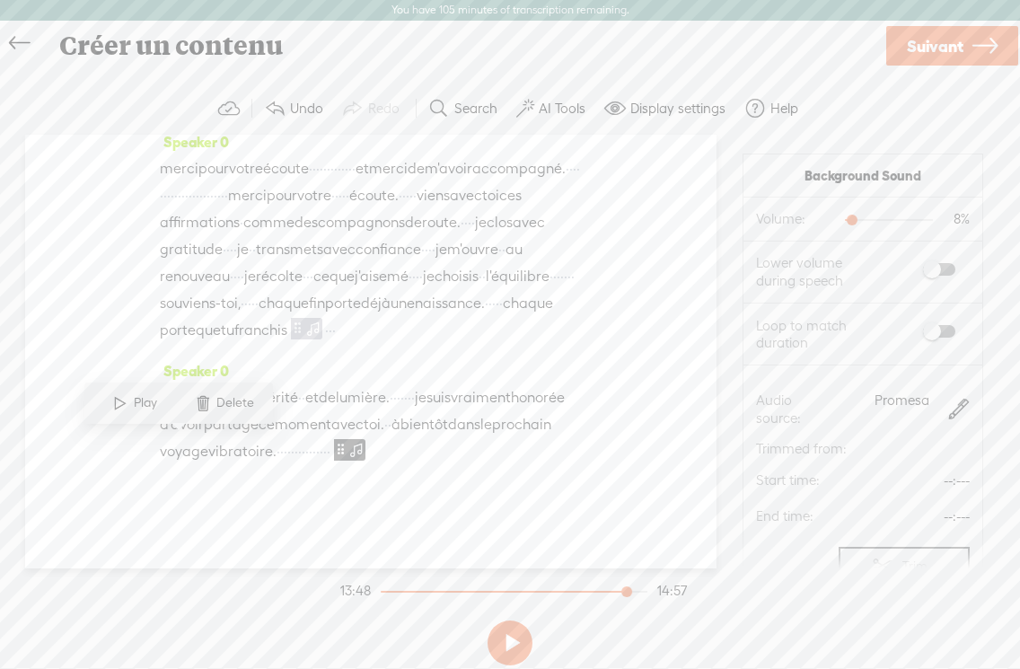
click at [472, 128] on div "Speaker 0 je m'ouvre · · · · au renouveau. · · · · · · · · · · · · · · · · · · …" at bounding box center [371, 40] width 422 height 176
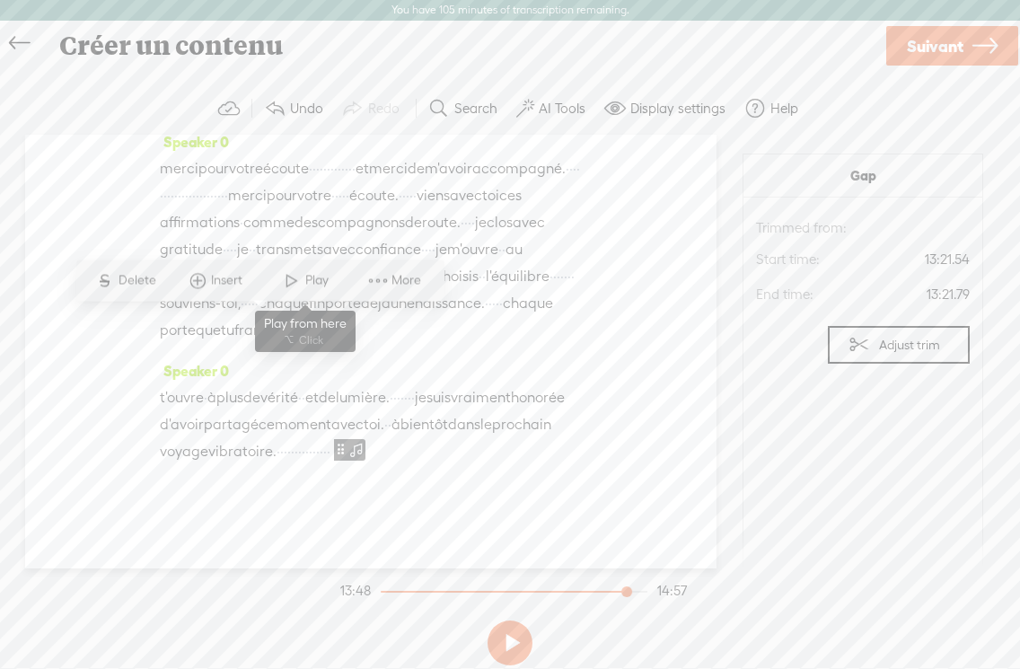
click at [307, 283] on span "Play" at bounding box center [319, 280] width 28 height 18
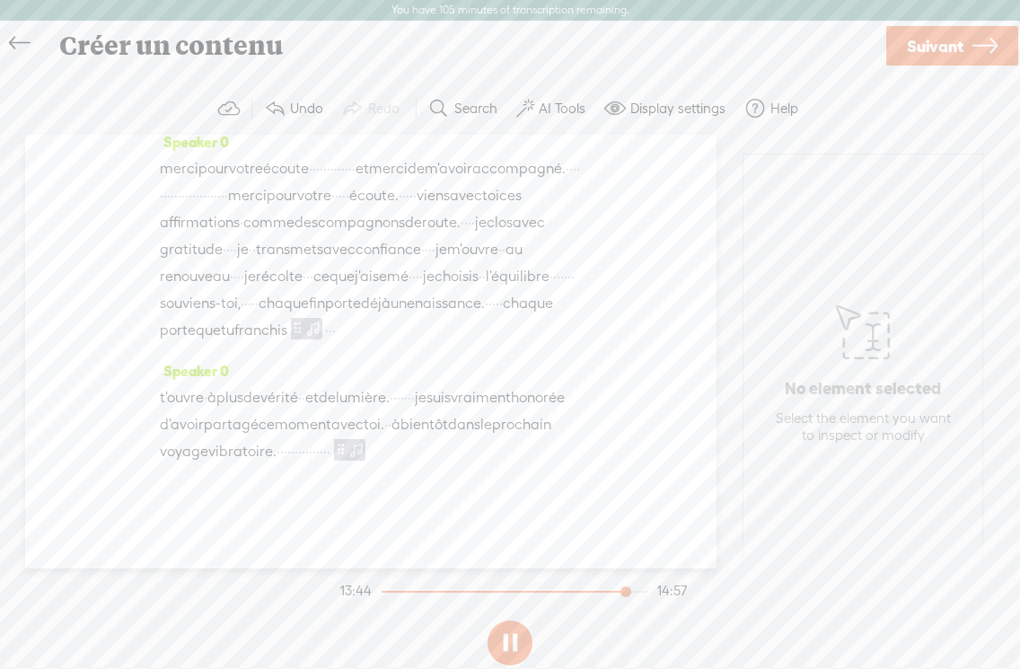
scroll to position [5399, 0]
click at [516, 641] on button at bounding box center [510, 642] width 45 height 45
drag, startPoint x: 330, startPoint y: 232, endPoint x: 244, endPoint y: 233, distance: 85.3
click at [244, 115] on div "je m'ouvre · · · · au renouveau. · · · · · · · · · · · · · · · · · · · je clos …" at bounding box center [371, 47] width 422 height 136
drag, startPoint x: 265, startPoint y: 235, endPoint x: 220, endPoint y: 234, distance: 44.9
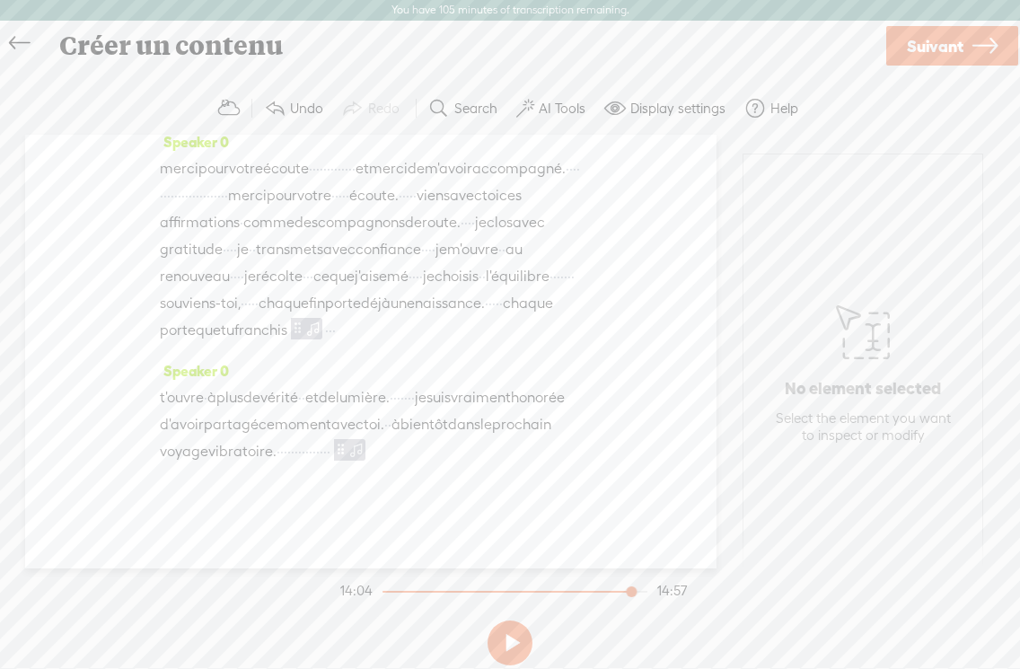
click at [220, 88] on div "je m'ouvre · · · · au renouveau. · · · · · · · · · · · · · · · · · · · je clos …" at bounding box center [371, 33] width 422 height 109
drag, startPoint x: 251, startPoint y: 235, endPoint x: 195, endPoint y: 233, distance: 55.7
click at [195, 88] on div "je m'ouvre · · · · au renouveau. · · · · · · · · · · · · · · · · · · · je clos …" at bounding box center [371, 33] width 422 height 109
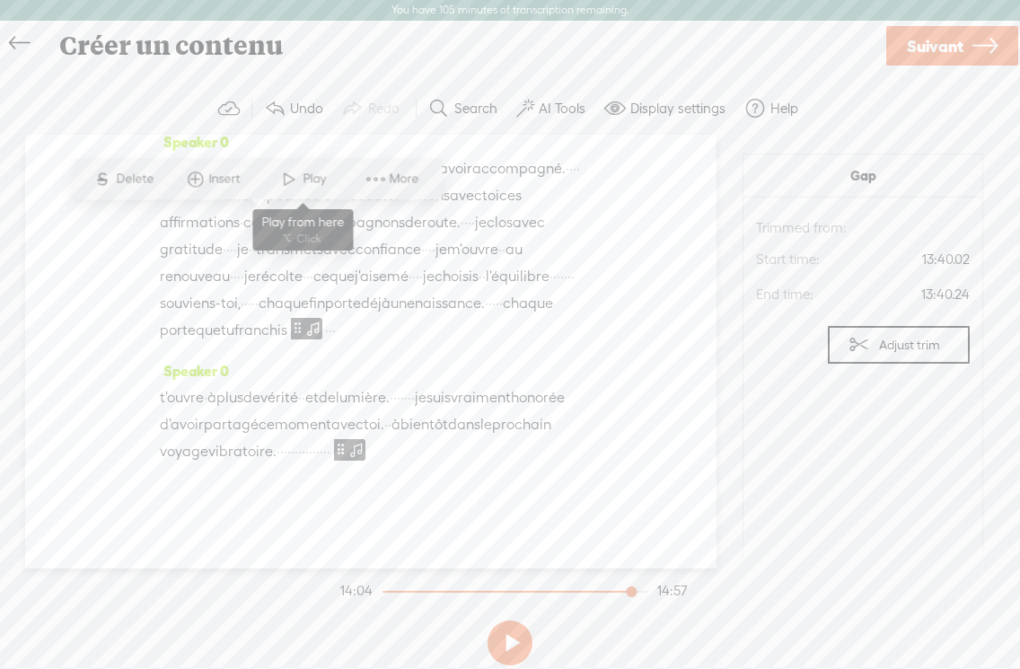
click at [303, 180] on span "Play" at bounding box center [317, 179] width 28 height 18
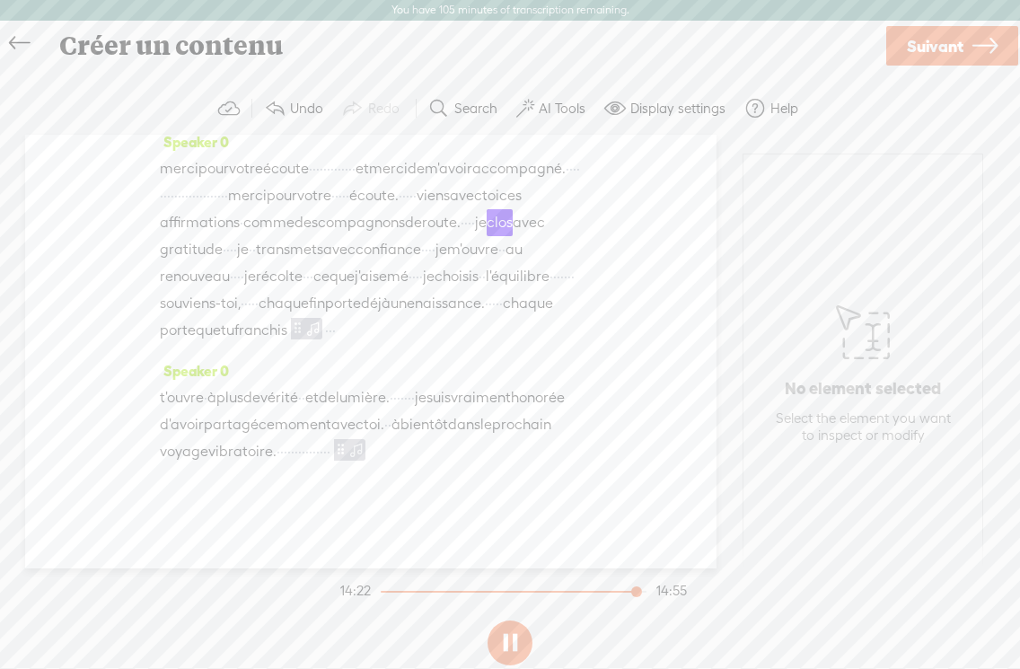
click at [500, 644] on button at bounding box center [510, 642] width 45 height 45
click at [408, 182] on span "merci" at bounding box center [388, 168] width 39 height 27
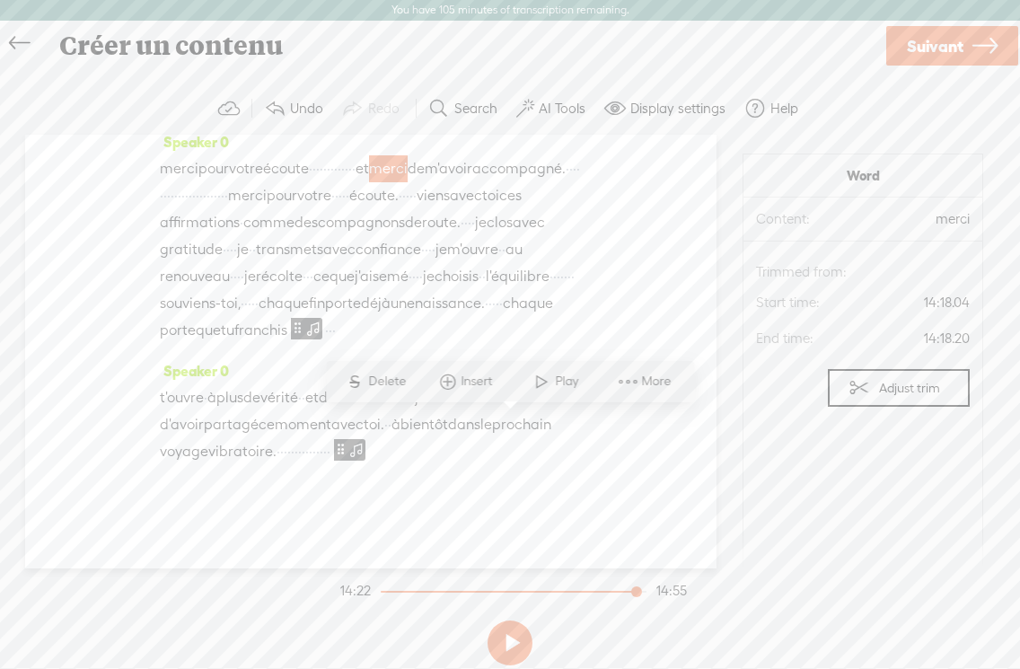
drag, startPoint x: 486, startPoint y: 424, endPoint x: 486, endPoint y: 447, distance: 23.3
click at [369, 182] on span "et" at bounding box center [362, 168] width 13 height 27
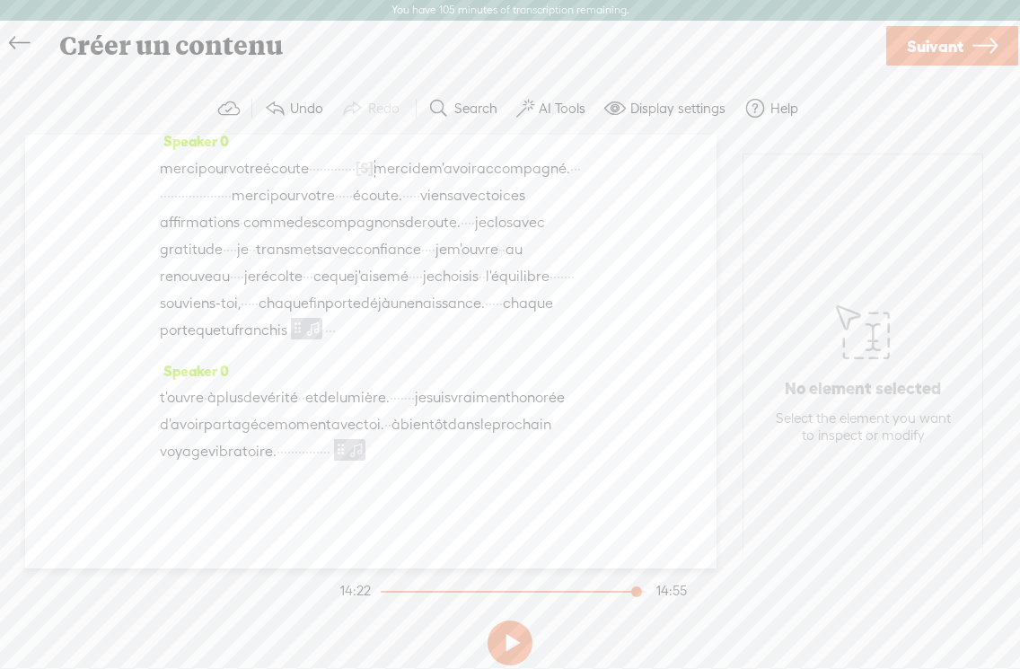
click at [383, 209] on span "écoute." at bounding box center [377, 195] width 49 height 27
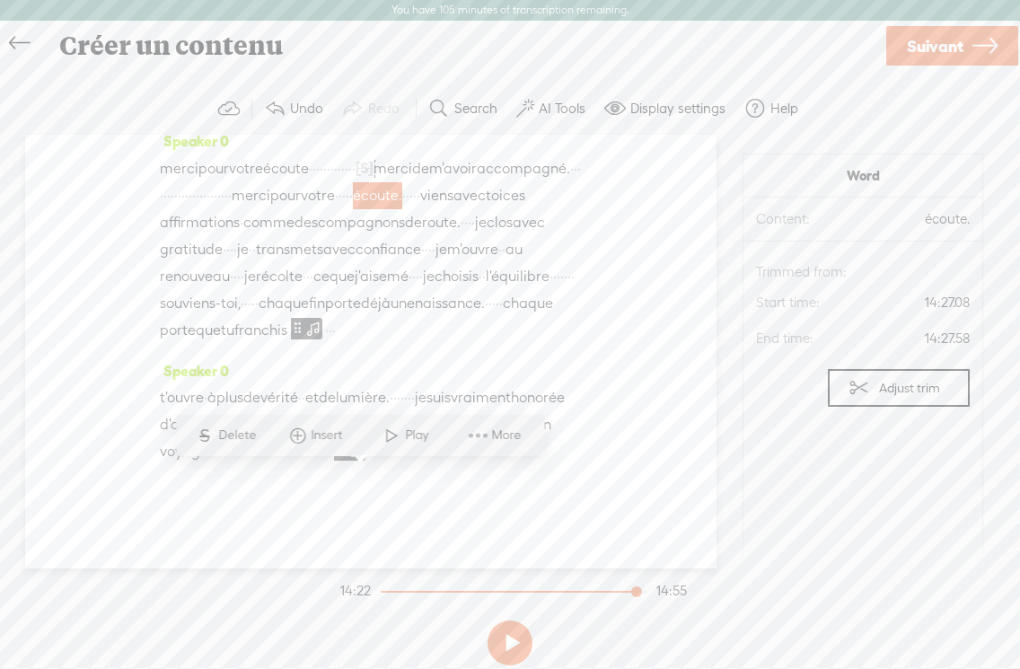
click at [384, 209] on span "écoute." at bounding box center [377, 195] width 49 height 27
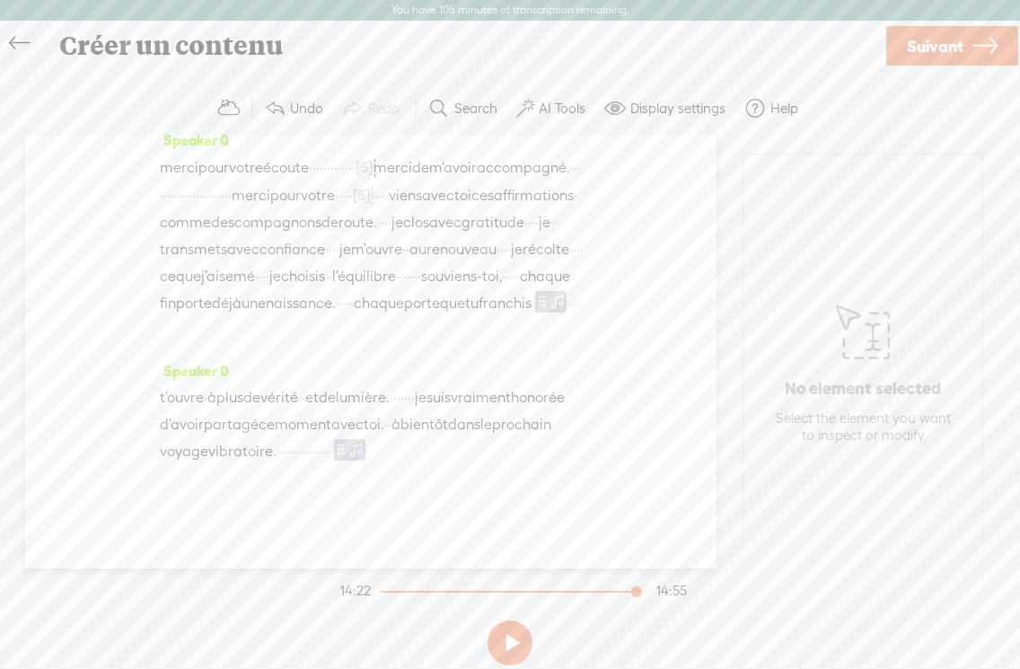
click at [335, 209] on span "·" at bounding box center [337, 195] width 4 height 27
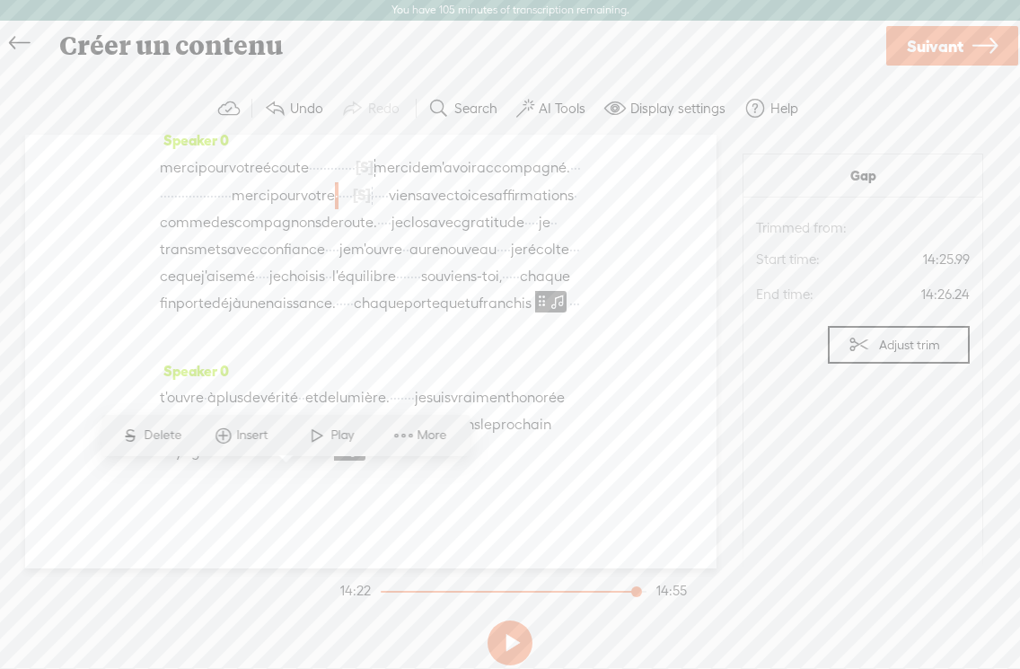
drag, startPoint x: 277, startPoint y: 479, endPoint x: 162, endPoint y: 479, distance: 114.9
click at [162, 344] on div "merci pour votre écoute · · · · · · · · · · · · · [S] et merci de m'avoir accom…" at bounding box center [371, 249] width 422 height 190
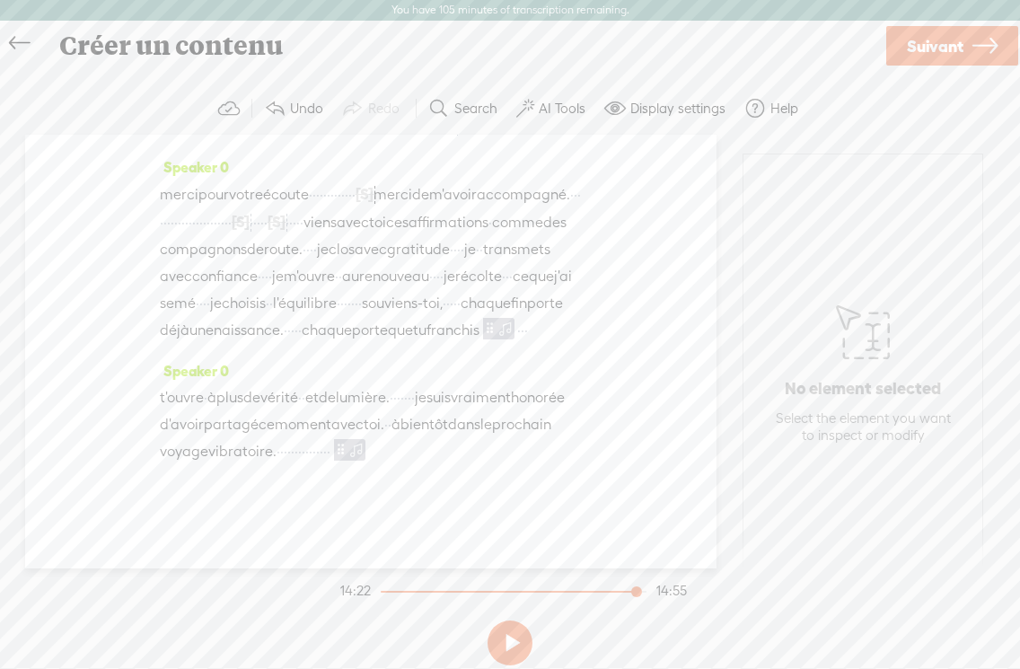
click at [435, 112] on span "avec" at bounding box center [451, 98] width 32 height 27
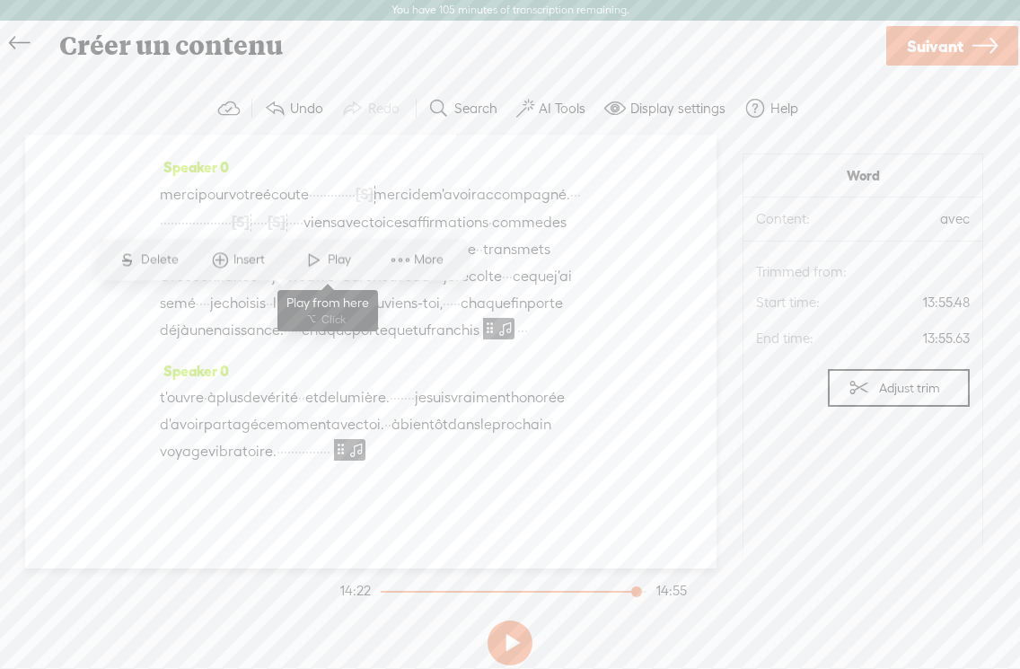
click at [319, 257] on span at bounding box center [314, 259] width 27 height 32
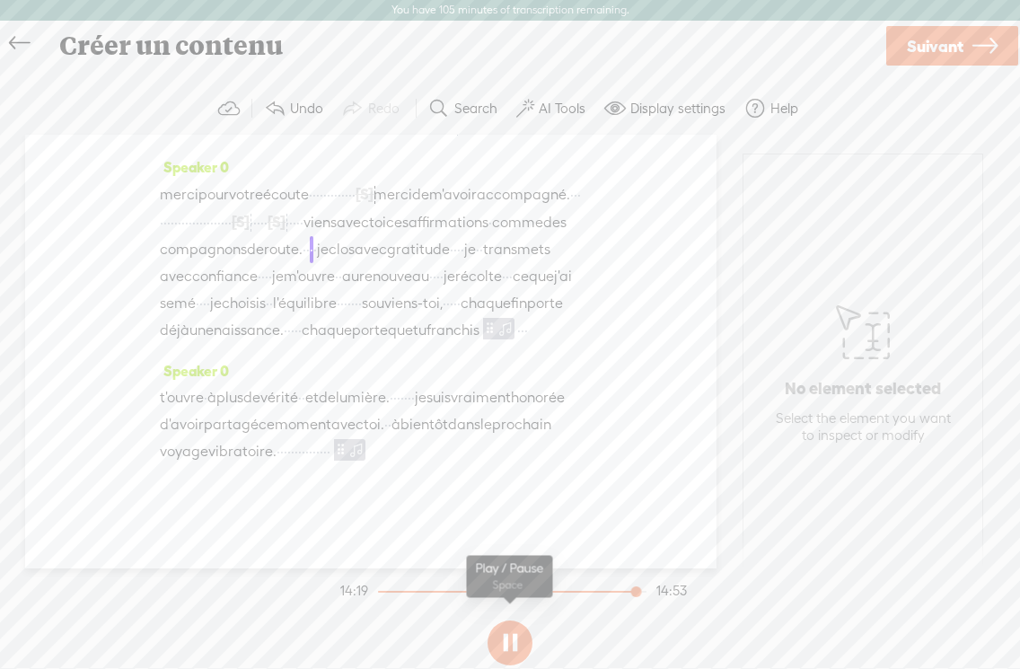
click at [507, 638] on button at bounding box center [510, 642] width 45 height 45
click at [374, 202] on span "[S]" at bounding box center [365, 194] width 18 height 16
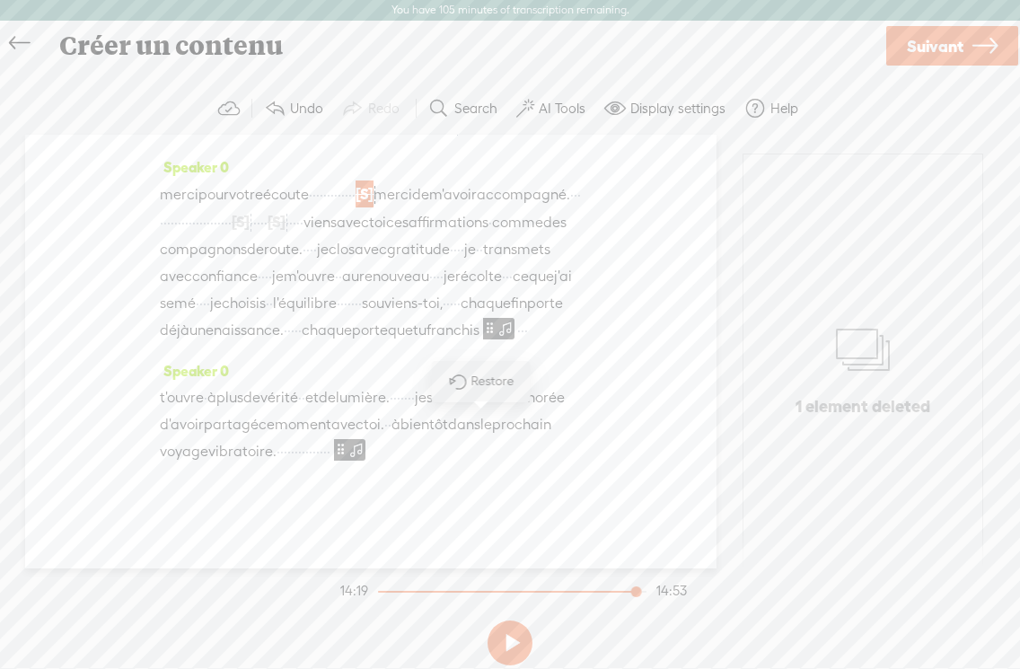
click at [478, 384] on span "Restore" at bounding box center [495, 382] width 48 height 18
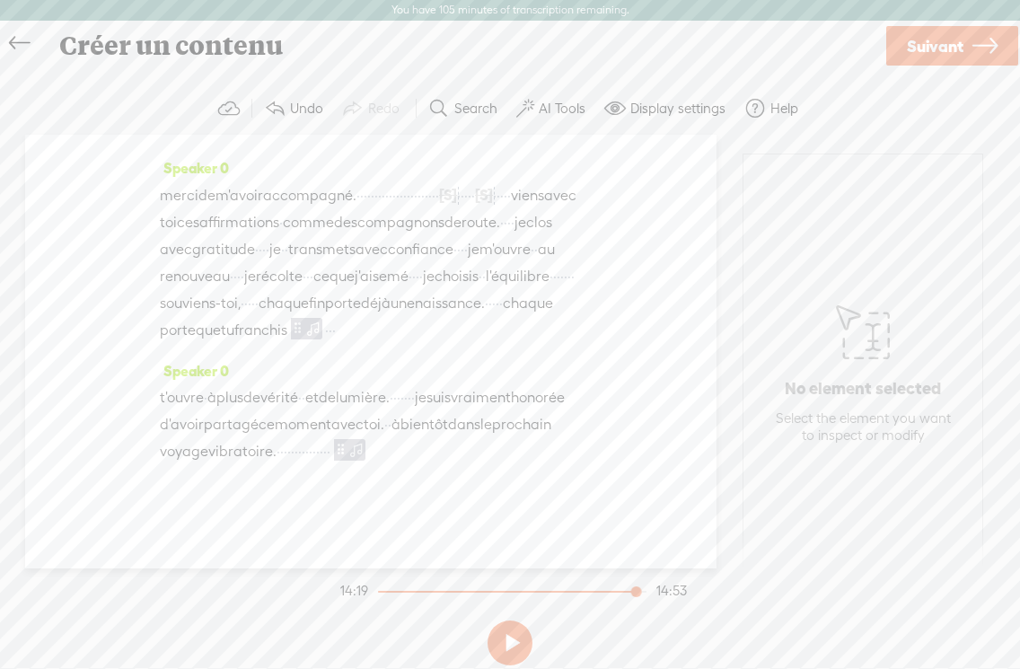
scroll to position [5362, 0]
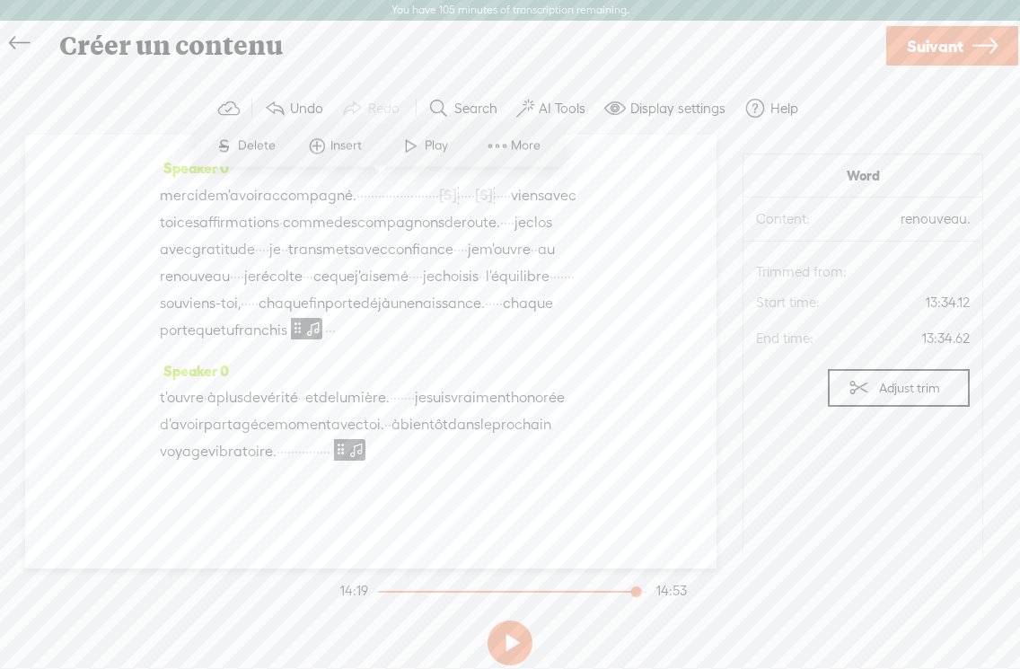
click at [409, 143] on span at bounding box center [411, 145] width 27 height 32
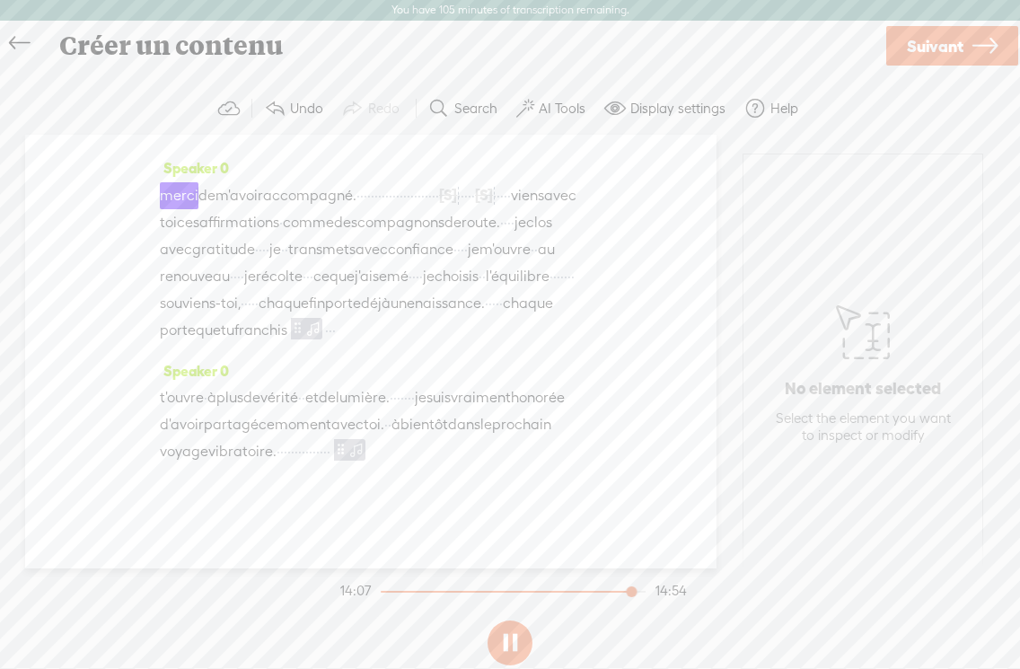
scroll to position [5660, 0]
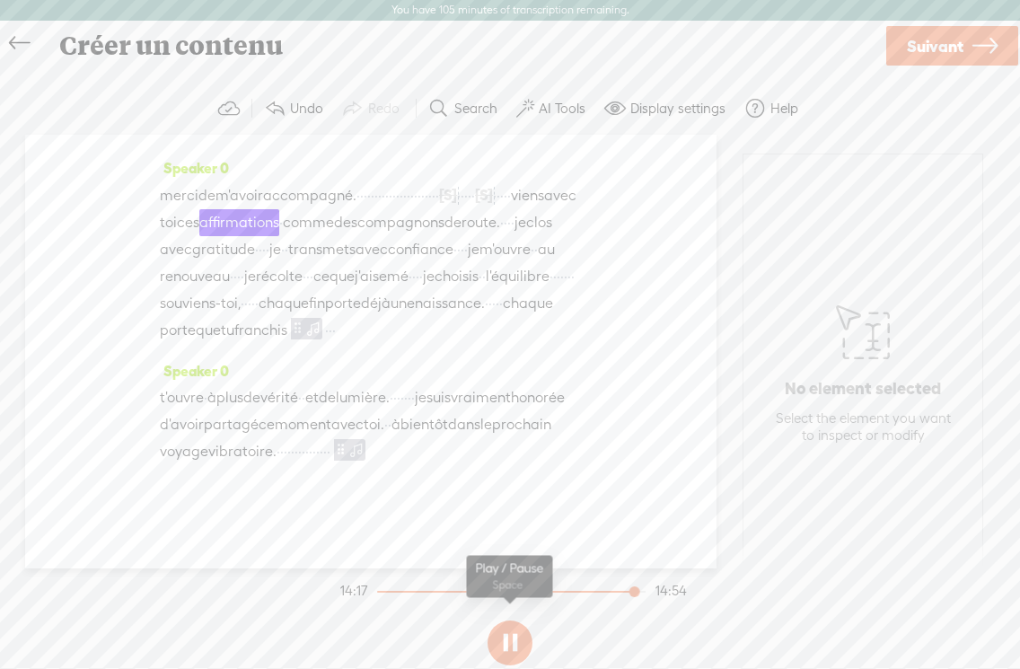
click at [511, 640] on button at bounding box center [510, 642] width 45 height 45
click at [457, 209] on span "·" at bounding box center [459, 195] width 4 height 27
click at [435, 209] on span "·" at bounding box center [437, 195] width 4 height 27
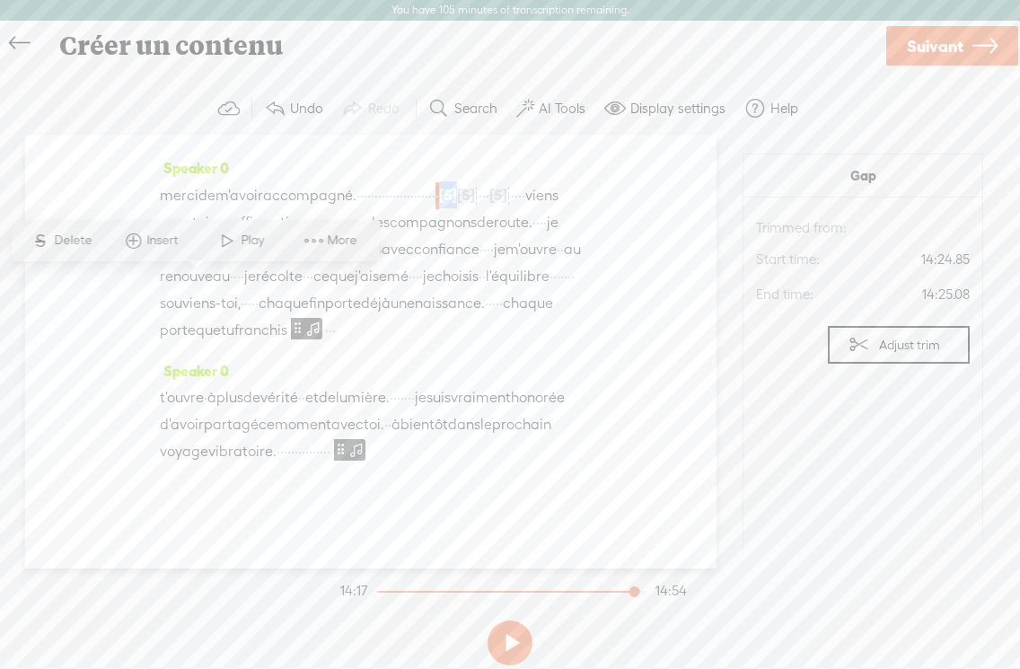
drag, startPoint x: 194, startPoint y: 281, endPoint x: 225, endPoint y: 280, distance: 31.4
click at [225, 280] on div "merci de m'avoir accompagné. · · · · · · · · · · · · · · · · · · · · · · · [S] …" at bounding box center [371, 262] width 422 height 163
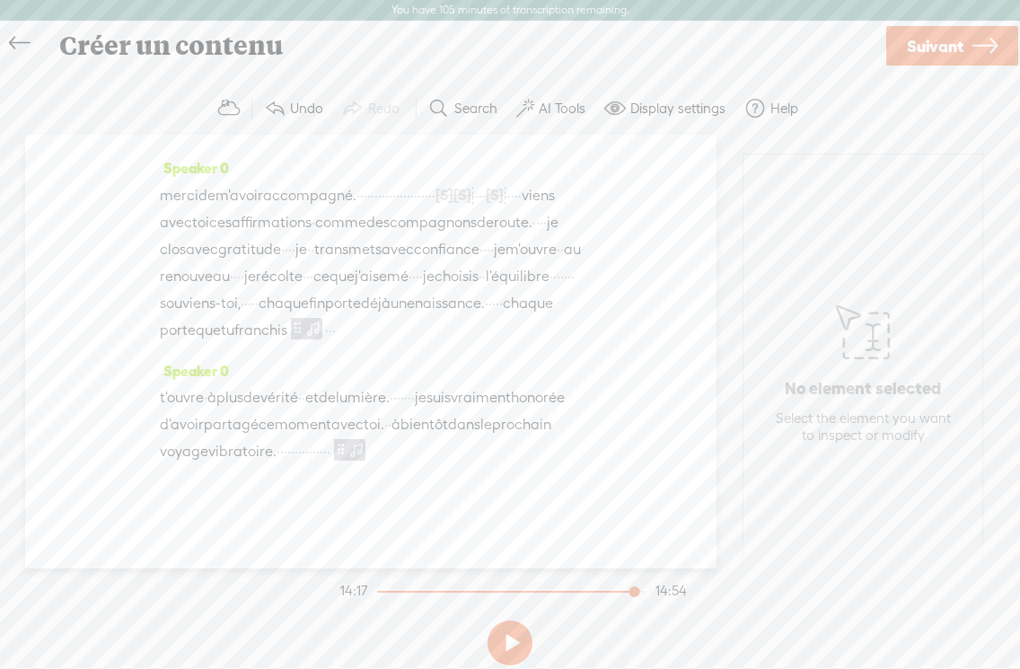
scroll to position [5475, 0]
click at [316, 74] on span "·" at bounding box center [314, 60] width 4 height 27
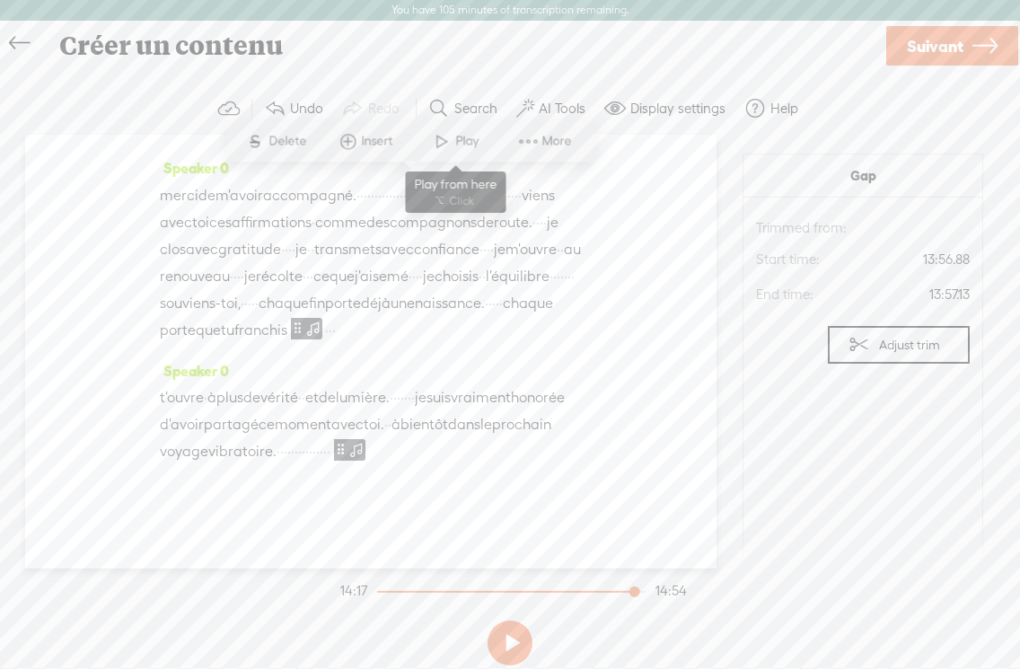
click at [446, 136] on span at bounding box center [441, 141] width 27 height 32
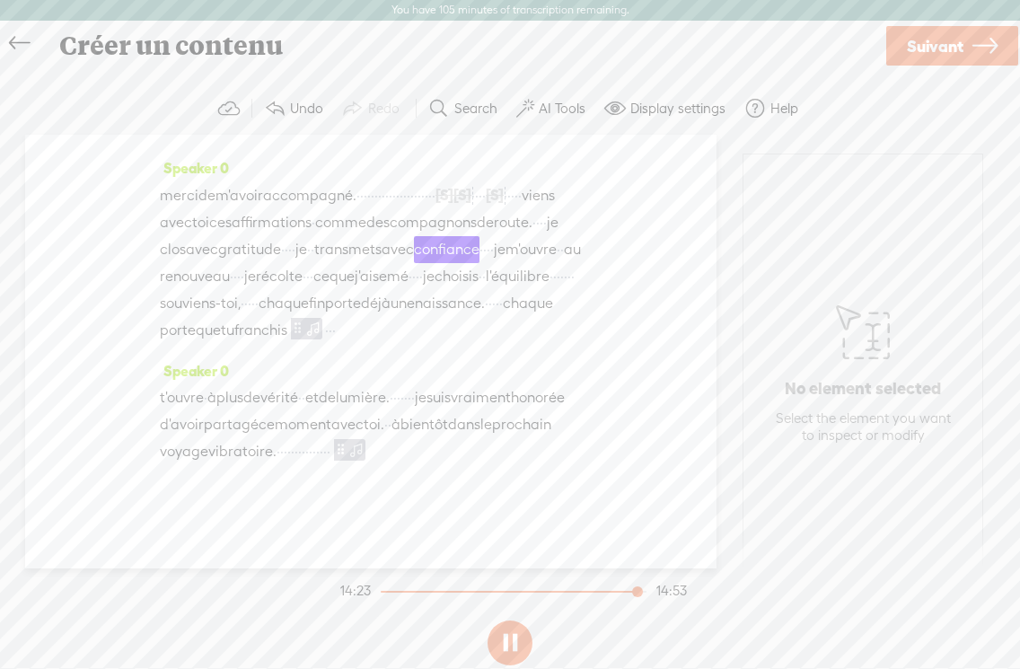
scroll to position [5630, 0]
click at [501, 646] on button at bounding box center [510, 642] width 45 height 45
click at [564, 290] on span "·" at bounding box center [566, 276] width 4 height 27
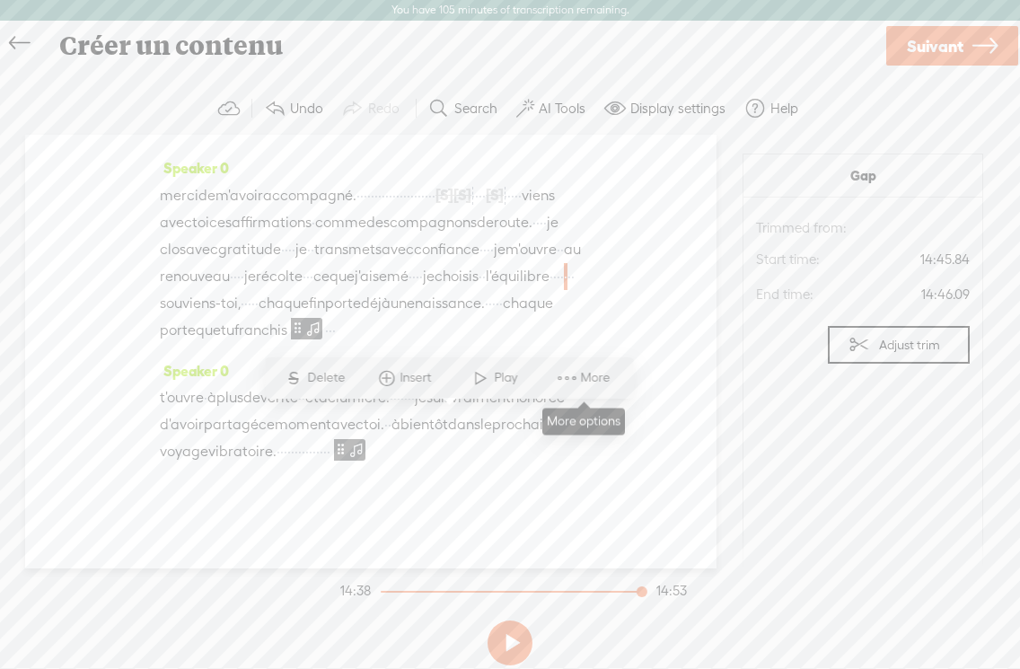
click at [570, 376] on span at bounding box center [567, 378] width 27 height 32
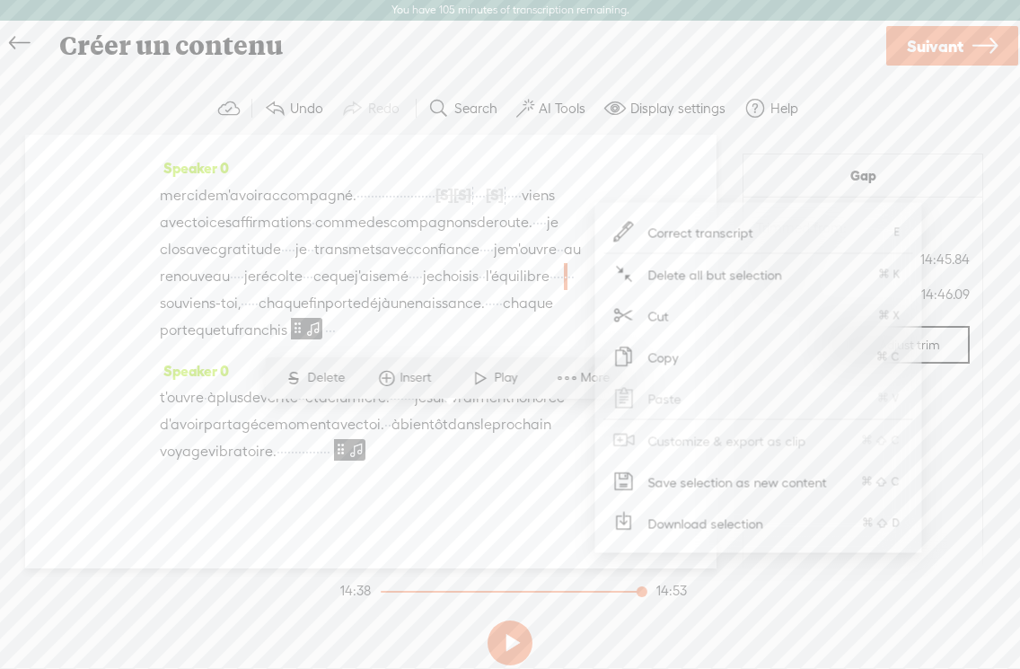
click at [560, 290] on span "·" at bounding box center [562, 276] width 4 height 27
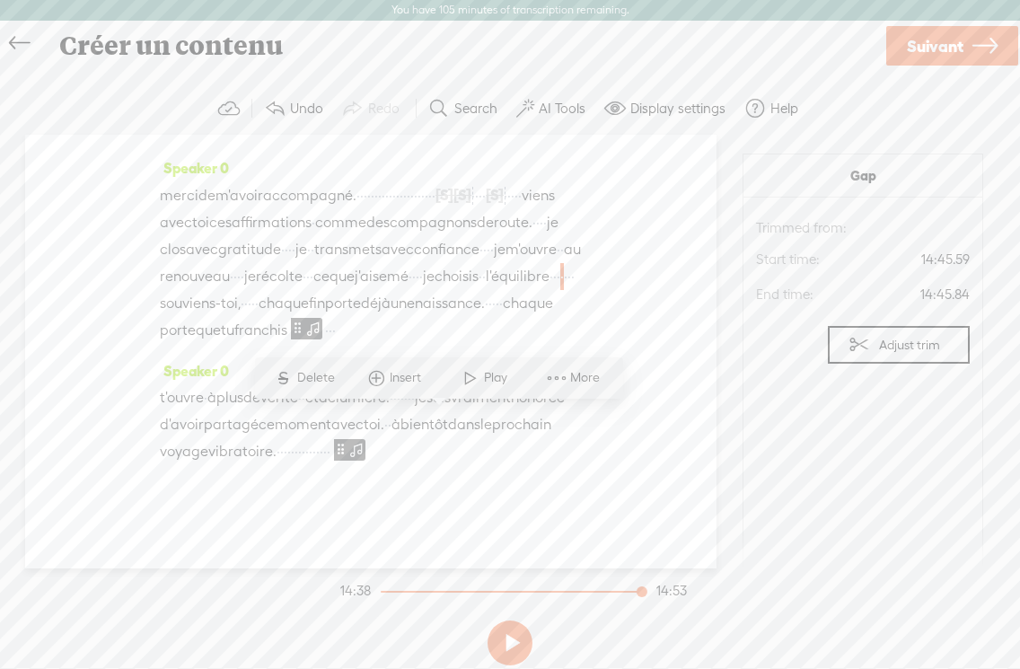
drag, startPoint x: 419, startPoint y: 424, endPoint x: 450, endPoint y: 426, distance: 30.6
click at [450, 344] on div "merci de m'avoir accompagné. · · · · · · · · · · · · · · · · · · · · · · [S] · …" at bounding box center [371, 262] width 422 height 163
click at [367, 375] on span at bounding box center [366, 378] width 27 height 32
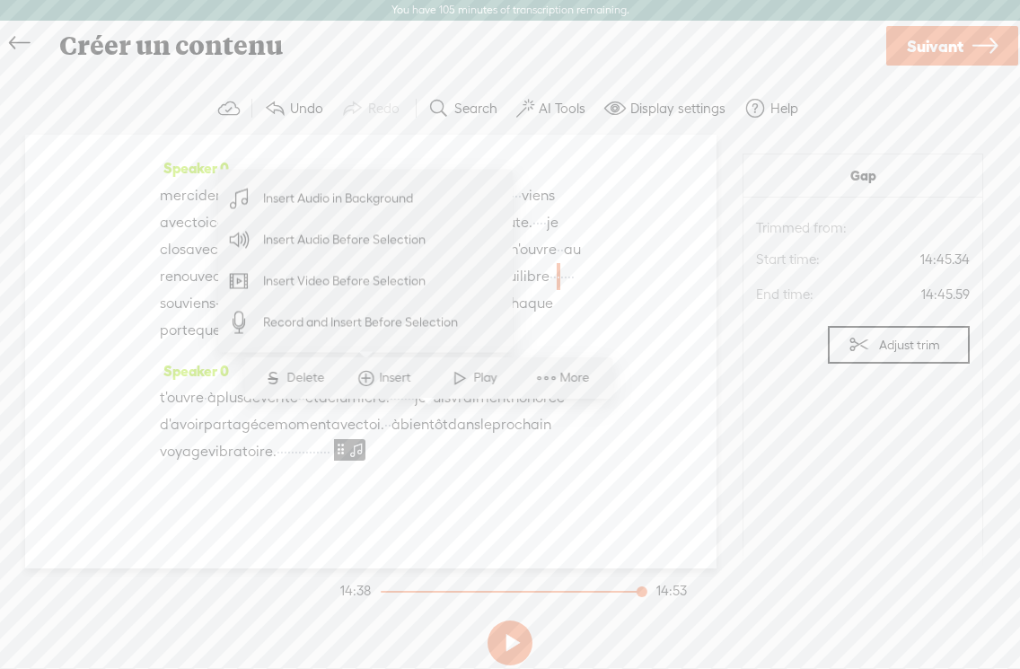
click at [567, 290] on span "·" at bounding box center [569, 276] width 4 height 27
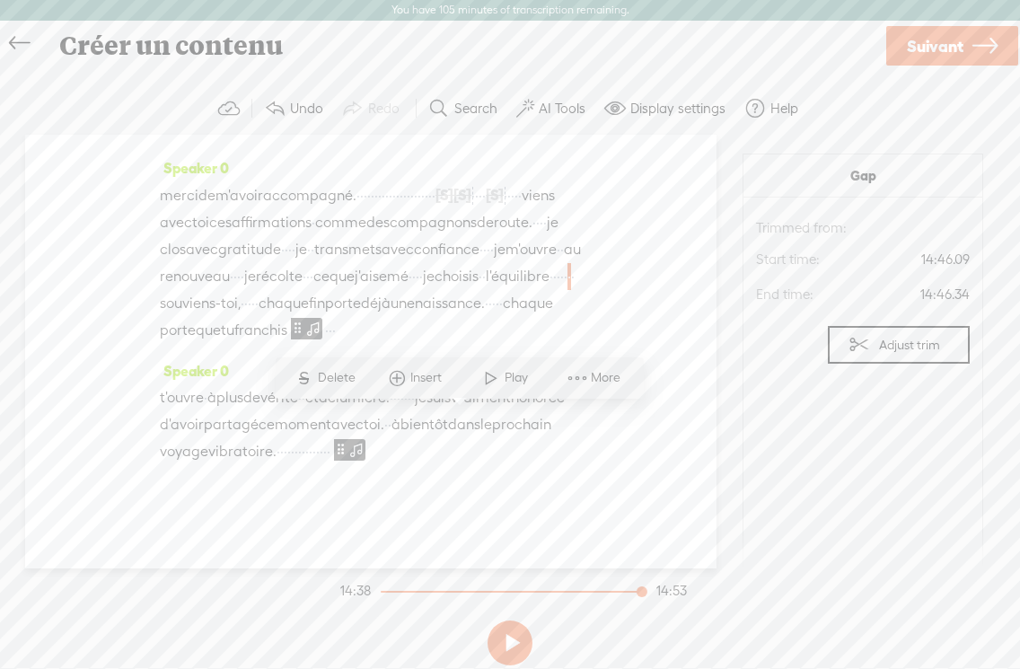
drag, startPoint x: 456, startPoint y: 420, endPoint x: 418, endPoint y: 423, distance: 38.7
click at [418, 344] on div "merci de m'avoir accompagné. · · · · · · · · · · · · · · · · · · · · · · [S] · …" at bounding box center [371, 262] width 422 height 163
click at [241, 317] on span "souviens-toi," at bounding box center [200, 303] width 81 height 27
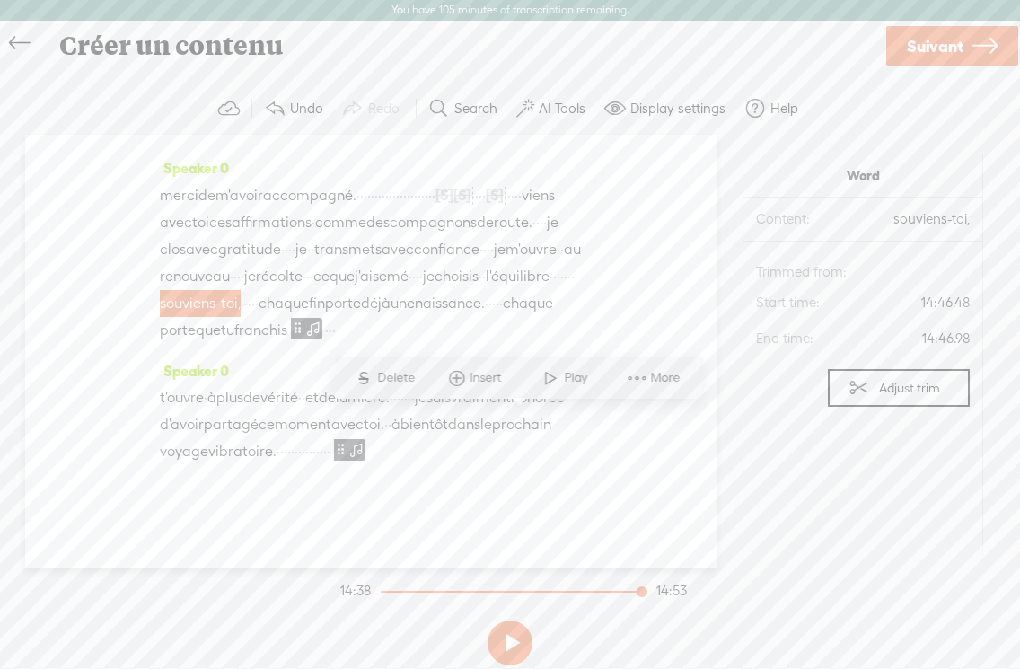
click at [564, 290] on span "·" at bounding box center [566, 276] width 4 height 27
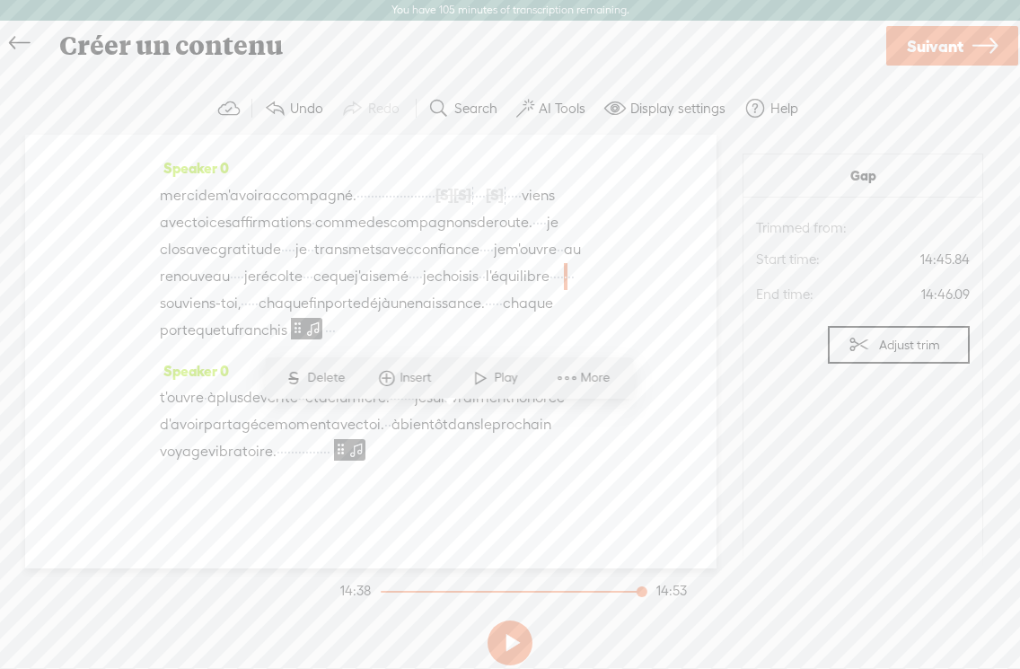
click at [241, 317] on span "souviens-toi," at bounding box center [200, 303] width 81 height 27
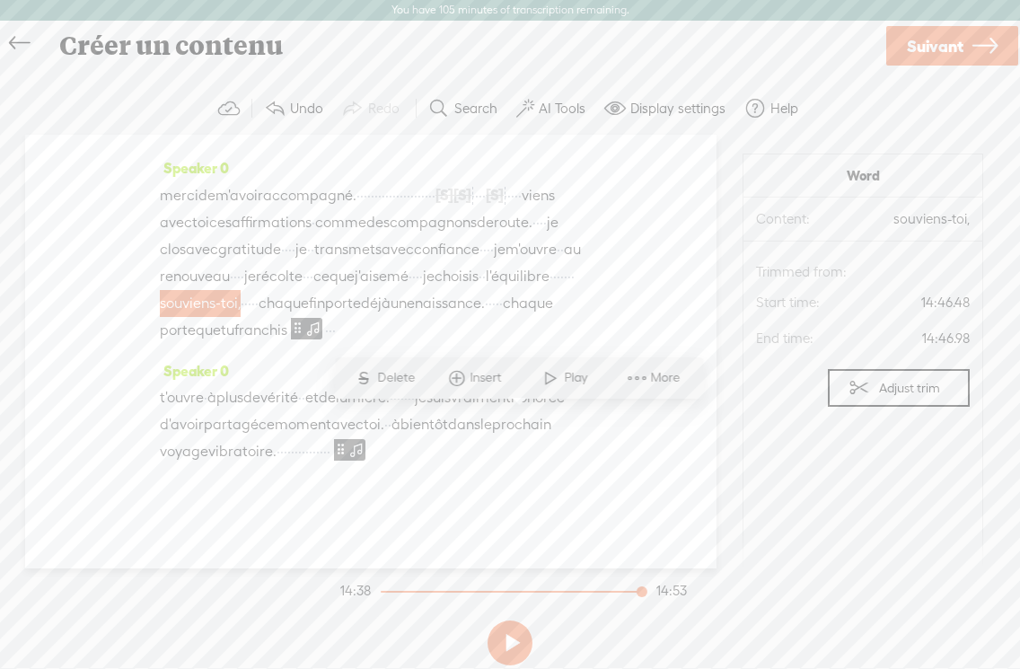
click at [241, 317] on span "souviens-toi," at bounding box center [200, 303] width 81 height 27
click at [553, 290] on span "·" at bounding box center [555, 276] width 4 height 27
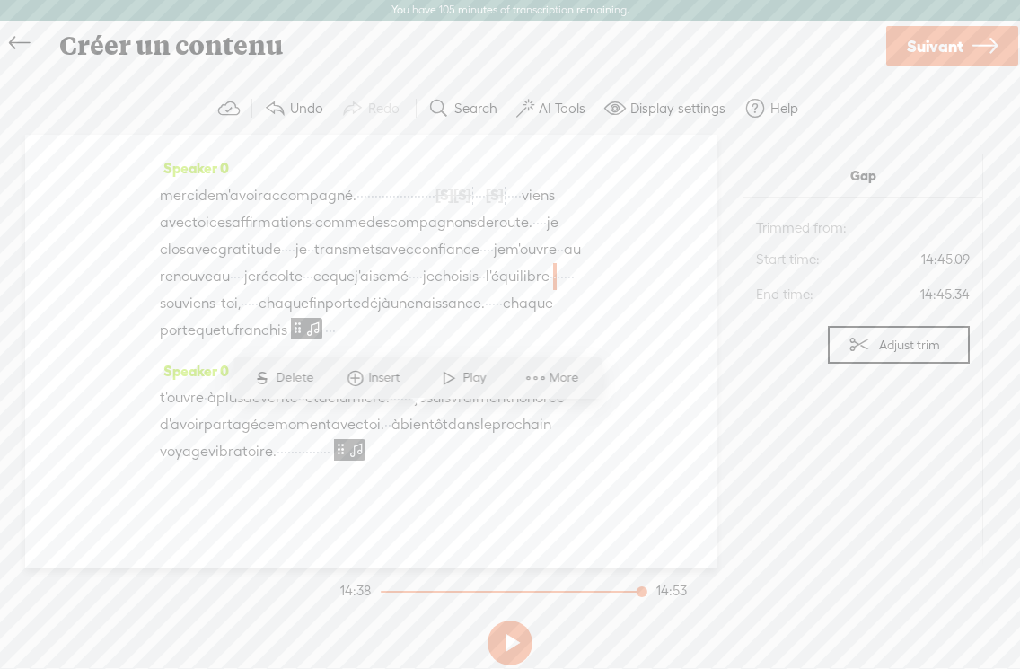
click at [560, 290] on span "·" at bounding box center [562, 276] width 4 height 27
click at [391, 376] on span "Insert" at bounding box center [408, 378] width 36 height 18
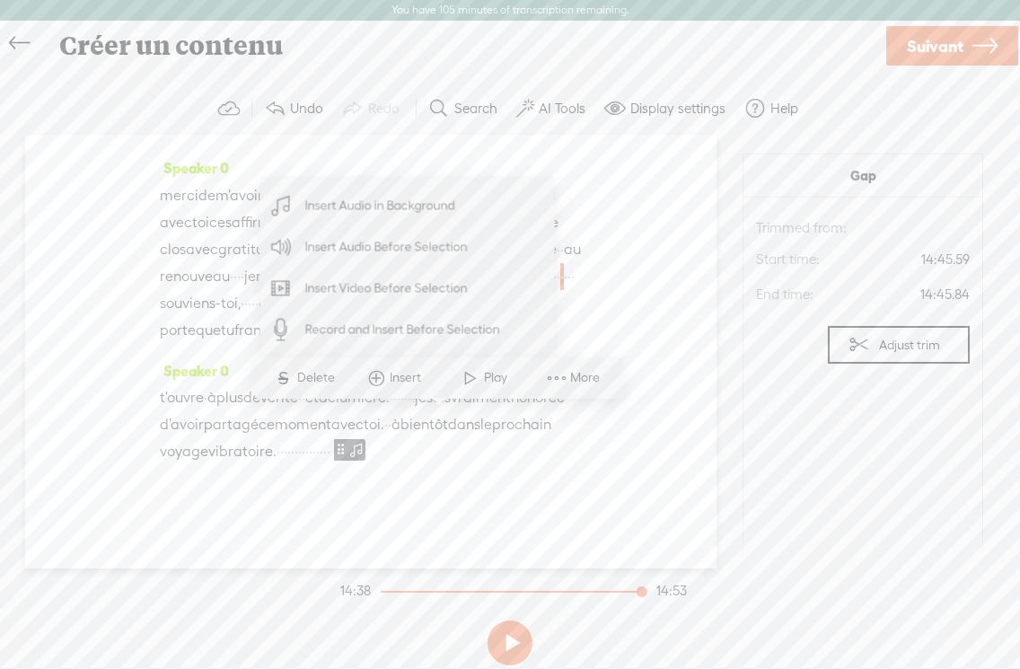
click at [330, 248] on span "Insert Audio Before Selection" at bounding box center [386, 247] width 233 height 40
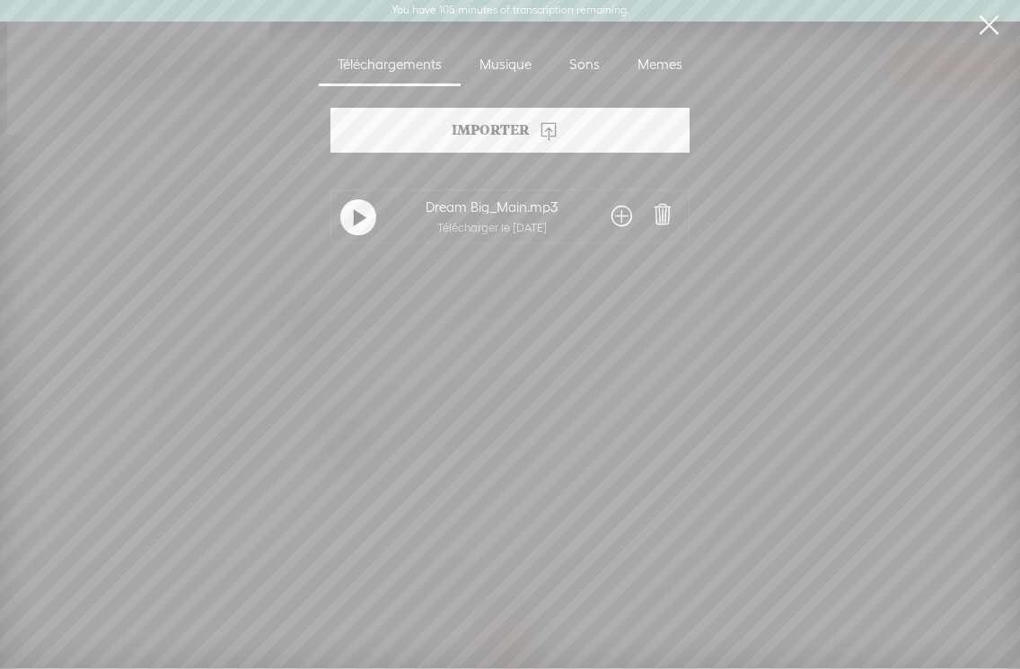
click at [991, 22] on link at bounding box center [988, 25] width 45 height 50
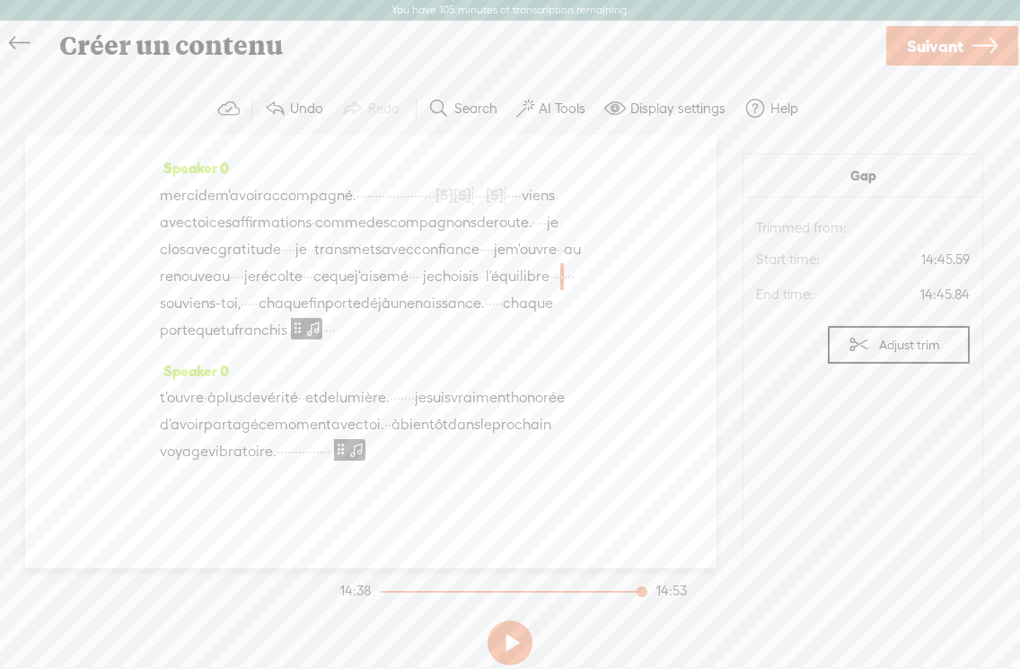
click at [567, 290] on span "·" at bounding box center [569, 276] width 4 height 27
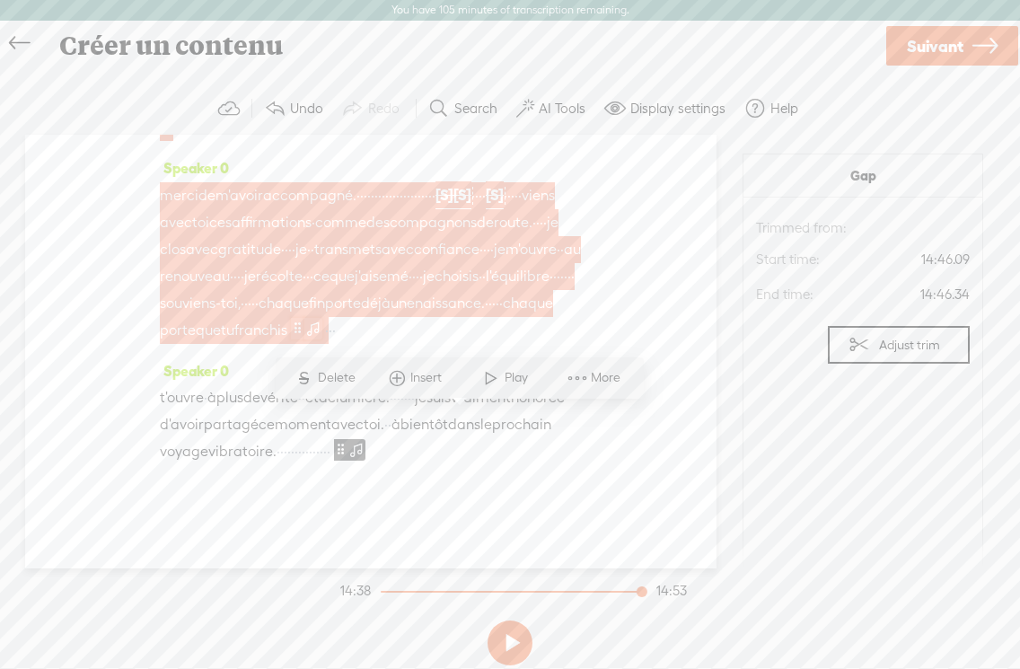
click at [322, 339] on span at bounding box center [313, 328] width 18 height 22
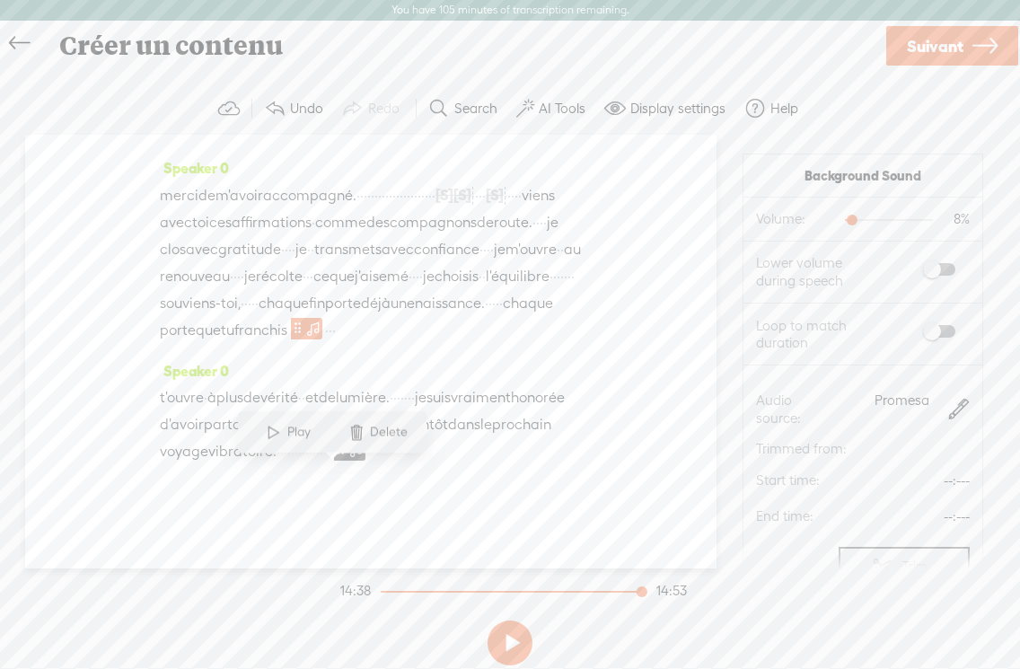
click at [547, 236] on span "je" at bounding box center [553, 222] width 12 height 27
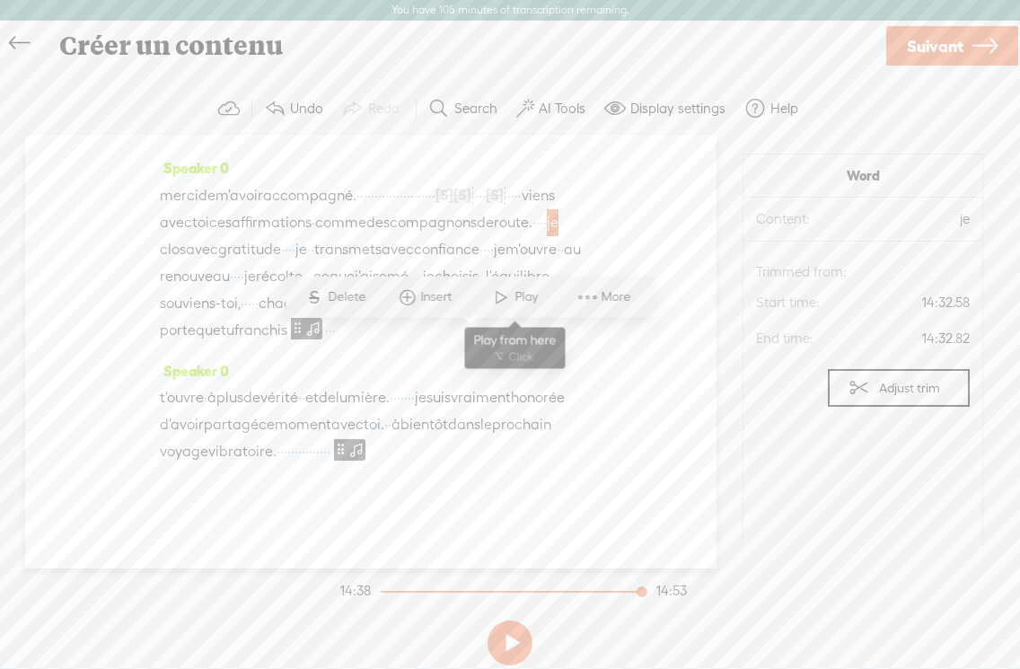
click at [505, 297] on span at bounding box center [501, 297] width 27 height 32
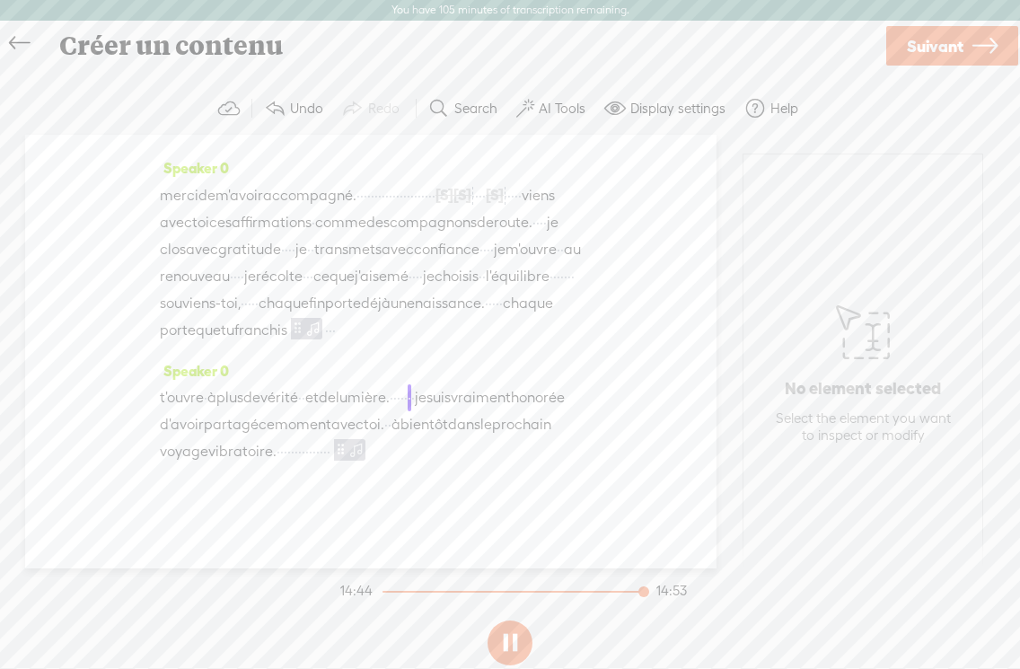
scroll to position [5784, 0]
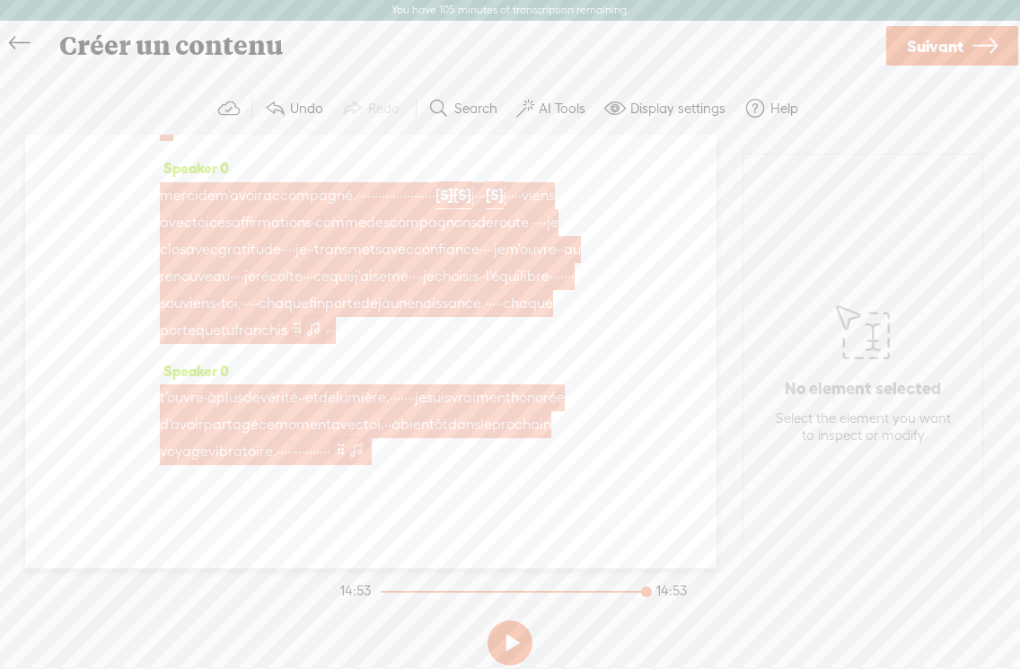
click at [334, 460] on span at bounding box center [340, 449] width 13 height 22
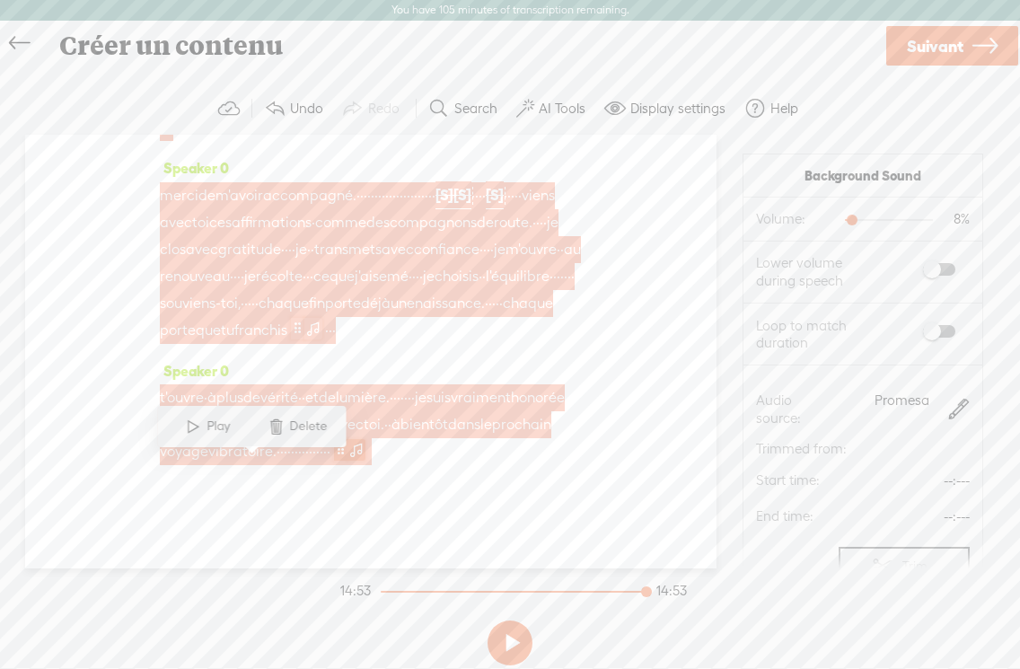
click at [334, 460] on span at bounding box center [340, 449] width 13 height 22
click at [347, 460] on span at bounding box center [356, 449] width 18 height 22
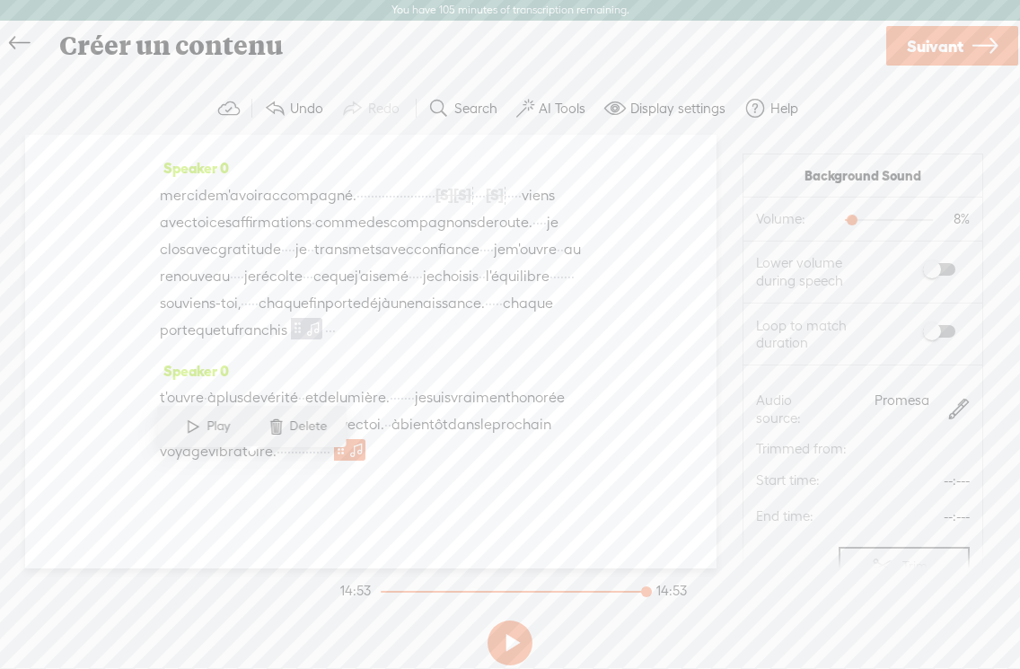
click at [386, 465] on div "t'ouvre · à plus de vérité · · et de lumière. · · · · · · · je suis vraiment ho…" at bounding box center [371, 424] width 422 height 81
click at [950, 48] on span "Suivant" at bounding box center [935, 46] width 57 height 46
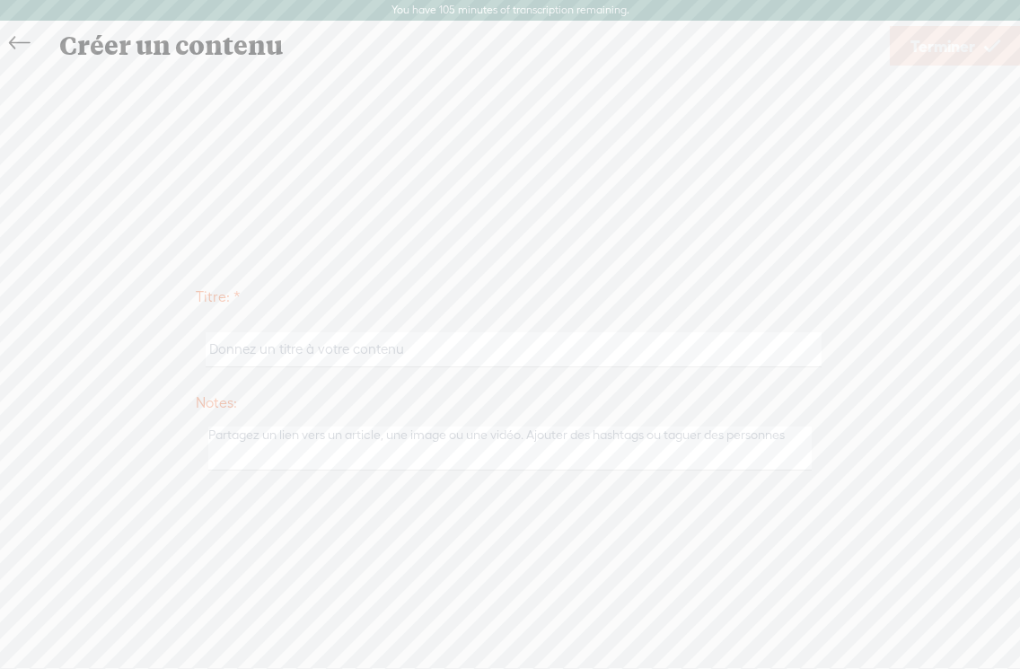
click at [253, 355] on input "text" at bounding box center [513, 349] width 615 height 35
type input "Voyage Vibratoire de Septembre 2025"
click at [258, 446] on textarea at bounding box center [509, 449] width 603 height 44
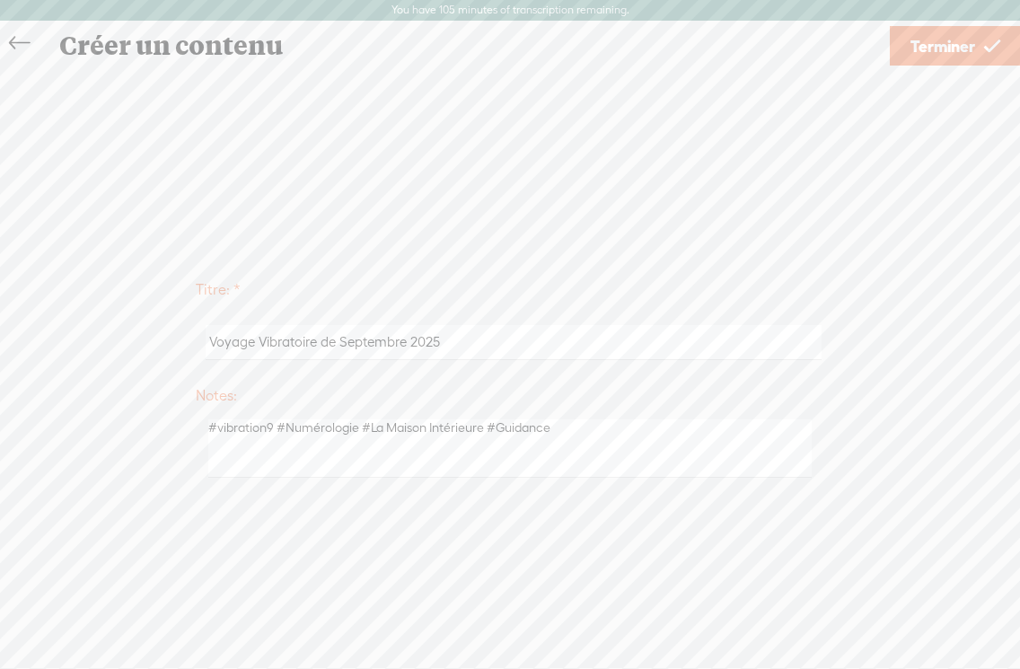
click at [325, 465] on textarea "#vibration9 #Numérologie #La Maison Intérieure #Guidance" at bounding box center [509, 448] width 603 height 58
type textarea "#vibration9 #Numérologie #La Maison Intérieure #Guidance"
click at [939, 53] on span "Terminer" at bounding box center [942, 46] width 65 height 46
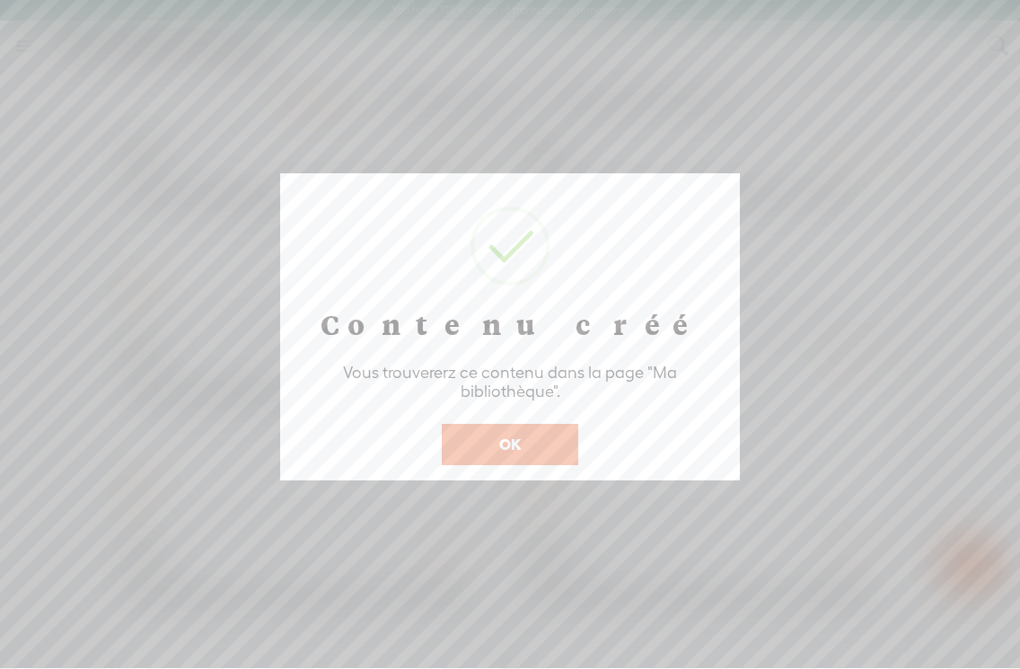
click at [457, 436] on button "OK" at bounding box center [510, 444] width 136 height 41
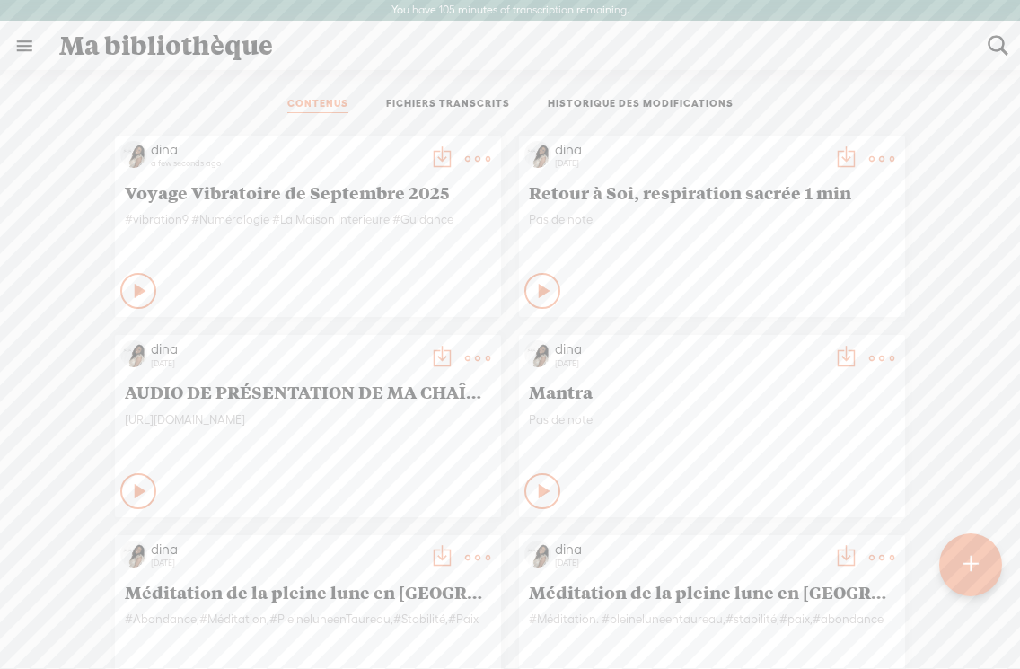
click at [438, 157] on t at bounding box center [441, 158] width 25 height 25
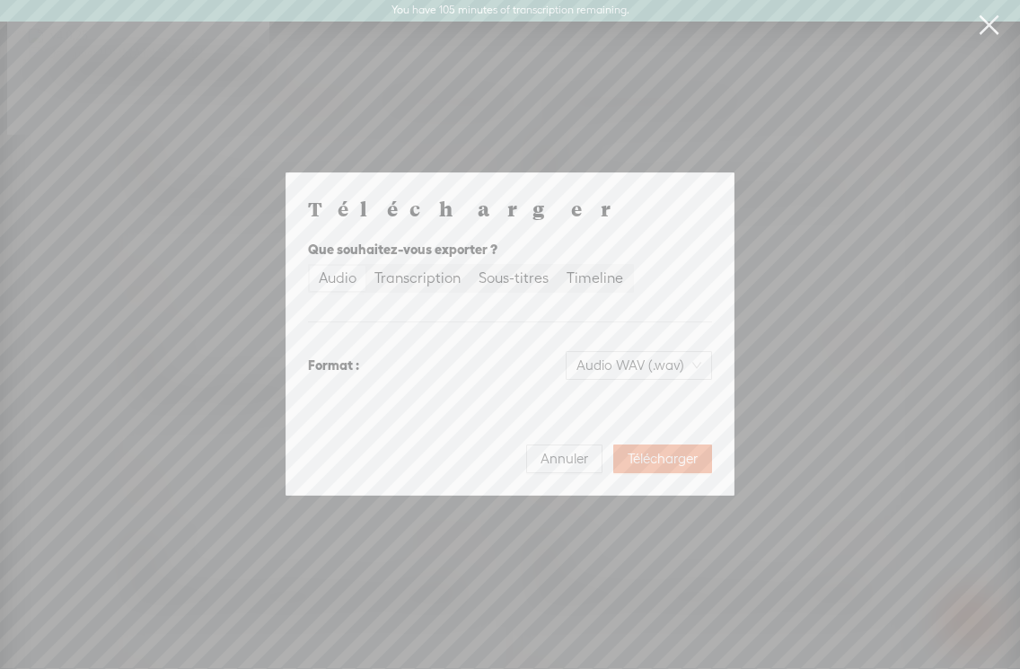
click at [349, 279] on div "Audio" at bounding box center [338, 278] width 38 height 25
click at [310, 266] on input "Audio" at bounding box center [310, 266] width 0 height 0
click at [698, 365] on span "Audio WAV (.wav)" at bounding box center [638, 365] width 125 height 27
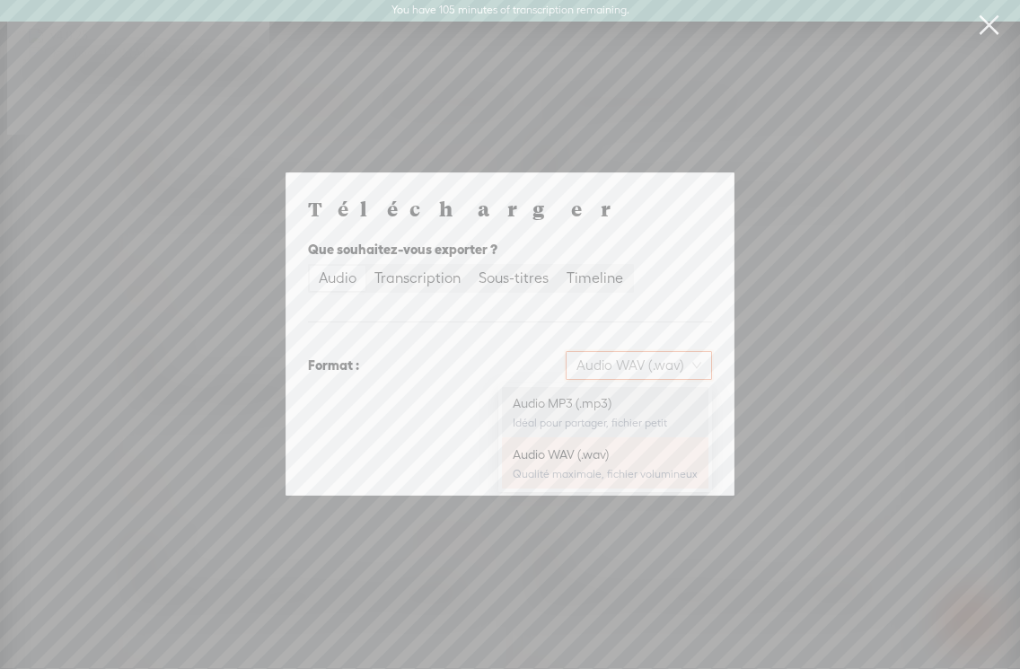
click at [645, 411] on div "Audio MP3 (.mp3)" at bounding box center [605, 403] width 185 height 18
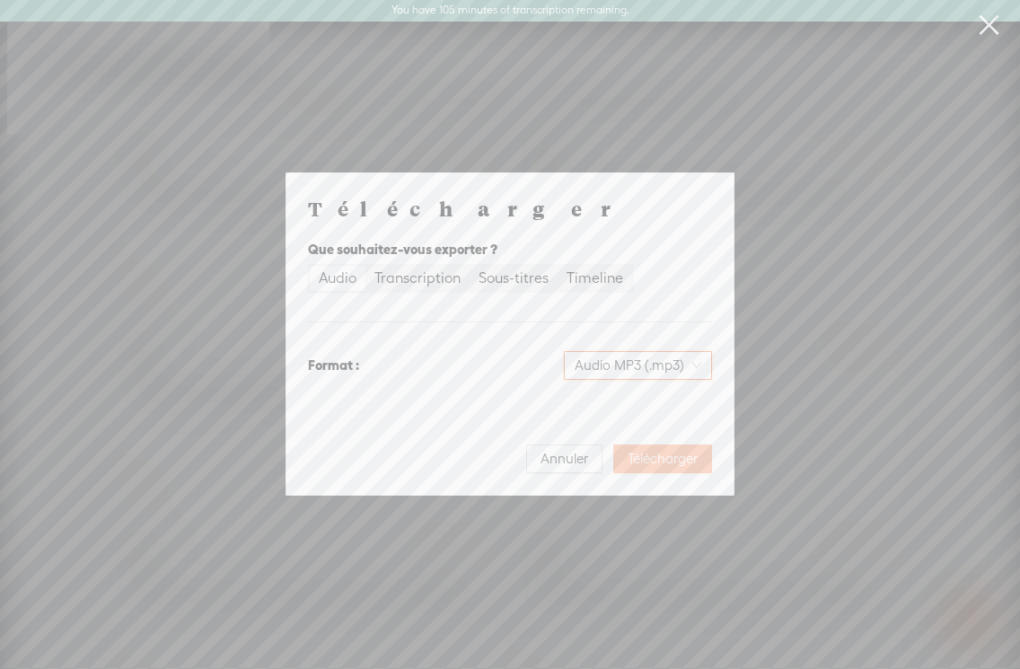
click at [681, 444] on button "Télécharger" at bounding box center [662, 458] width 99 height 29
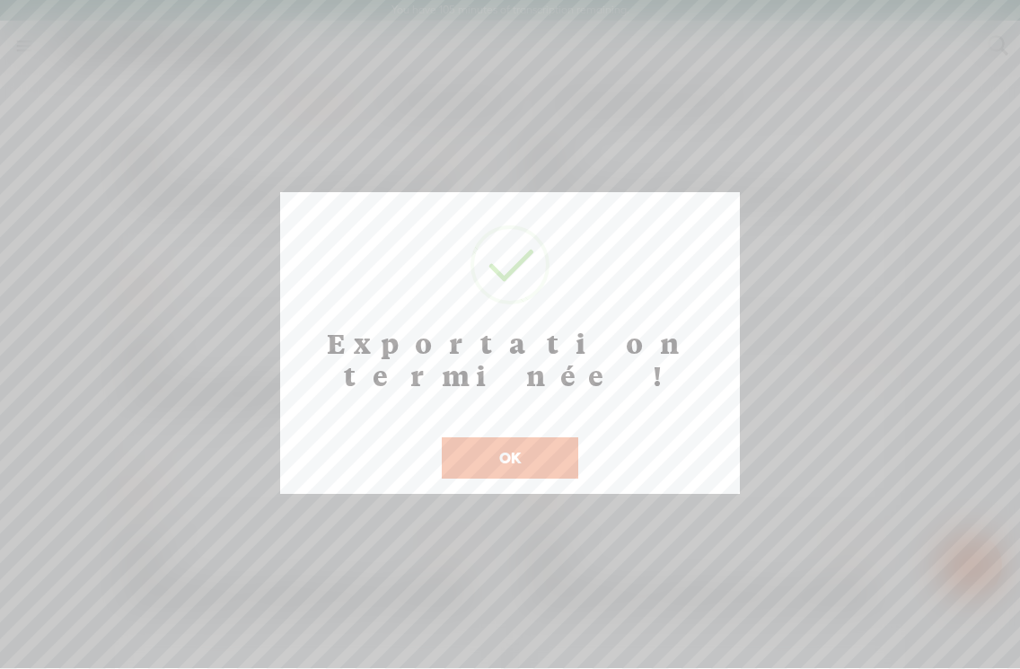
click at [524, 437] on button "OK" at bounding box center [510, 457] width 136 height 41
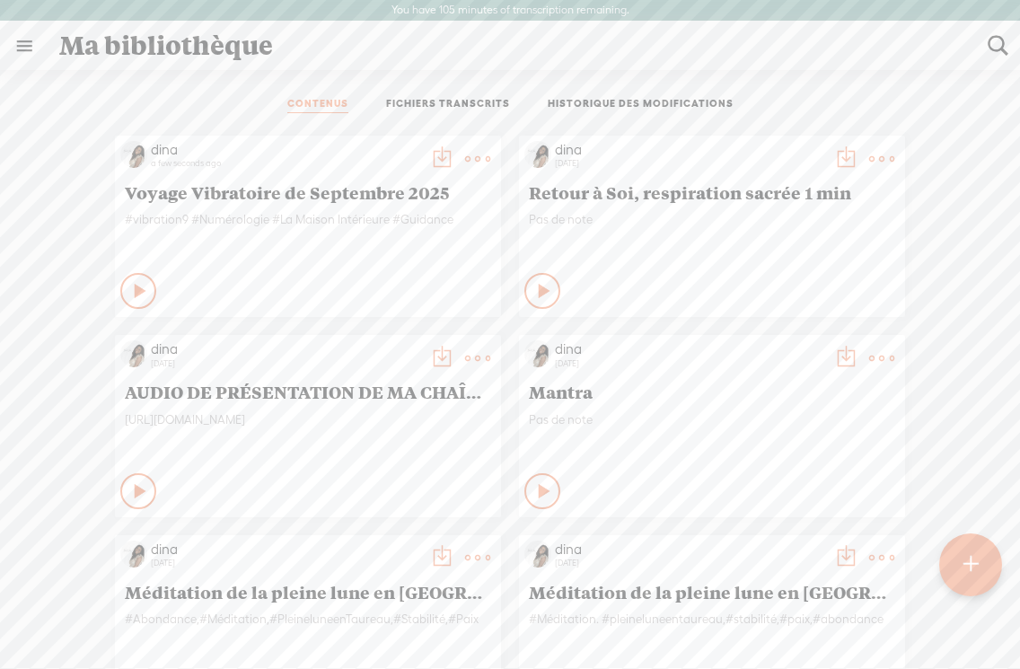
click at [473, 156] on t at bounding box center [477, 158] width 25 height 25
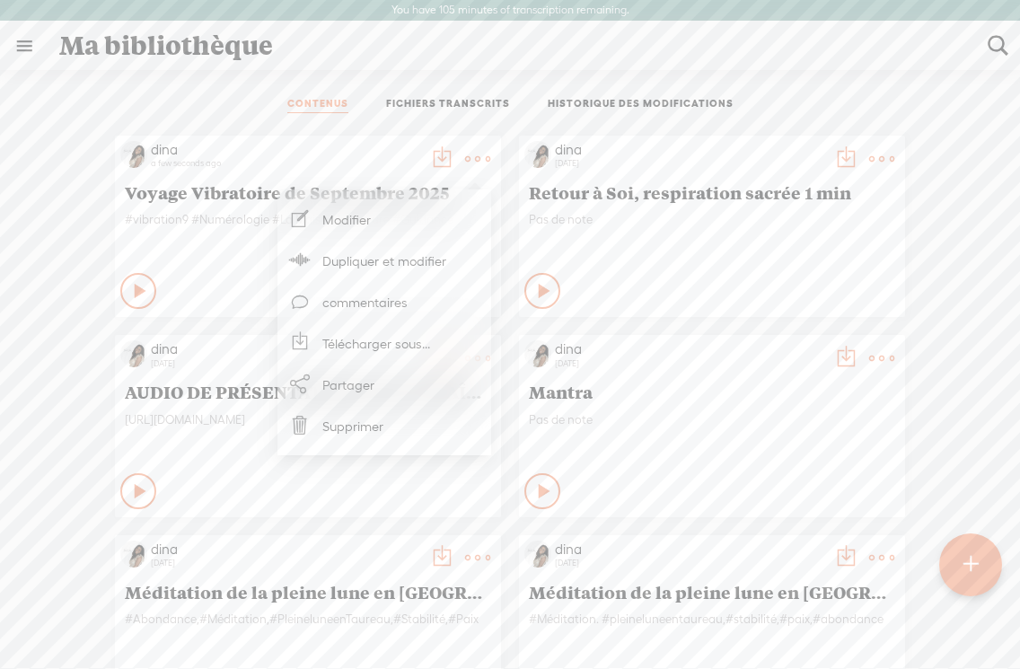
click at [335, 219] on link "Modifier" at bounding box center [384, 218] width 196 height 41
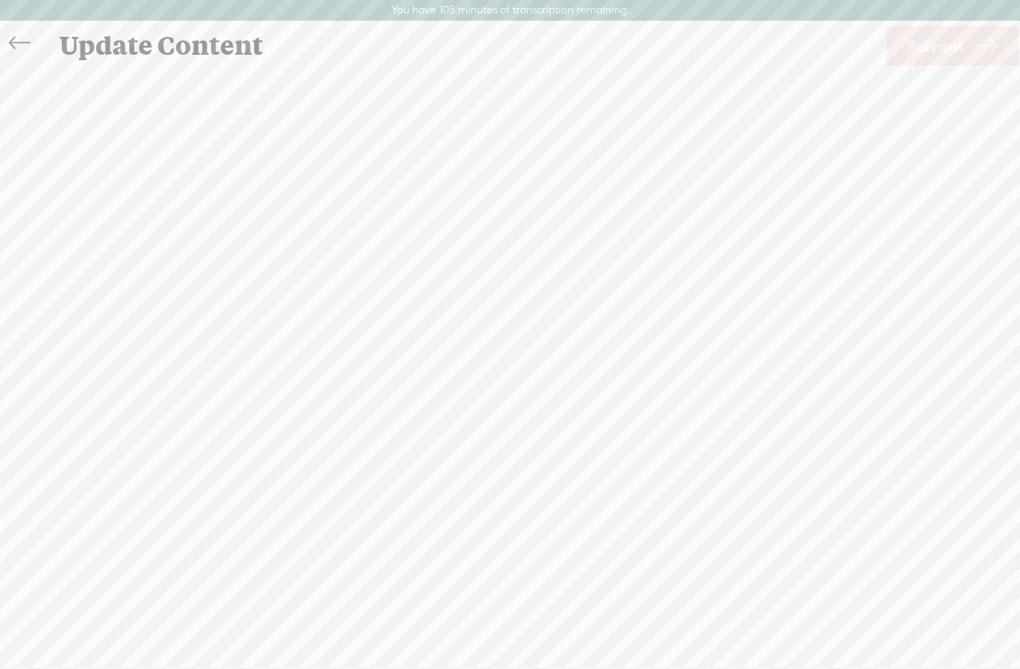
scroll to position [1, 0]
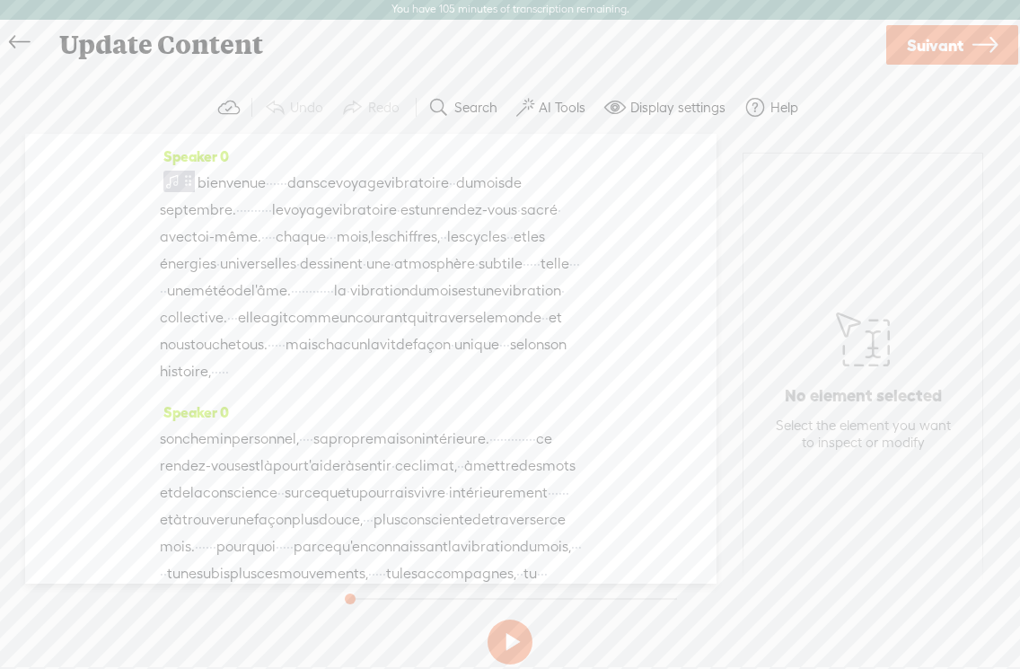
click at [14, 42] on icon at bounding box center [19, 42] width 21 height 40
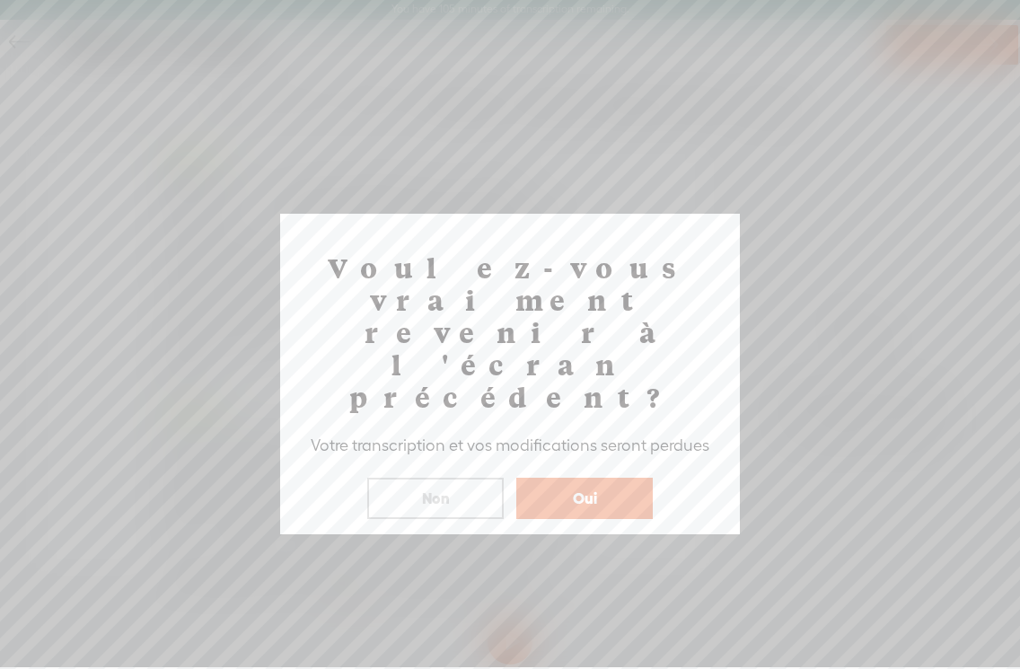
click at [582, 478] on button "Oui" at bounding box center [584, 498] width 136 height 41
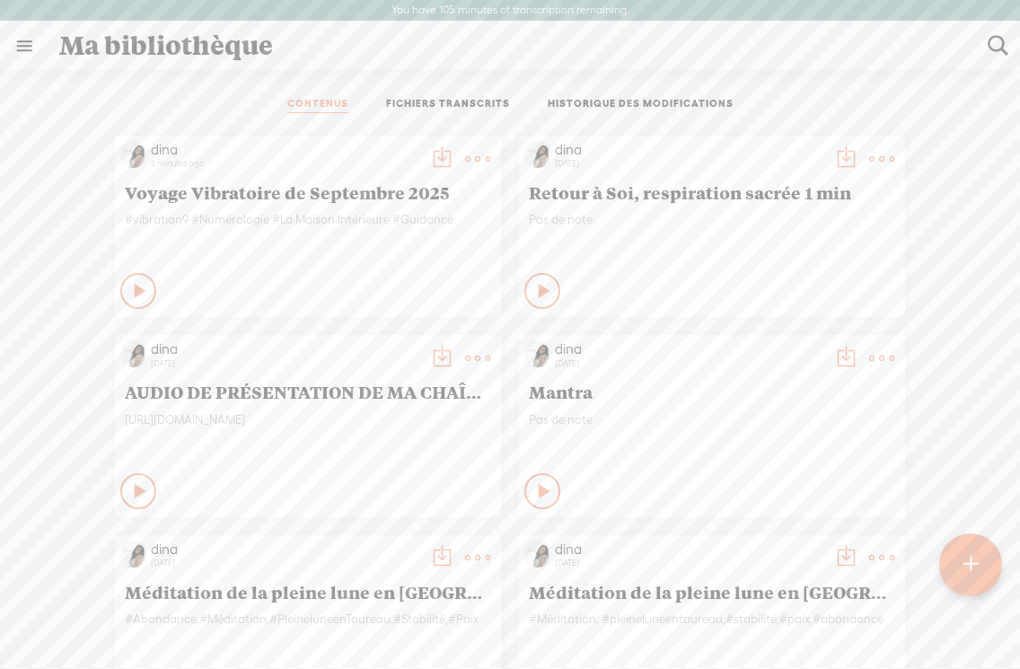
click at [475, 150] on t at bounding box center [477, 158] width 25 height 25
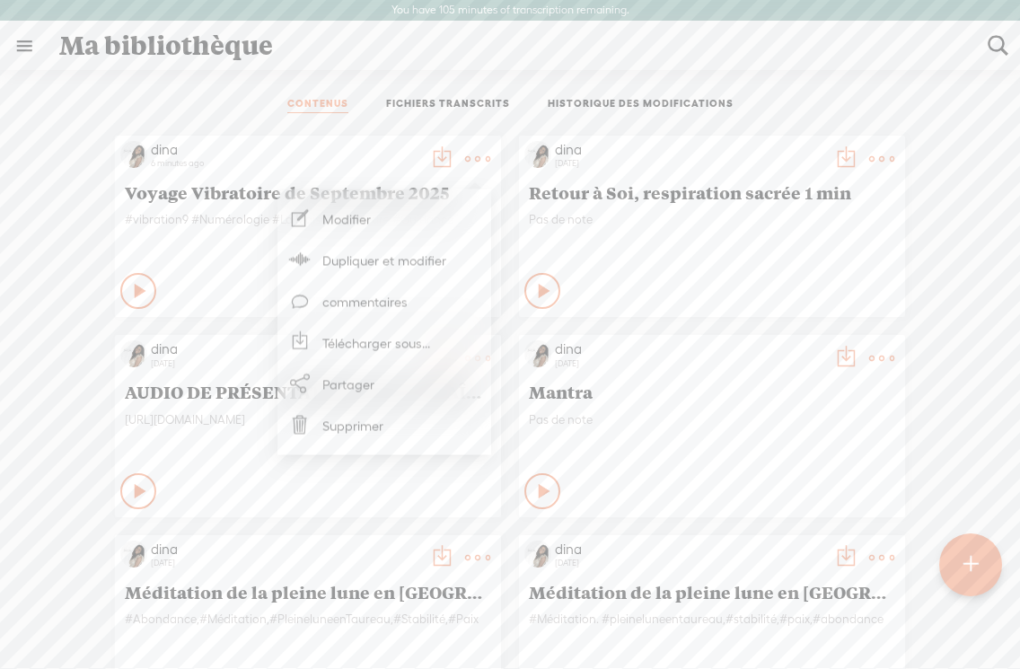
click at [359, 351] on link "Télécharger sous..." at bounding box center [384, 342] width 196 height 41
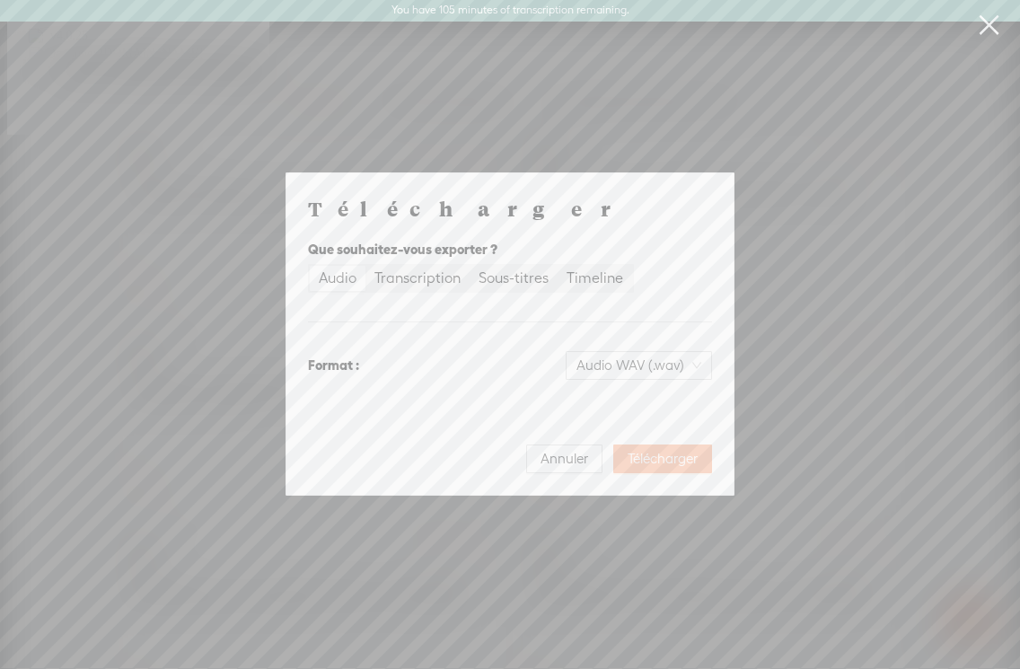
click at [661, 464] on span "Télécharger" at bounding box center [663, 459] width 70 height 18
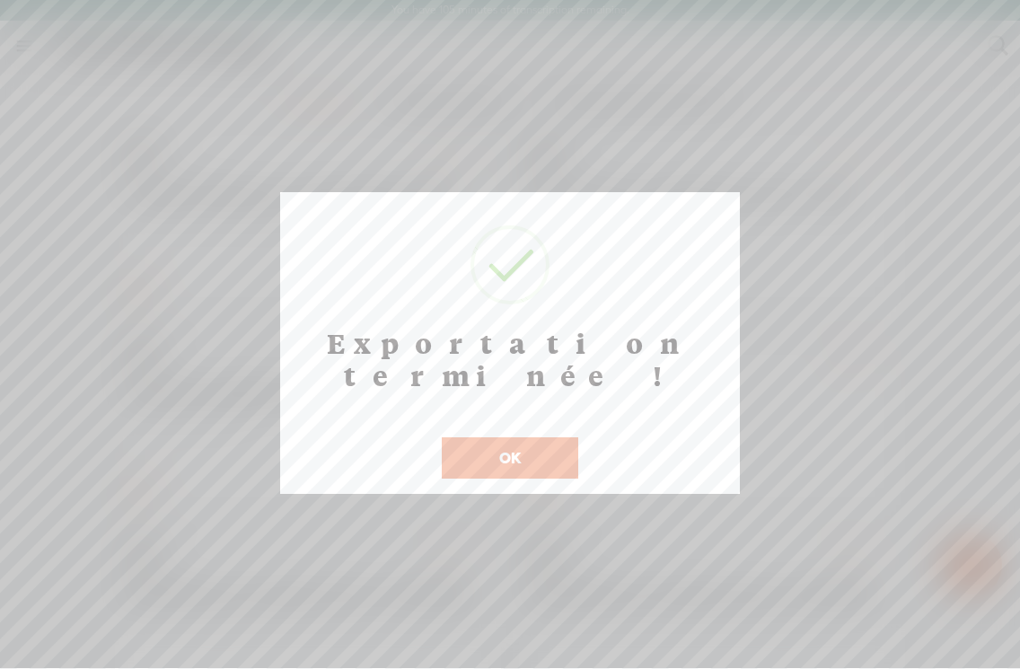
click at [514, 437] on button "OK" at bounding box center [510, 457] width 136 height 41
